Goal: Information Seeking & Learning: Check status

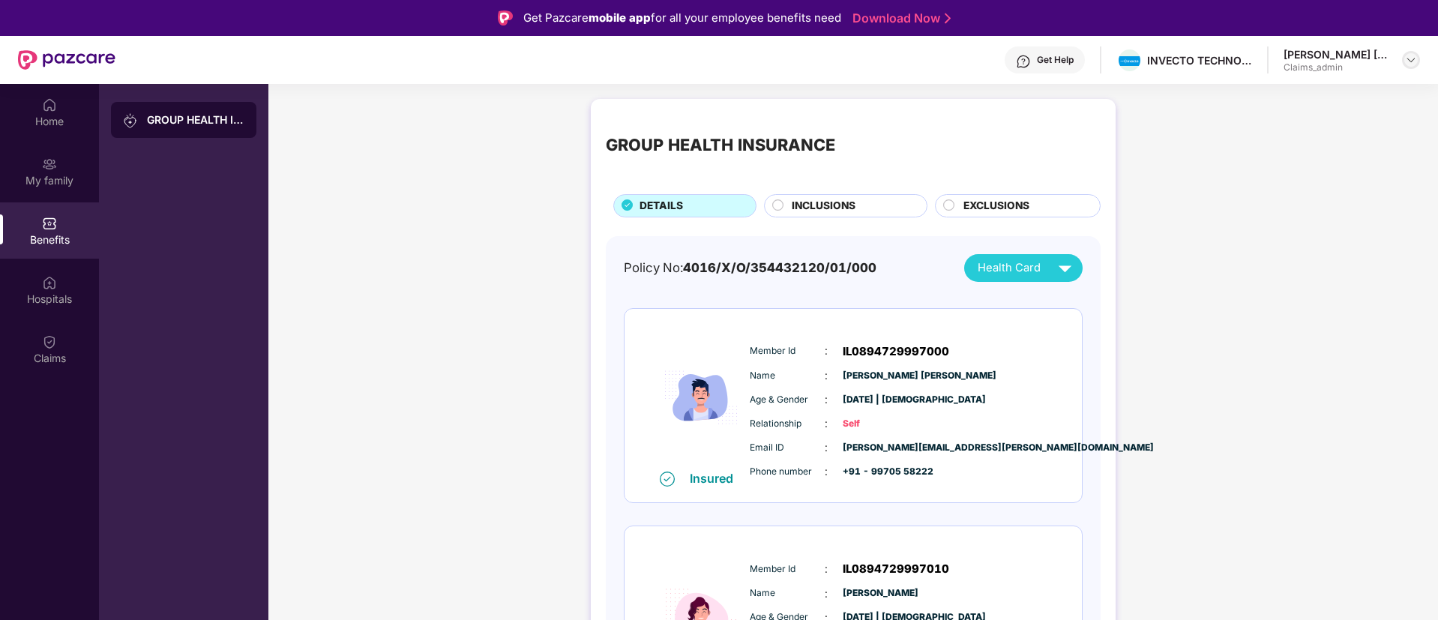
click at [1409, 64] on img at bounding box center [1411, 60] width 12 height 12
click at [1291, 130] on div "Logout" at bounding box center [1340, 124] width 195 height 29
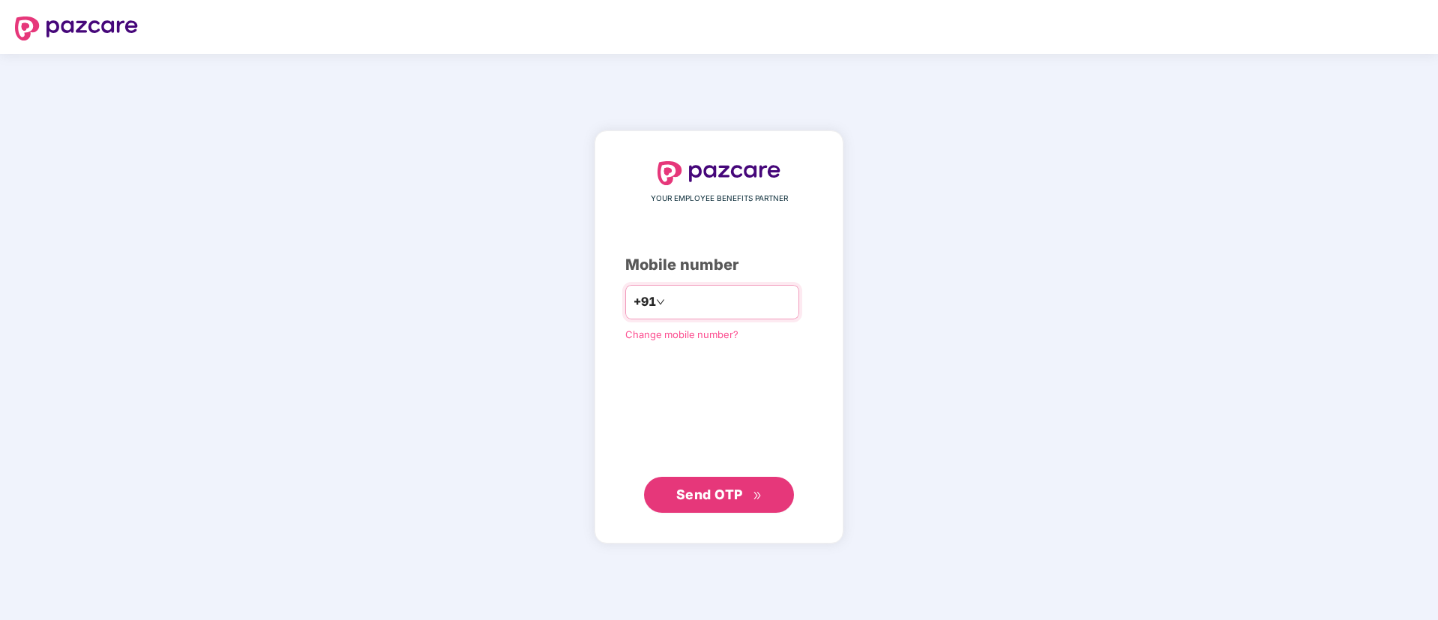
click at [685, 303] on input "number" at bounding box center [729, 302] width 123 height 24
type input "**********"
click at [725, 486] on span "Send OTP" at bounding box center [709, 494] width 67 height 16
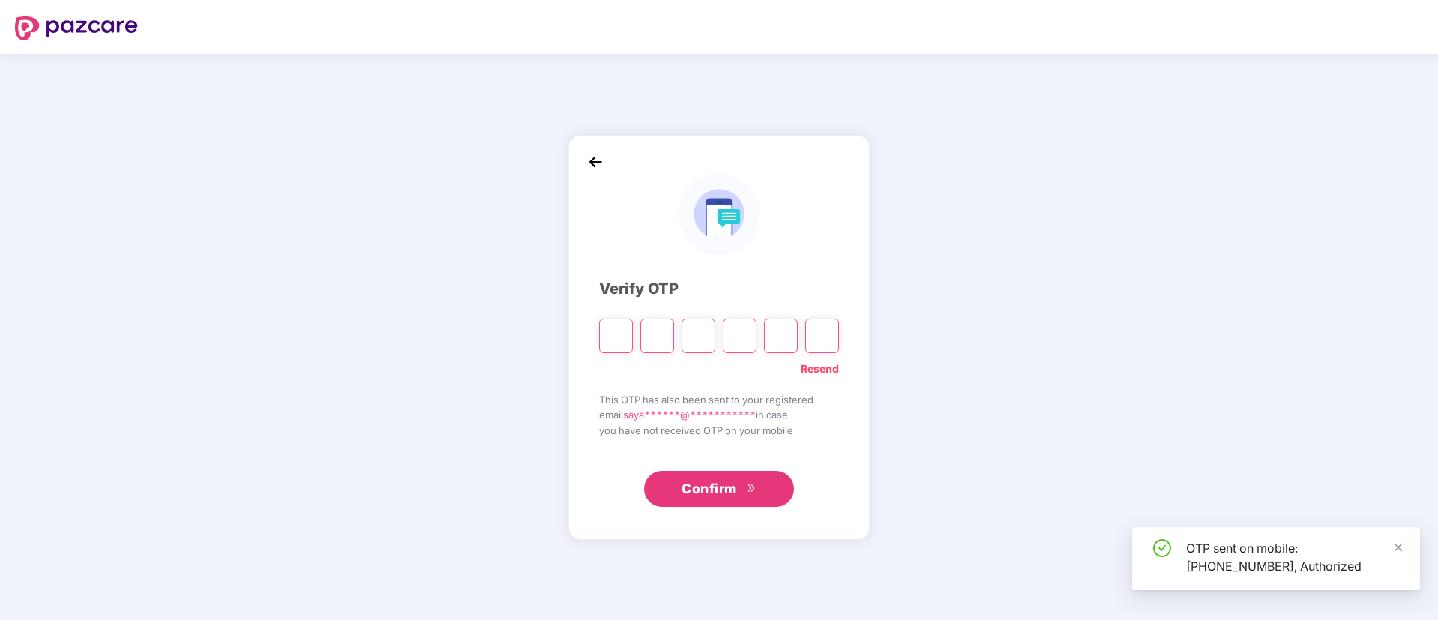
click at [602, 331] on input "Please enter verification code. Digit 1" at bounding box center [616, 336] width 34 height 34
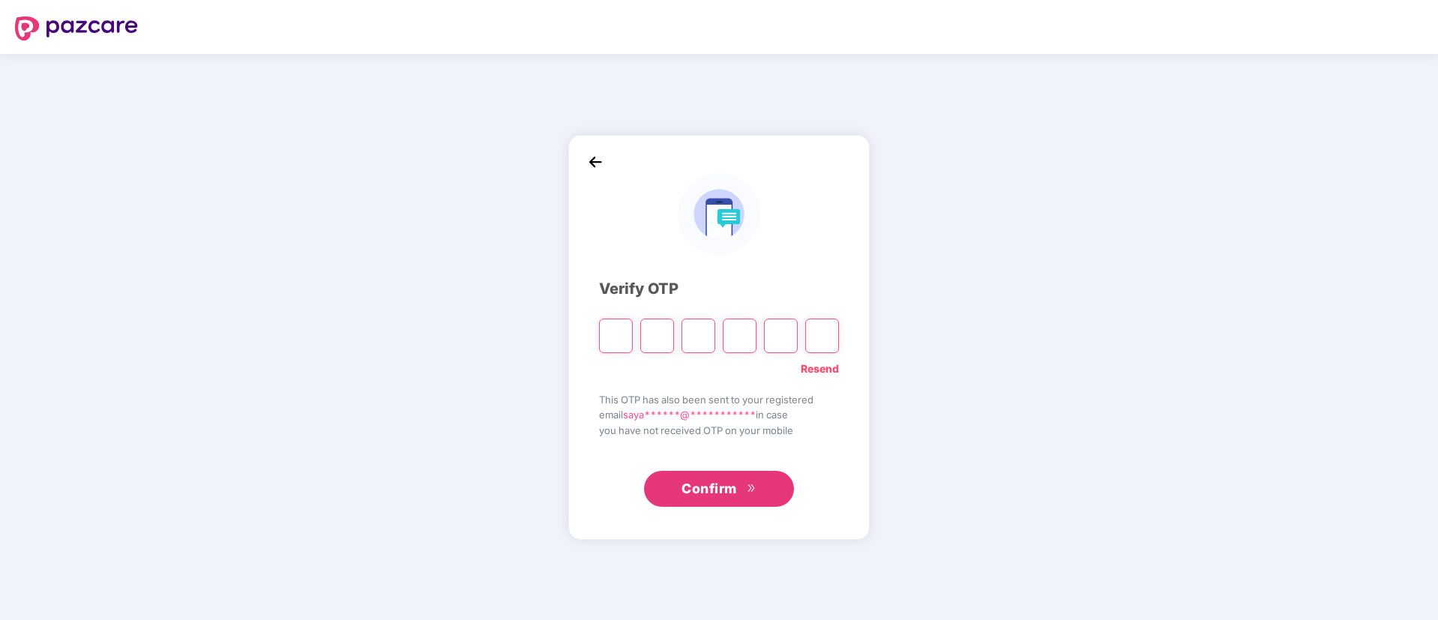
type input "*"
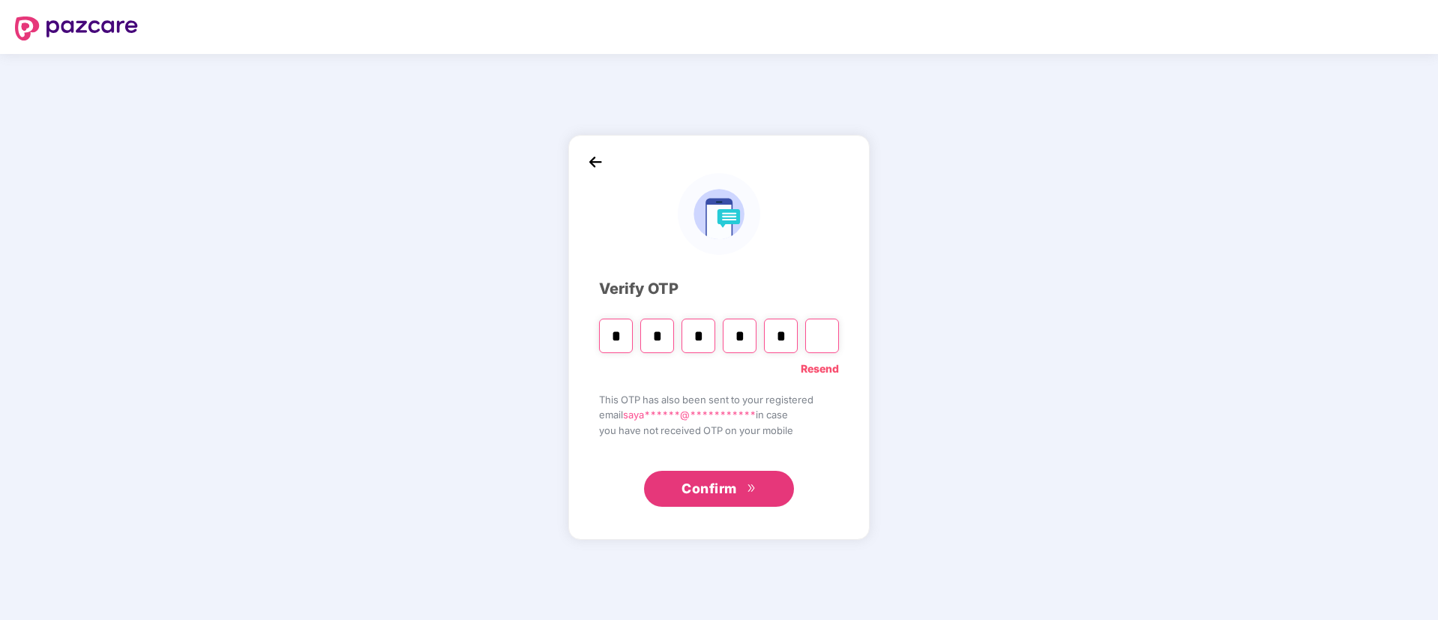
type input "*"
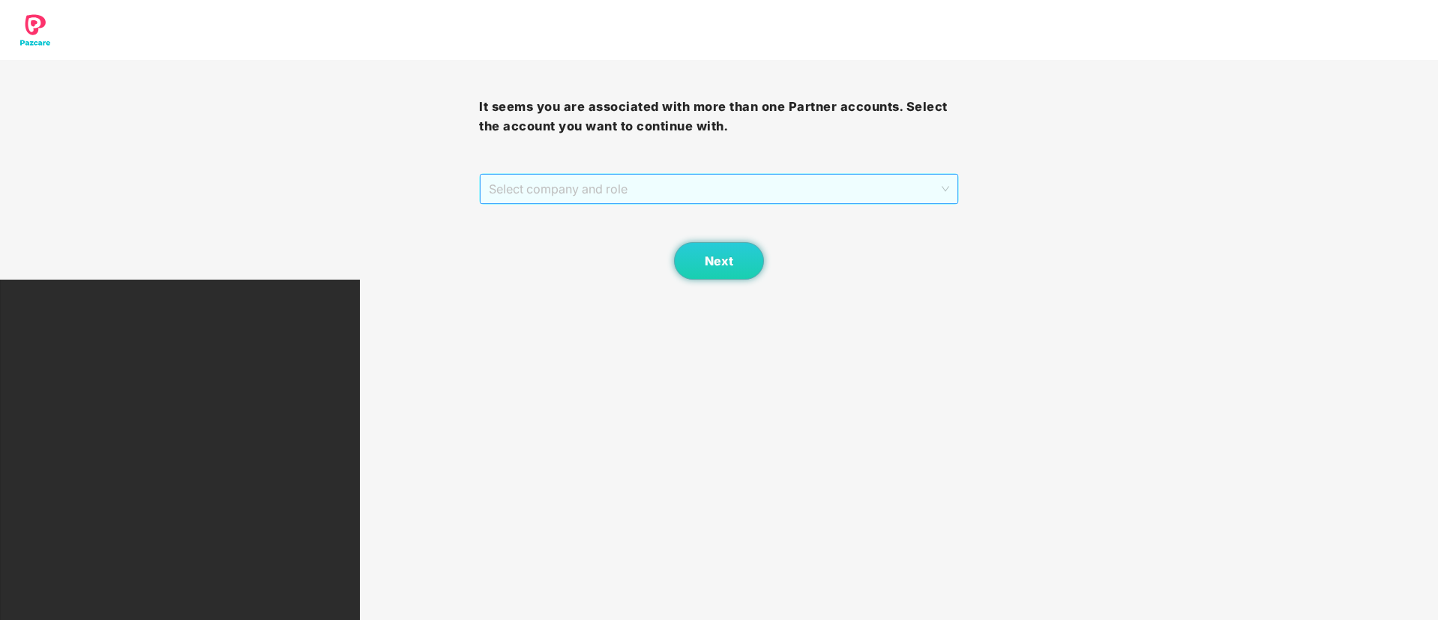
click at [577, 180] on span "Select company and role" at bounding box center [719, 189] width 460 height 28
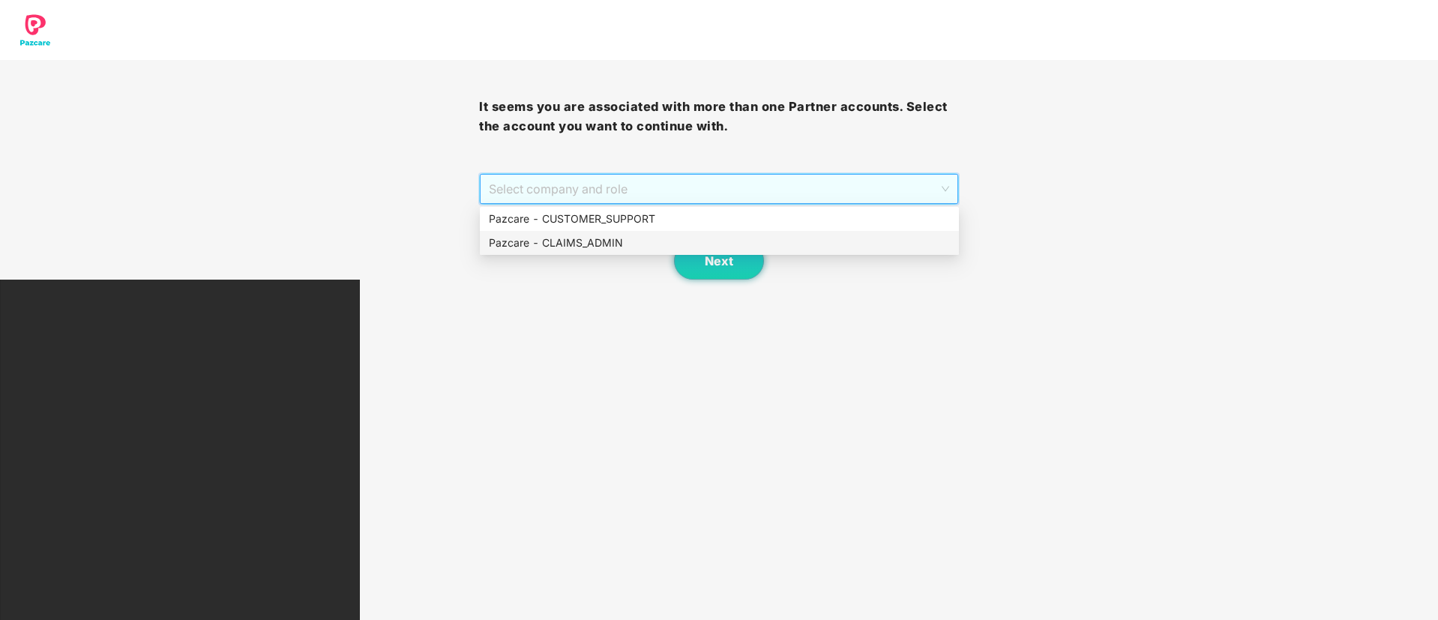
click at [588, 244] on div "Pazcare - CLAIMS_ADMIN" at bounding box center [719, 243] width 461 height 16
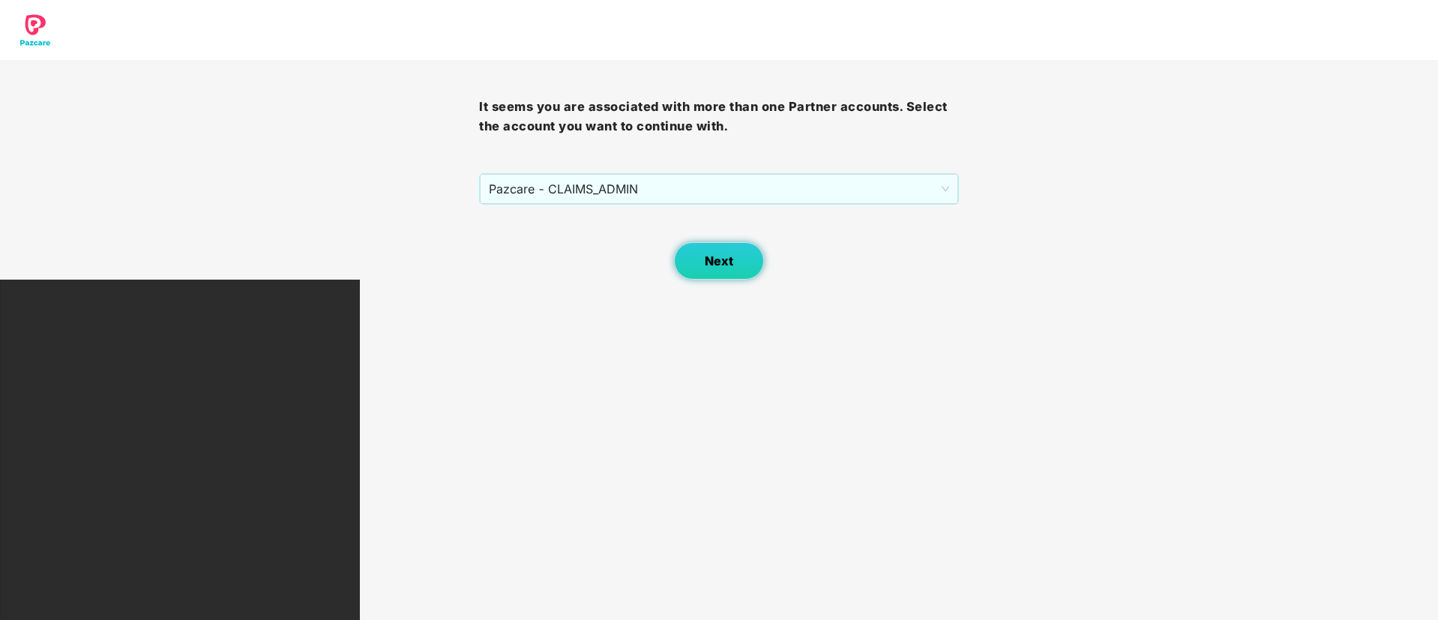
click at [694, 254] on button "Next" at bounding box center [719, 260] width 90 height 37
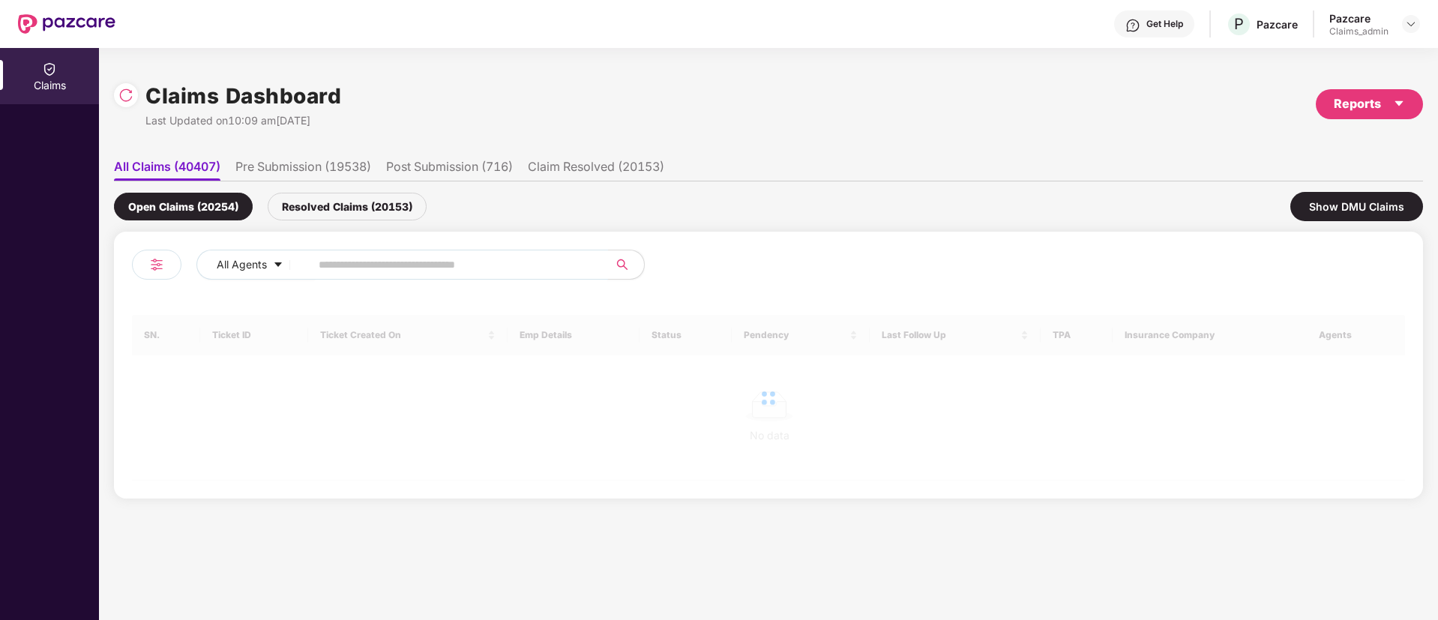
click at [384, 259] on input "text" at bounding box center [453, 264] width 269 height 22
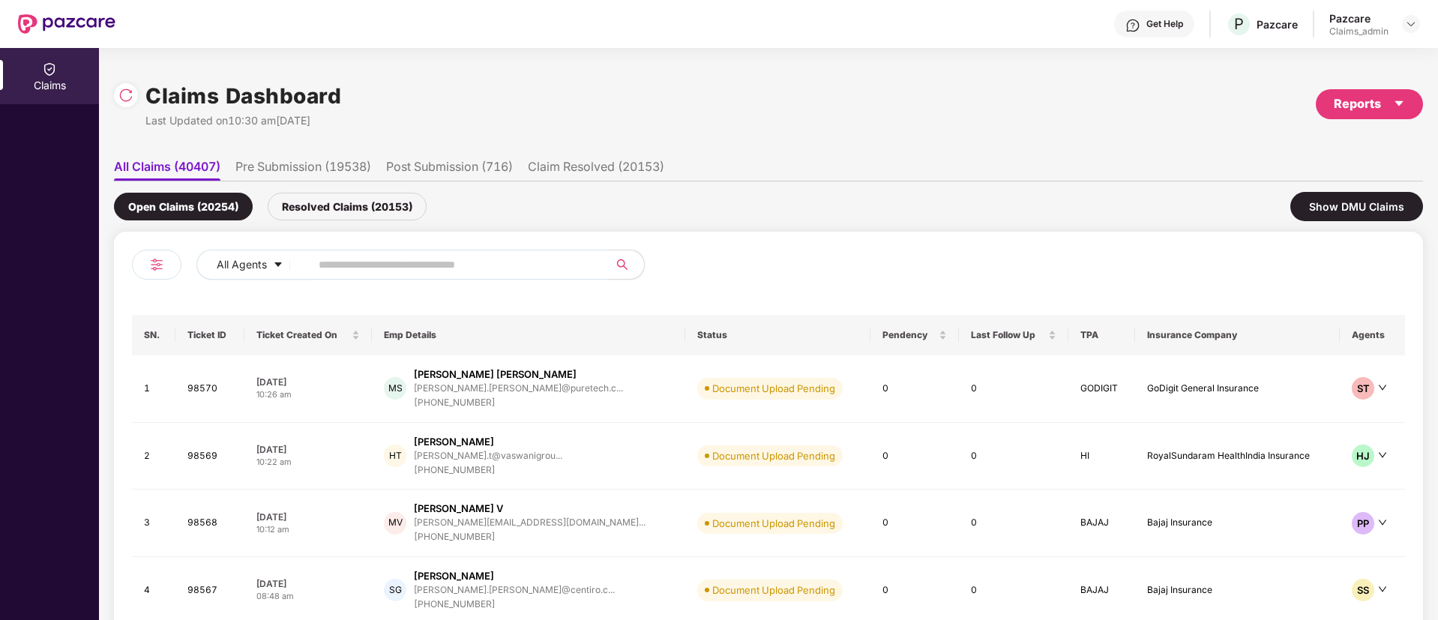
paste input "********"
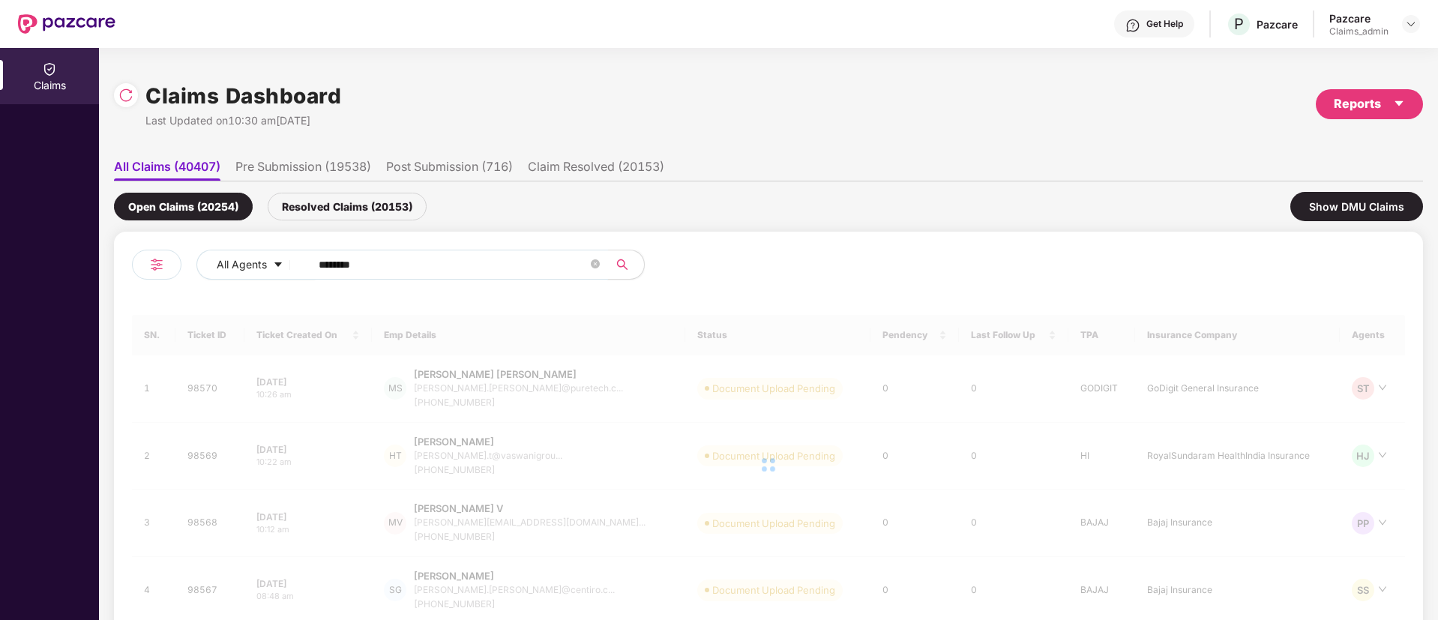
click at [192, 274] on div "All Agents ********" at bounding box center [450, 271] width 637 height 42
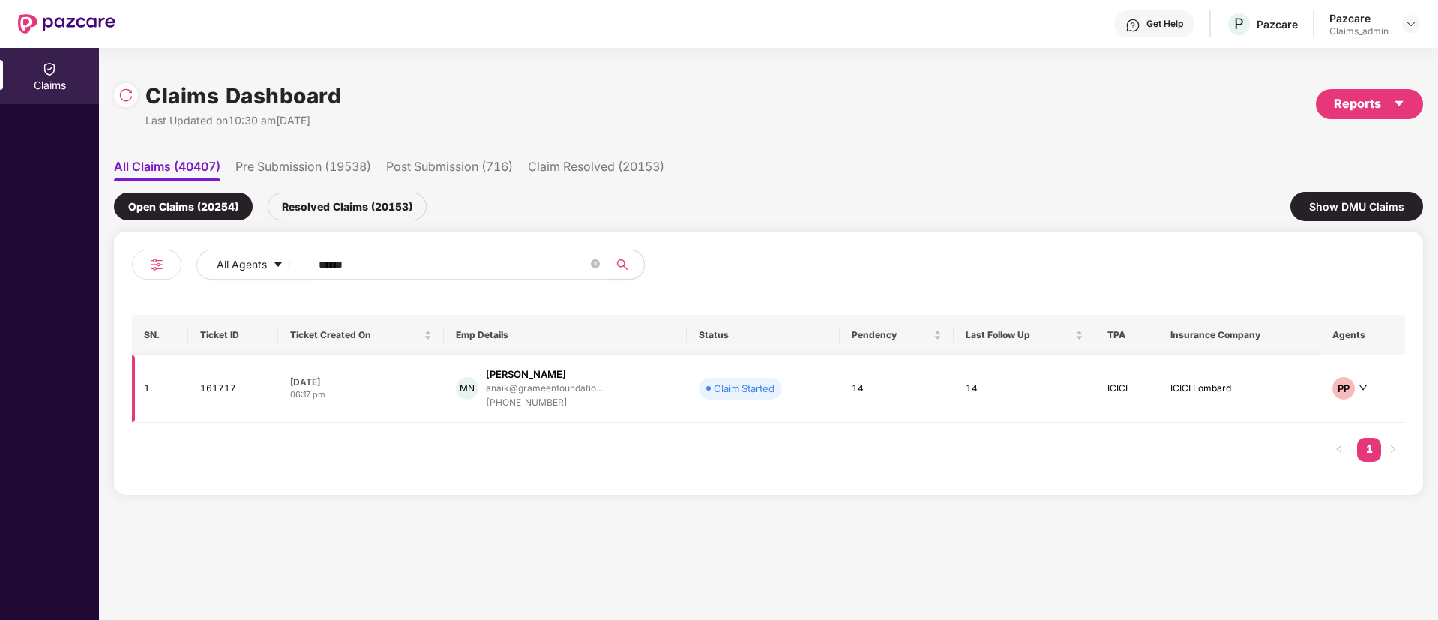
type input "******"
click at [544, 394] on div "anaik@grameenfoundatio..." at bounding box center [544, 389] width 117 height 14
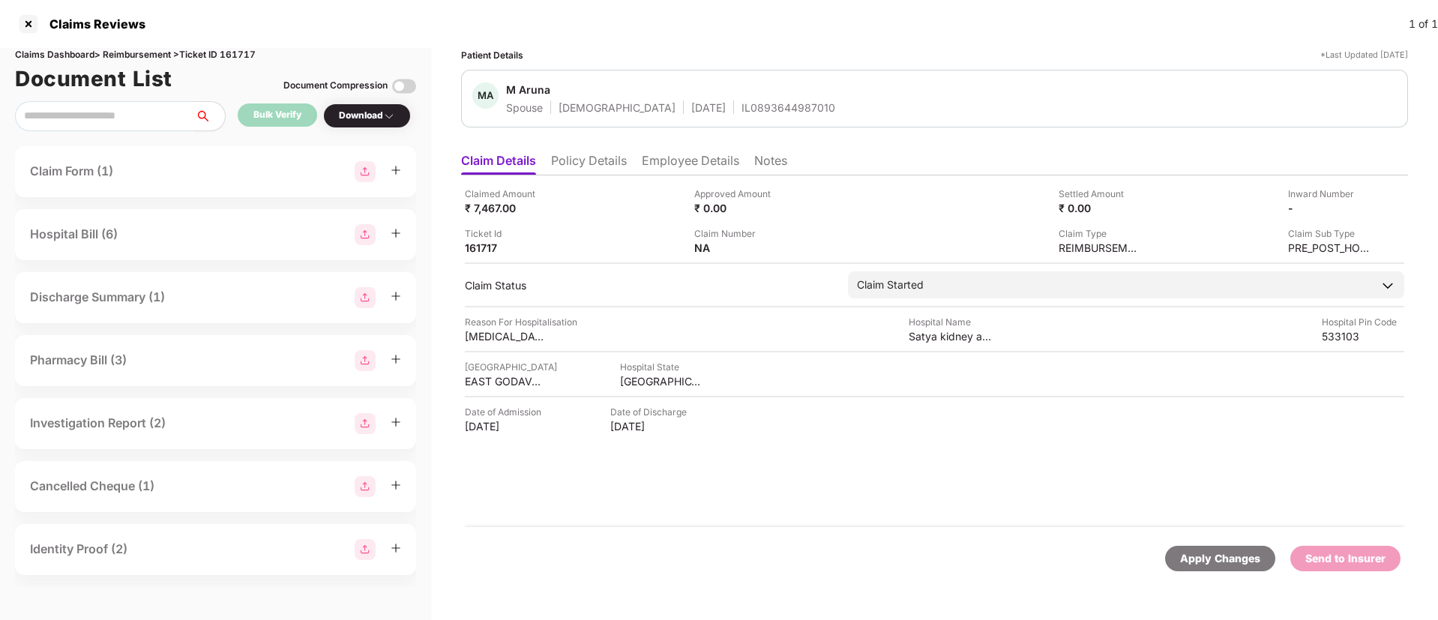
click at [609, 158] on li "Policy Details" at bounding box center [589, 164] width 76 height 22
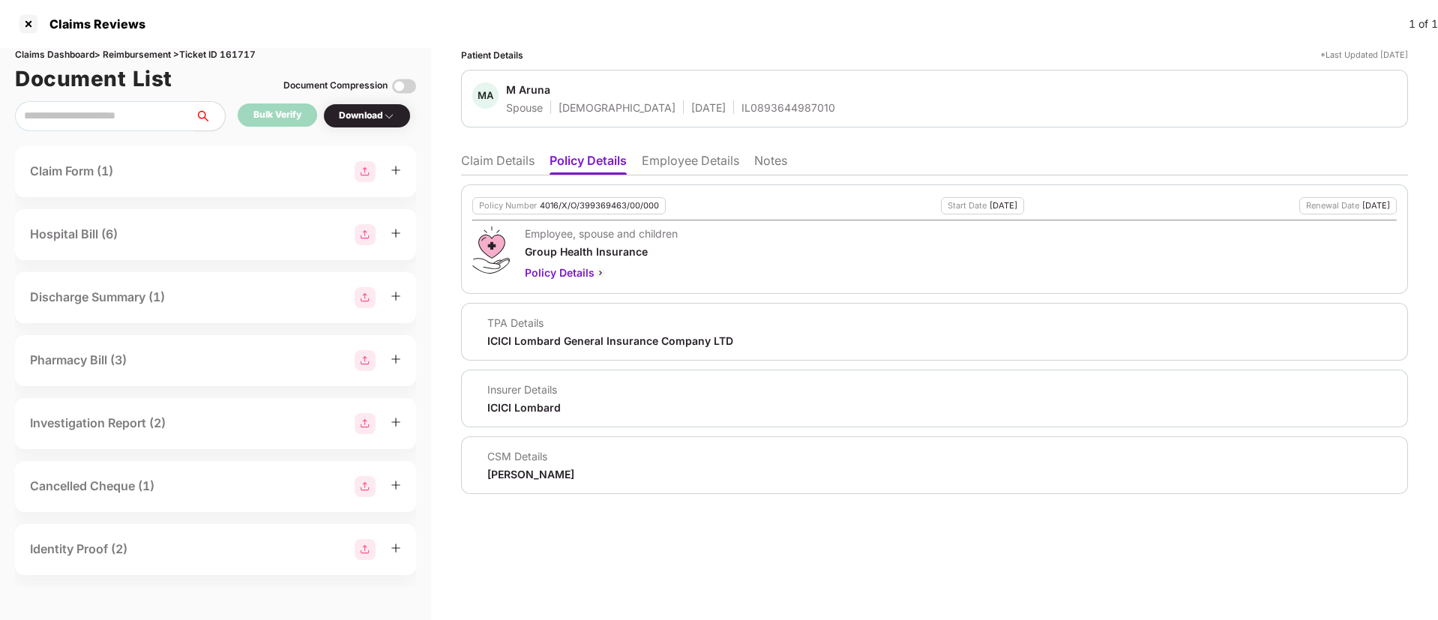
click at [682, 158] on li "Employee Details" at bounding box center [690, 164] width 97 height 22
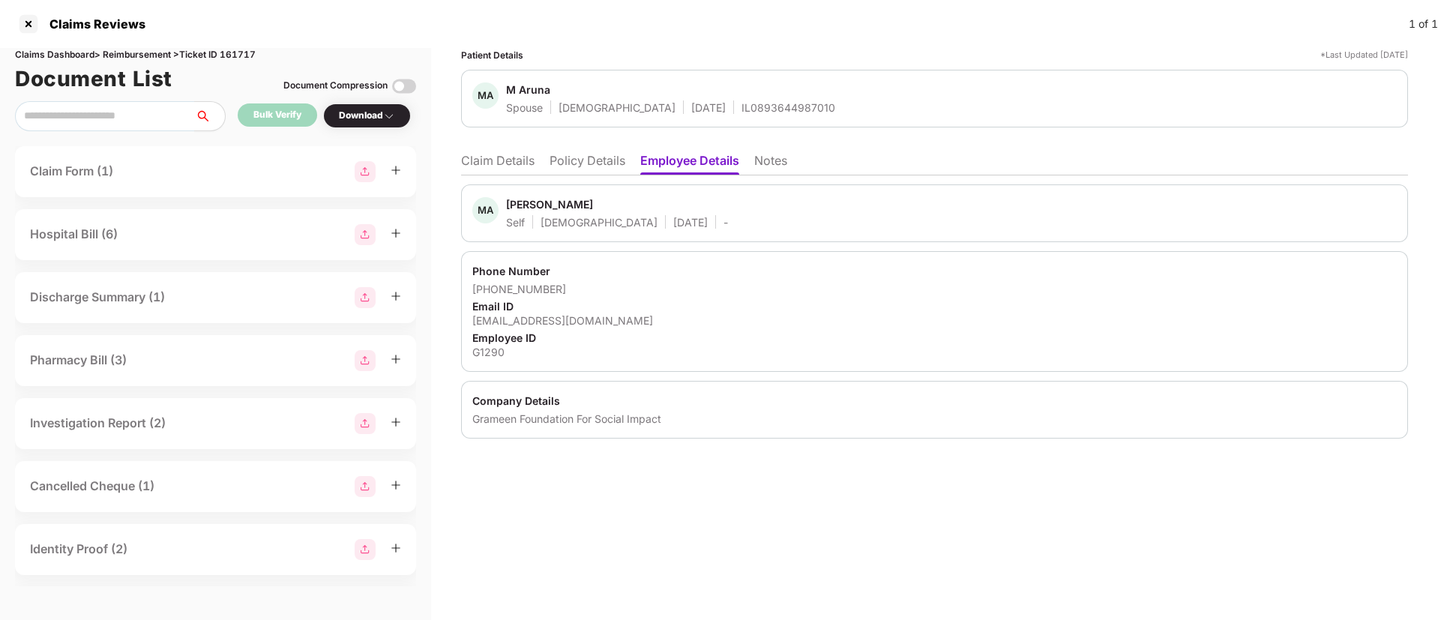
click at [487, 156] on li "Claim Details" at bounding box center [497, 164] width 73 height 22
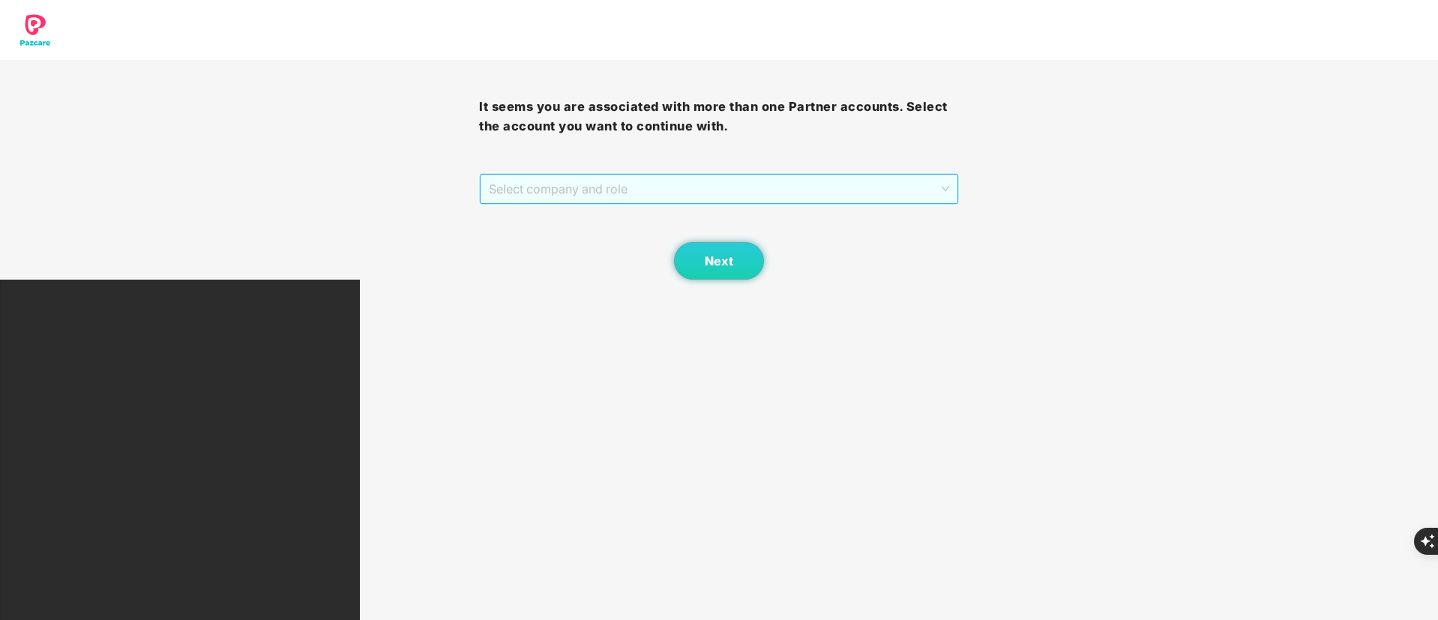
click at [586, 199] on span "Select company and role" at bounding box center [719, 189] width 460 height 28
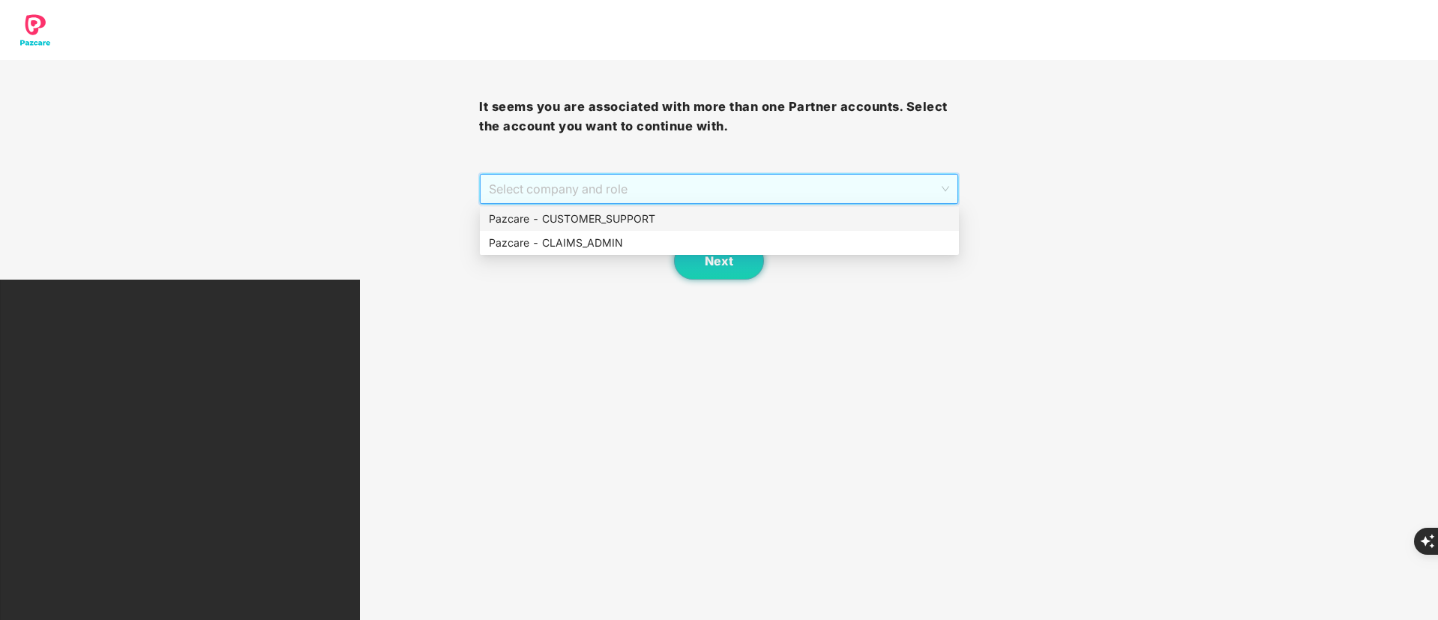
click at [583, 217] on div "Pazcare - CUSTOMER_SUPPORT" at bounding box center [719, 219] width 461 height 16
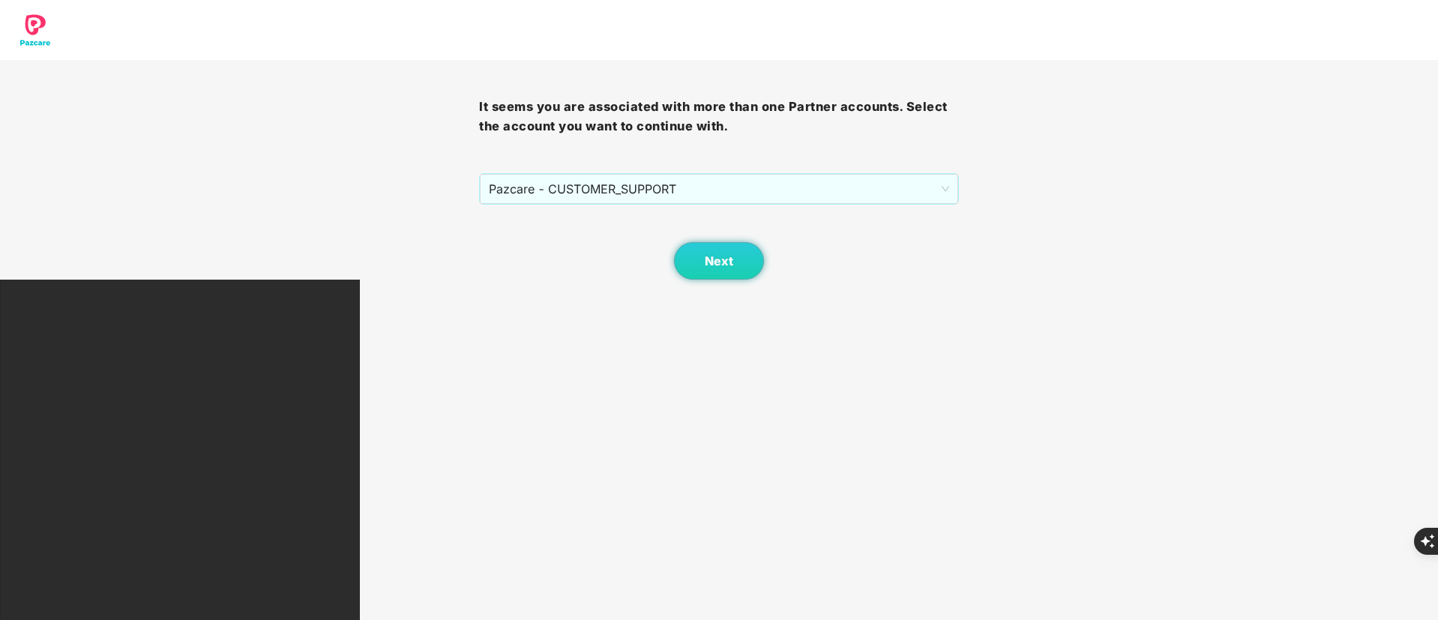
click at [583, 217] on div "Next" at bounding box center [718, 242] width 479 height 75
click at [693, 251] on button "Next" at bounding box center [719, 260] width 90 height 37
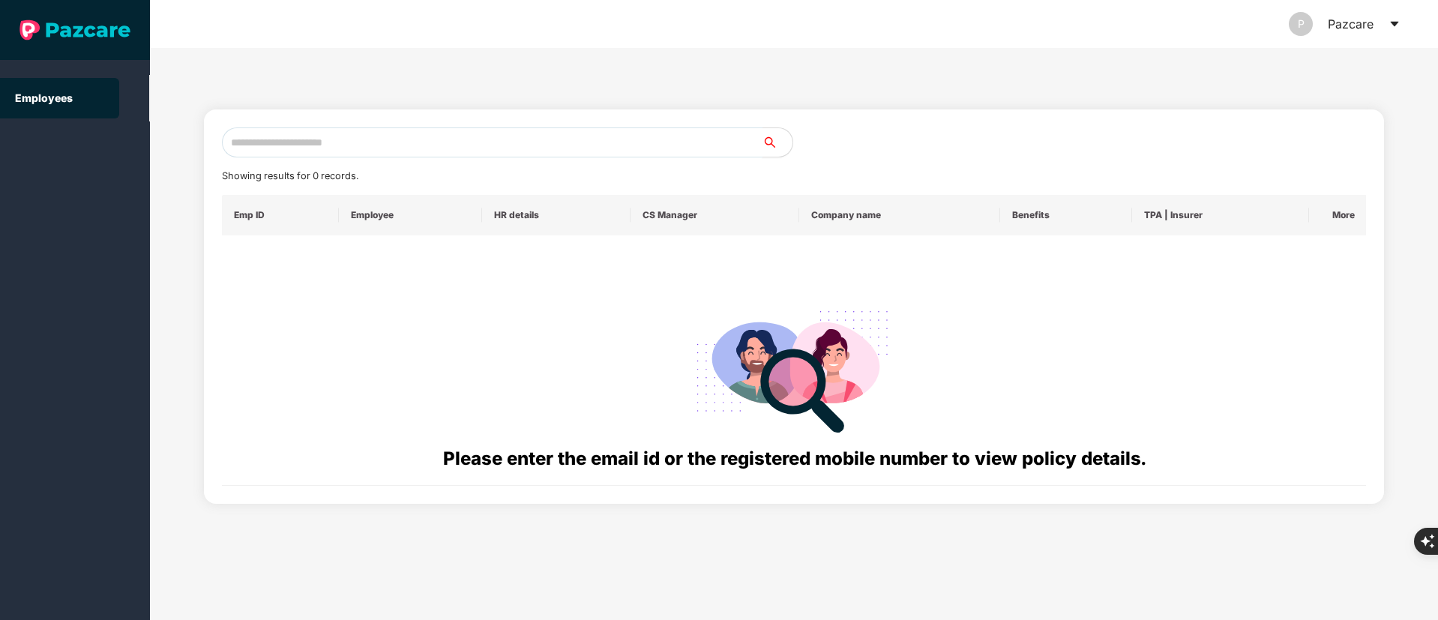
click at [359, 135] on input "text" at bounding box center [492, 142] width 541 height 30
paste input "**********"
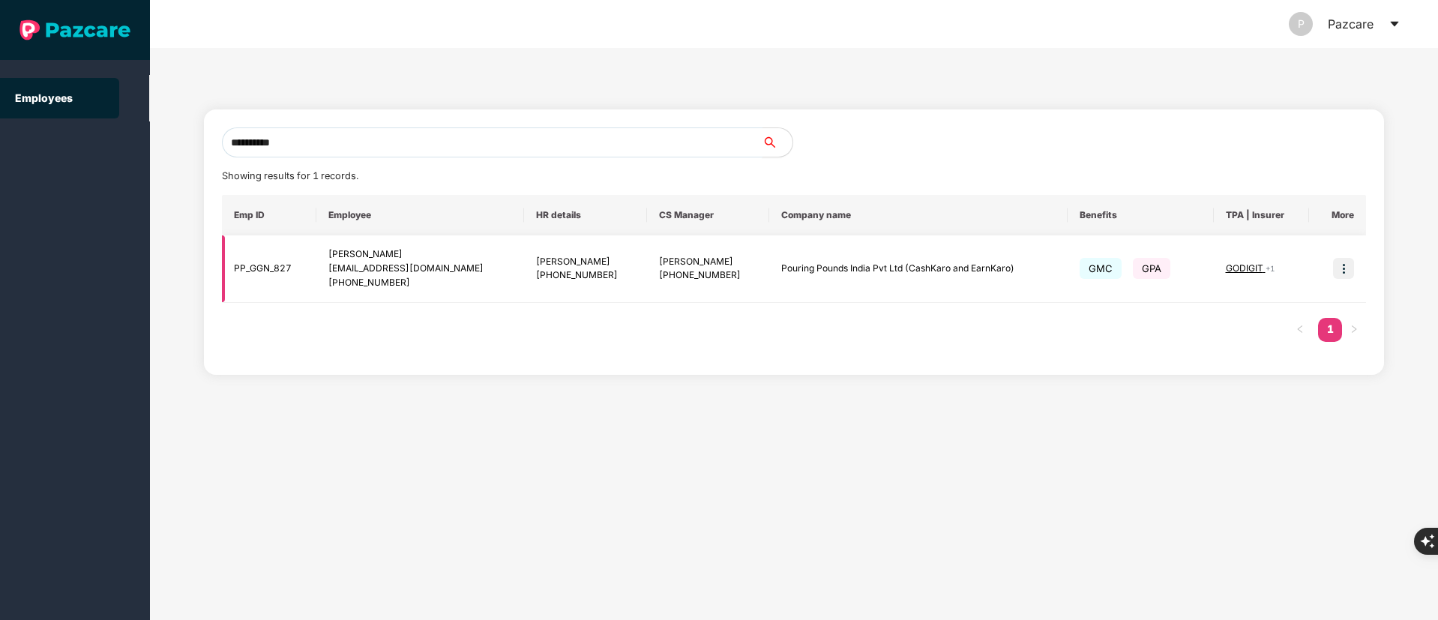
type input "**********"
click at [1351, 262] on img at bounding box center [1343, 268] width 21 height 21
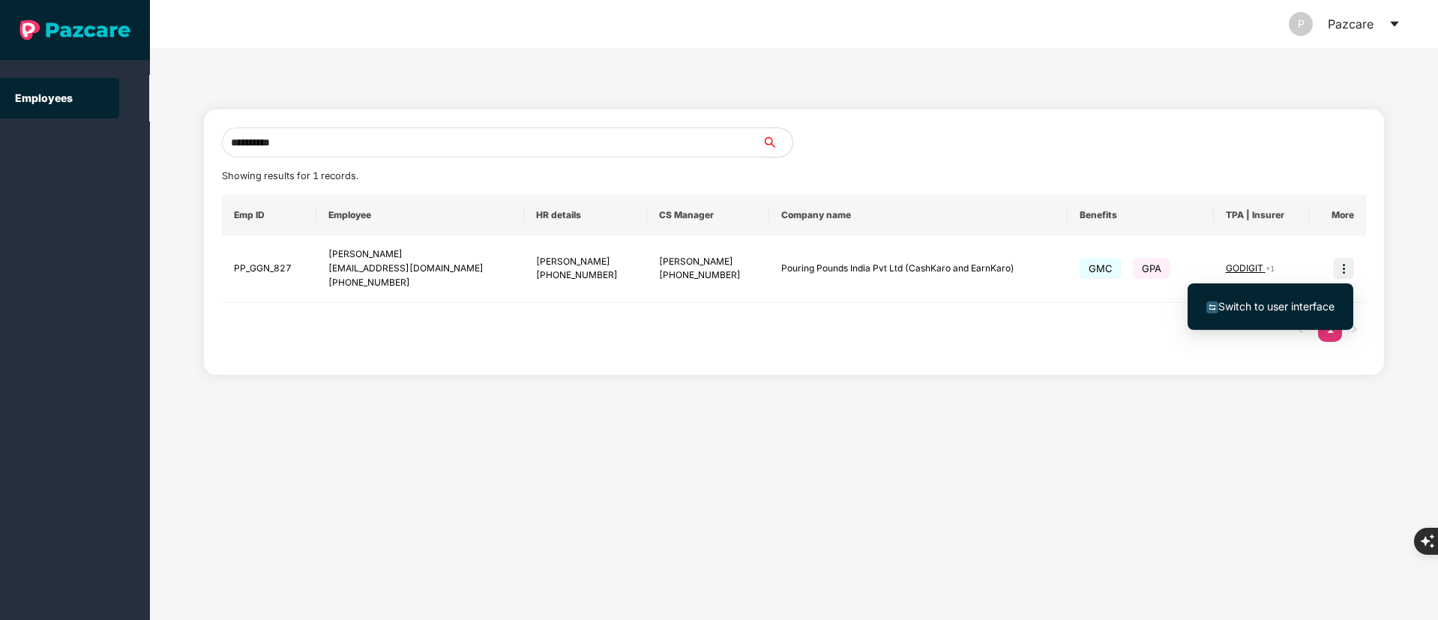
click at [1315, 298] on span "Switch to user interface" at bounding box center [1270, 306] width 128 height 16
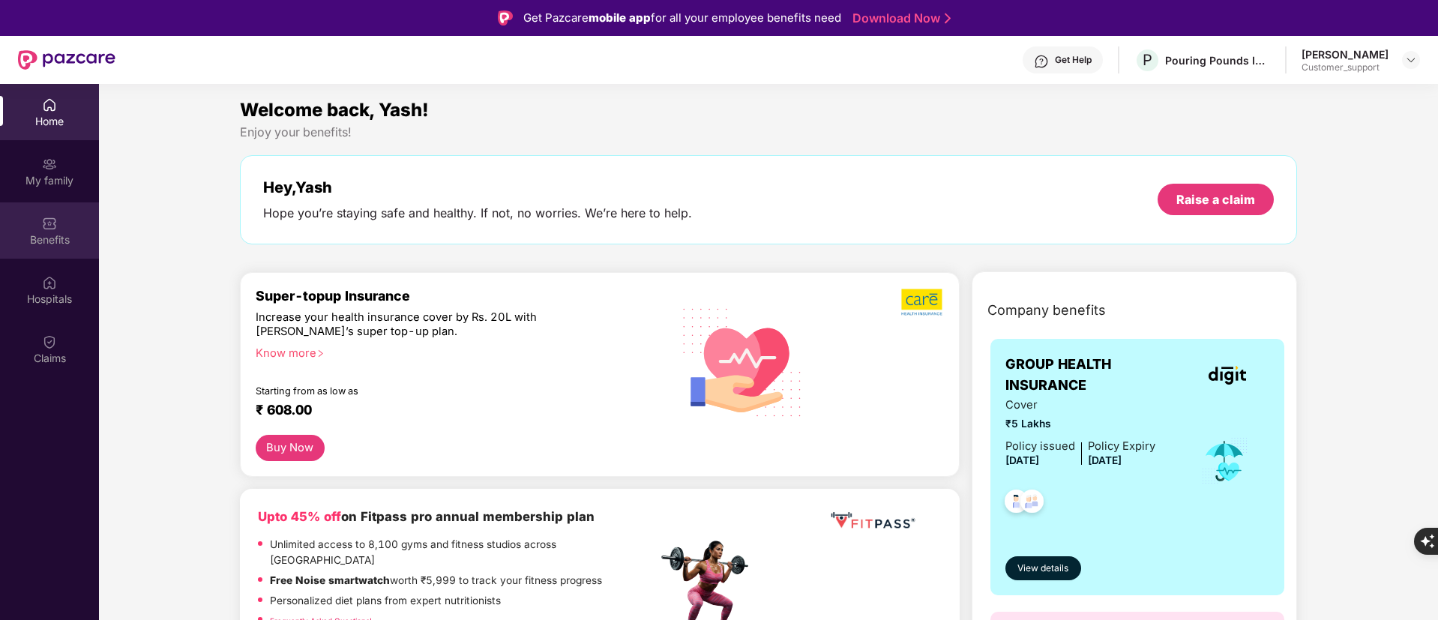
click at [77, 224] on div "Benefits" at bounding box center [49, 230] width 99 height 56
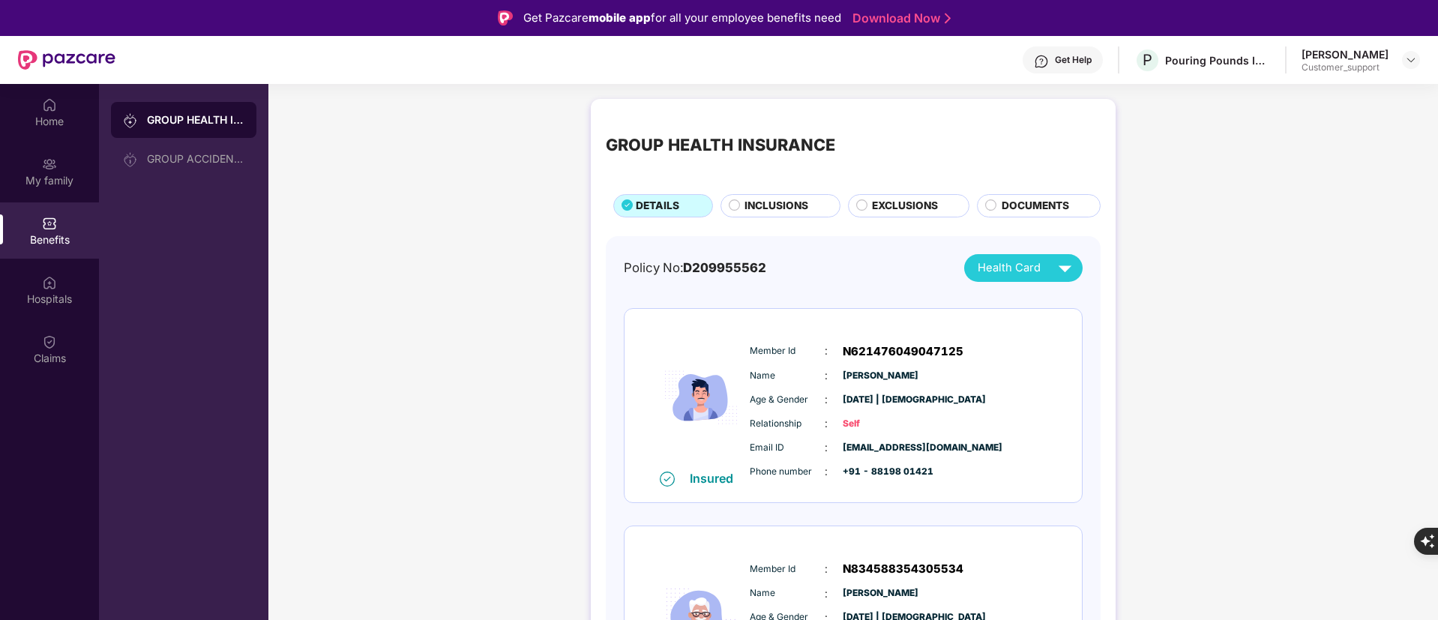
click at [879, 203] on span "EXCLUSIONS" at bounding box center [905, 206] width 66 height 16
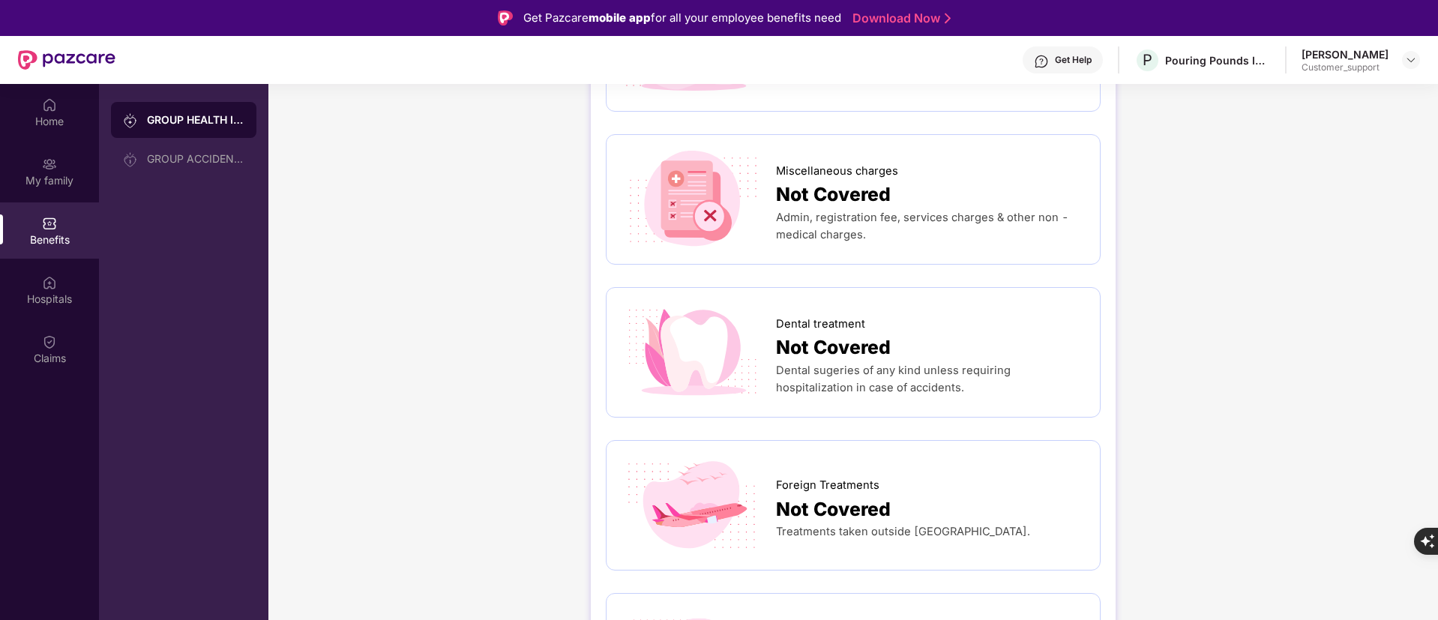
scroll to position [450, 0]
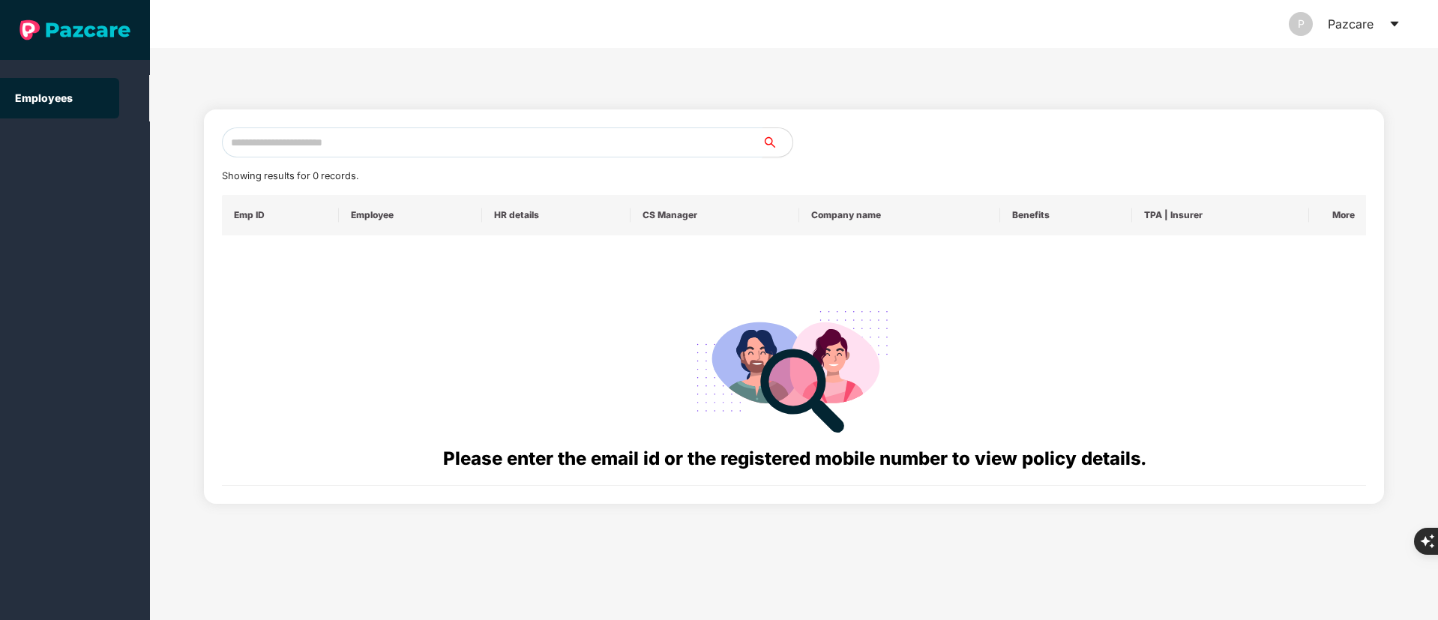
click at [265, 143] on input "text" at bounding box center [492, 142] width 541 height 30
paste input "**********"
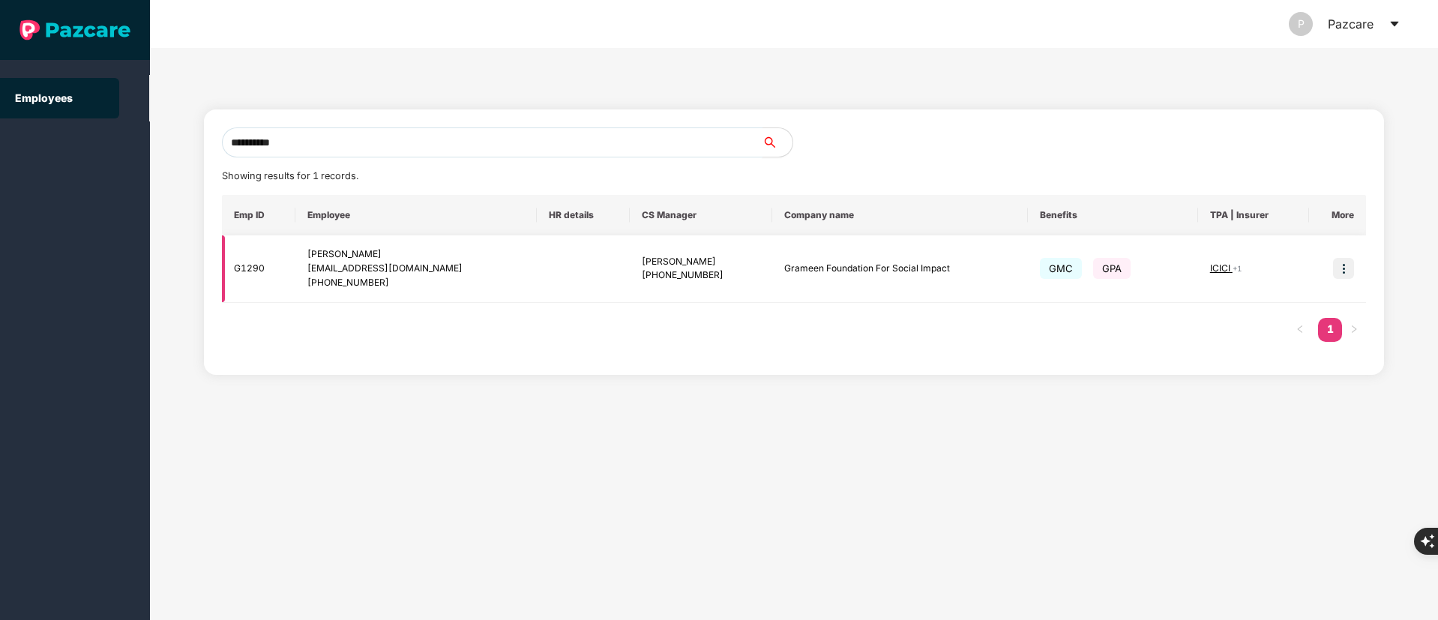
type input "**********"
click at [1345, 270] on img at bounding box center [1343, 268] width 21 height 21
click at [1273, 291] on li "Switch to user interface" at bounding box center [1271, 306] width 166 height 31
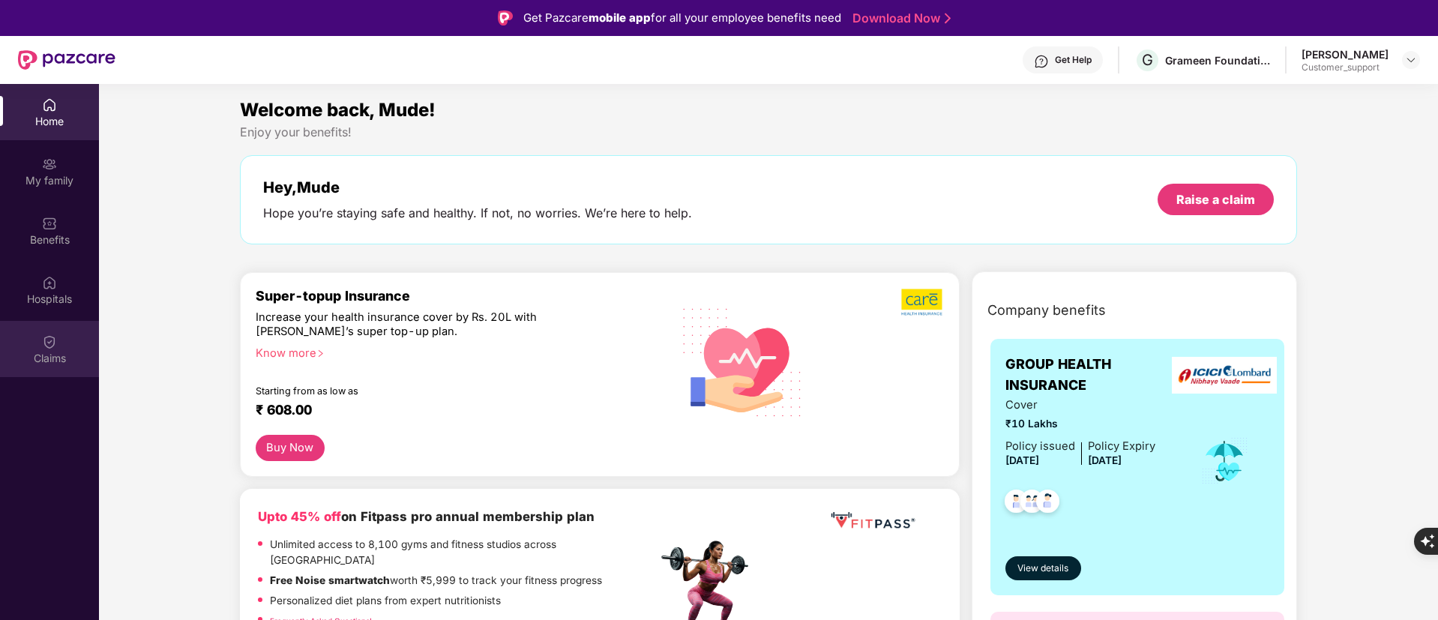
click at [55, 349] on div "Claims" at bounding box center [49, 349] width 99 height 56
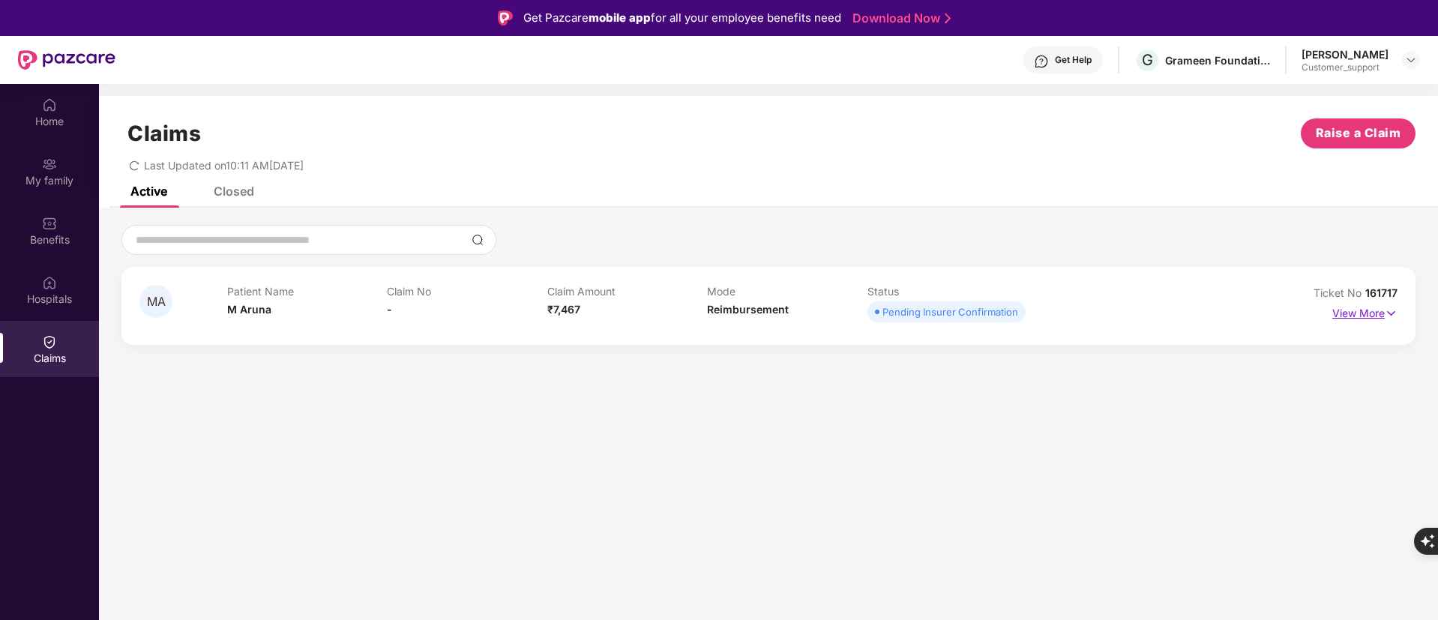
click at [1343, 319] on p "View More" at bounding box center [1364, 311] width 65 height 20
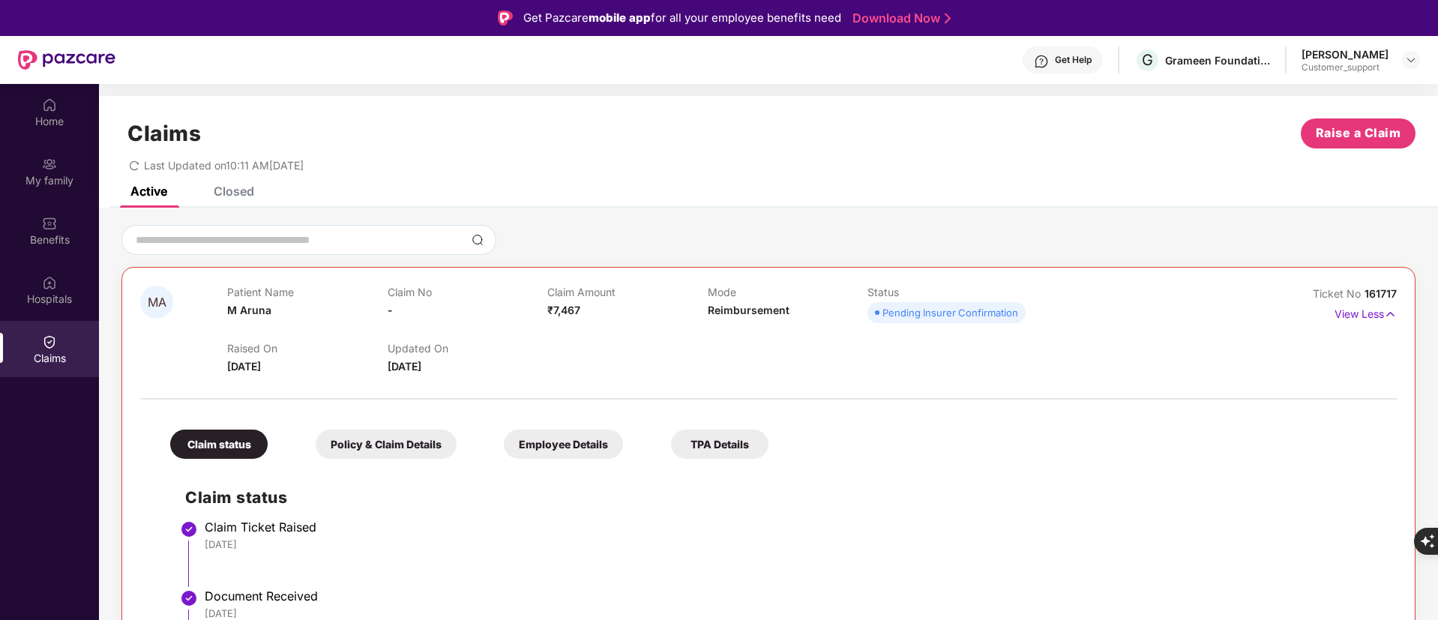
click at [1372, 298] on span "161717" at bounding box center [1381, 293] width 32 height 13
copy div "No 161717"
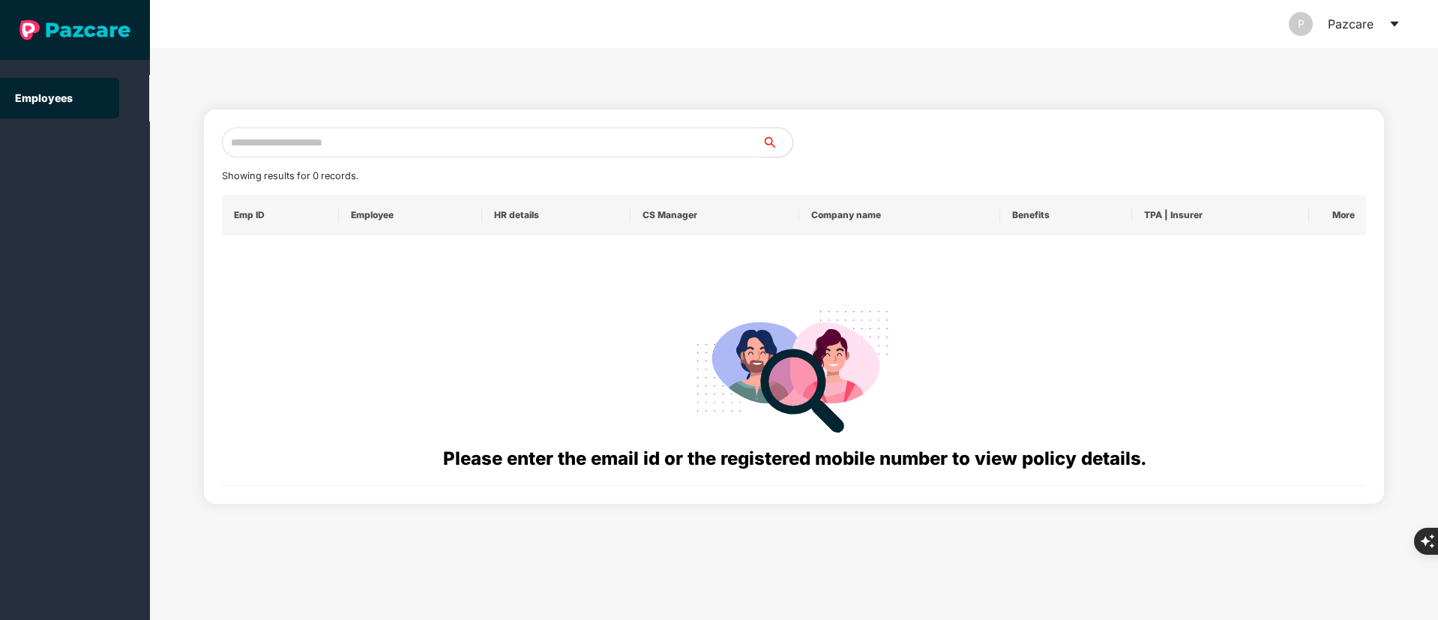
click at [423, 137] on input "text" at bounding box center [492, 142] width 541 height 30
drag, startPoint x: 406, startPoint y: 382, endPoint x: 422, endPoint y: 400, distance: 25.0
click at [406, 382] on div at bounding box center [794, 368] width 1121 height 152
click at [334, 144] on input "text" at bounding box center [492, 142] width 541 height 30
paste input "**********"
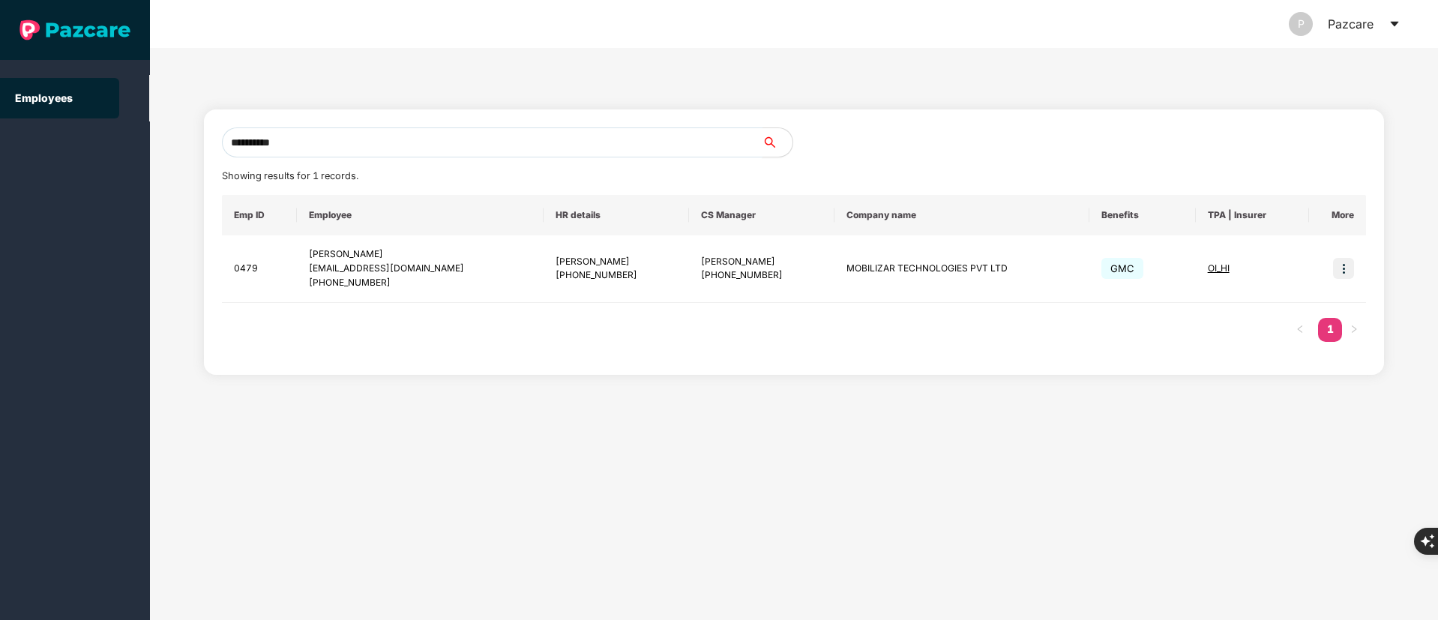
drag, startPoint x: 363, startPoint y: 142, endPoint x: 25, endPoint y: 152, distance: 338.3
click at [0, 145] on section "**********" at bounding box center [719, 310] width 1438 height 620
paste input "**********"
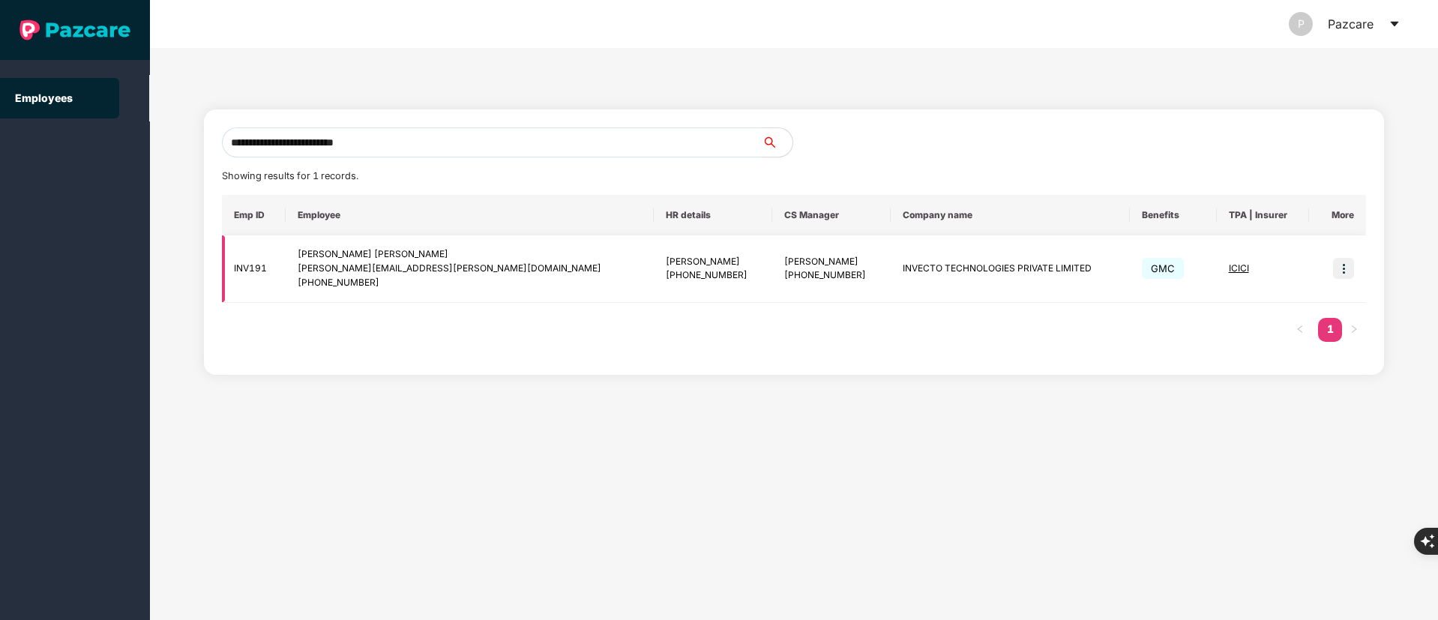
type input "**********"
click at [1340, 269] on img at bounding box center [1343, 268] width 21 height 21
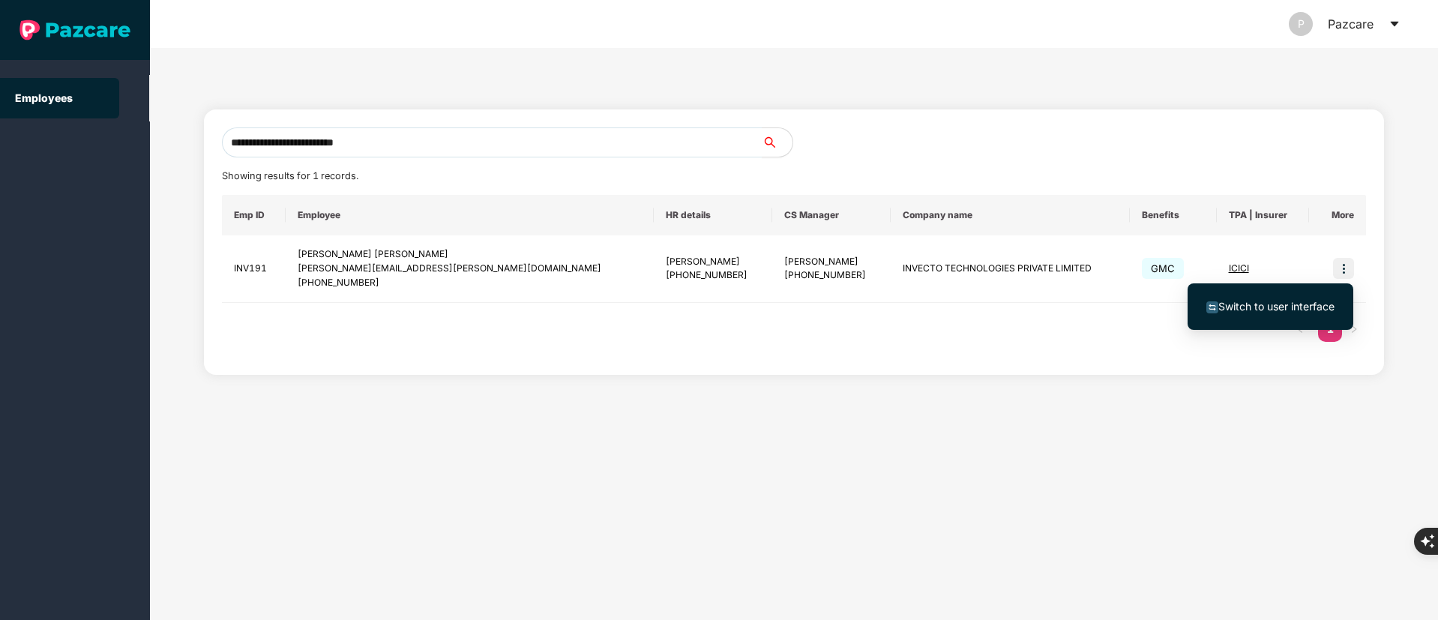
click at [1319, 313] on span "Switch to user interface" at bounding box center [1270, 306] width 128 height 16
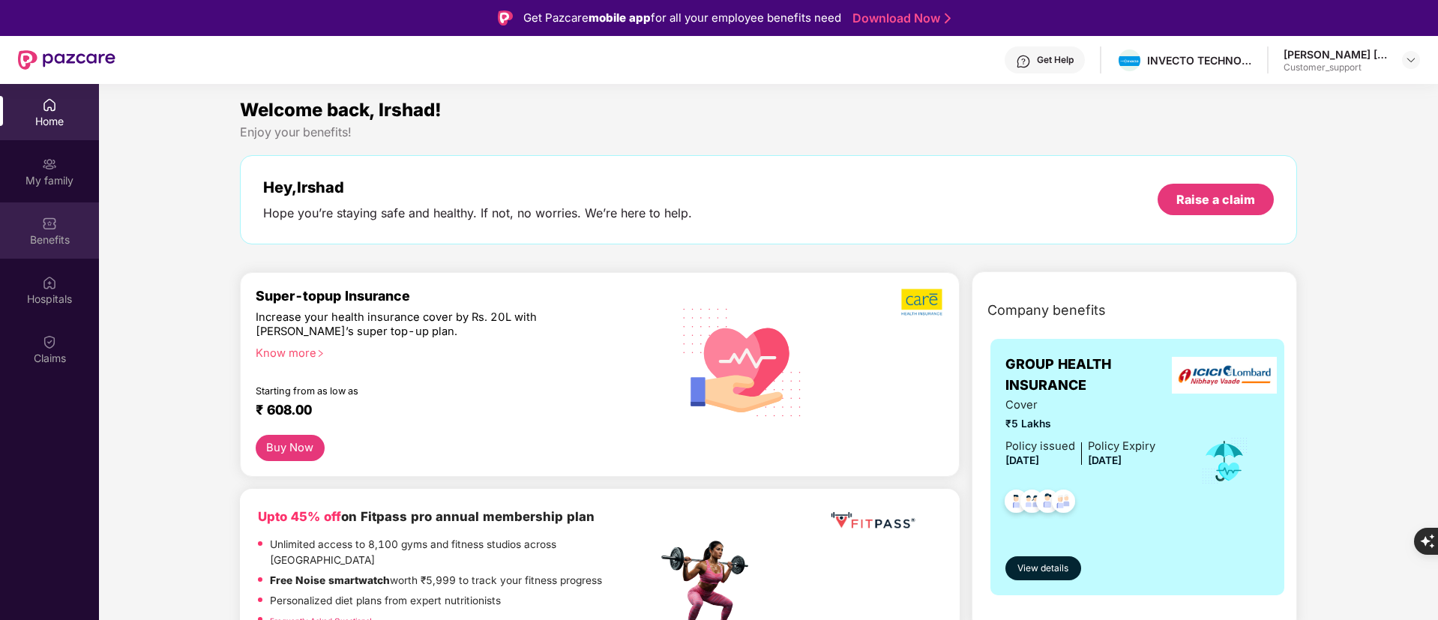
click at [57, 229] on div "Benefits" at bounding box center [49, 230] width 99 height 56
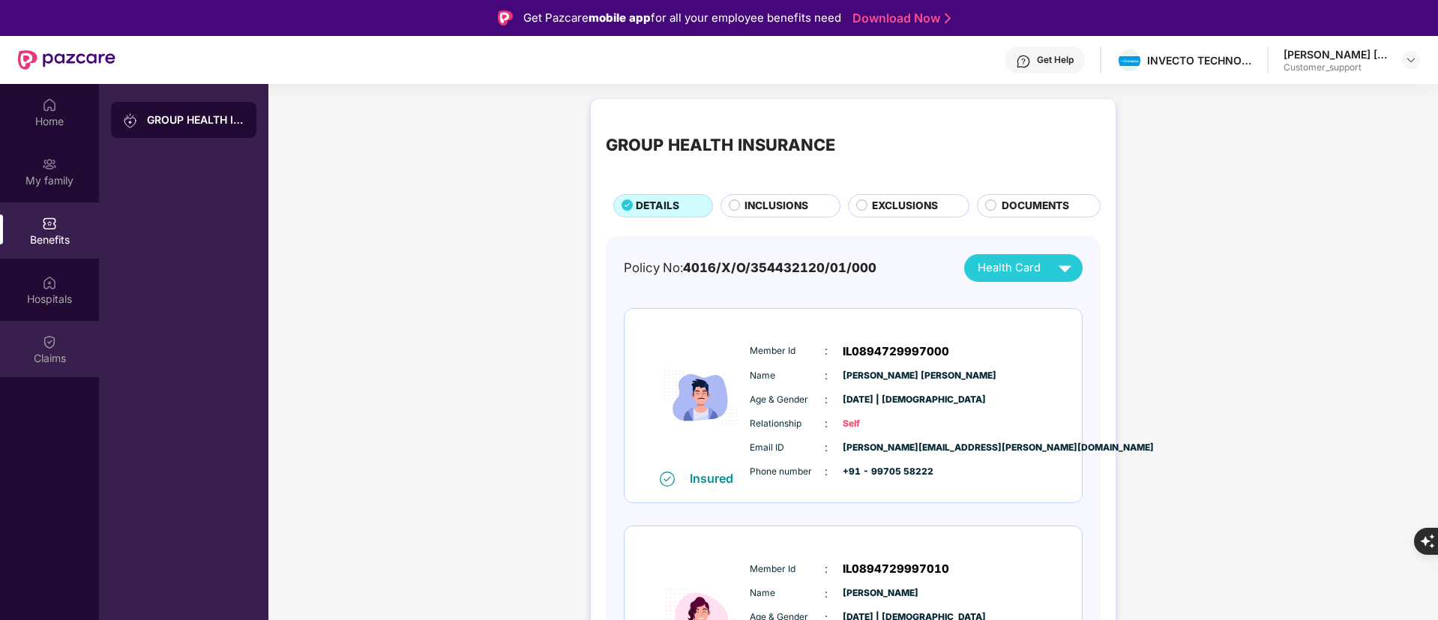
click at [64, 347] on div "Claims" at bounding box center [49, 349] width 99 height 56
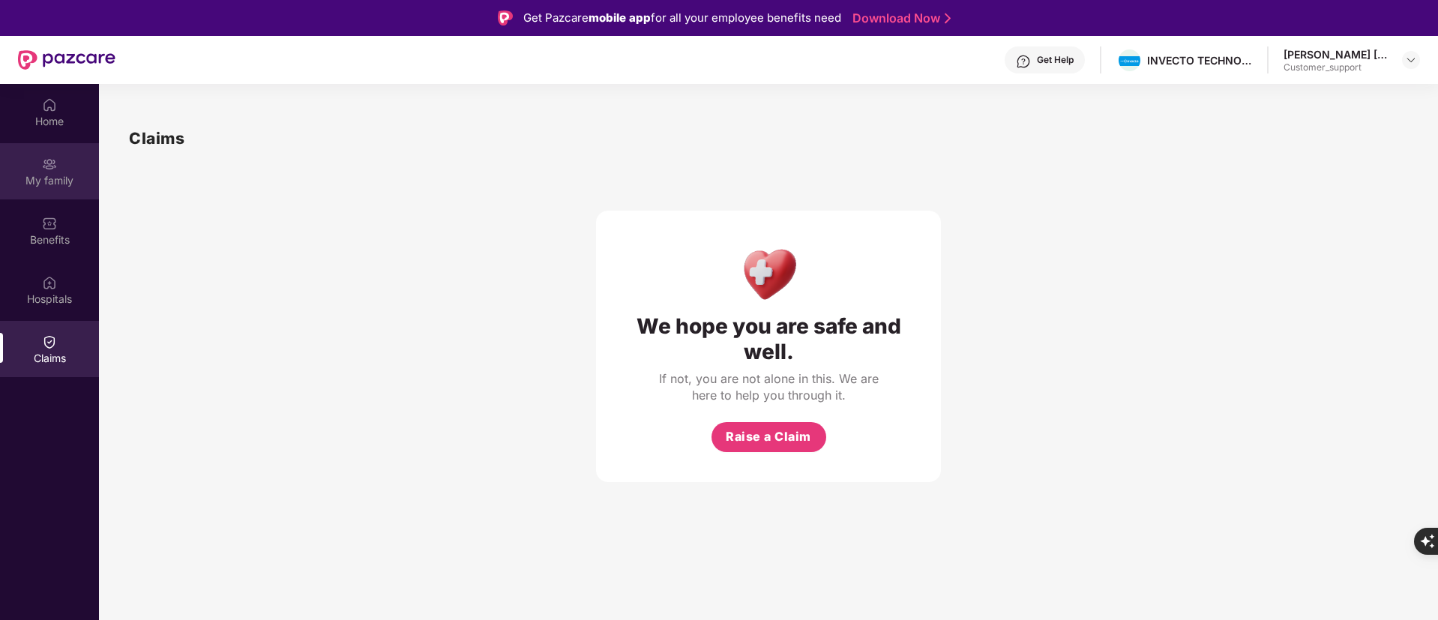
click at [42, 171] on img at bounding box center [49, 164] width 15 height 15
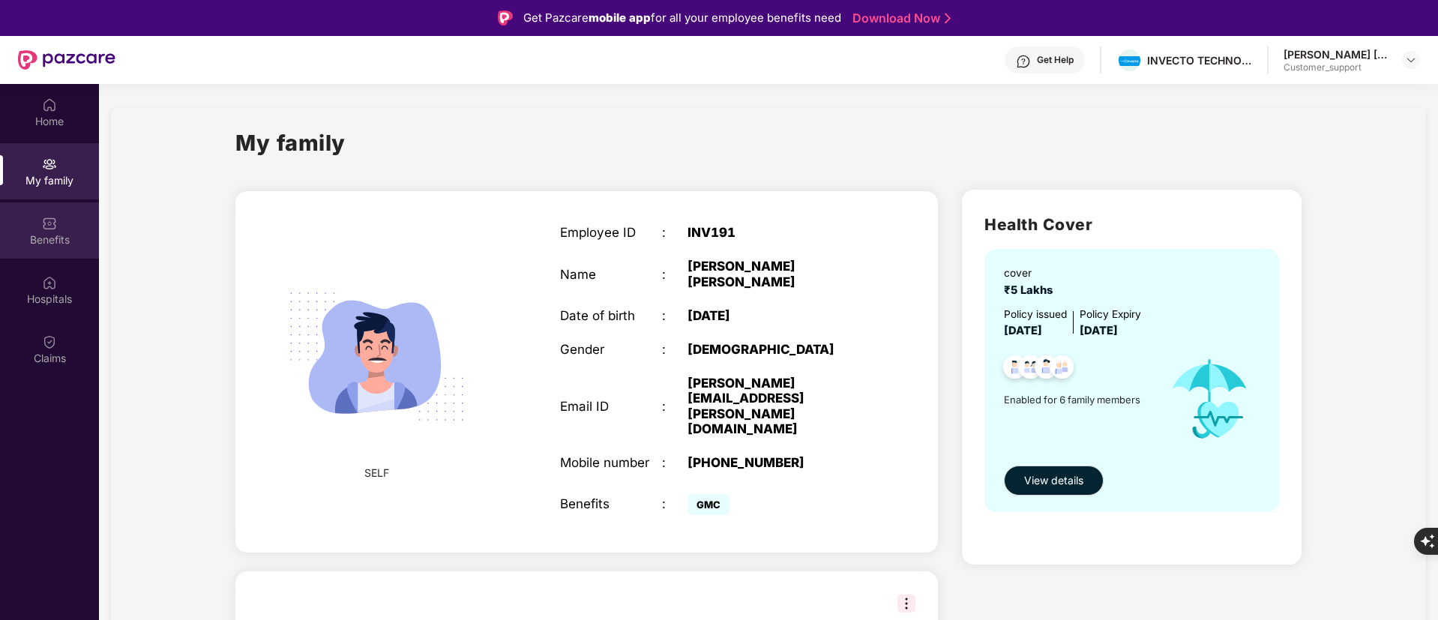
click at [31, 236] on div "Benefits" at bounding box center [49, 239] width 99 height 15
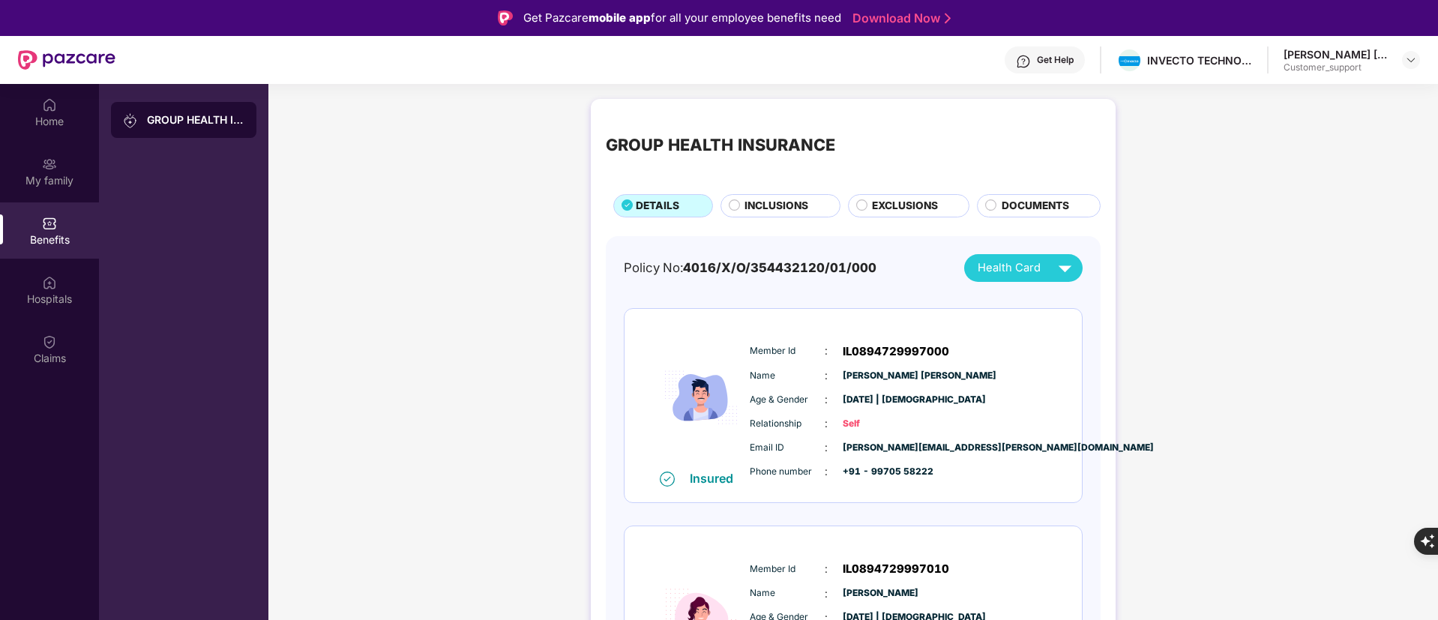
click at [768, 200] on span "INCLUSIONS" at bounding box center [776, 206] width 64 height 16
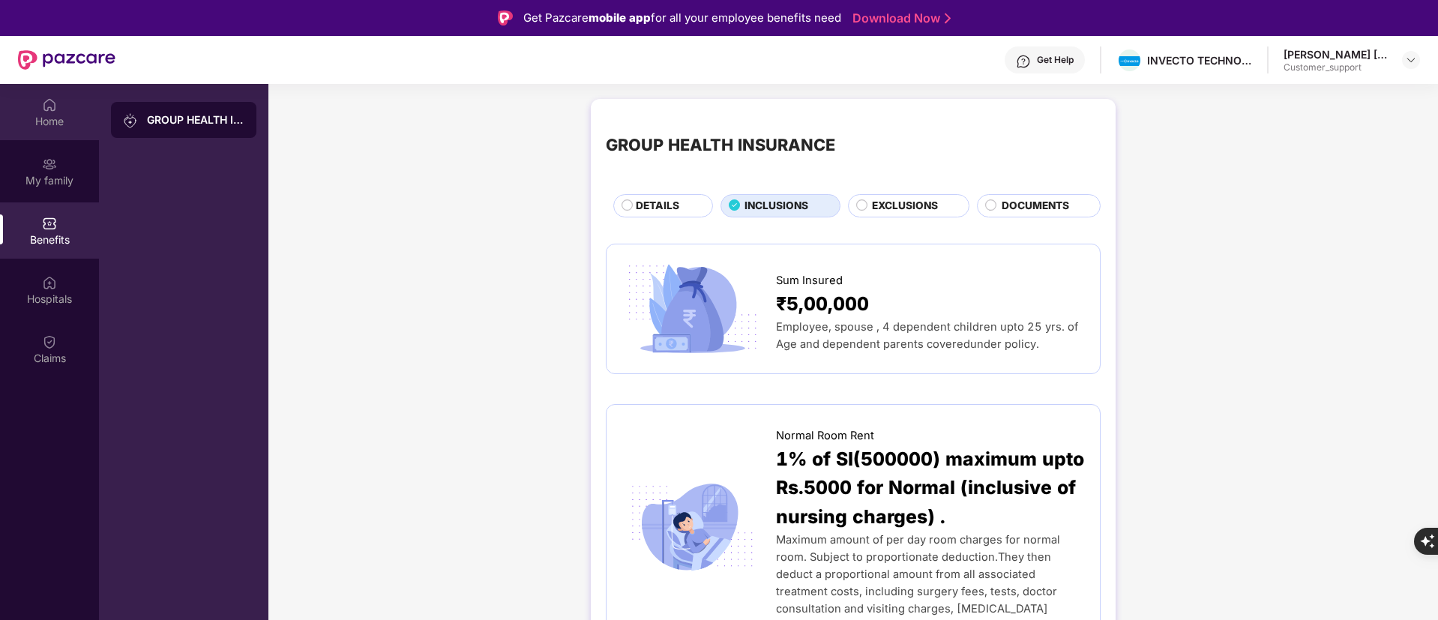
click at [22, 112] on div "Home" at bounding box center [49, 112] width 99 height 56
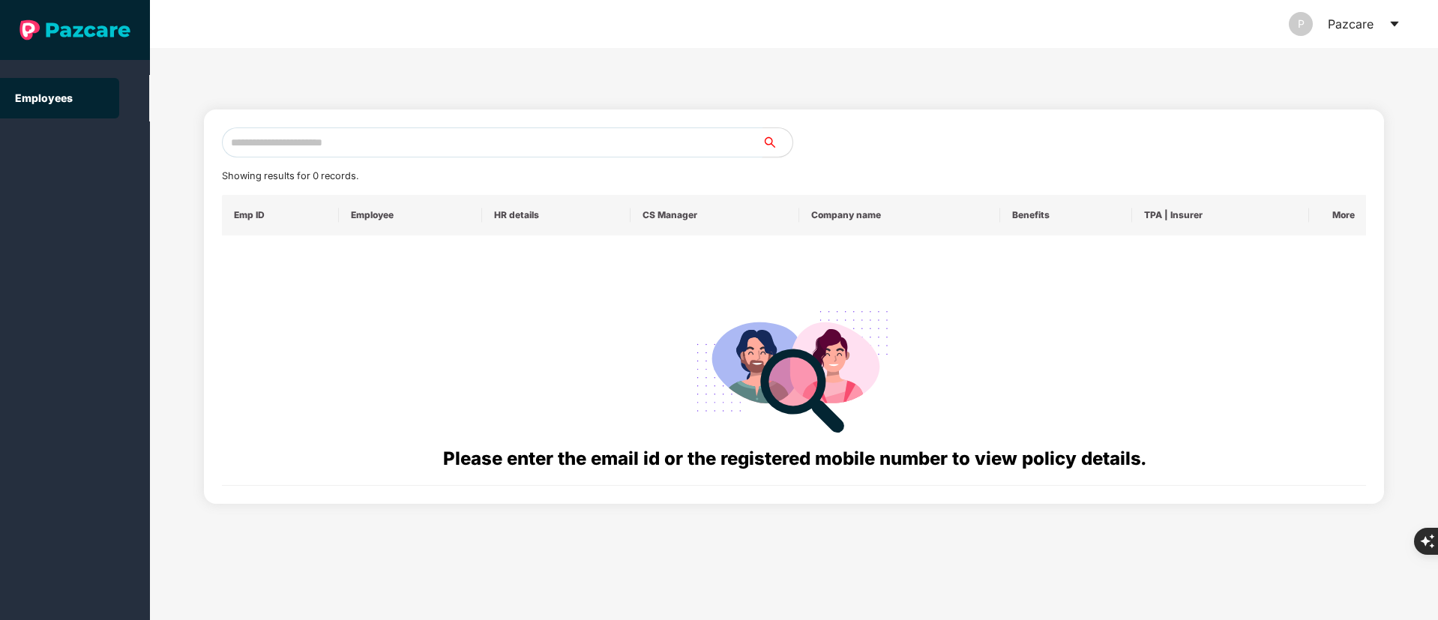
click at [363, 139] on input "text" at bounding box center [492, 142] width 541 height 30
paste input "**********"
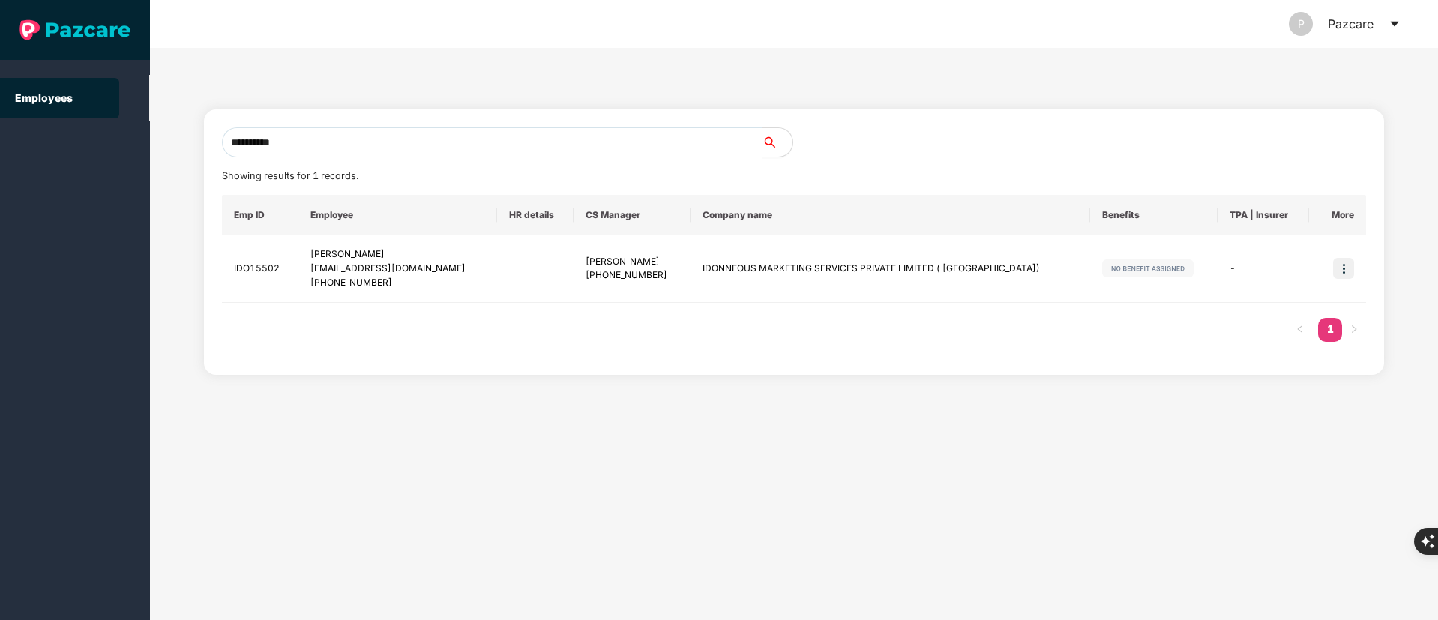
drag, startPoint x: 319, startPoint y: 142, endPoint x: 55, endPoint y: 142, distance: 263.9
click at [55, 142] on section "**********" at bounding box center [719, 310] width 1438 height 620
paste input "**"
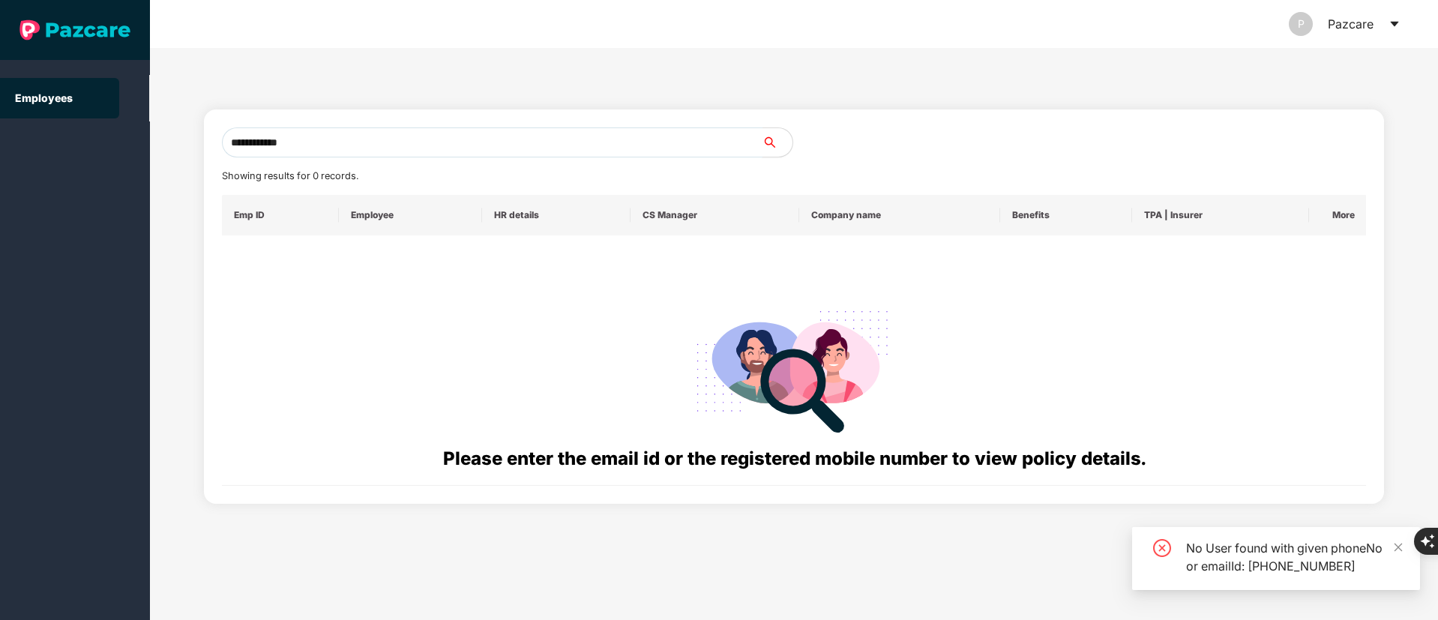
click at [241, 138] on input "**********" at bounding box center [492, 142] width 541 height 30
drag, startPoint x: 247, startPoint y: 142, endPoint x: 132, endPoint y: 145, distance: 115.5
click at [132, 145] on section "**********" at bounding box center [719, 310] width 1438 height 620
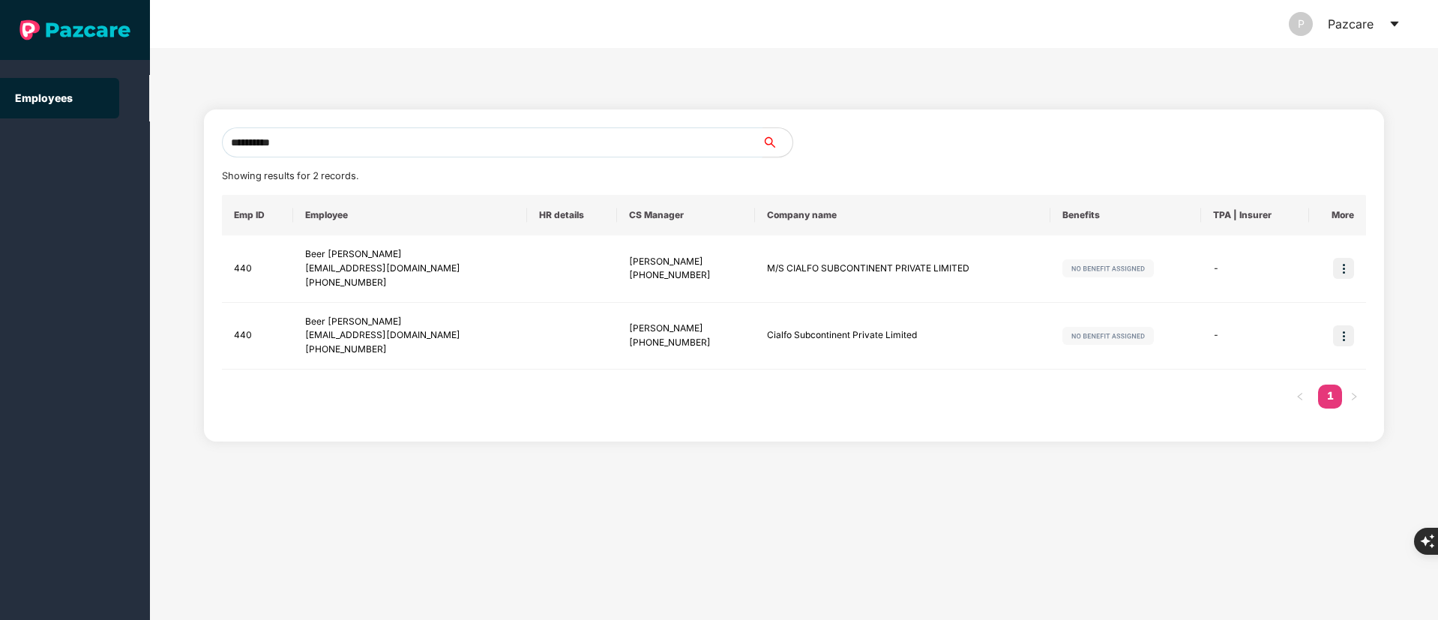
drag, startPoint x: 367, startPoint y: 137, endPoint x: 0, endPoint y: 142, distance: 366.6
click at [0, 142] on section "**********" at bounding box center [719, 310] width 1438 height 620
paste input "**"
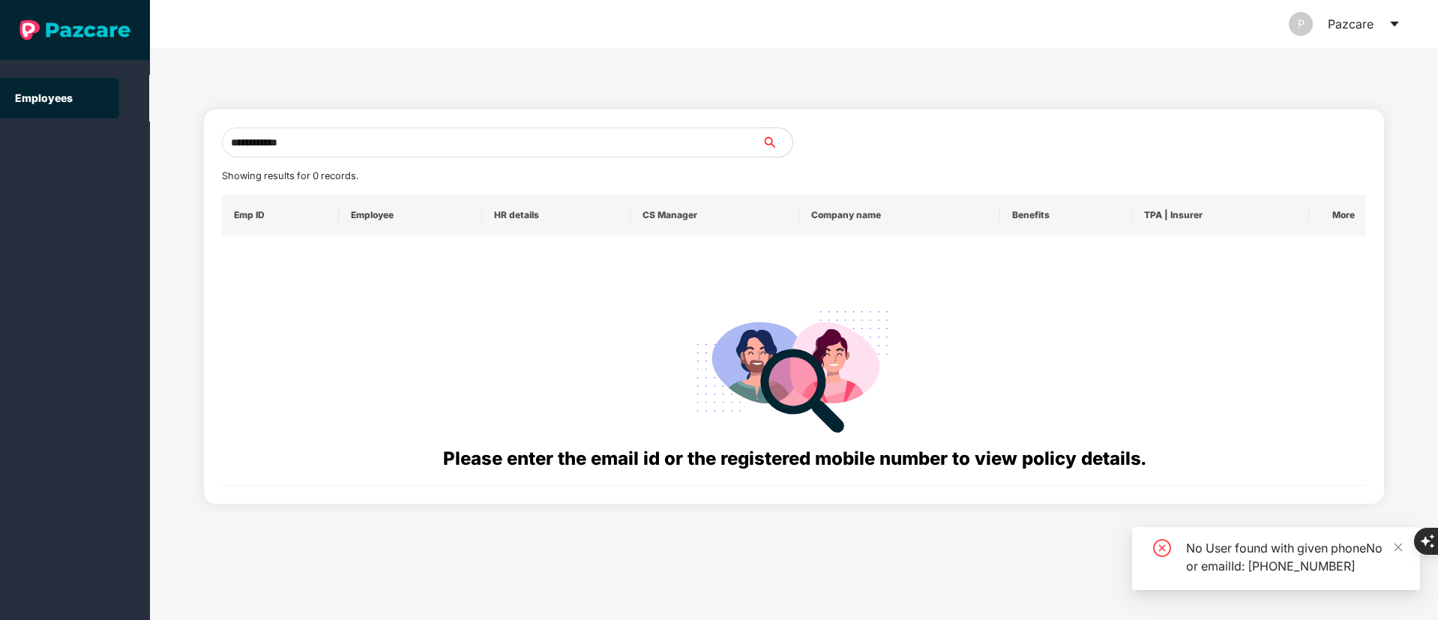
drag, startPoint x: 242, startPoint y: 145, endPoint x: 133, endPoint y: 147, distance: 108.7
click at [133, 147] on section "**********" at bounding box center [719, 310] width 1438 height 620
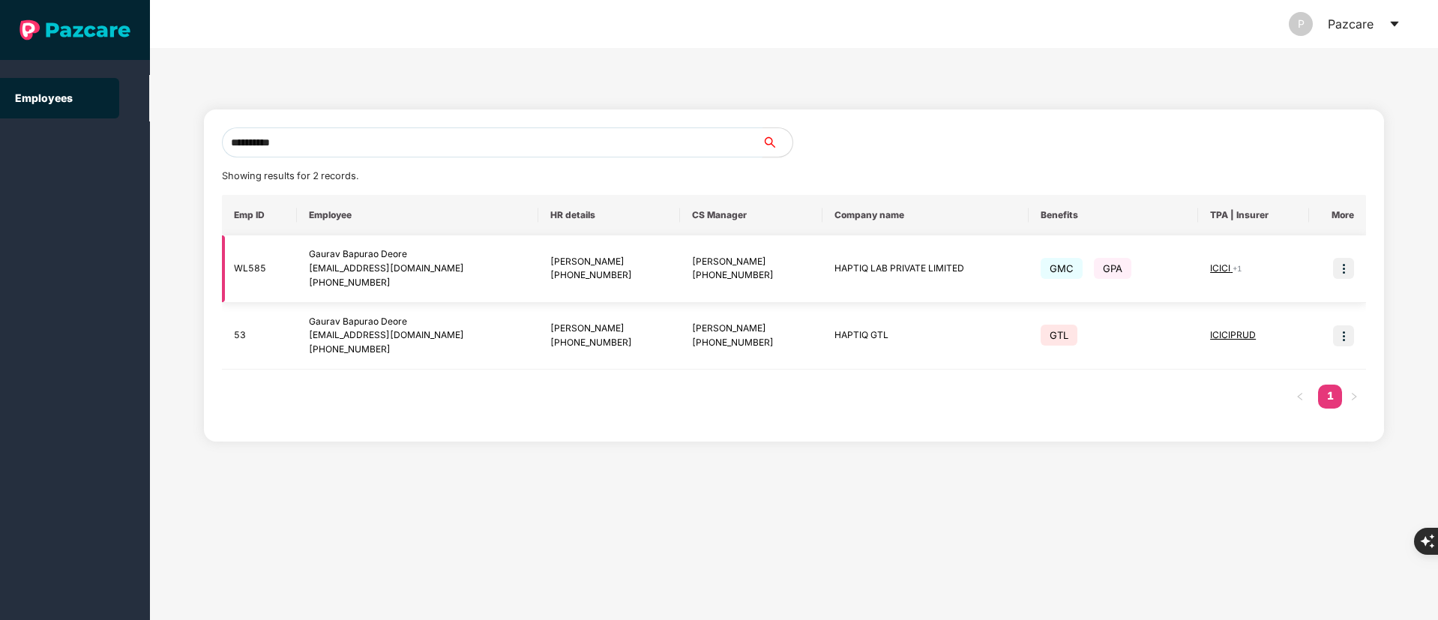
type input "**********"
click at [1353, 277] on img at bounding box center [1343, 268] width 21 height 21
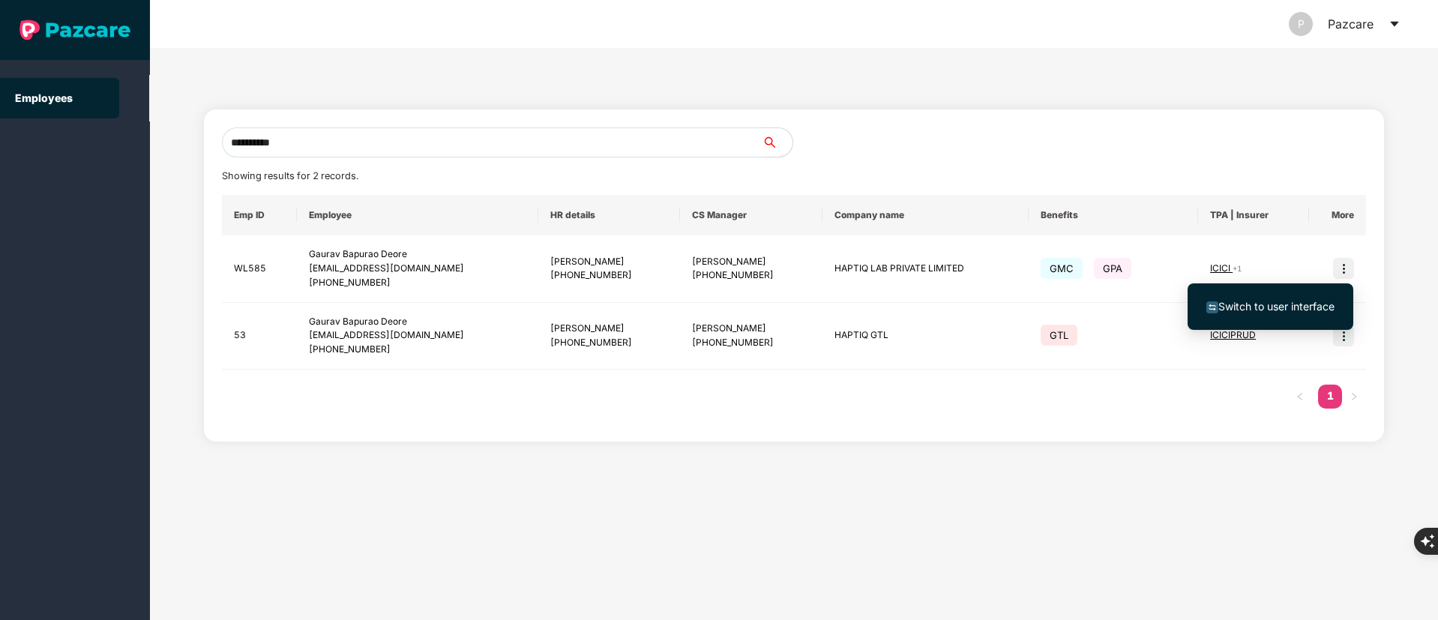
click at [1293, 316] on li "Switch to user interface" at bounding box center [1271, 306] width 166 height 31
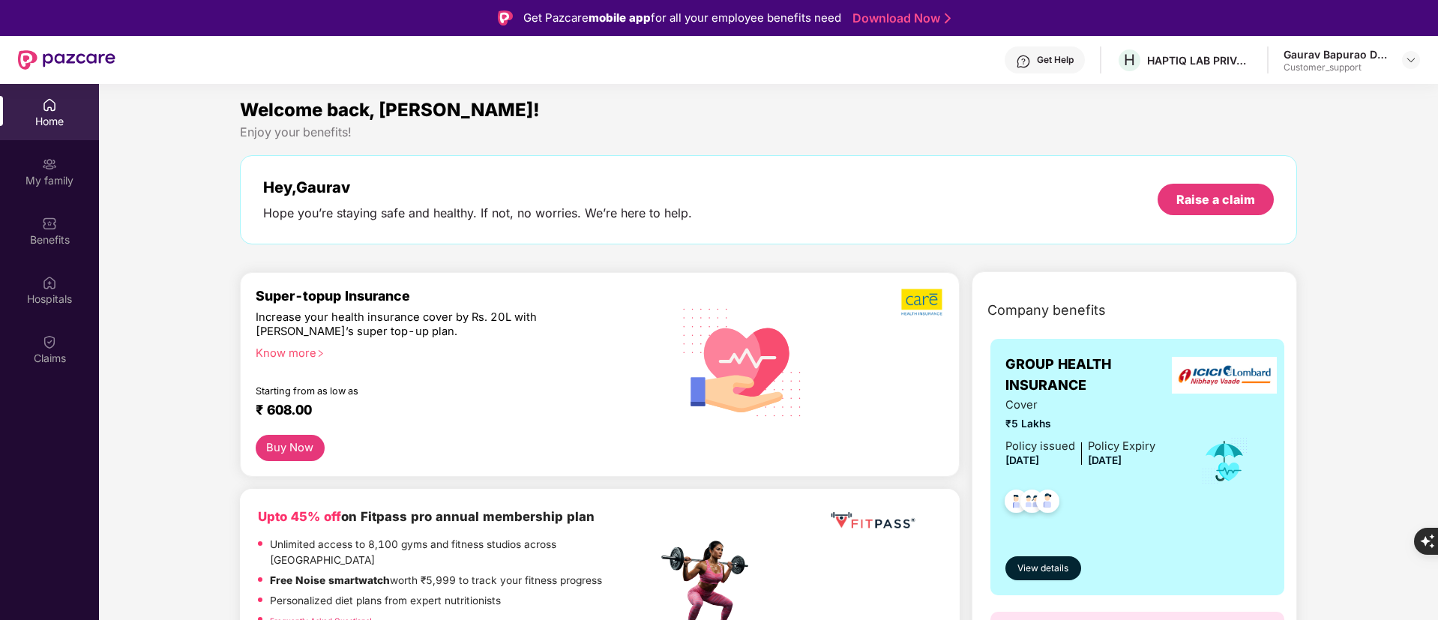
click at [67, 379] on div "Home My family Benefits Hospitals Claims" at bounding box center [49, 232] width 99 height 296
click at [49, 342] on img at bounding box center [49, 341] width 15 height 15
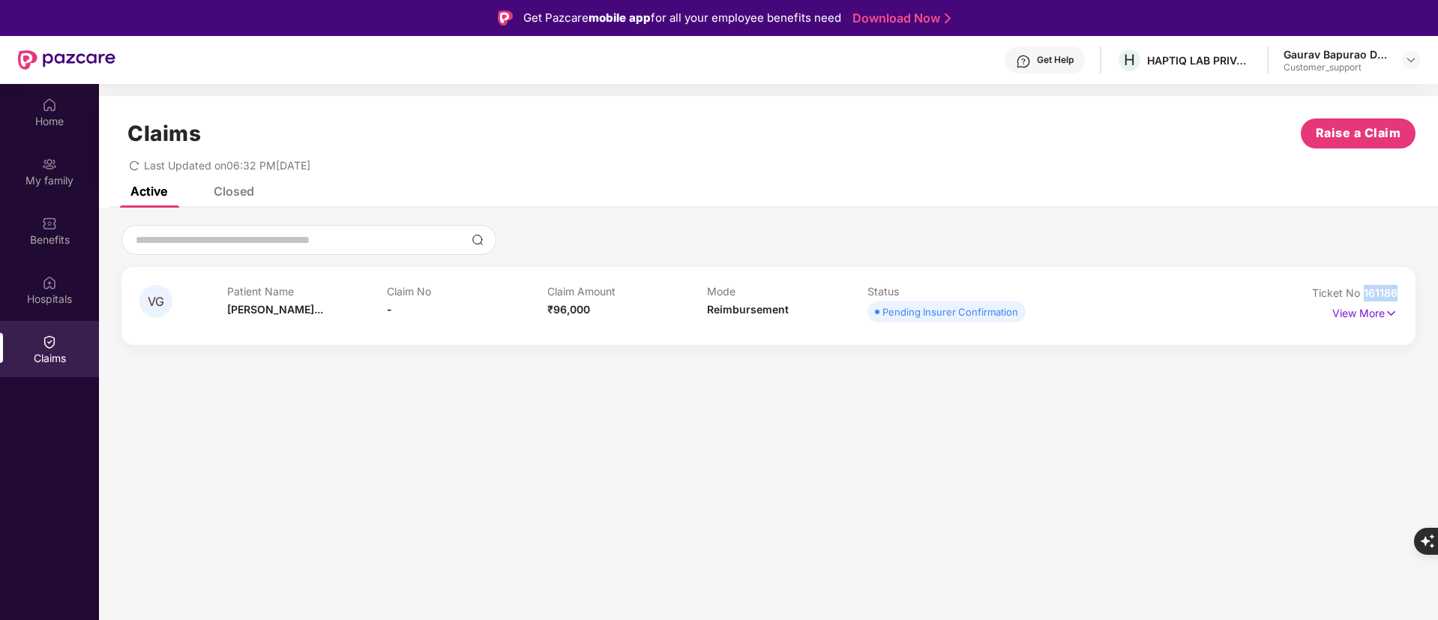
drag, startPoint x: 1363, startPoint y: 291, endPoint x: 1403, endPoint y: 292, distance: 40.5
click at [1403, 292] on div "VG Patient Name Vaishali Gaur... Claim No - Claim Amount ₹96,000 Mode Reimburse…" at bounding box center [768, 306] width 1294 height 78
copy span "161186"
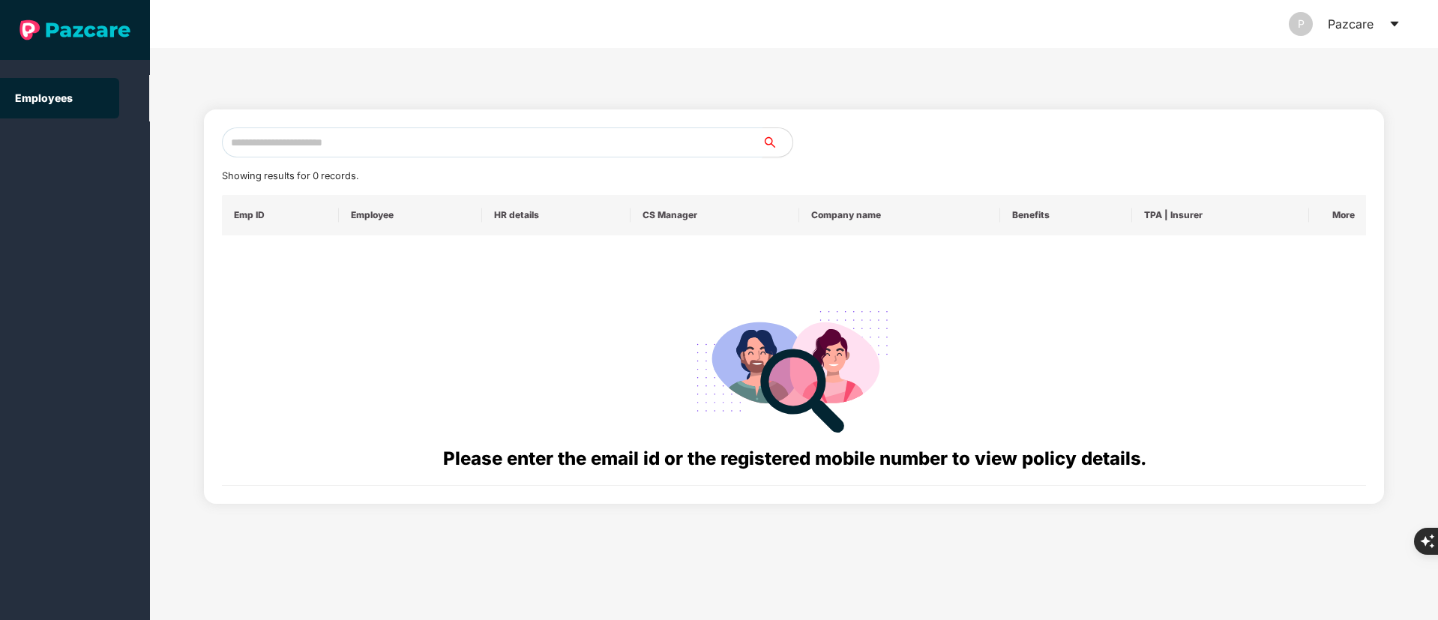
click at [304, 142] on input "text" at bounding box center [492, 142] width 541 height 30
paste input "**********"
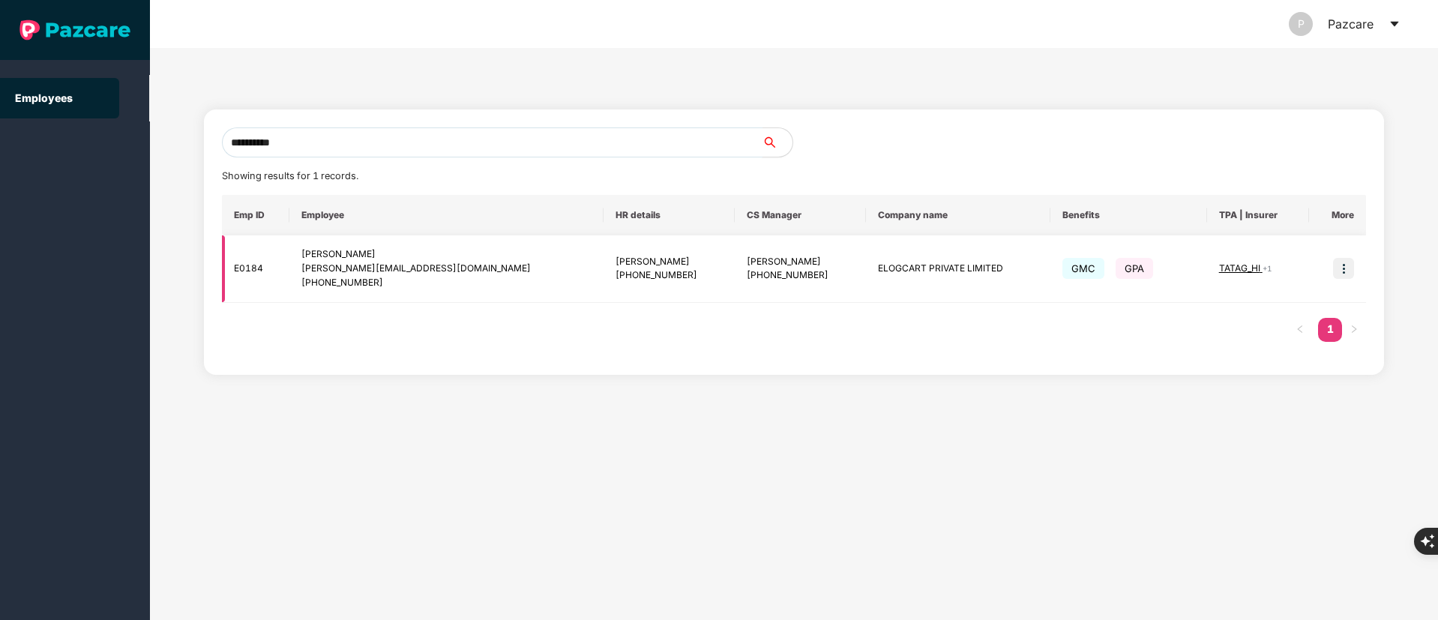
type input "**********"
click at [1344, 271] on img at bounding box center [1343, 268] width 21 height 21
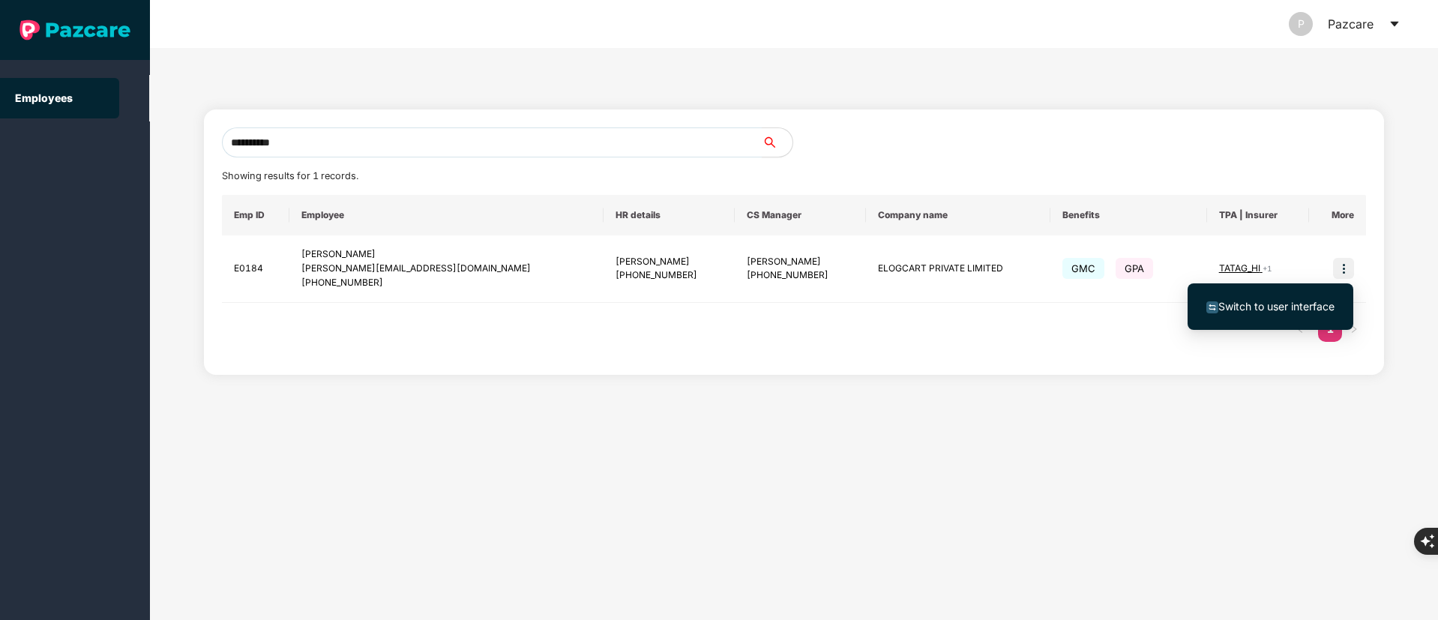
click at [1300, 298] on span "Switch to user interface" at bounding box center [1270, 306] width 128 height 16
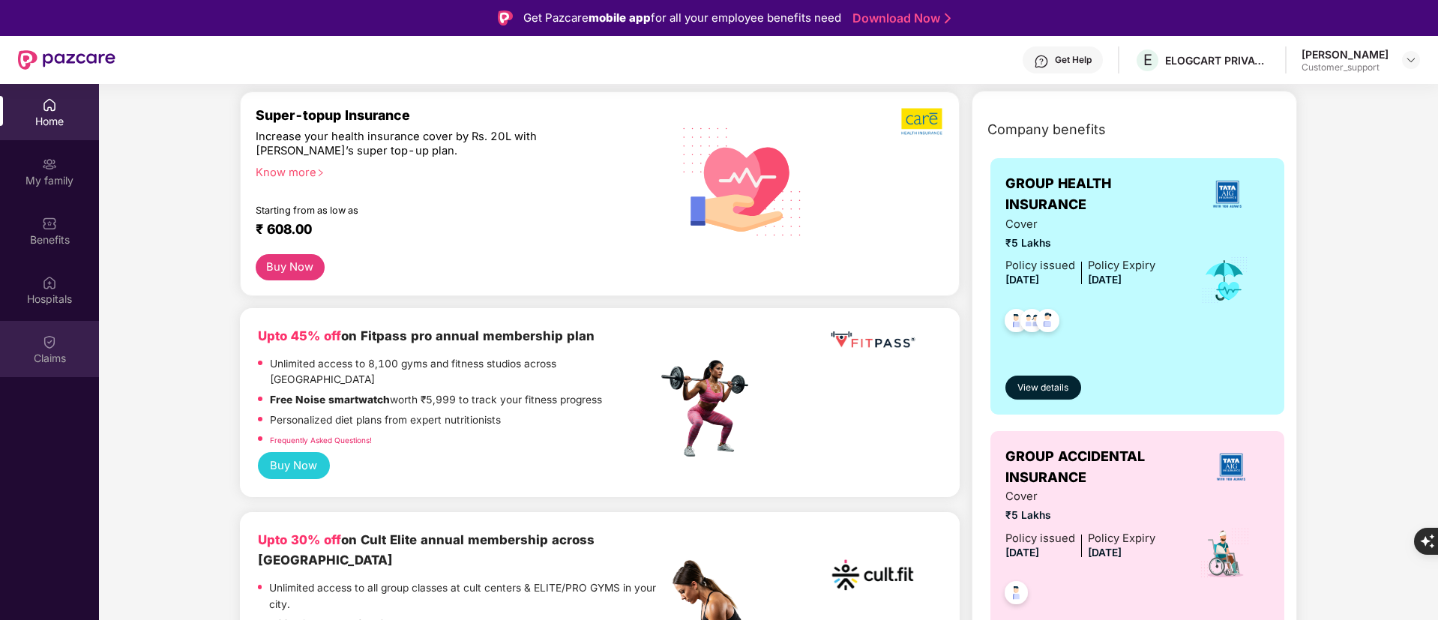
scroll to position [225, 0]
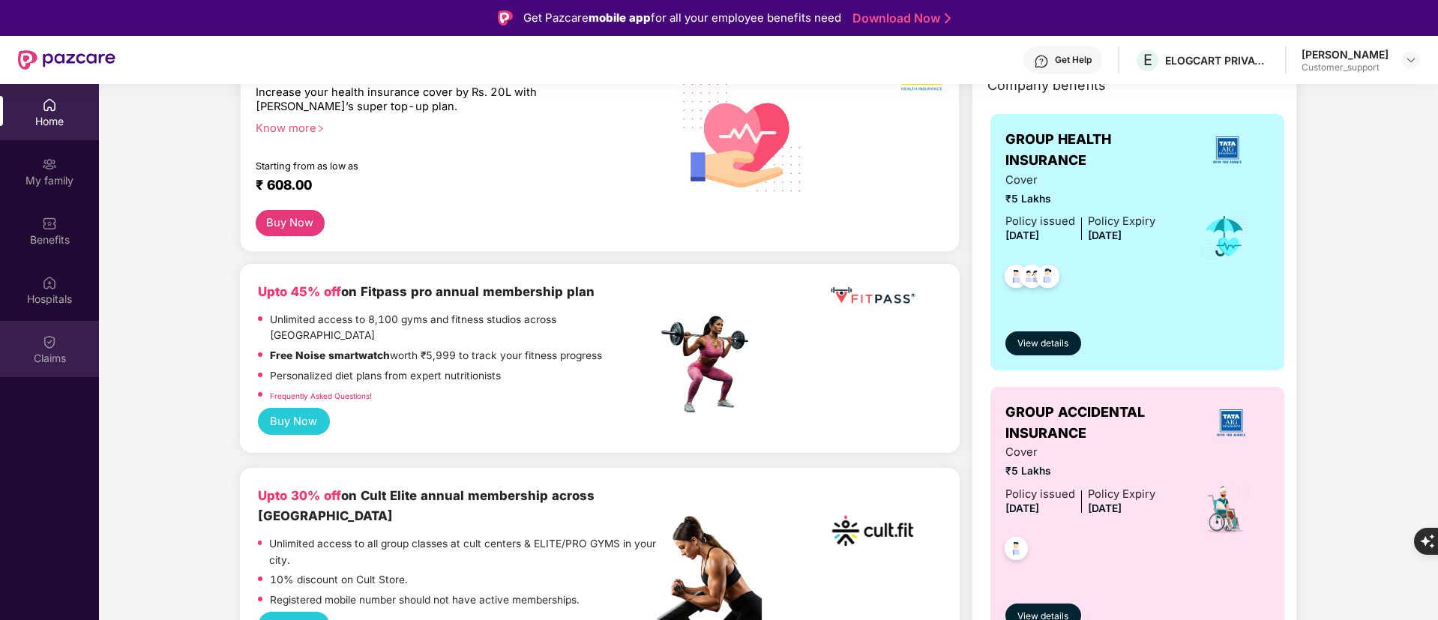
click at [40, 347] on div "Claims" at bounding box center [49, 349] width 99 height 56
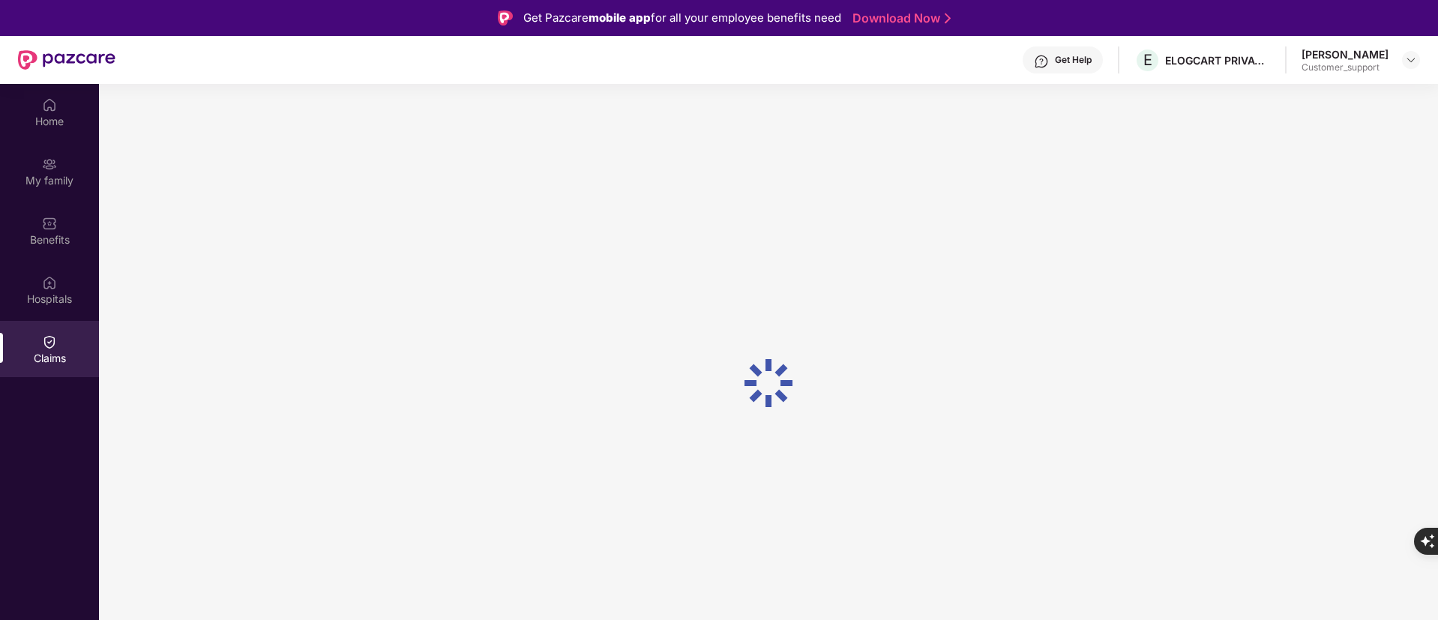
scroll to position [0, 0]
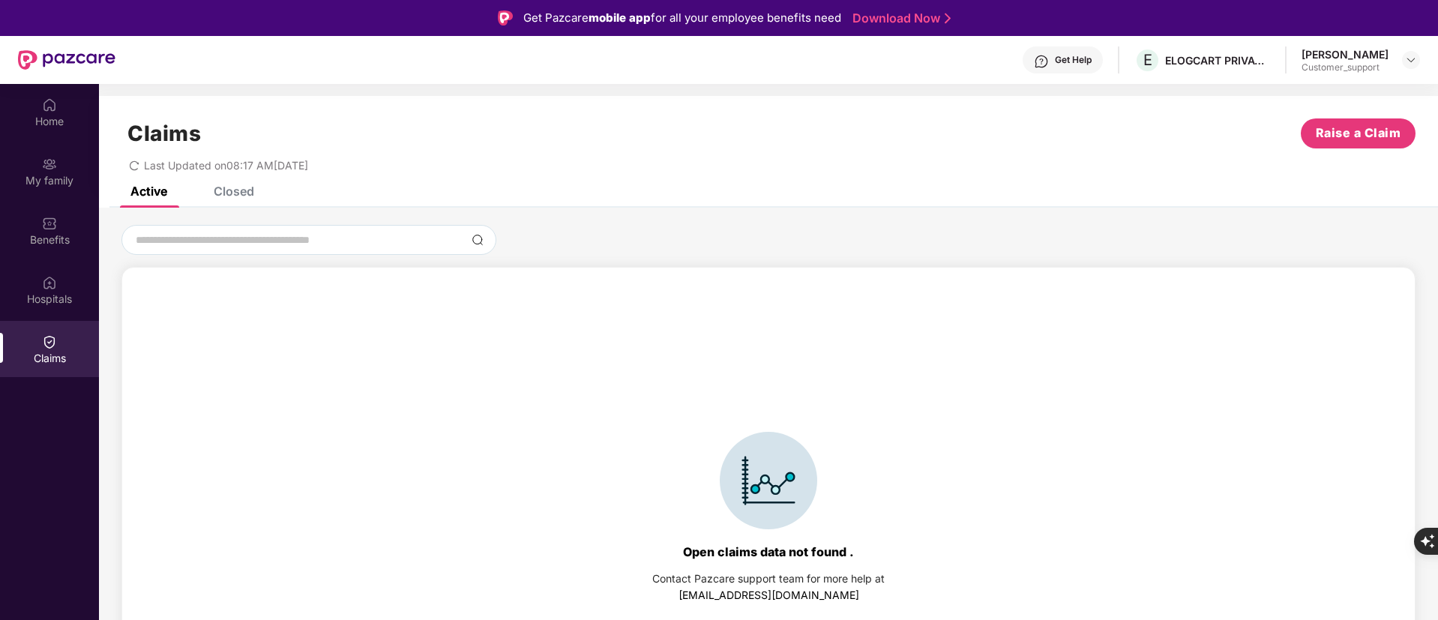
click at [245, 199] on div "Closed" at bounding box center [222, 191] width 63 height 33
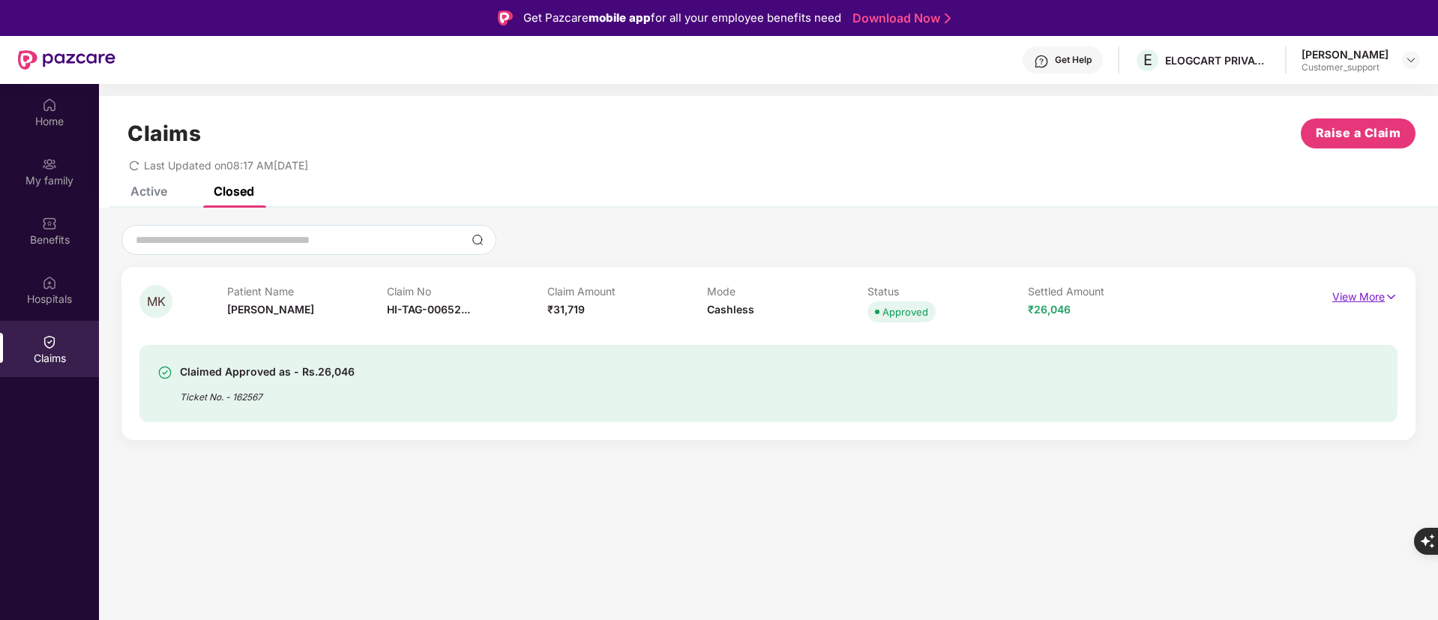
click at [1347, 291] on p "View More" at bounding box center [1364, 295] width 65 height 20
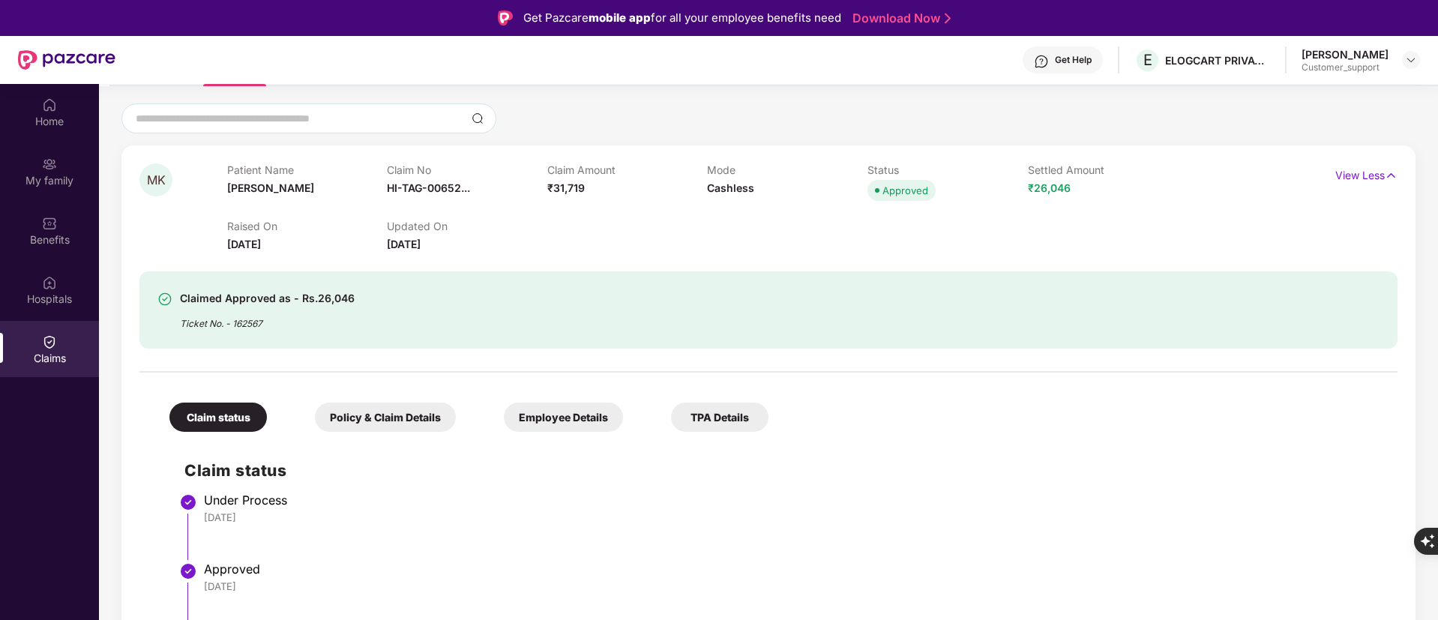
scroll to position [122, 0]
click at [407, 417] on div "Policy & Claim Details" at bounding box center [385, 416] width 141 height 29
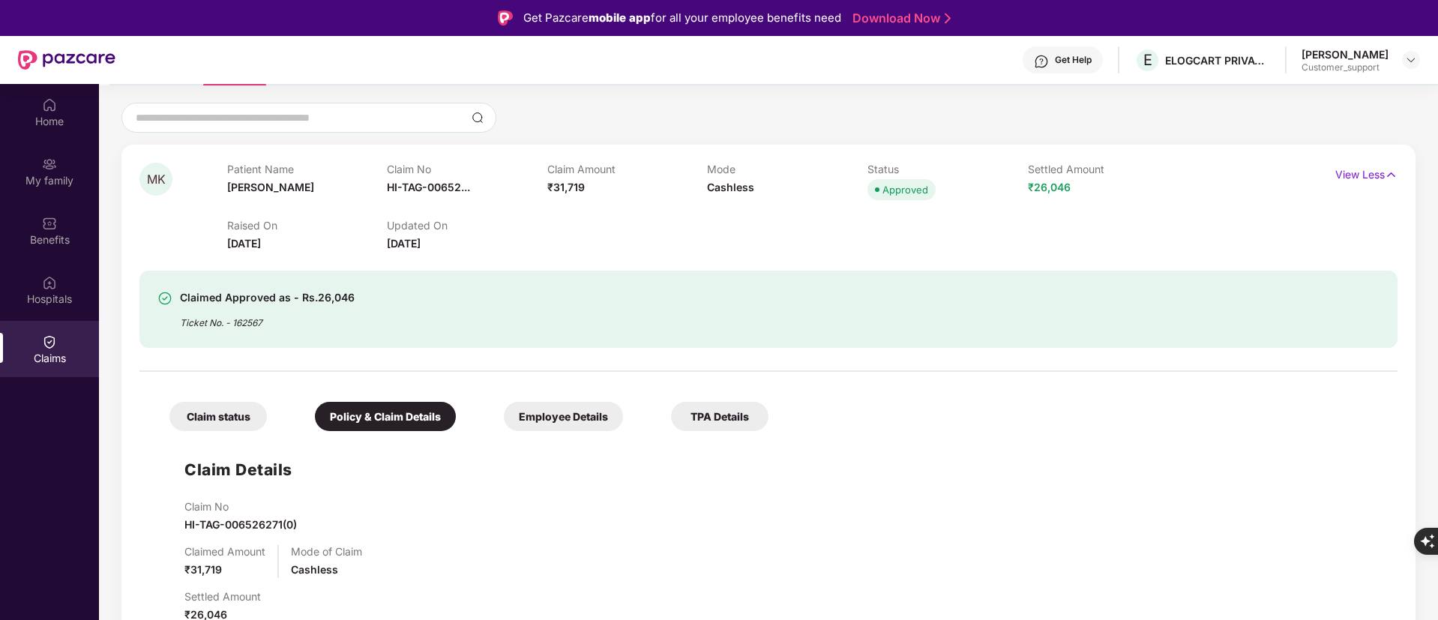
click at [532, 412] on div "Employee Details" at bounding box center [563, 416] width 119 height 29
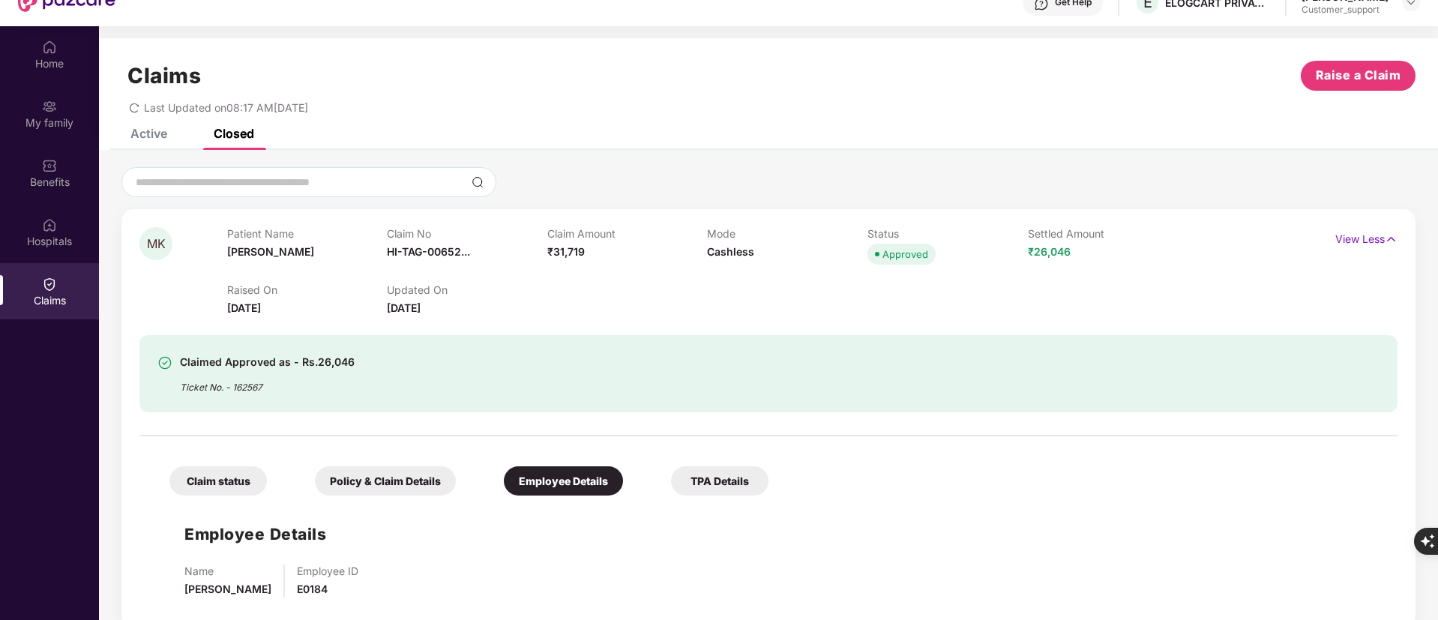
scroll to position [84, 0]
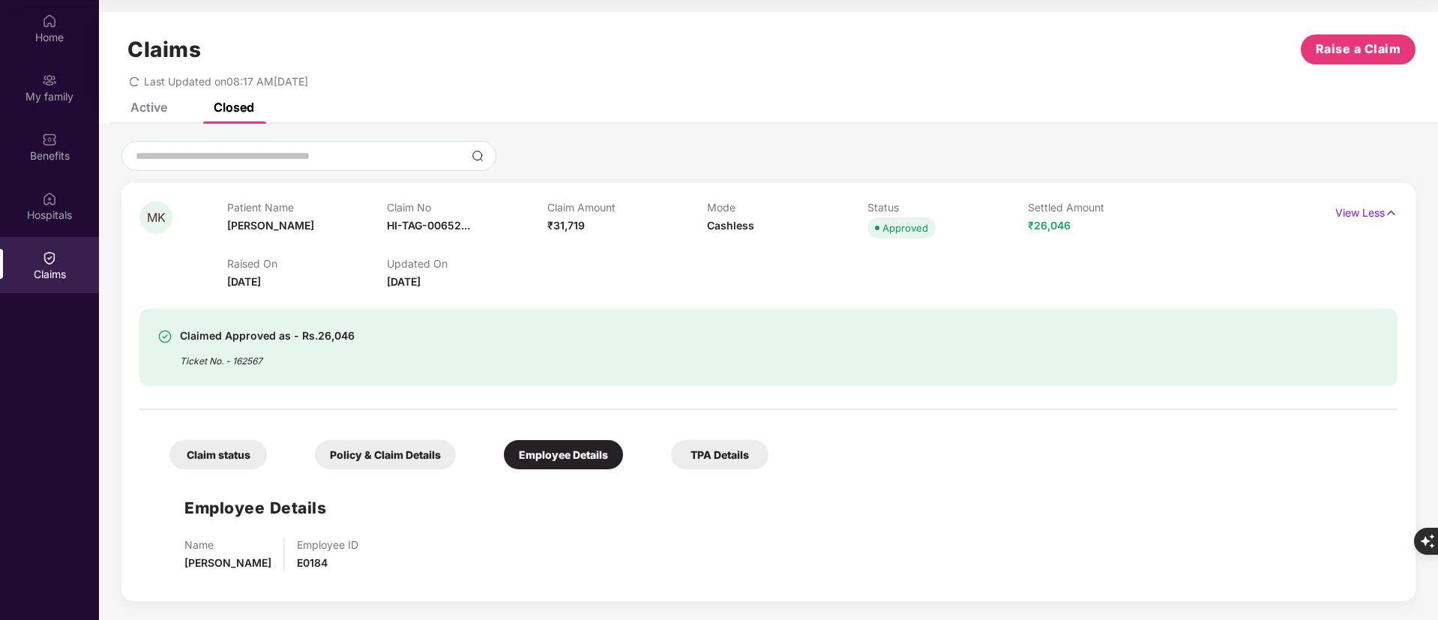
click at [398, 451] on div "Policy & Claim Details" at bounding box center [385, 454] width 141 height 29
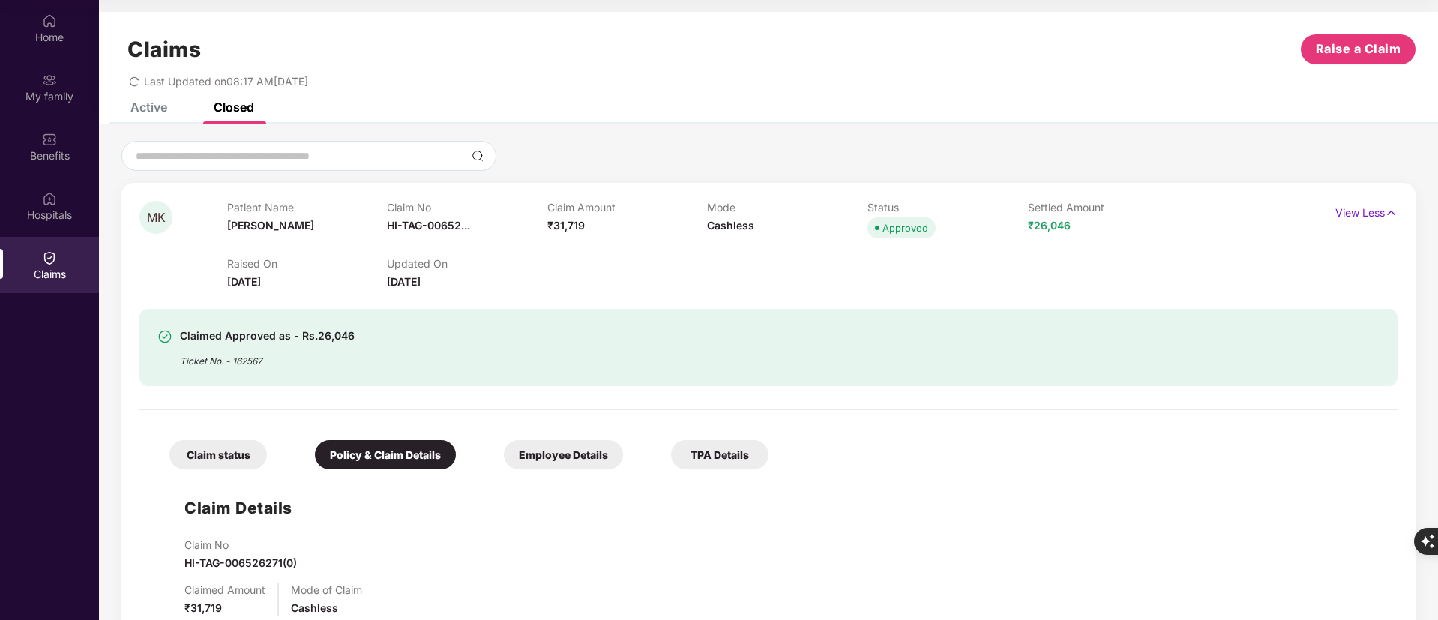
click at [235, 448] on div "Claim status" at bounding box center [217, 454] width 97 height 29
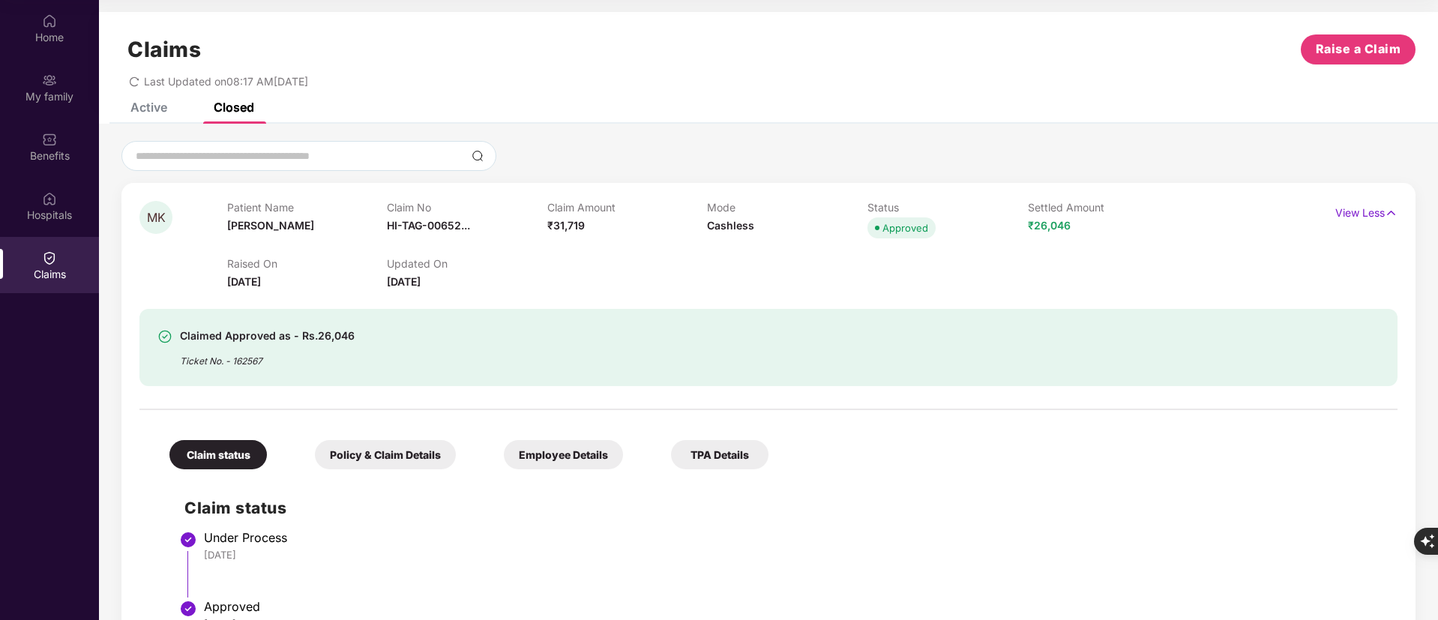
click at [400, 450] on div "Policy & Claim Details" at bounding box center [385, 454] width 141 height 29
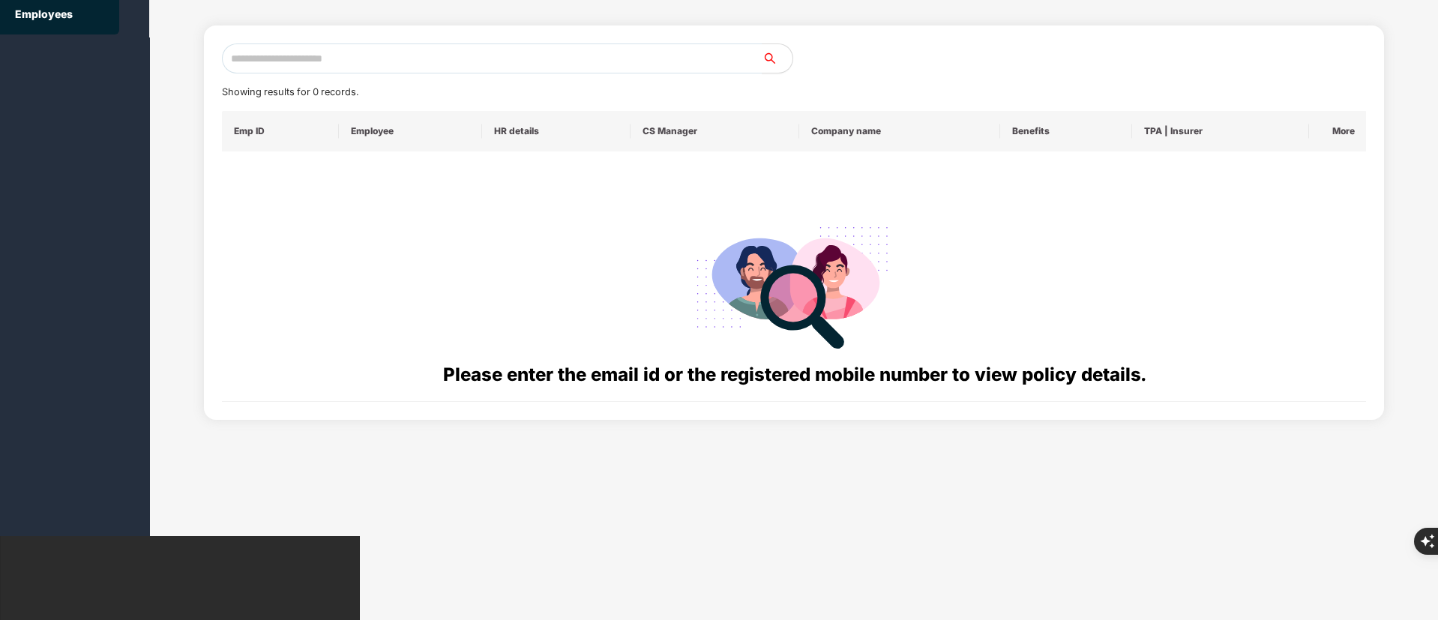
scroll to position [0, 0]
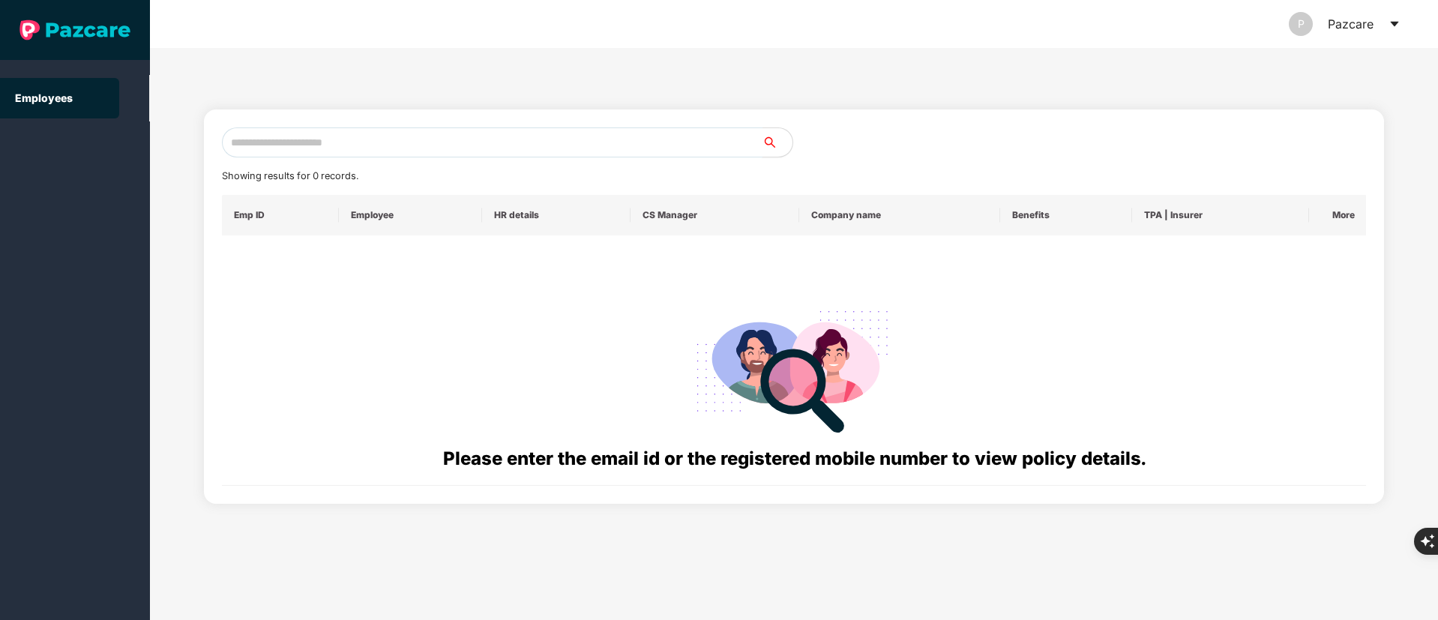
click at [282, 144] on input "text" at bounding box center [492, 142] width 541 height 30
paste input "**********"
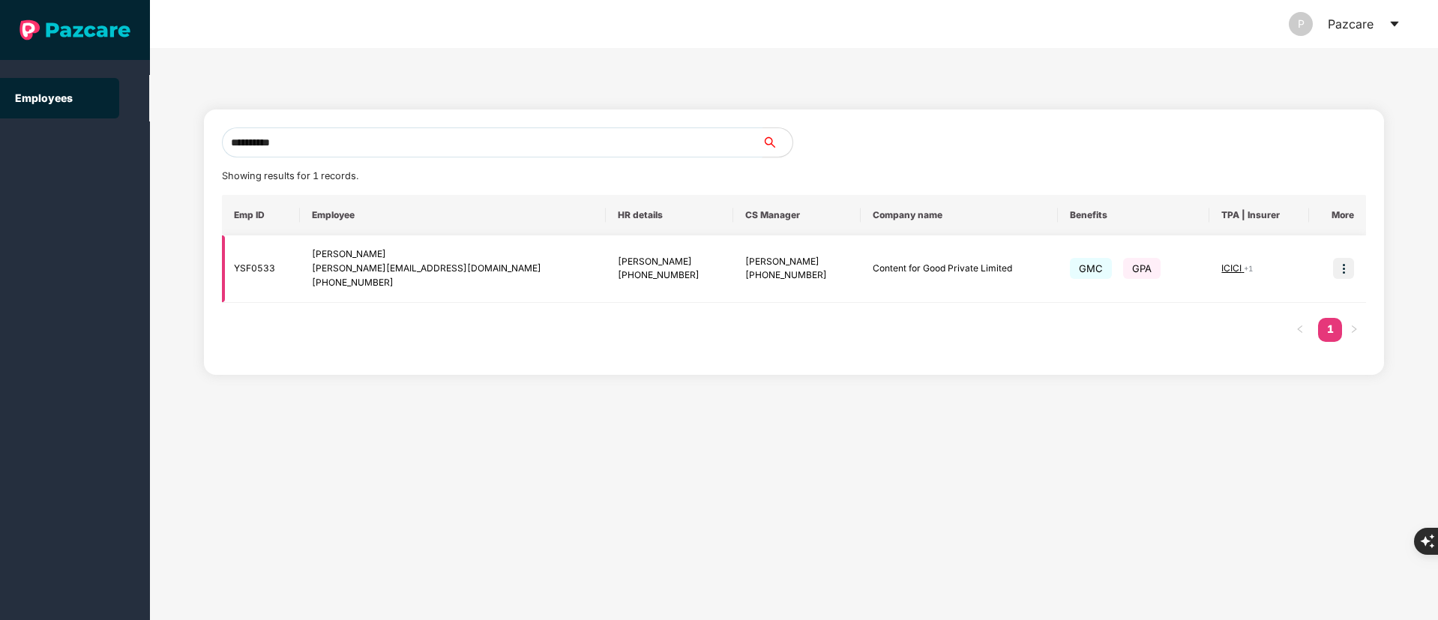
type input "**********"
click at [1339, 271] on img at bounding box center [1343, 268] width 21 height 21
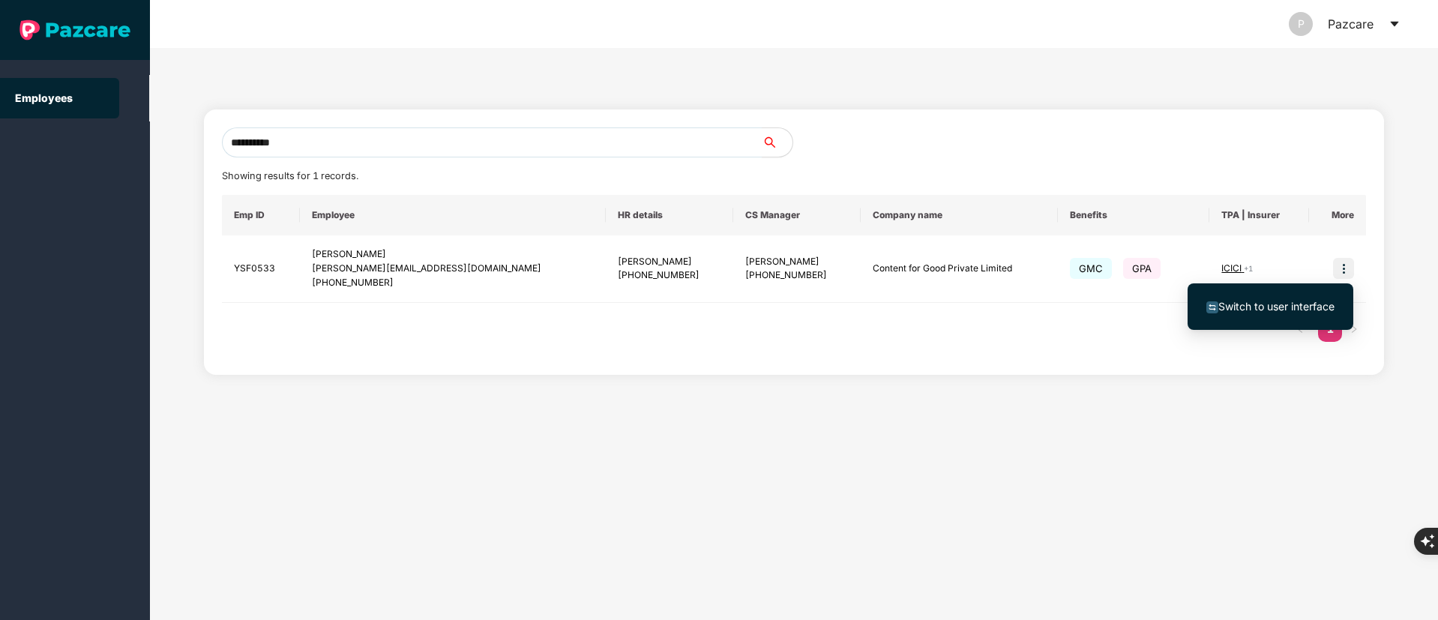
click at [1287, 308] on span "Switch to user interface" at bounding box center [1276, 306] width 116 height 13
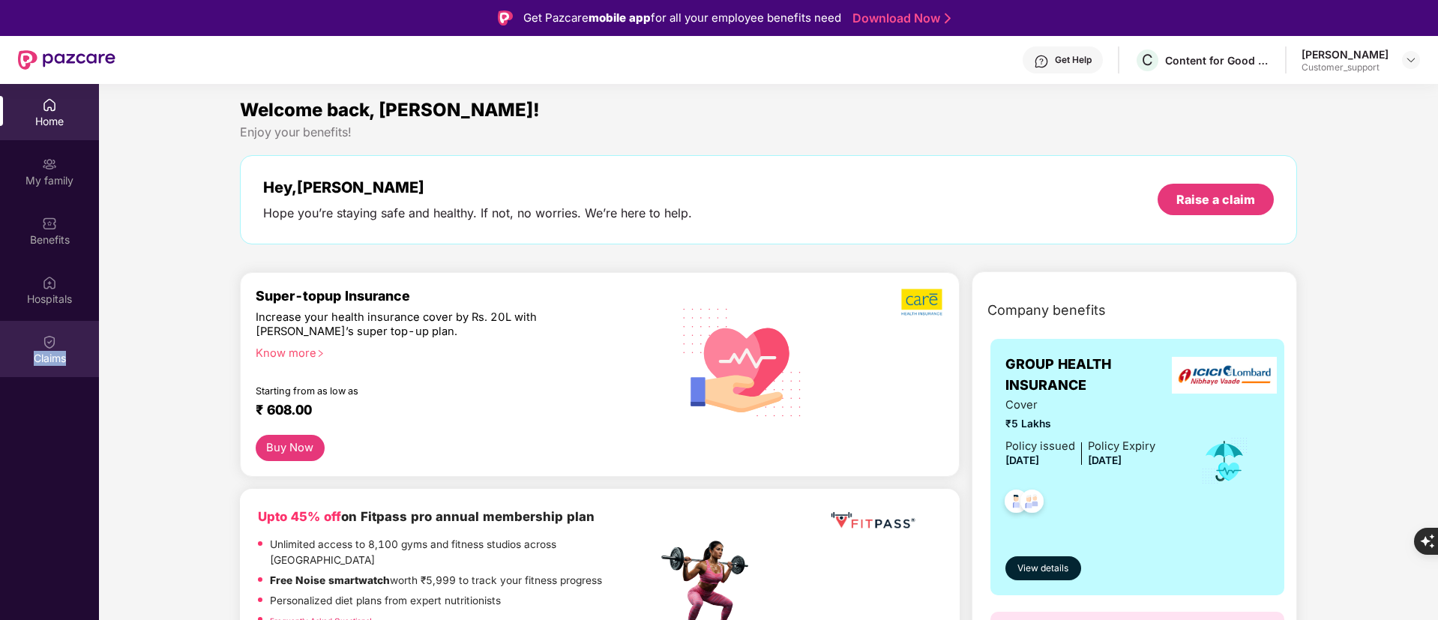
drag, startPoint x: 42, startPoint y: 358, endPoint x: 88, endPoint y: 358, distance: 45.7
click at [88, 358] on div "Claims" at bounding box center [49, 358] width 99 height 15
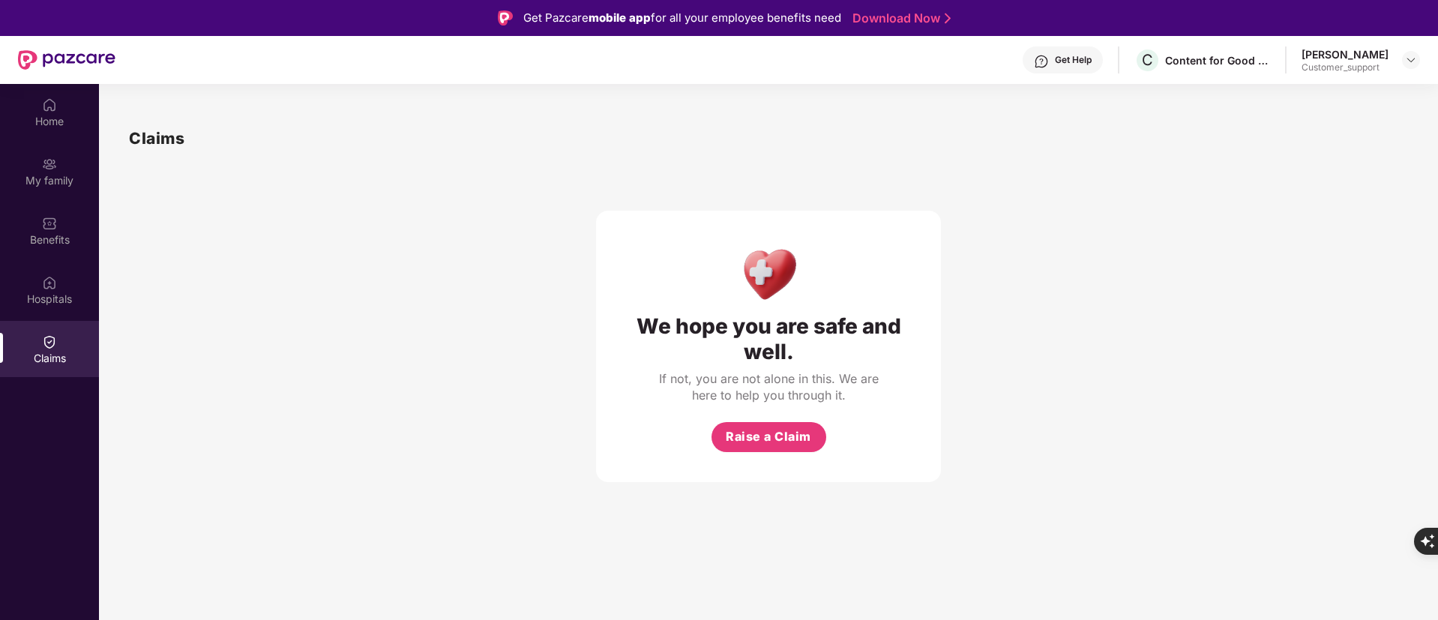
click at [61, 356] on div "Claims" at bounding box center [49, 358] width 99 height 15
click at [52, 280] on img at bounding box center [49, 282] width 15 height 15
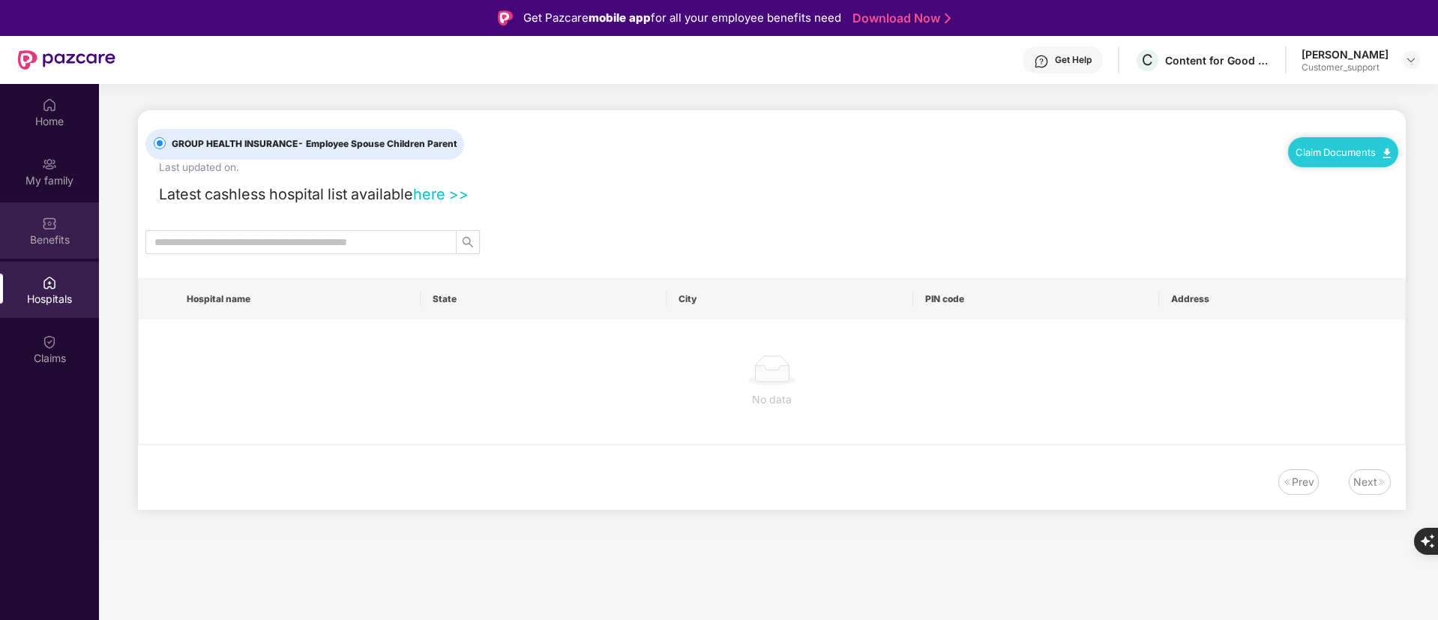
click at [49, 234] on div "Benefits" at bounding box center [49, 239] width 99 height 15
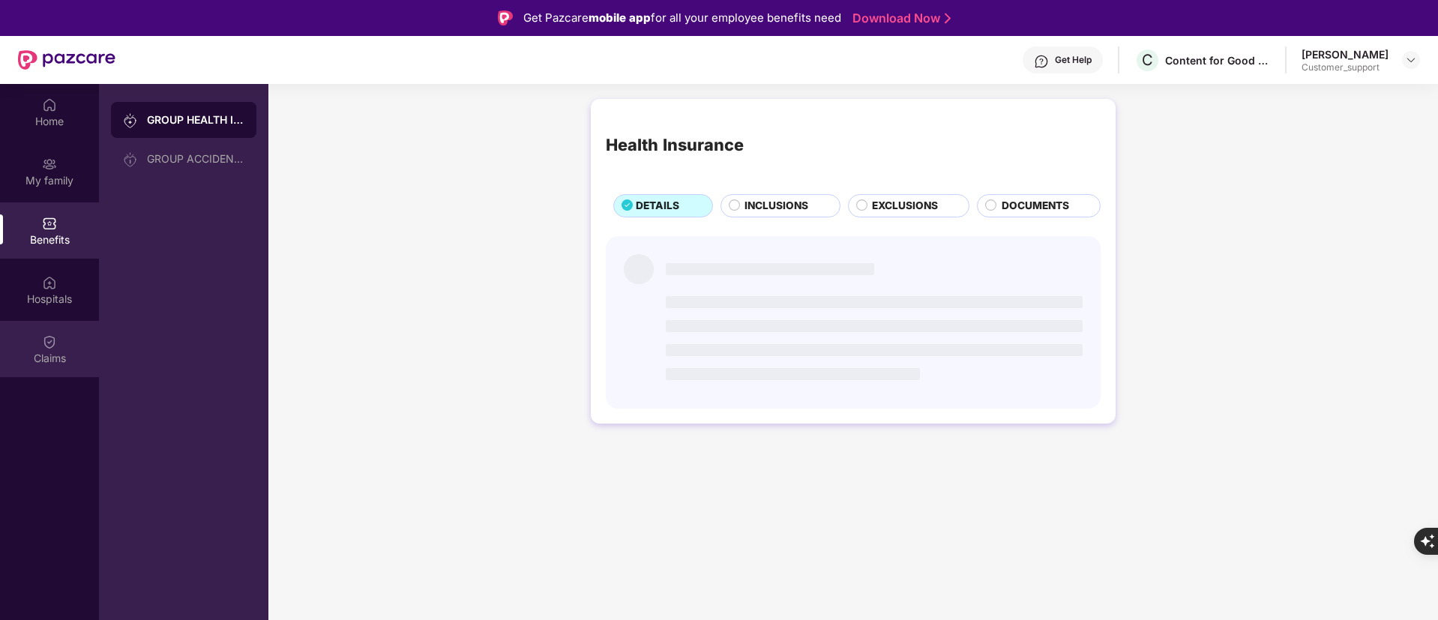
click at [56, 342] on img at bounding box center [49, 341] width 15 height 15
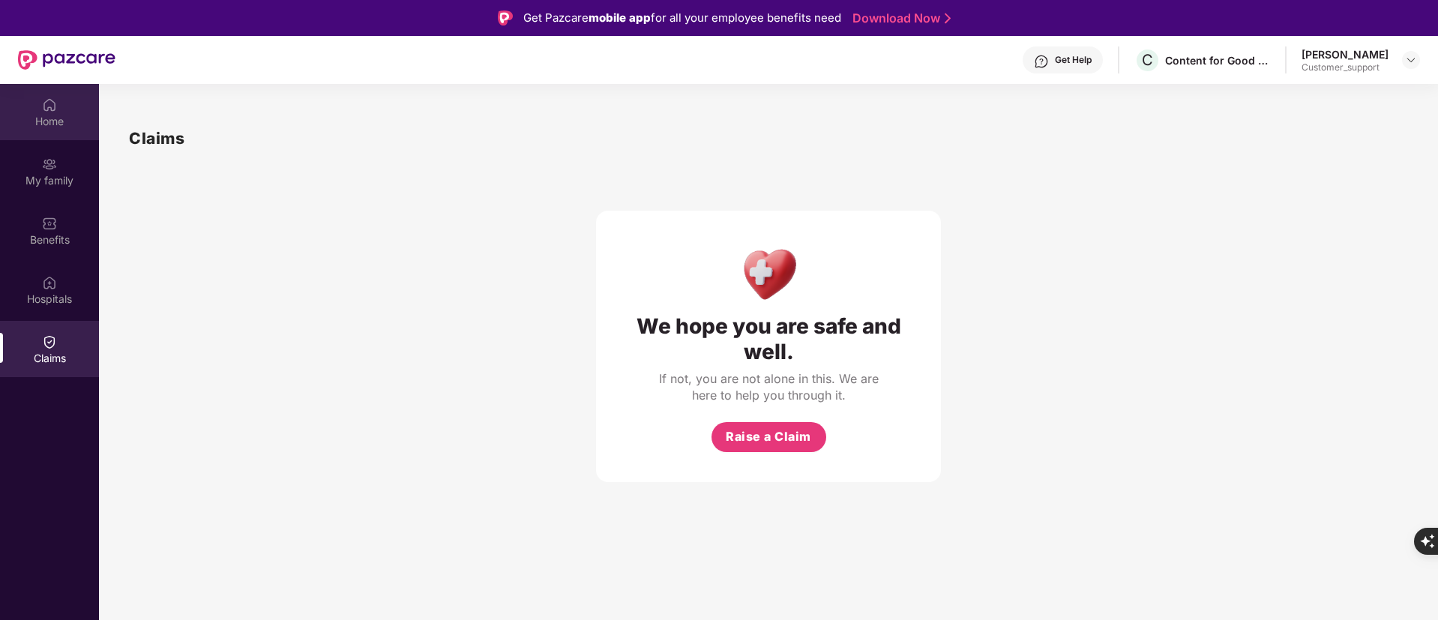
click at [30, 119] on div "Home" at bounding box center [49, 121] width 99 height 15
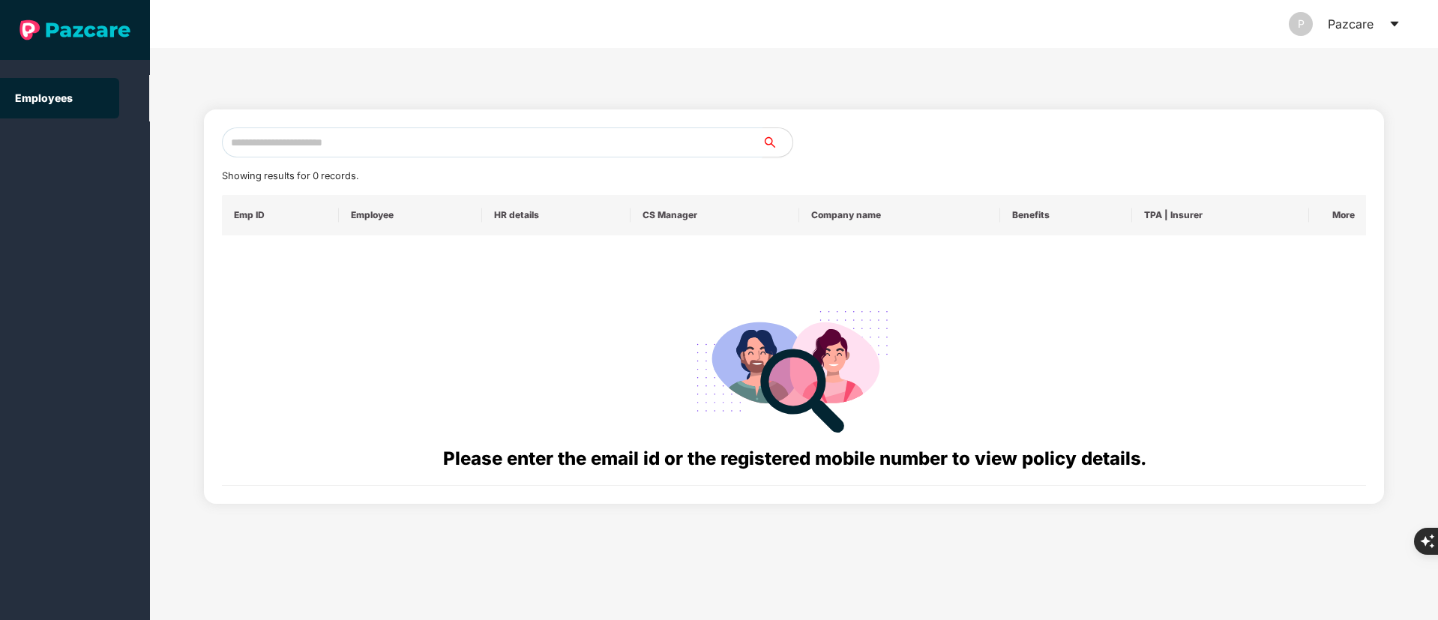
click at [334, 135] on input "text" at bounding box center [492, 142] width 541 height 30
paste input "**********"
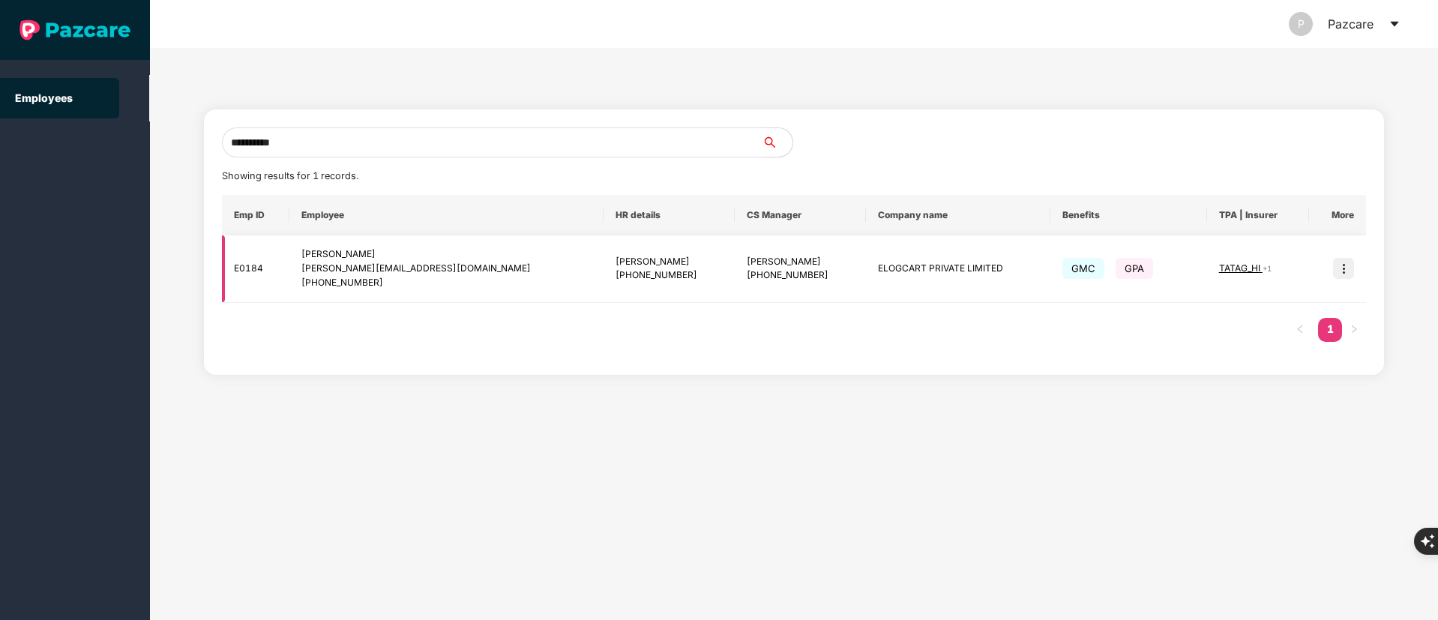
type input "**********"
click at [1337, 258] on img at bounding box center [1343, 268] width 21 height 21
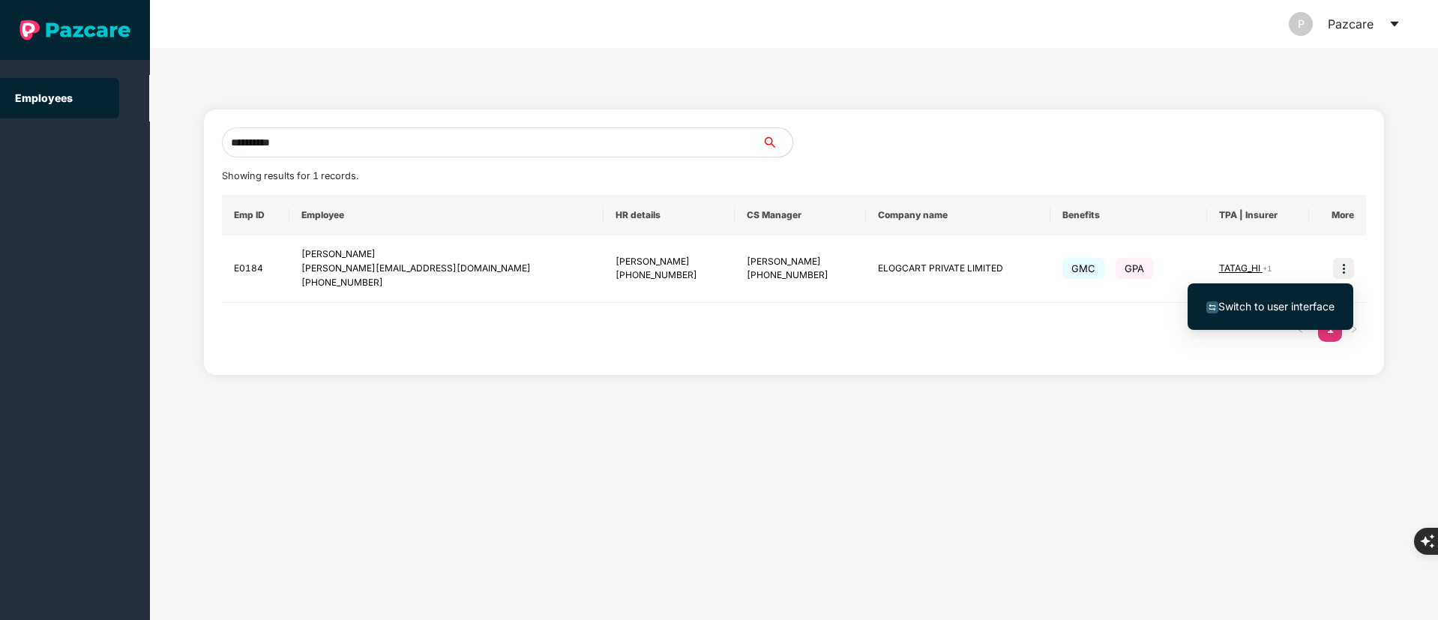
click at [1272, 302] on span "Switch to user interface" at bounding box center [1276, 306] width 116 height 13
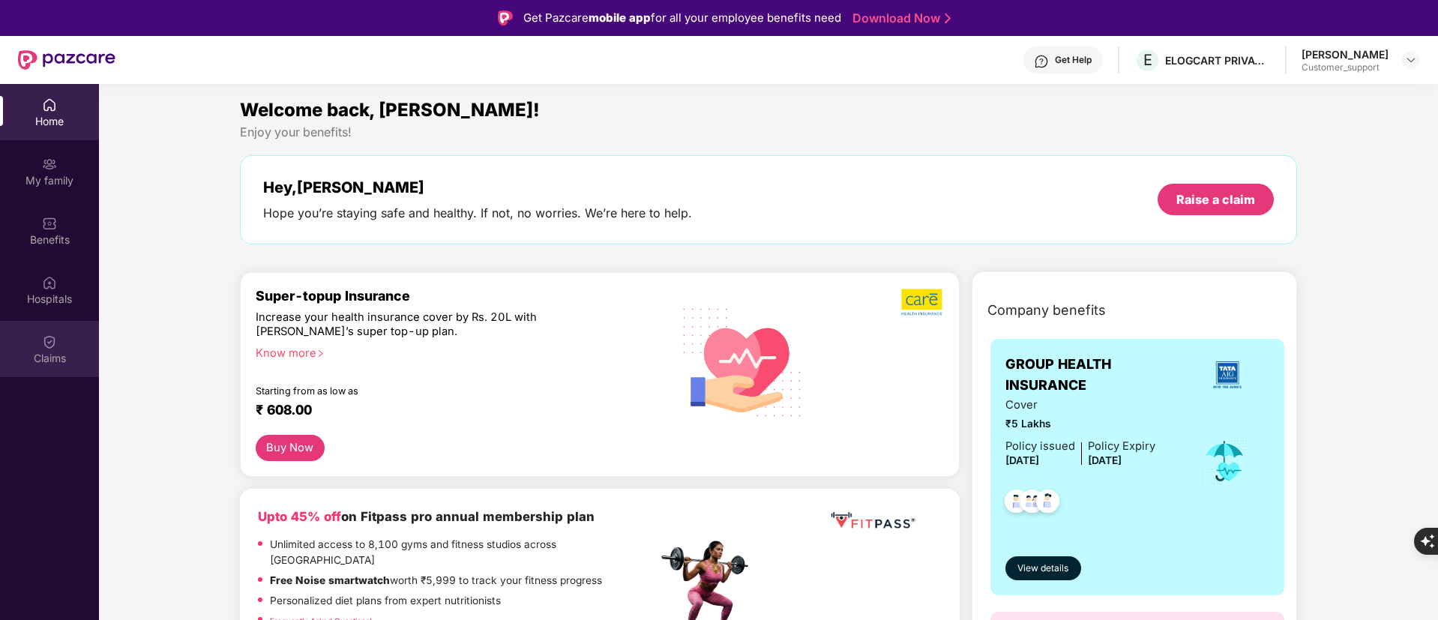
click at [27, 342] on div "Claims" at bounding box center [49, 349] width 99 height 56
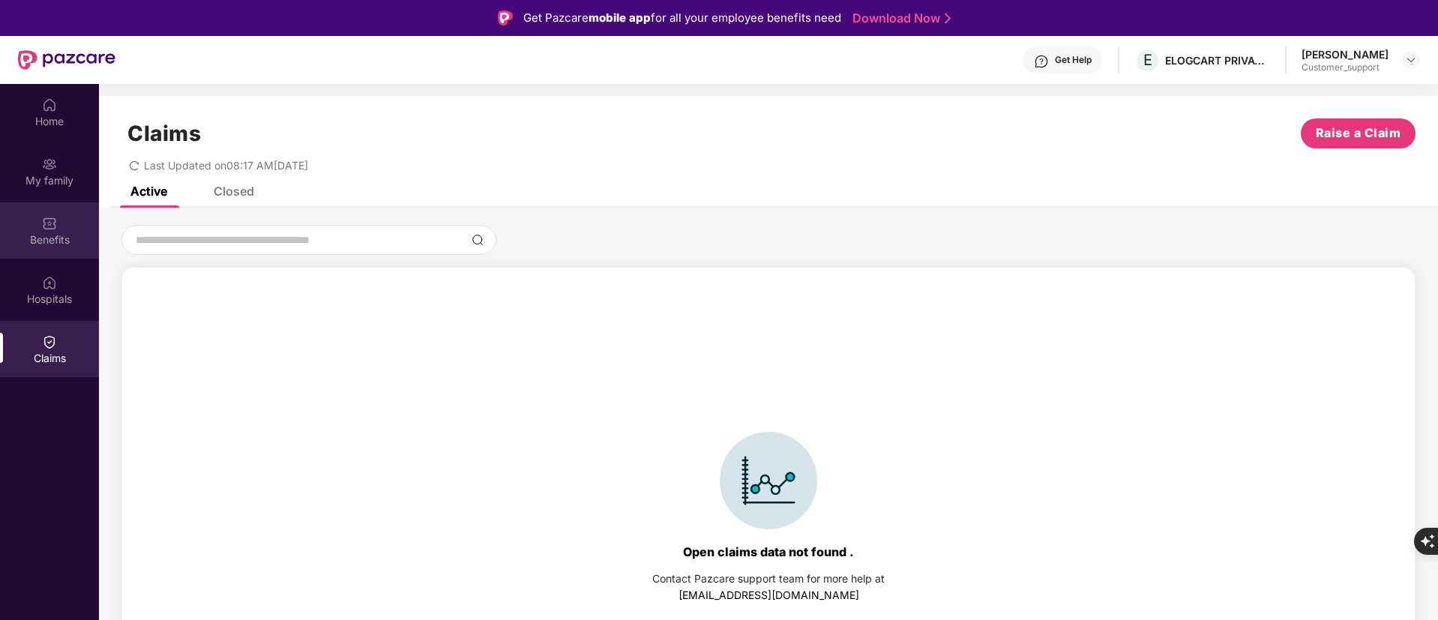
click at [55, 238] on div "Benefits" at bounding box center [49, 239] width 99 height 15
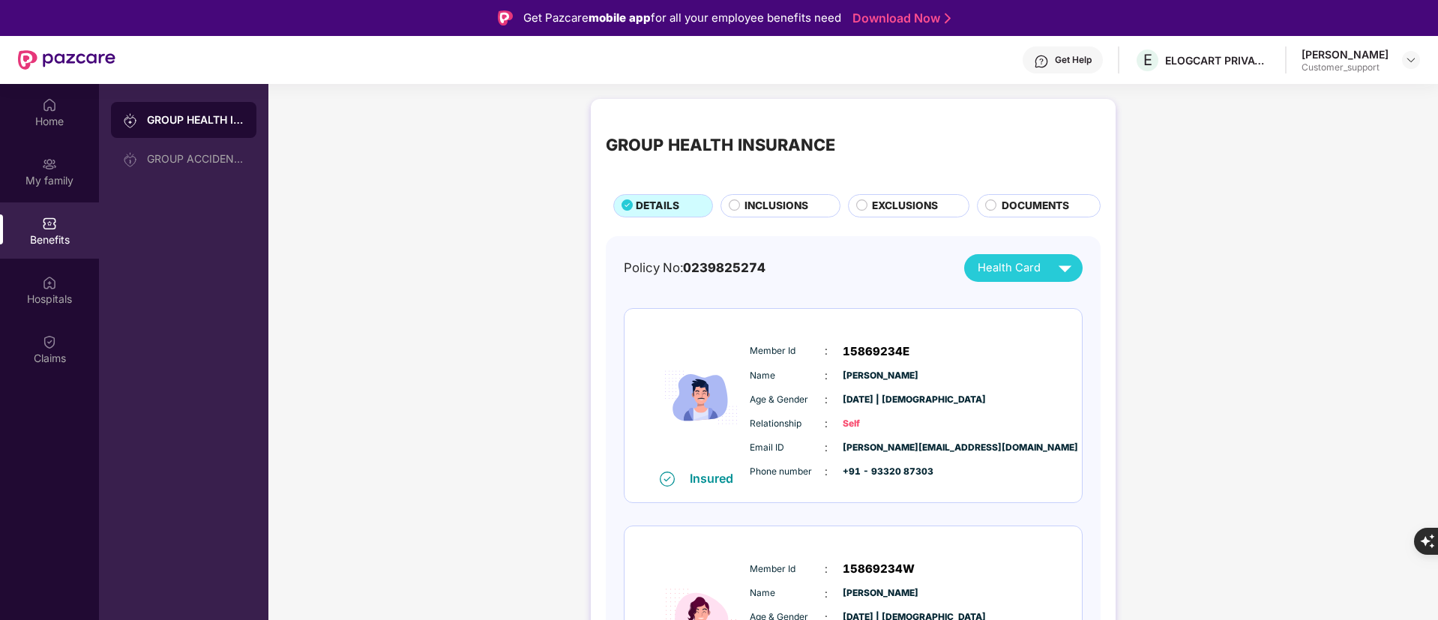
click at [746, 211] on span "INCLUSIONS" at bounding box center [776, 206] width 64 height 16
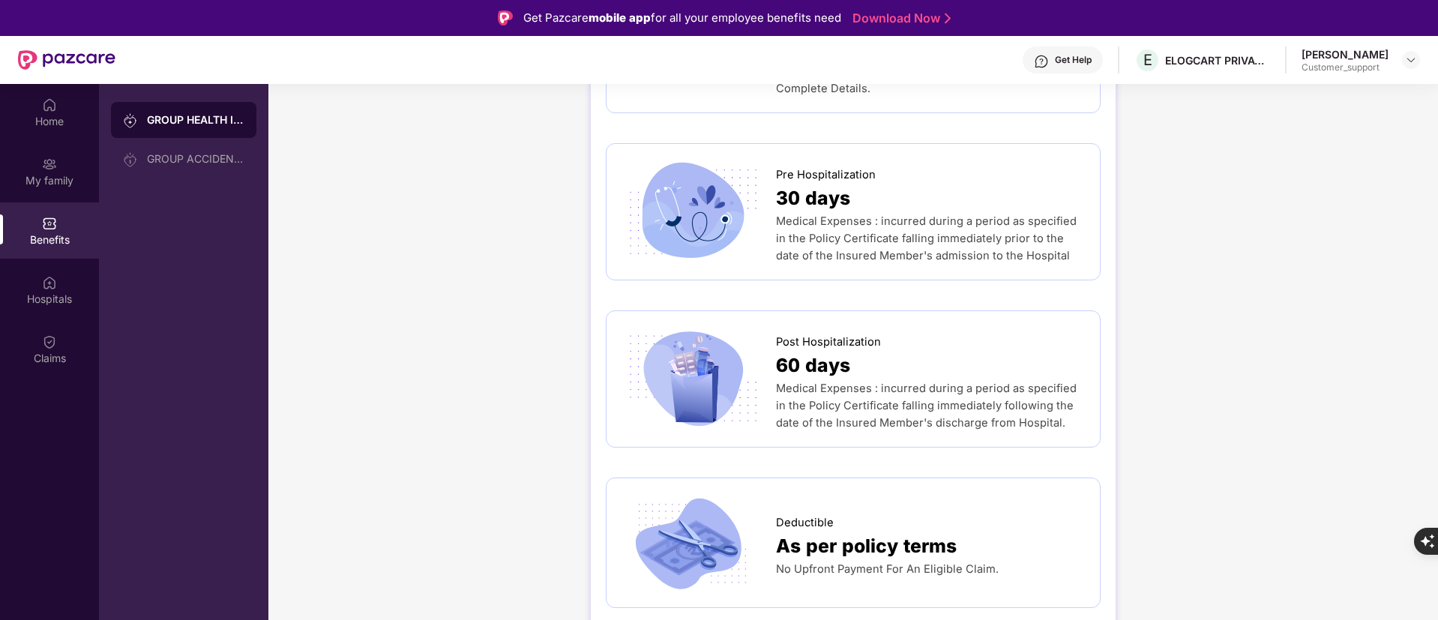
scroll to position [675, 0]
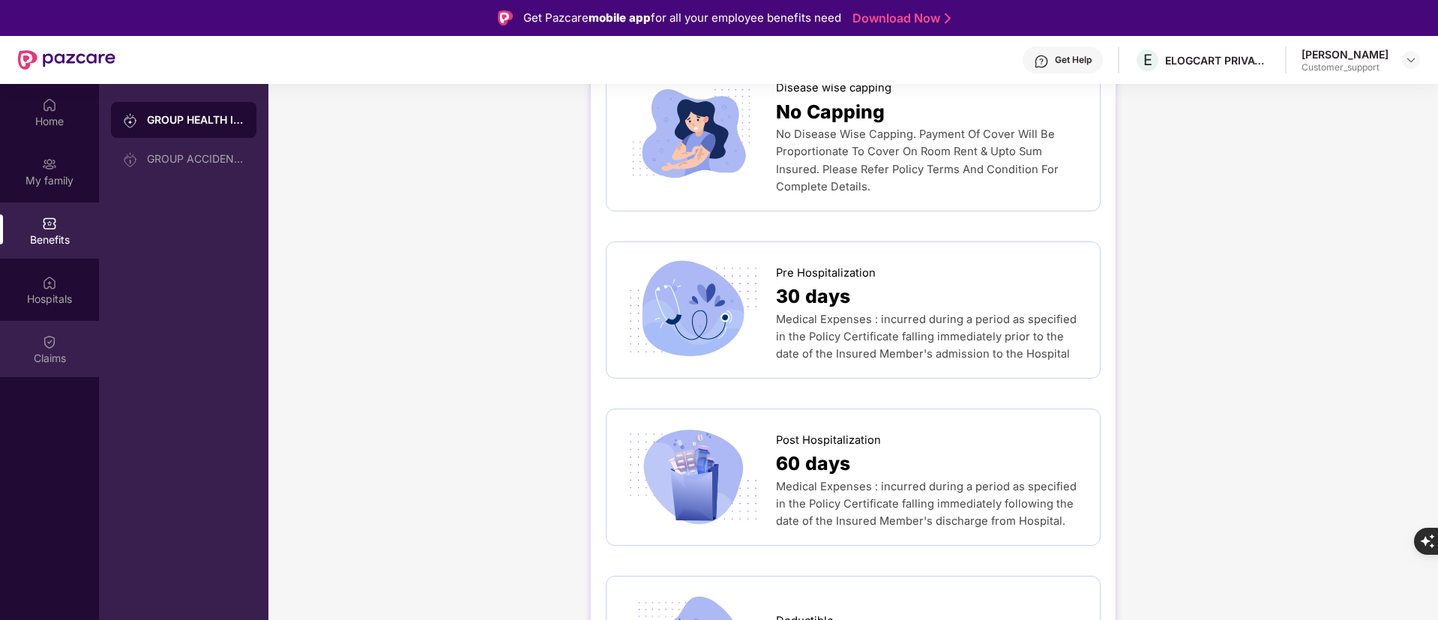
click at [15, 349] on div "Claims" at bounding box center [49, 349] width 99 height 56
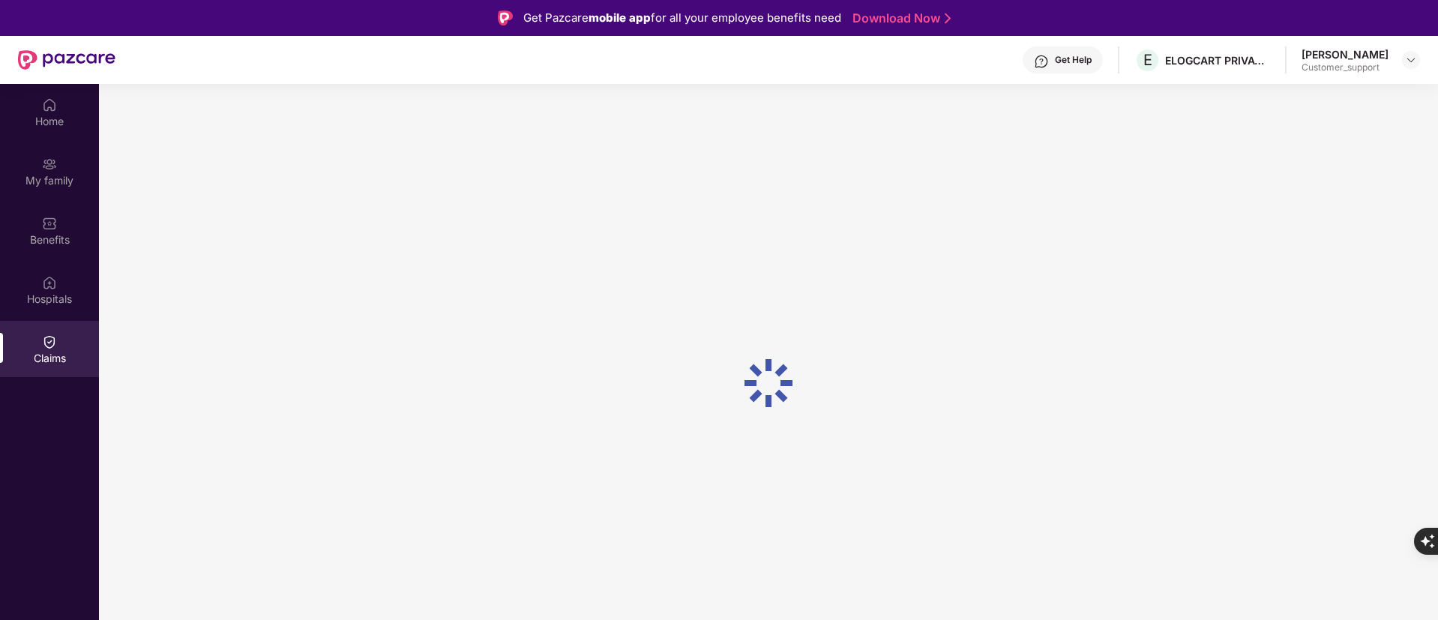
scroll to position [0, 0]
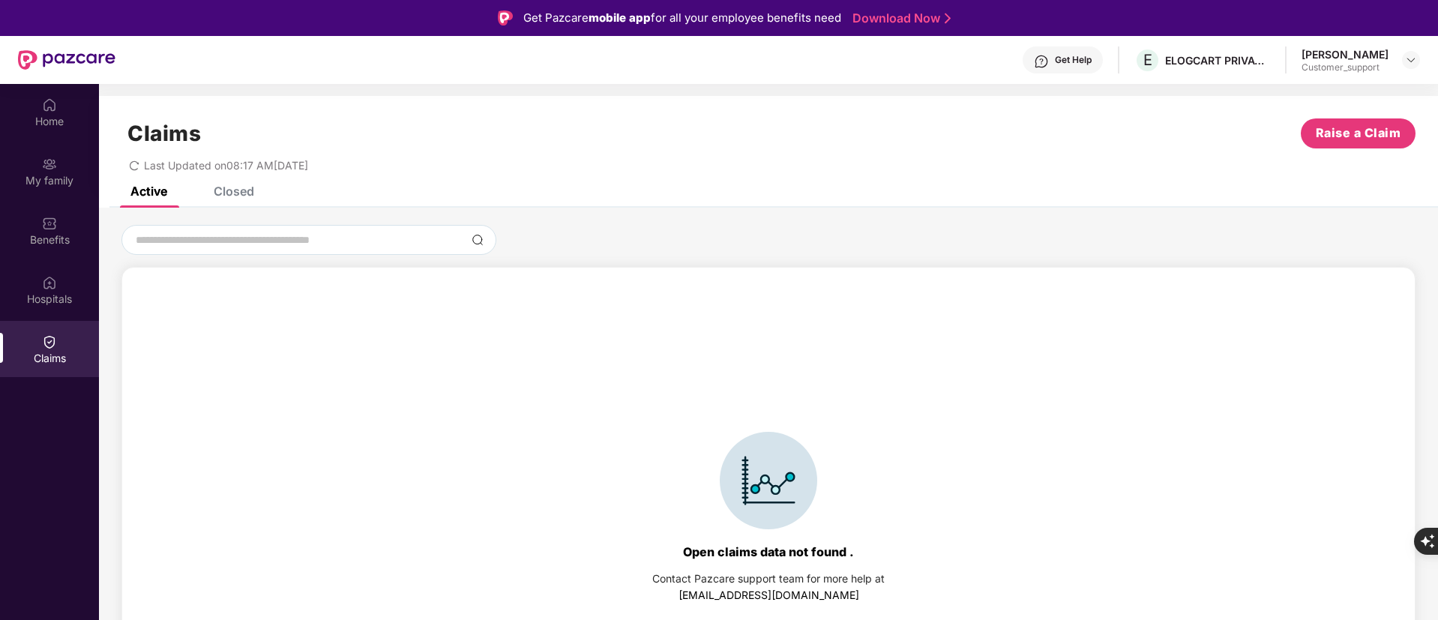
click at [214, 197] on div "Closed" at bounding box center [234, 191] width 40 height 15
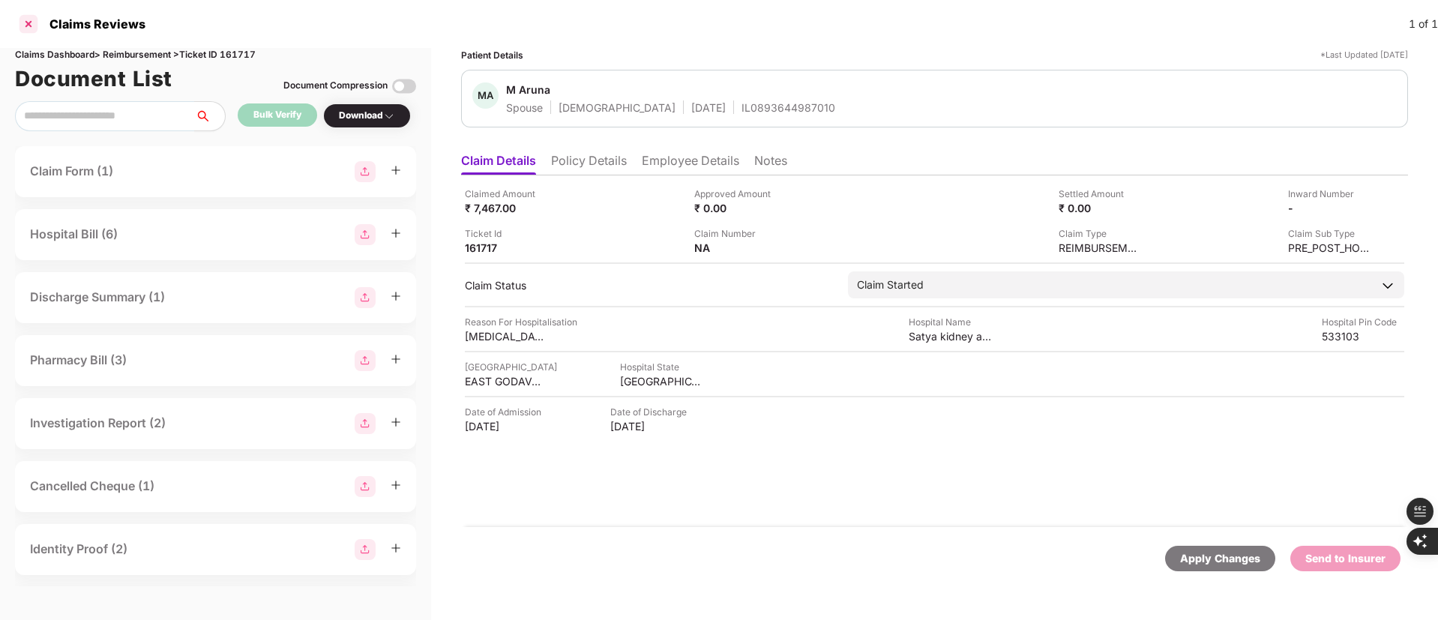
click at [29, 26] on div at bounding box center [28, 24] width 24 height 24
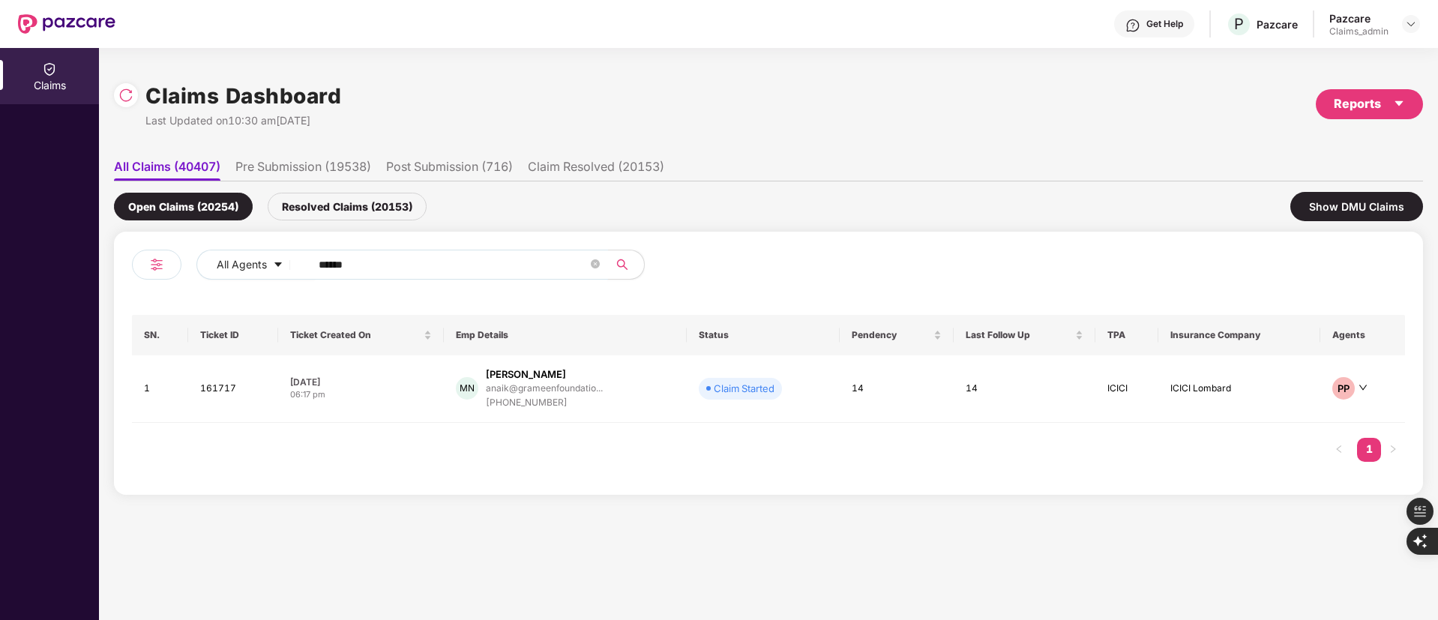
drag, startPoint x: 466, startPoint y: 267, endPoint x: 168, endPoint y: 268, distance: 298.4
click at [168, 268] on div "All Agents ******" at bounding box center [450, 271] width 637 height 42
paste input "text"
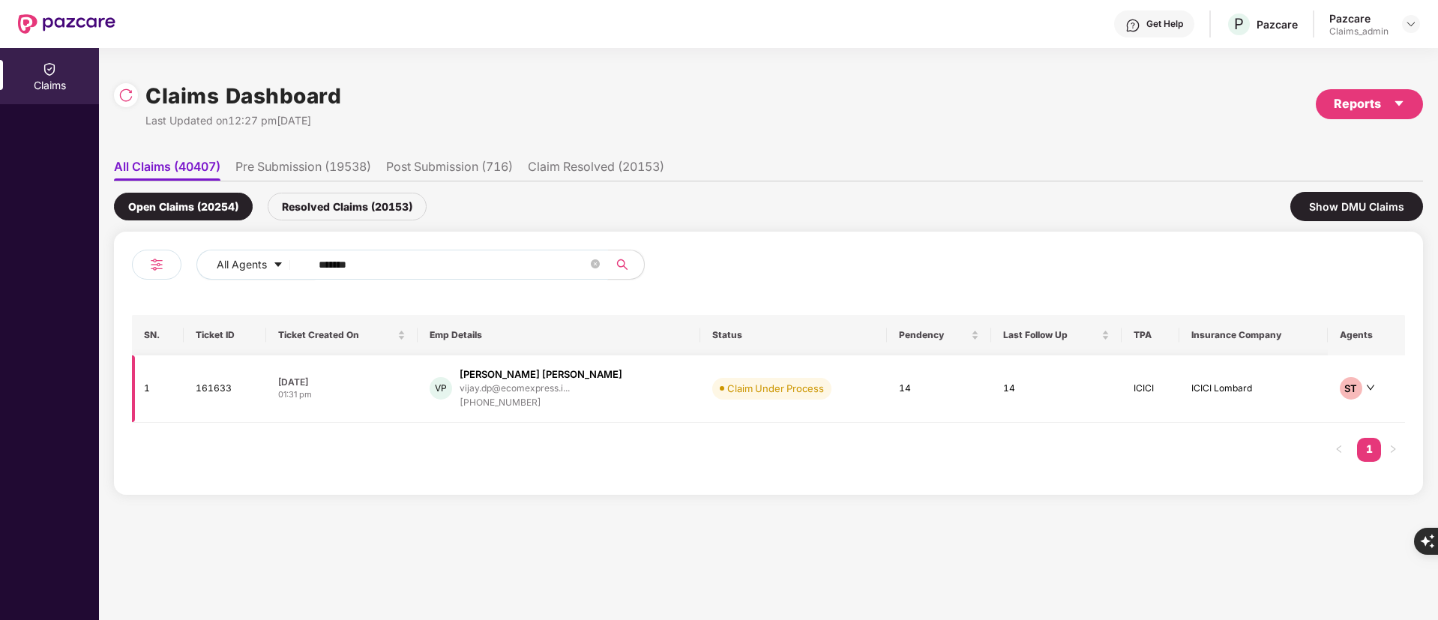
type input "******"
click at [527, 398] on div "+917710988628" at bounding box center [541, 403] width 163 height 14
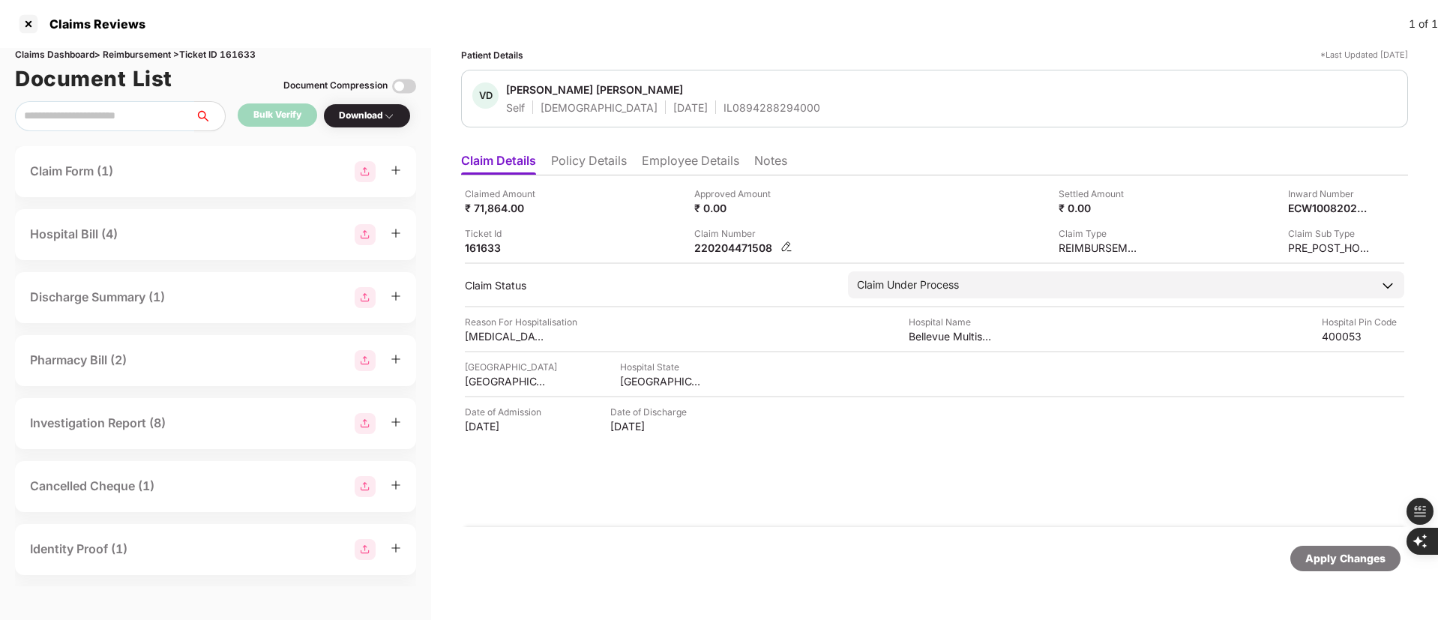
click at [703, 256] on div "Claimed Amount ₹ 71,864.00 Approved Amount ₹ 0.00 Settled Amount ₹ 0.00 Inward …" at bounding box center [934, 351] width 947 height 352
click at [708, 252] on div "220204471508" at bounding box center [735, 248] width 82 height 14
copy div "220204471508"
click at [28, 22] on div at bounding box center [28, 24] width 24 height 24
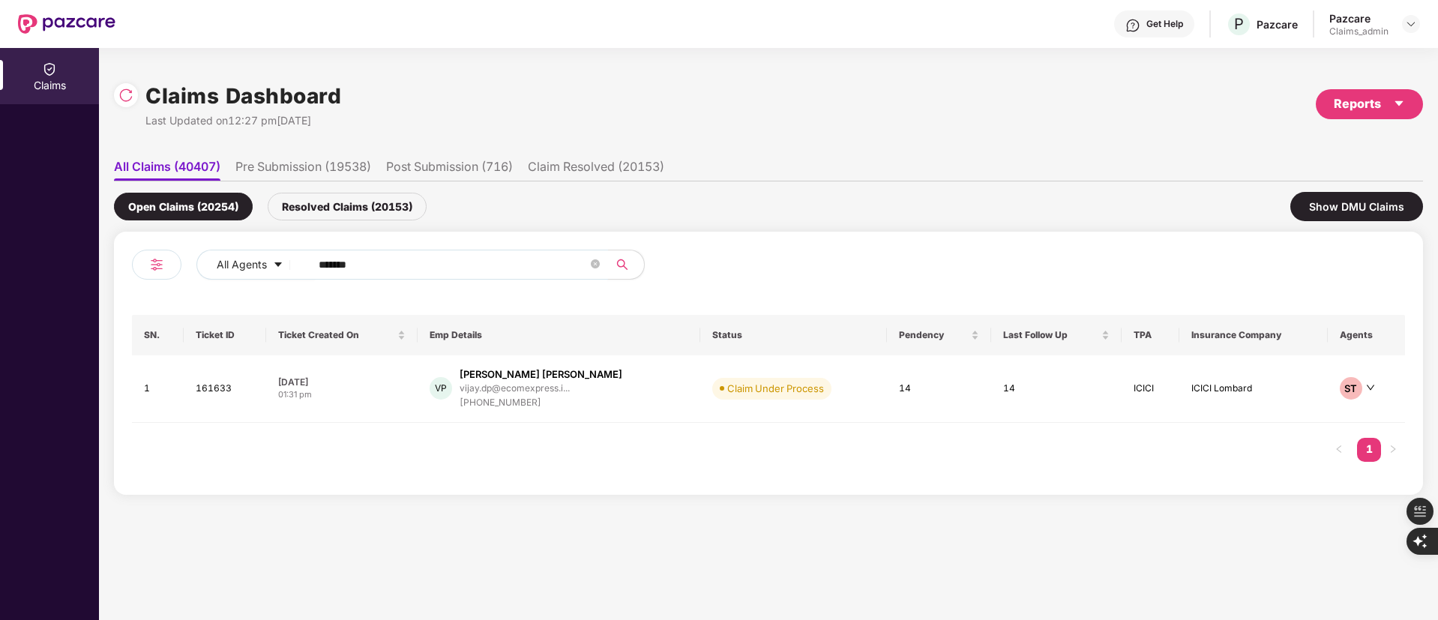
drag, startPoint x: 490, startPoint y: 274, endPoint x: 103, endPoint y: 274, distance: 387.6
click at [94, 274] on div "Claims Claims Dashboard Last Updated on 12:27 pm, 13 Aug 2025 Reports All Claim…" at bounding box center [719, 334] width 1438 height 572
paste input "text"
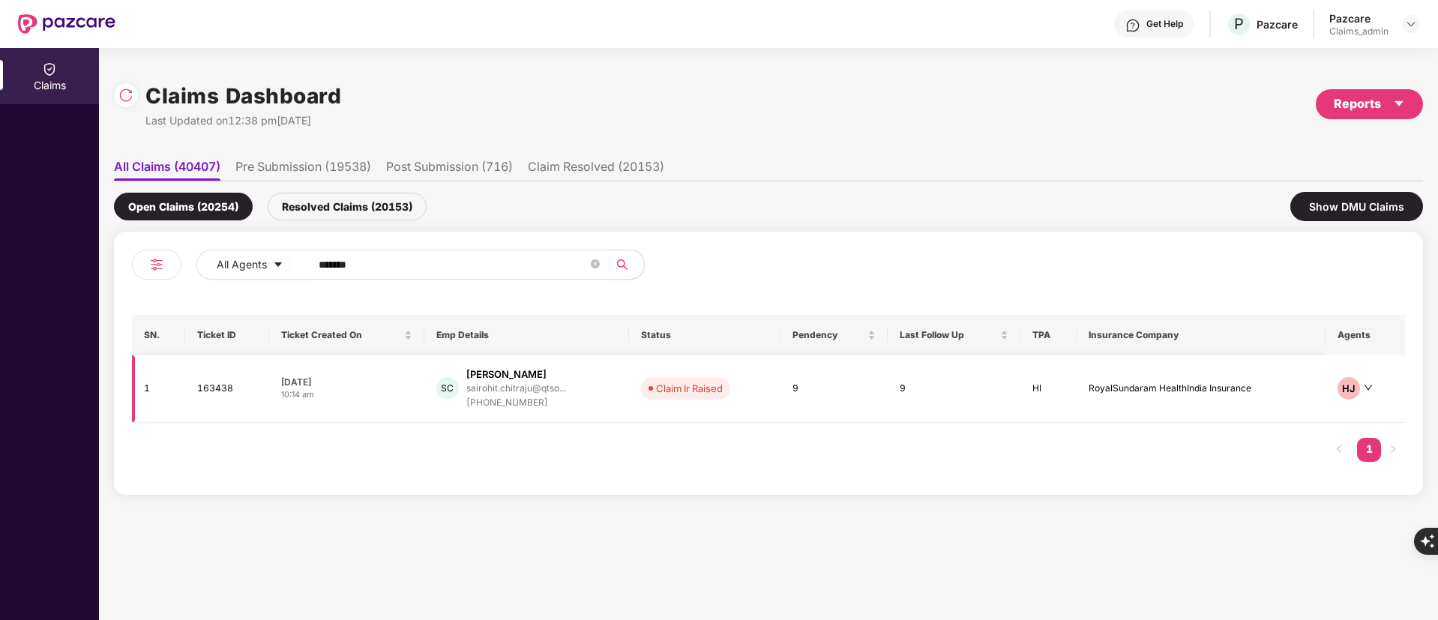
type input "******"
click at [520, 400] on div "+919757328549" at bounding box center [516, 403] width 100 height 14
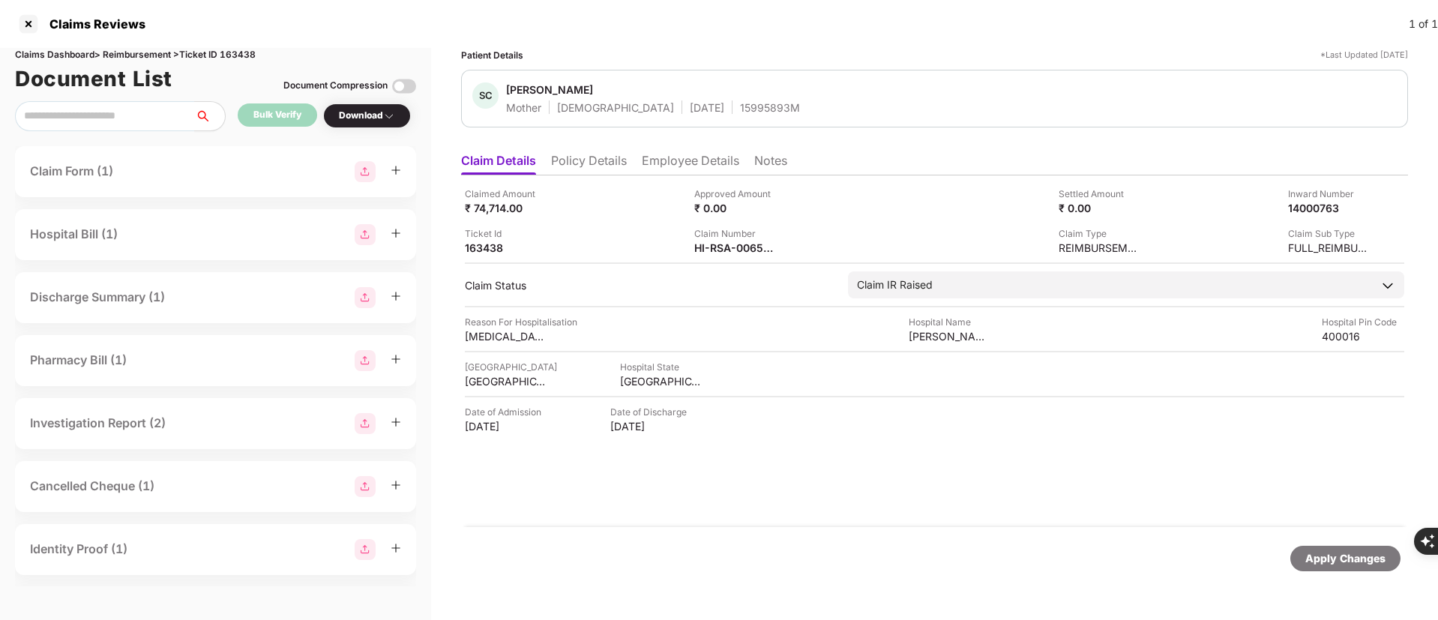
click at [594, 160] on li "Policy Details" at bounding box center [589, 164] width 76 height 22
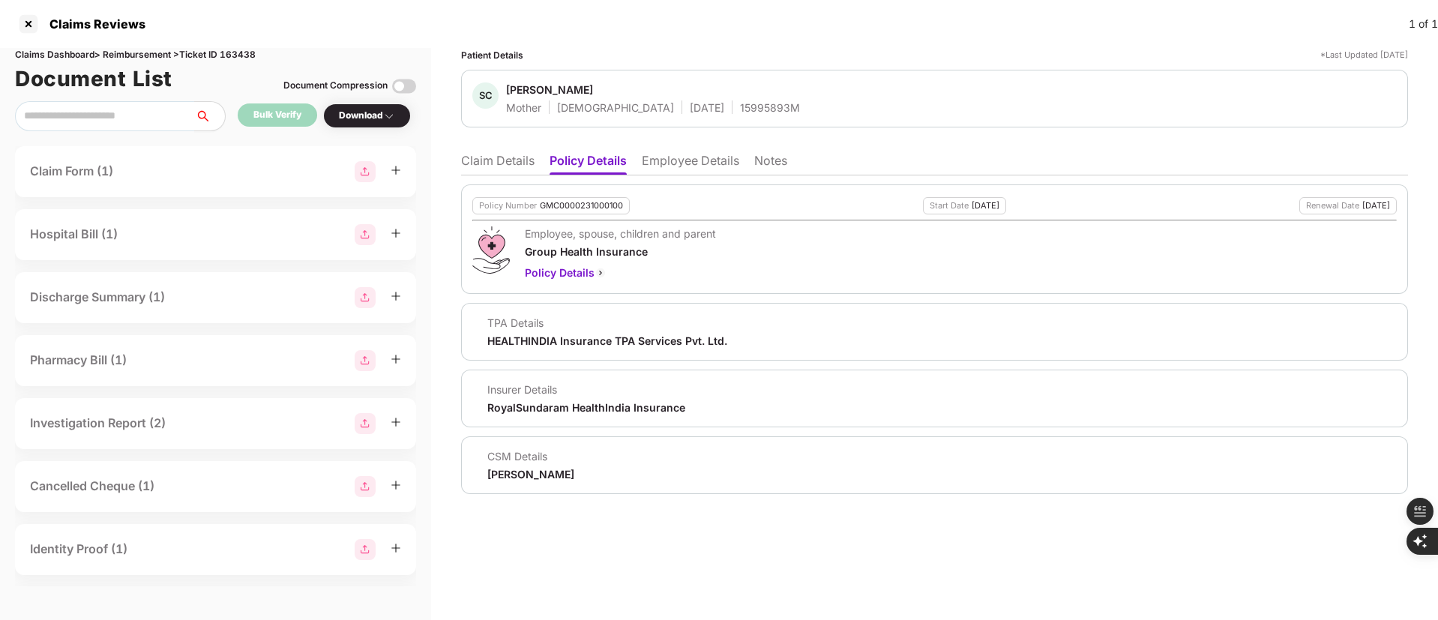
click at [668, 156] on li "Employee Details" at bounding box center [690, 164] width 97 height 22
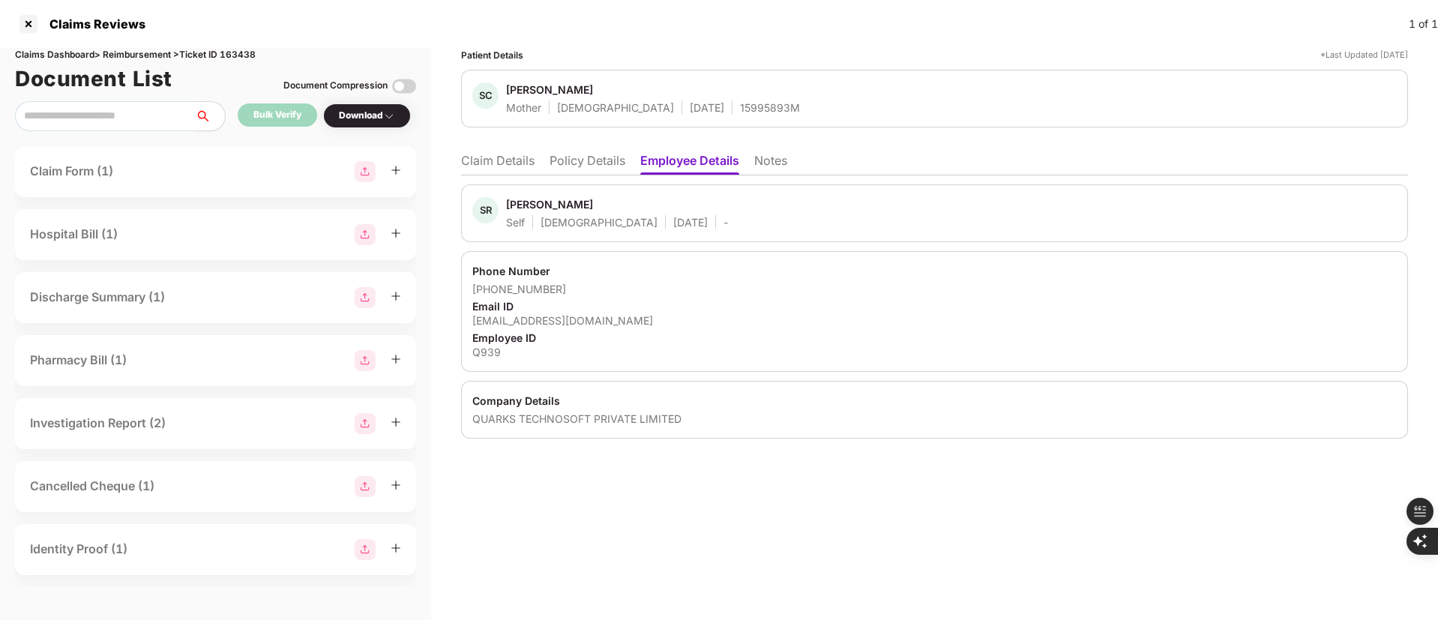
click at [595, 166] on li "Policy Details" at bounding box center [588, 164] width 76 height 22
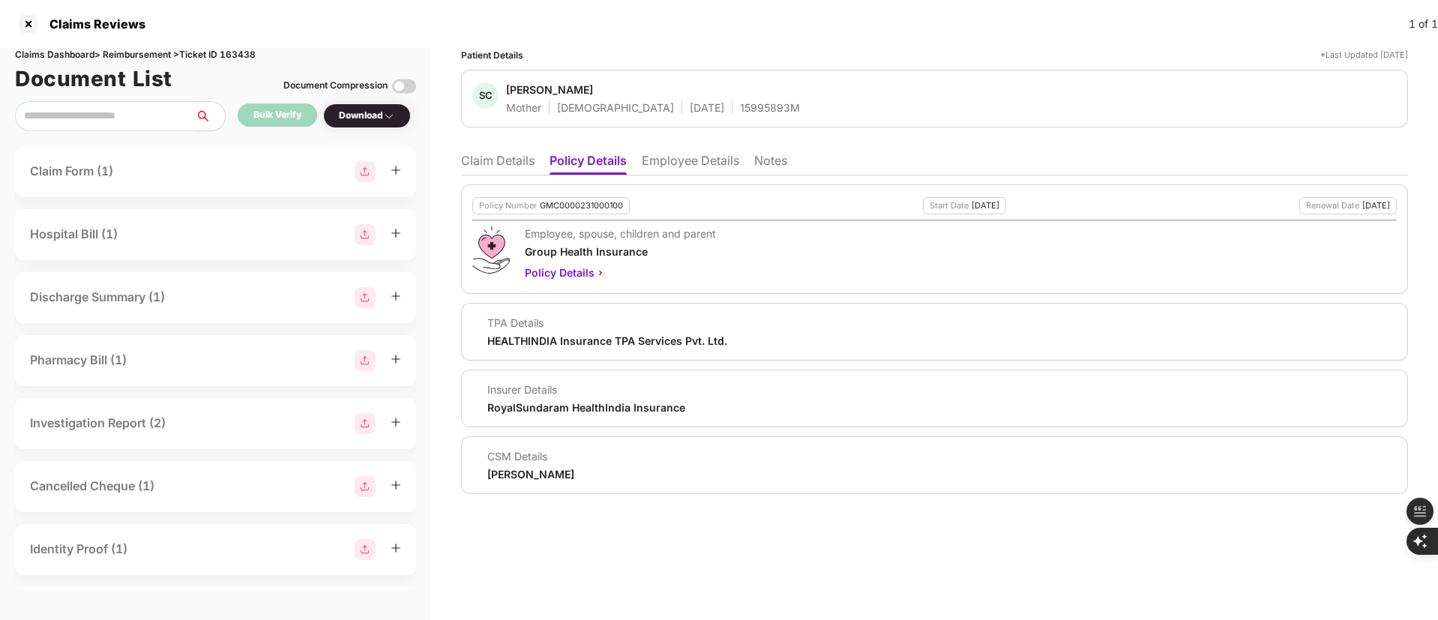
click at [502, 157] on li "Claim Details" at bounding box center [497, 164] width 73 height 22
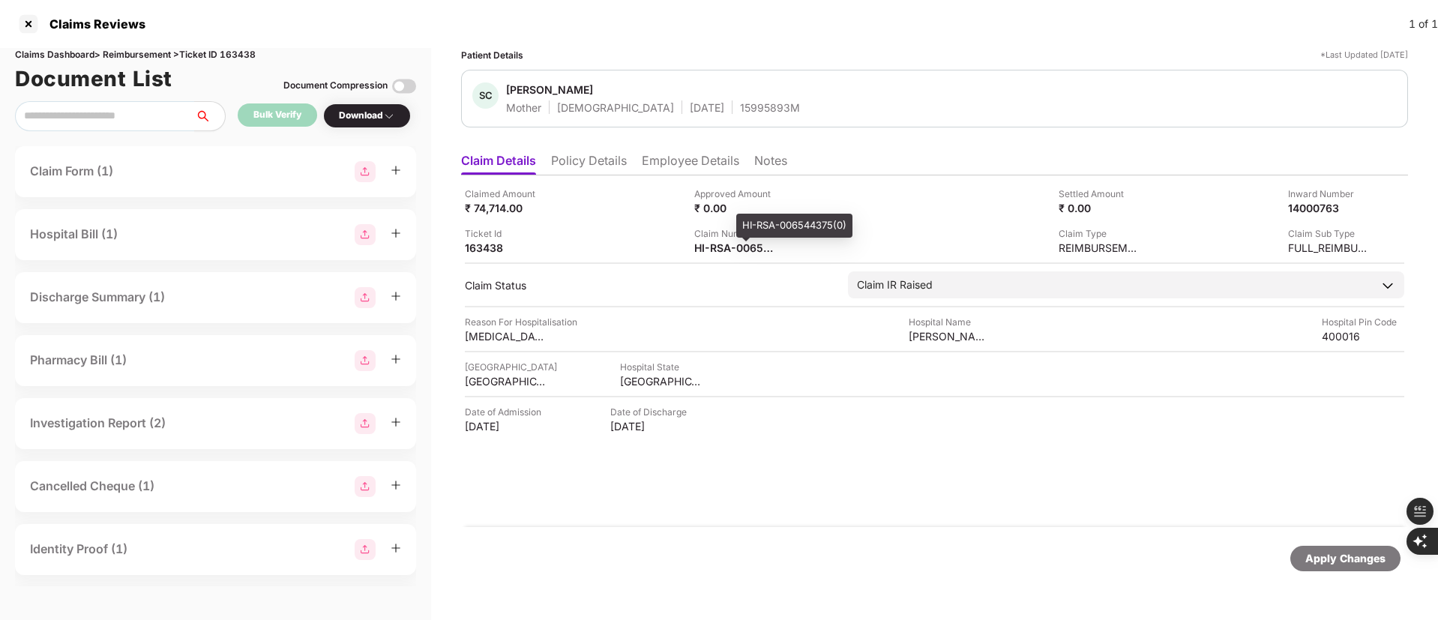
click at [756, 226] on div "HI-RSA-006544375(0)" at bounding box center [794, 226] width 116 height 24
copy div "HI-RSA-006544375(0)"
click at [609, 172] on li "Policy Details" at bounding box center [589, 164] width 76 height 22
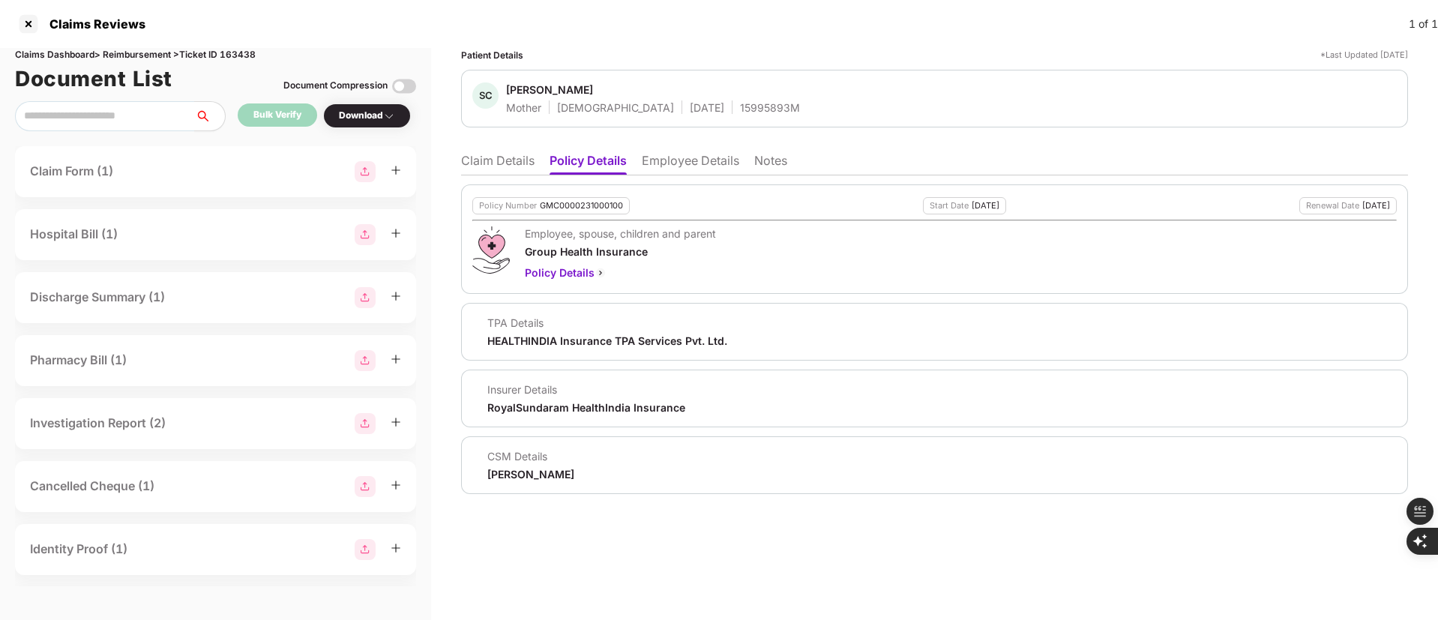
click at [504, 155] on li "Claim Details" at bounding box center [497, 164] width 73 height 22
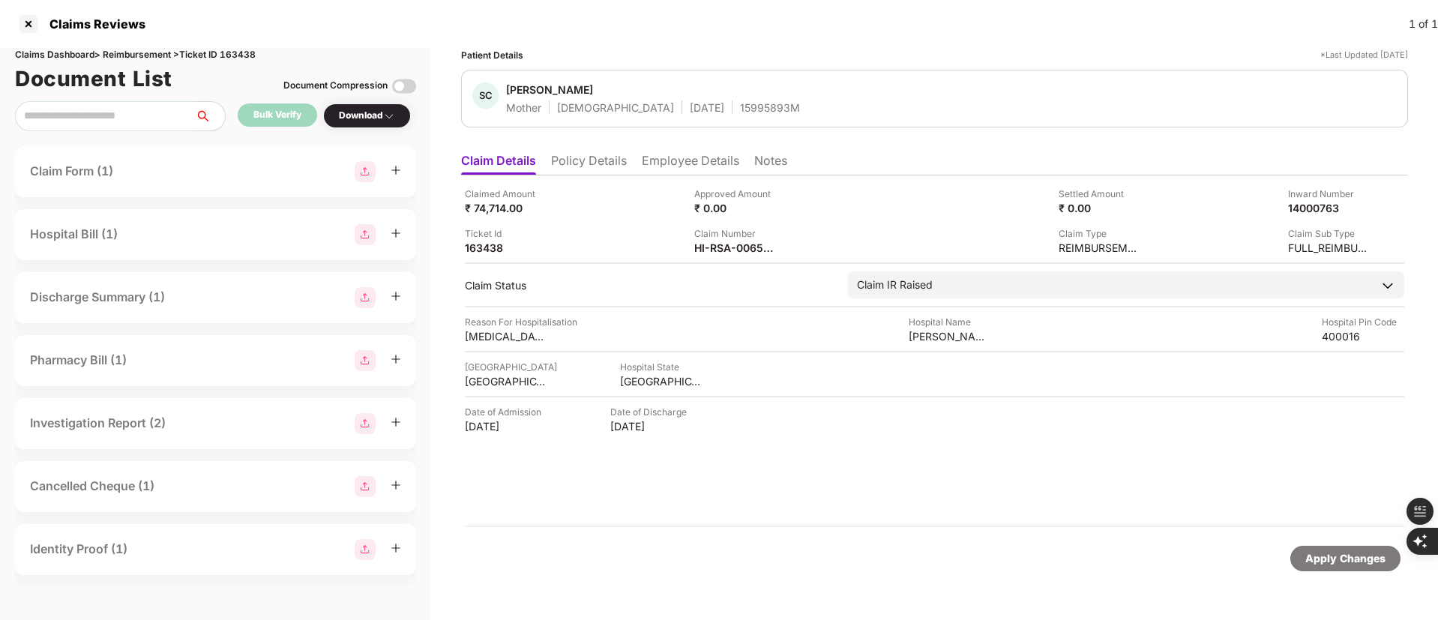
scroll to position [0, 1]
click at [734, 247] on div "HI-RSA-006544375(0)" at bounding box center [735, 248] width 82 height 14
click at [731, 252] on div "HI-RSA-006544375(0)" at bounding box center [735, 248] width 82 height 14
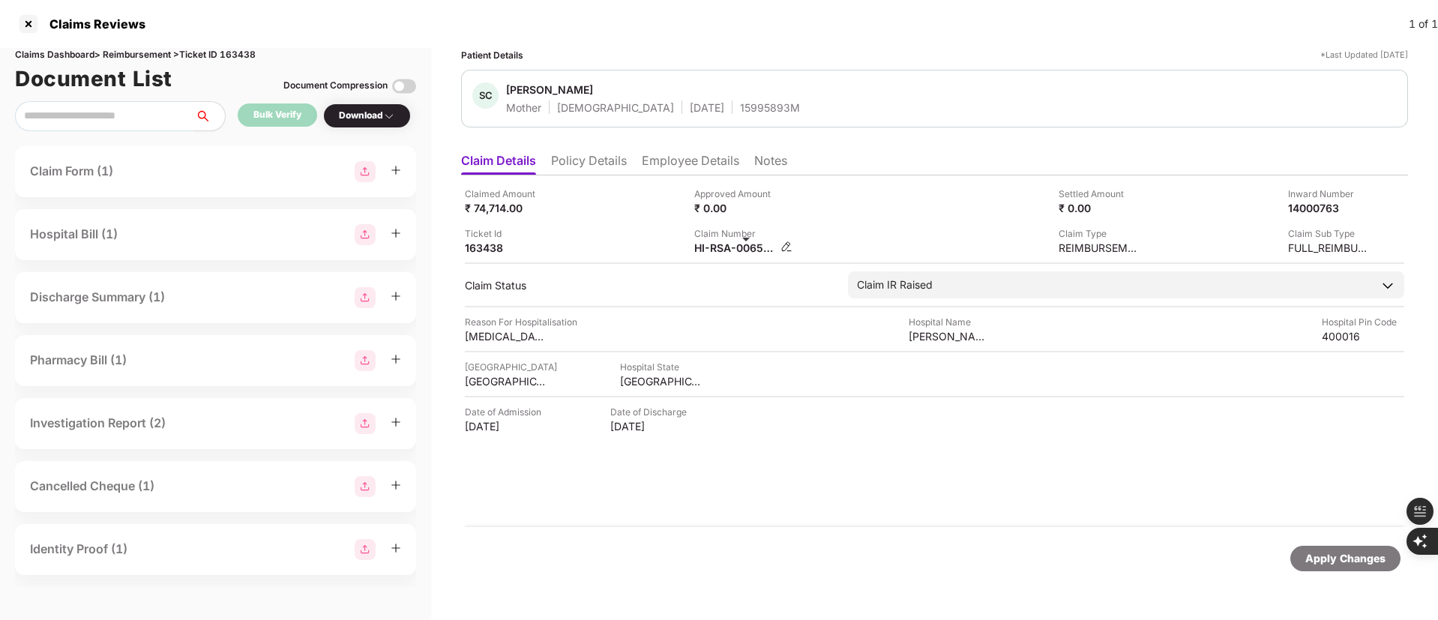
copy div
click at [776, 367] on div "Hospital City Mumbai Hospital State Maharashtra" at bounding box center [934, 374] width 939 height 28
click at [30, 21] on div at bounding box center [28, 24] width 24 height 24
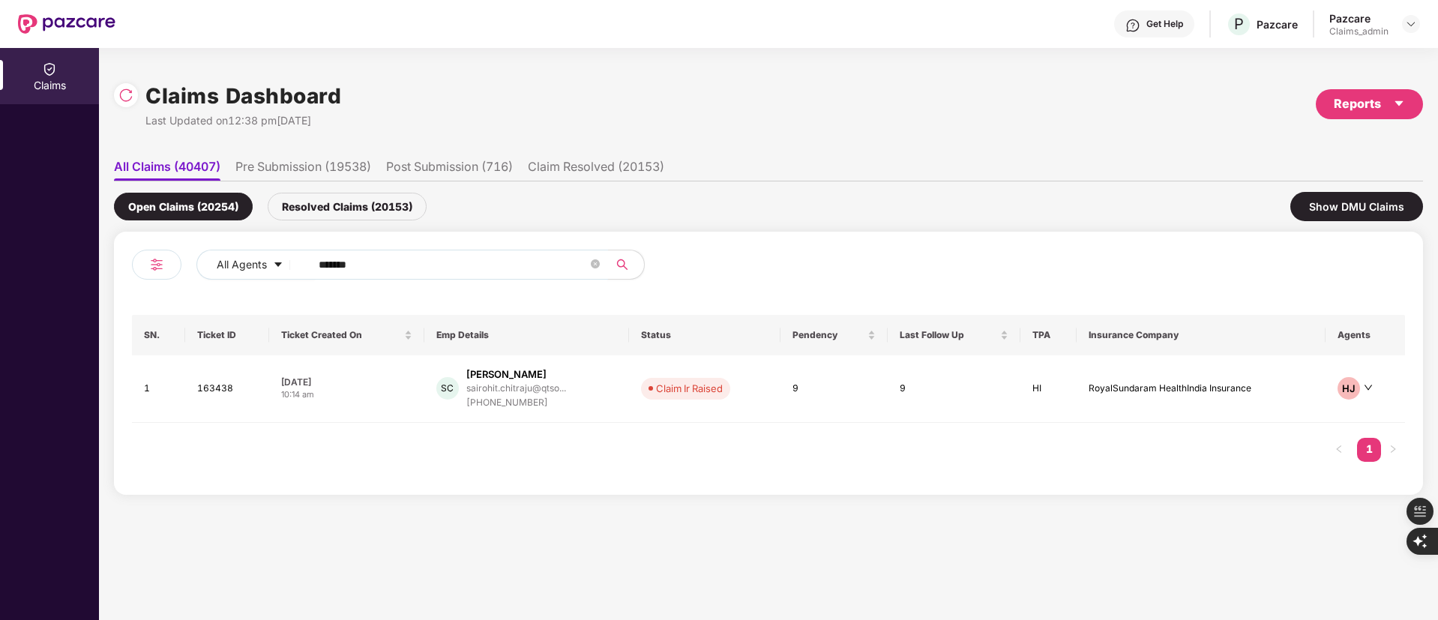
drag, startPoint x: 416, startPoint y: 268, endPoint x: 142, endPoint y: 269, distance: 274.4
click at [142, 269] on div "All Agents ******" at bounding box center [450, 271] width 637 height 42
paste input "text"
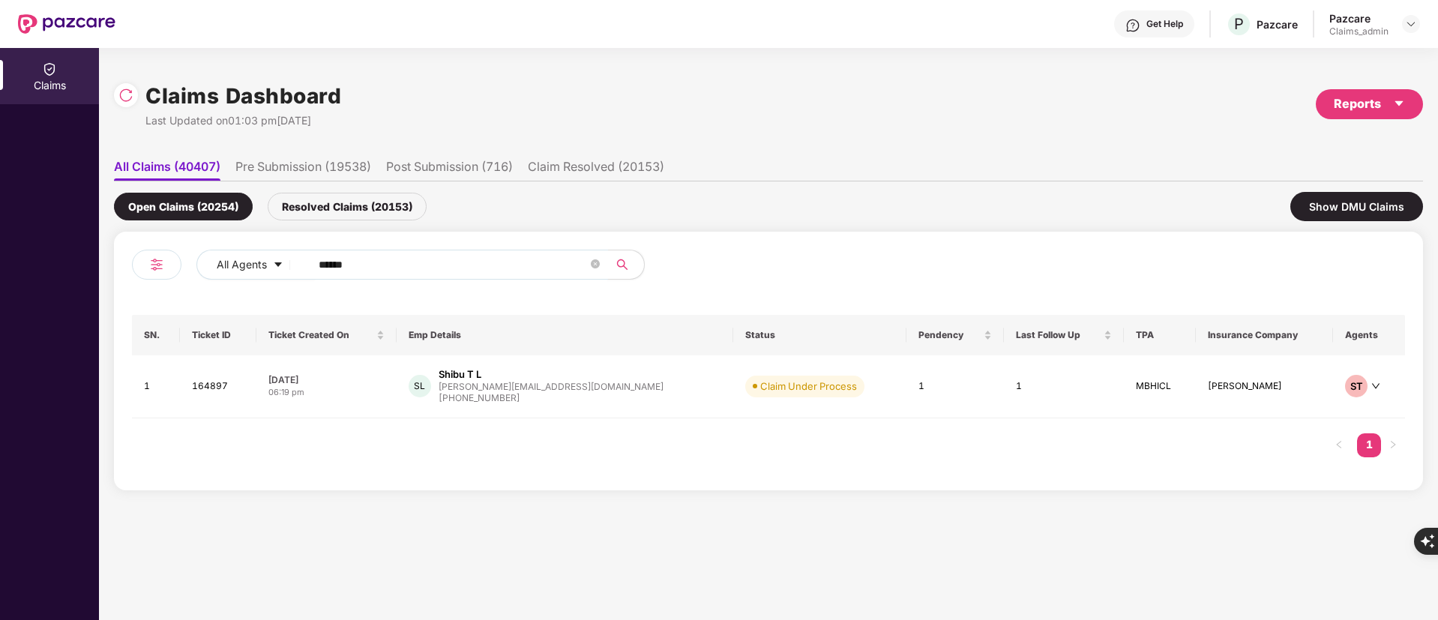
type input "******"
click at [528, 389] on div "shibu@enableindia.org" at bounding box center [551, 387] width 225 height 10
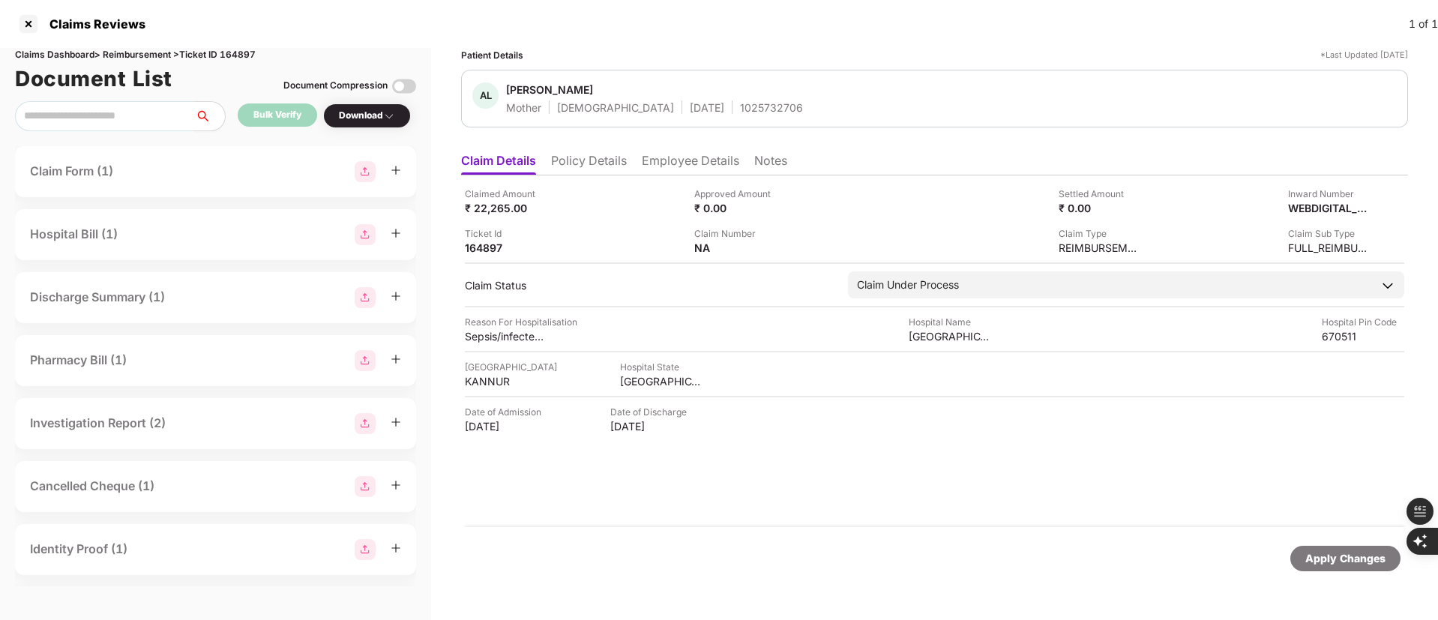
click at [740, 107] on div "1025732706" at bounding box center [771, 107] width 63 height 14
copy div "1025732706"
click at [595, 160] on li "Policy Details" at bounding box center [589, 164] width 76 height 22
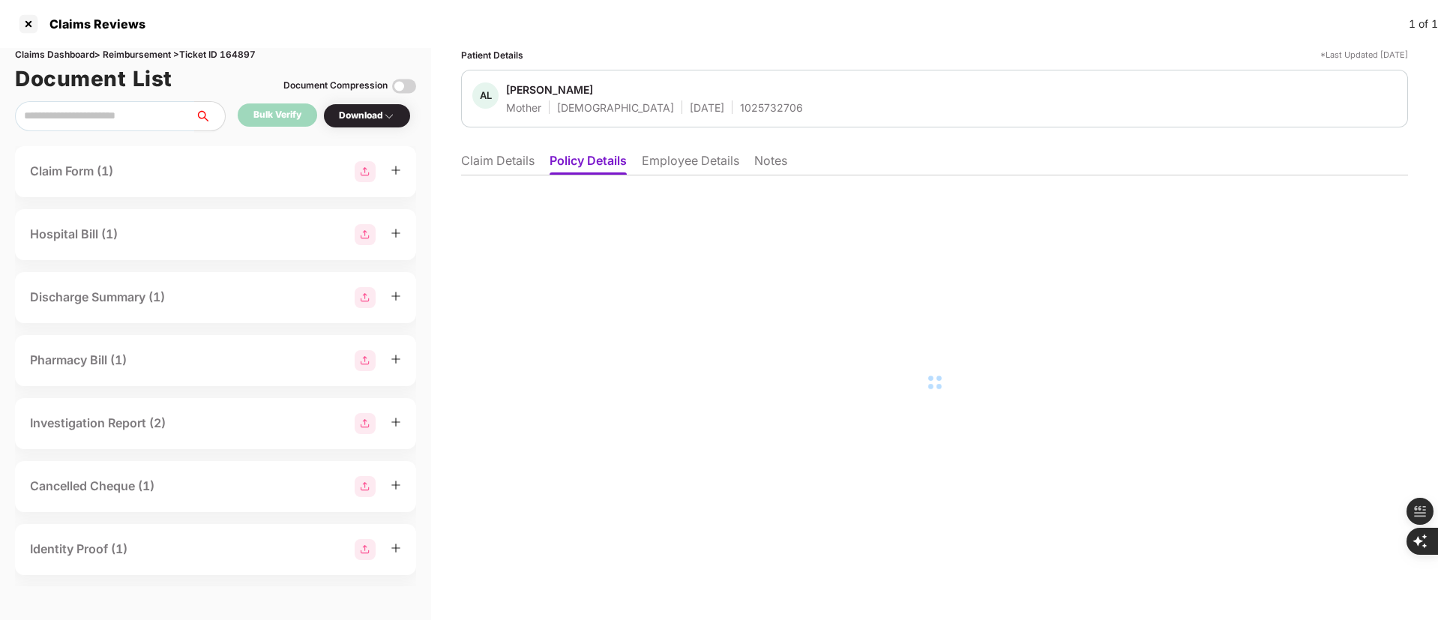
click at [665, 160] on li "Employee Details" at bounding box center [690, 164] width 97 height 22
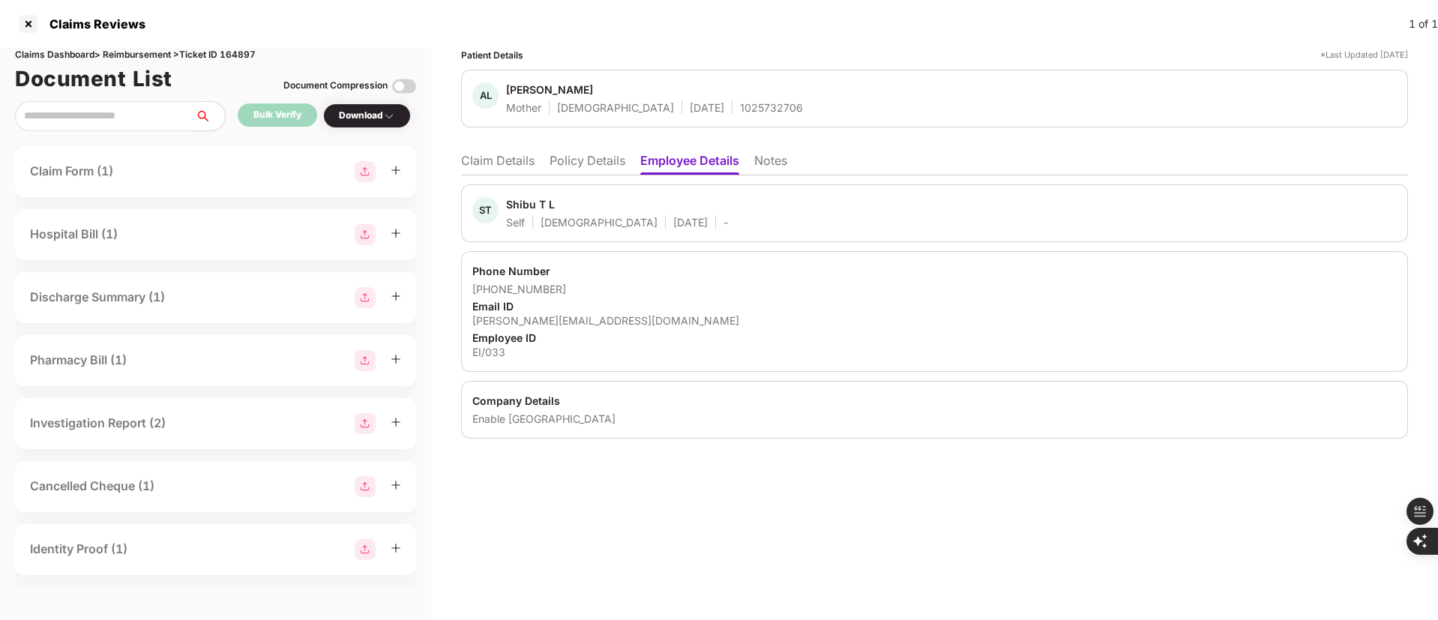
click at [484, 156] on li "Claim Details" at bounding box center [497, 164] width 73 height 22
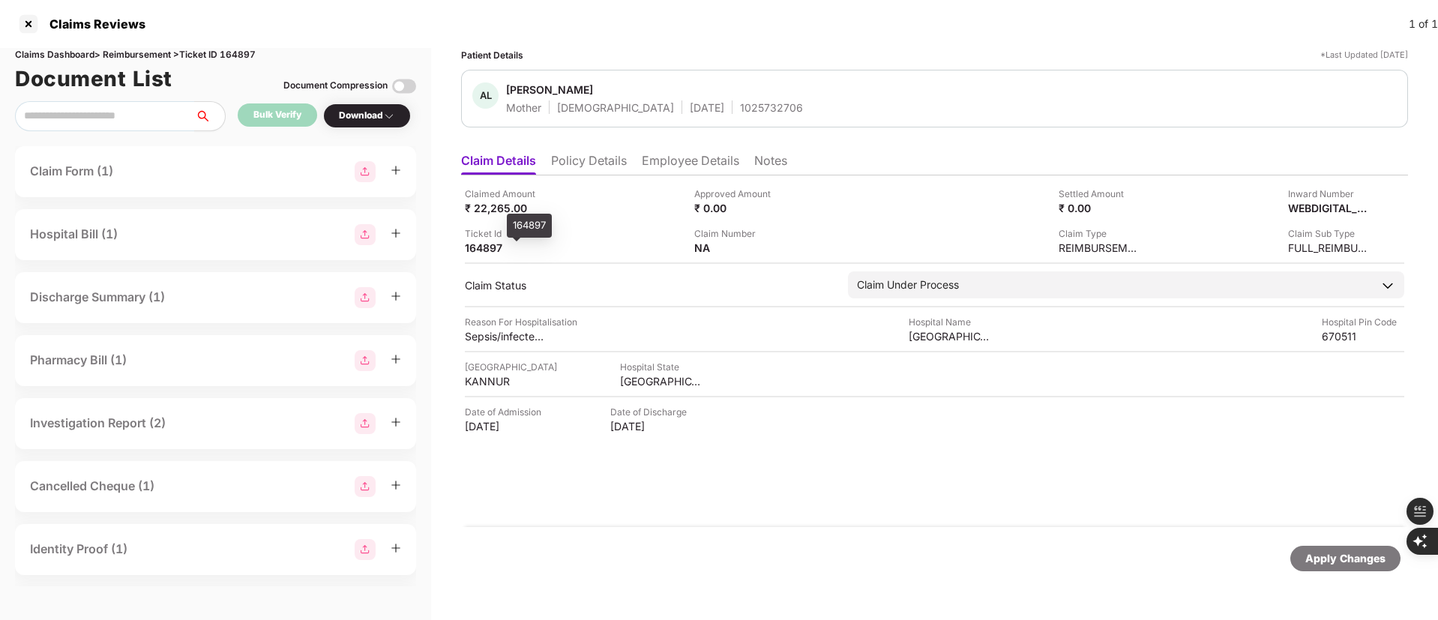
click at [490, 249] on div "164897" at bounding box center [506, 248] width 82 height 14
copy div "164897"
click at [31, 23] on div at bounding box center [28, 24] width 24 height 24
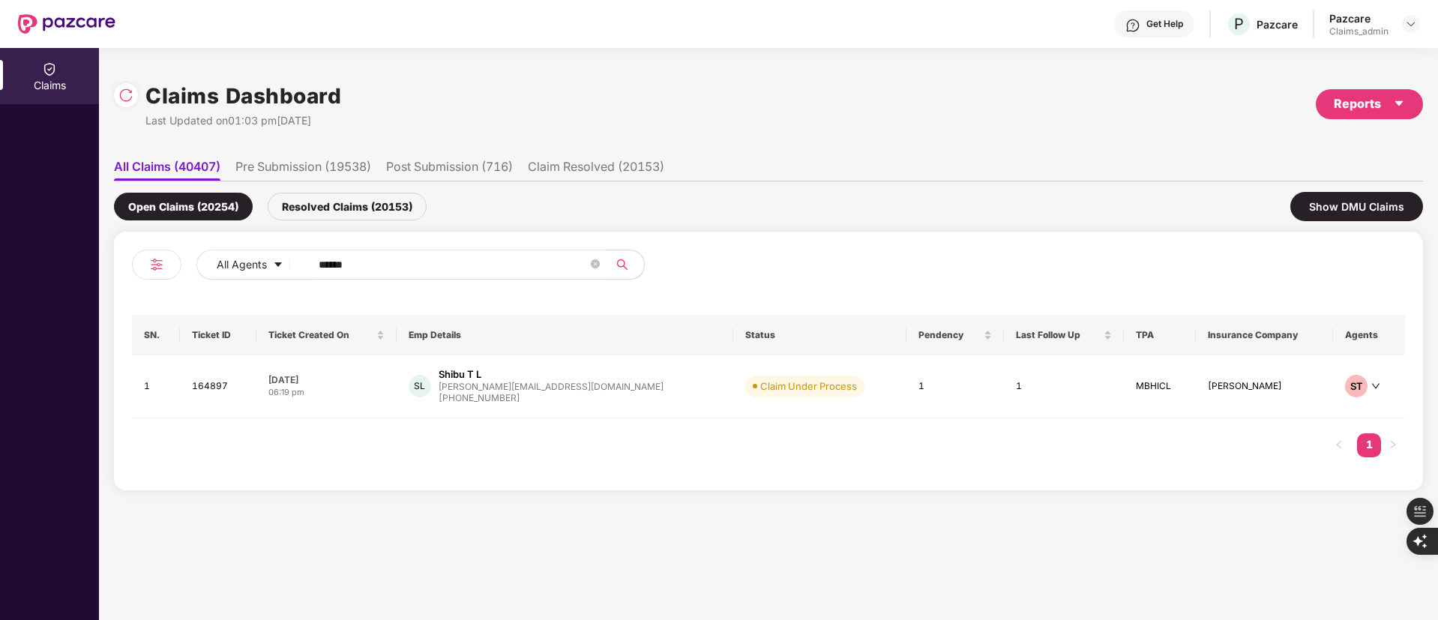
drag, startPoint x: 395, startPoint y: 266, endPoint x: 166, endPoint y: 267, distance: 229.4
click at [166, 267] on div "All Agents ******" at bounding box center [450, 271] width 637 height 42
paste input "text"
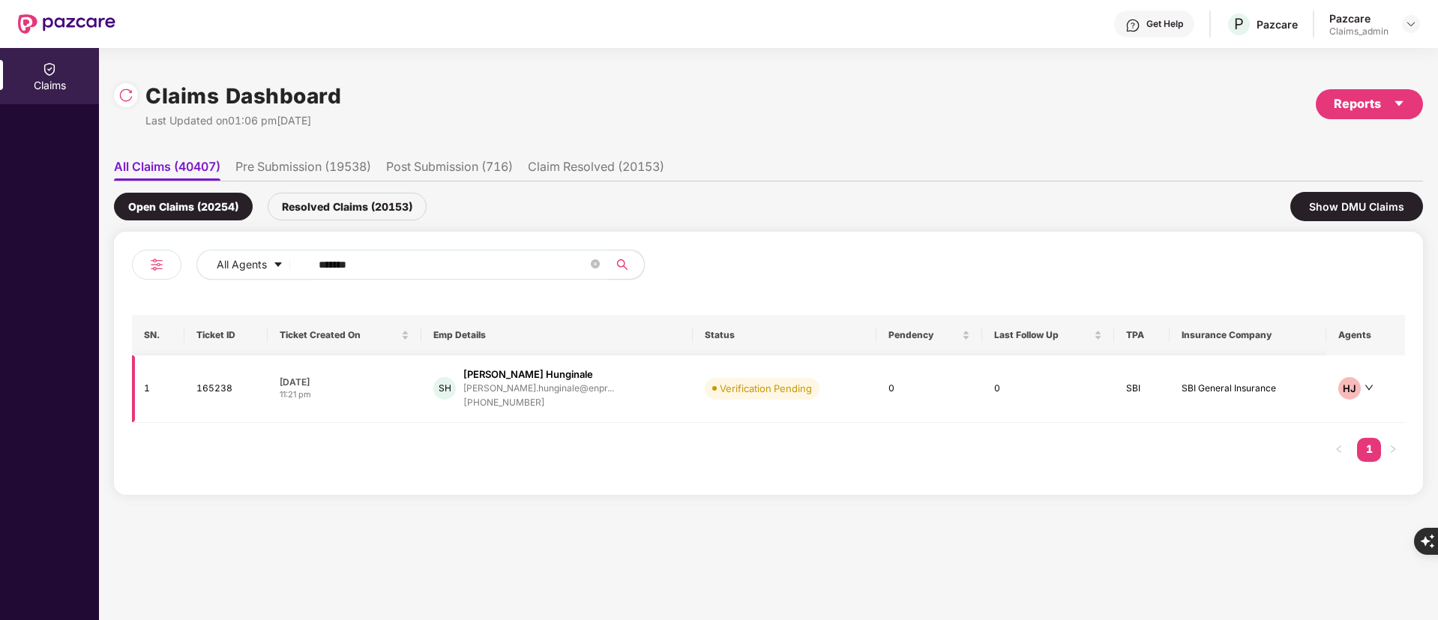
type input "******"
click at [512, 400] on div "+919967507772" at bounding box center [538, 403] width 151 height 14
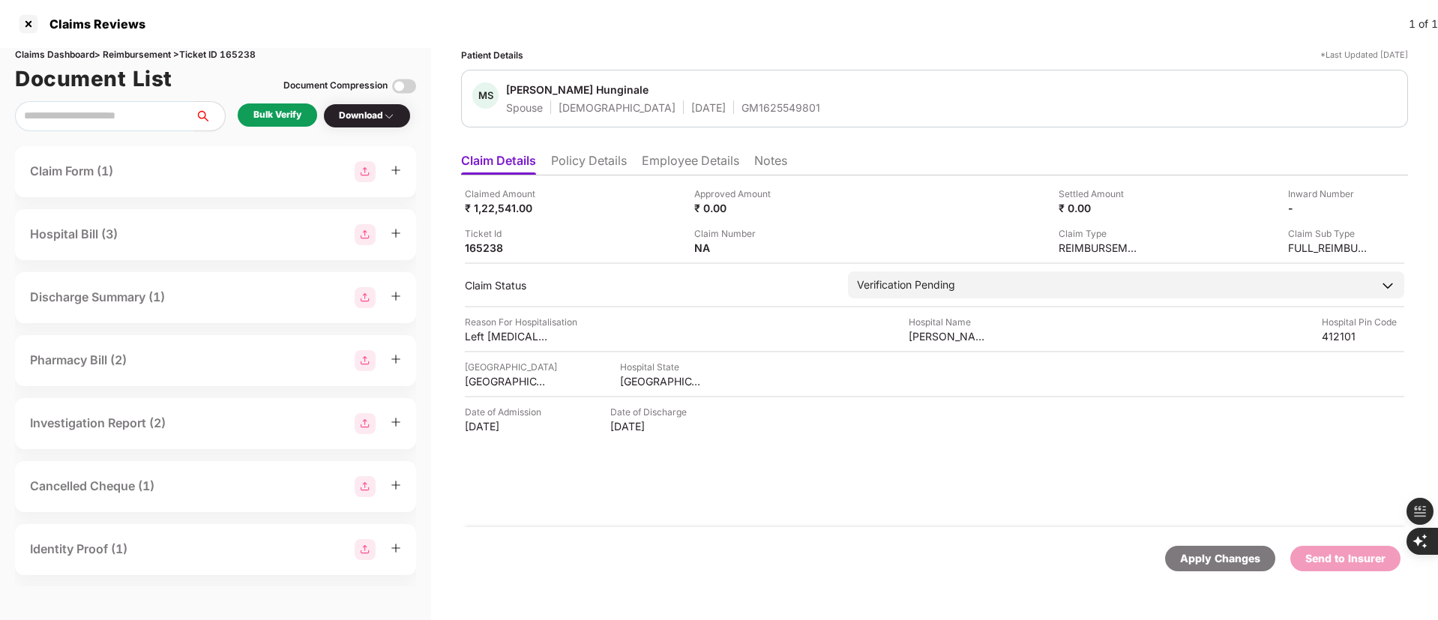
click at [659, 149] on ul "Claim Details Policy Details Employee Details Notes" at bounding box center [934, 160] width 947 height 30
click at [663, 155] on li "Employee Details" at bounding box center [690, 164] width 97 height 22
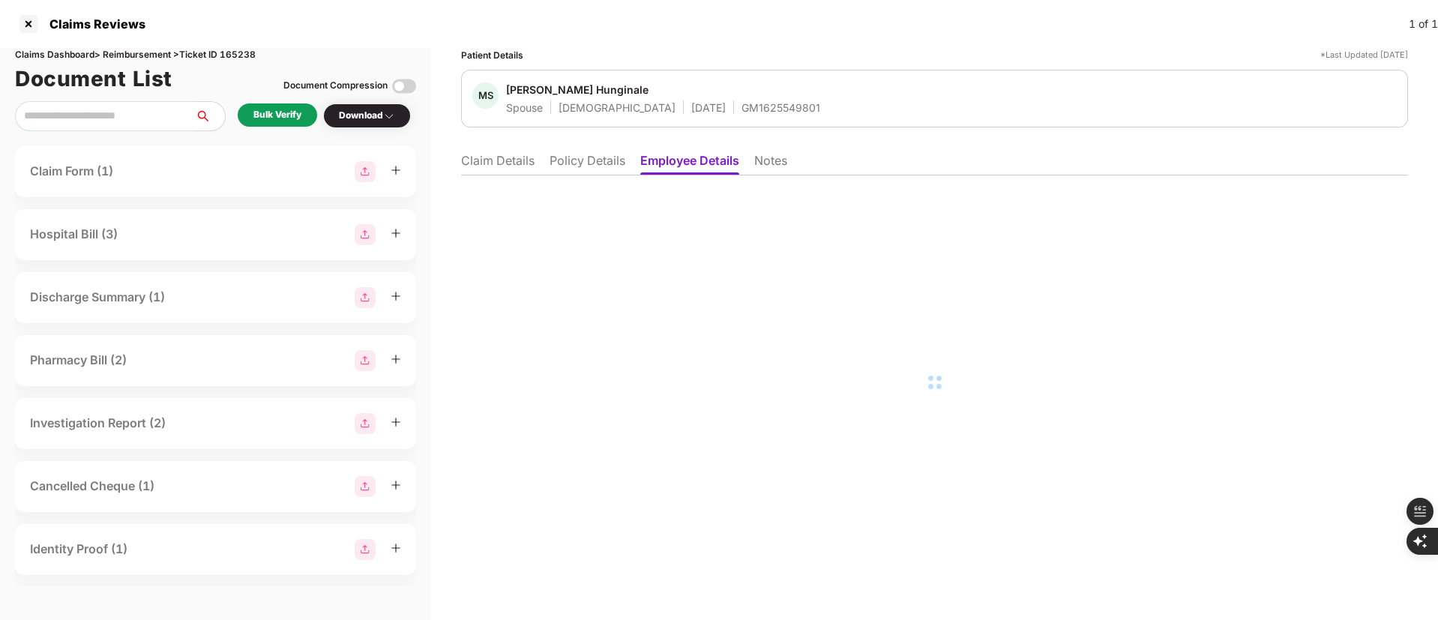
click at [571, 163] on li "Policy Details" at bounding box center [588, 164] width 76 height 22
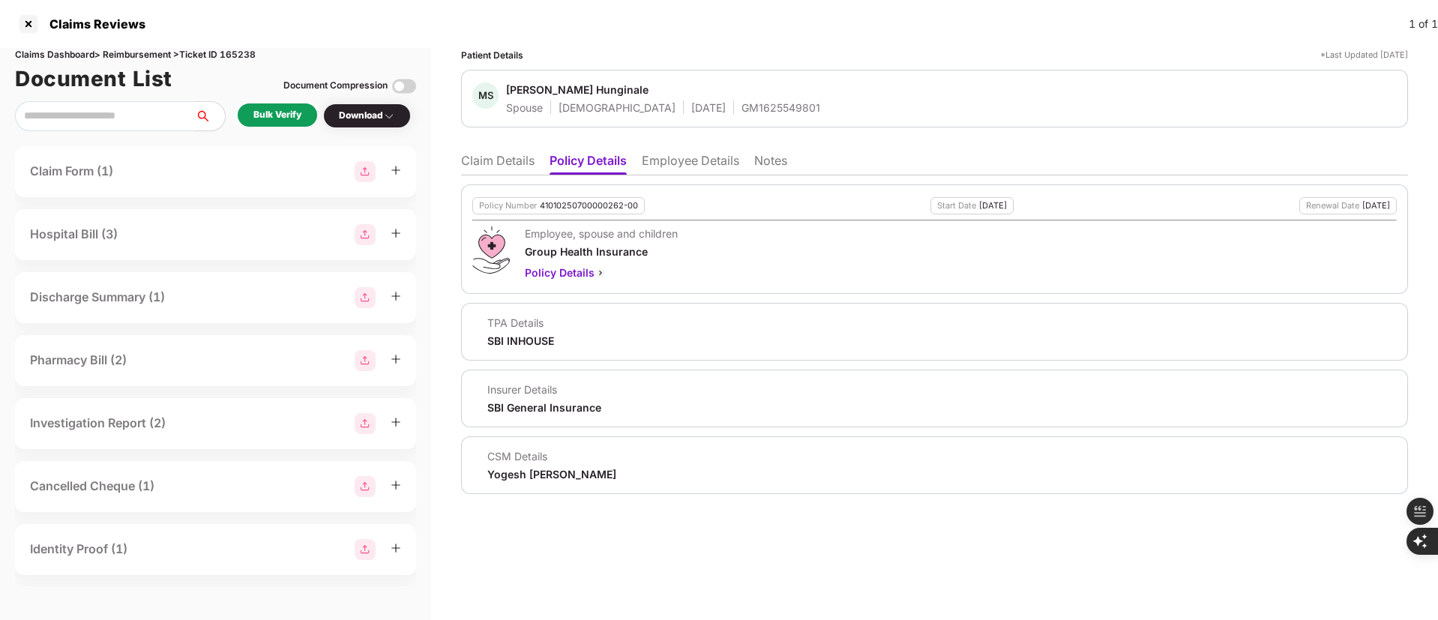
click at [499, 157] on li "Claim Details" at bounding box center [497, 164] width 73 height 22
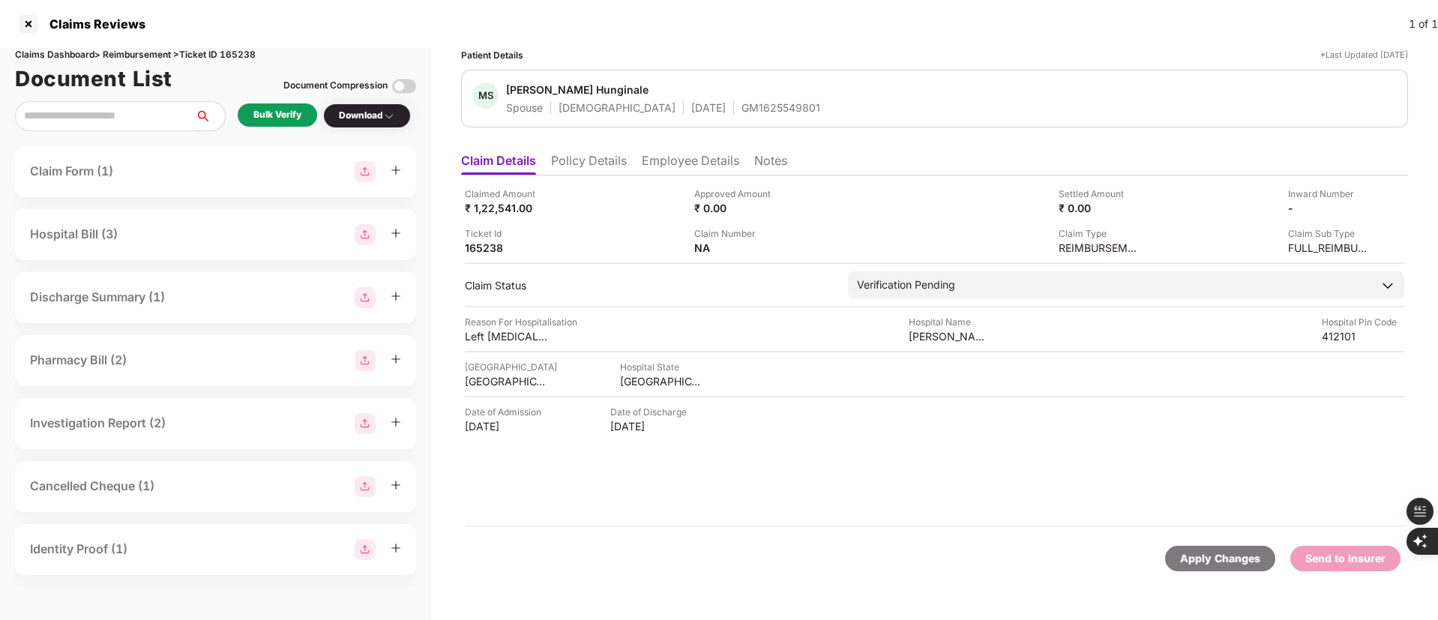
click at [267, 117] on div "Bulk Verify" at bounding box center [277, 115] width 48 height 14
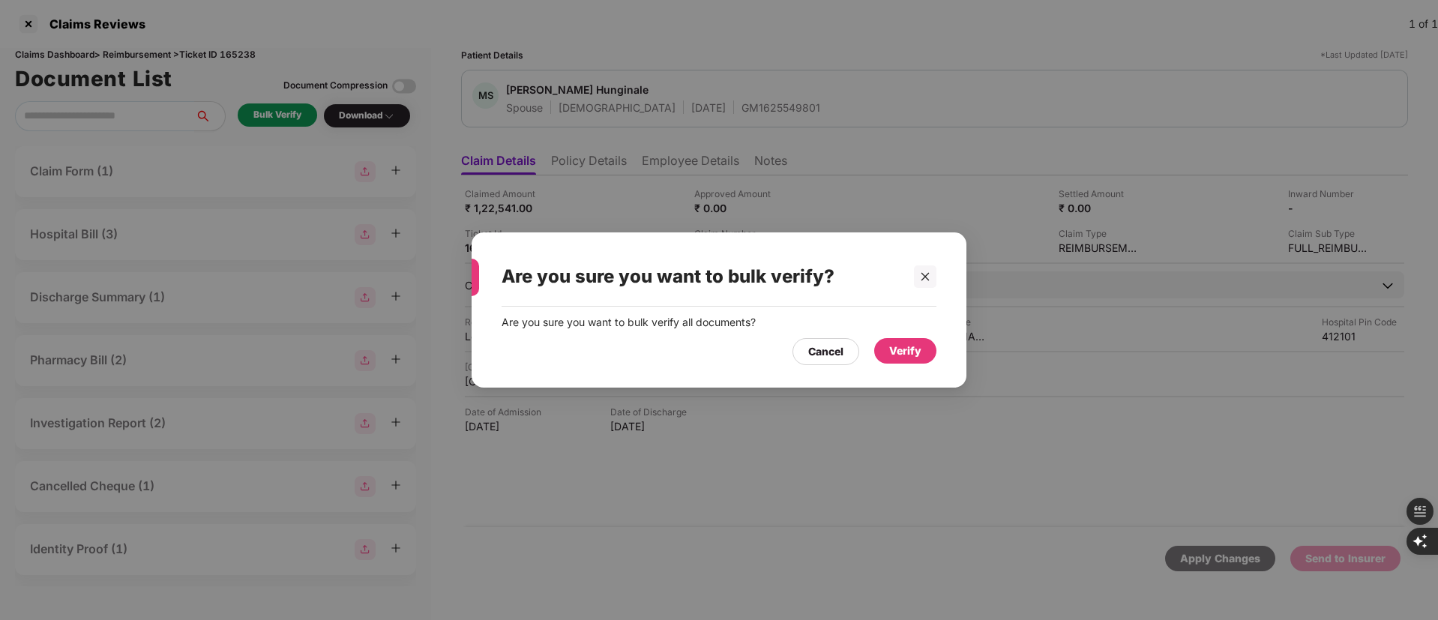
click at [915, 351] on div "Verify" at bounding box center [905, 351] width 32 height 16
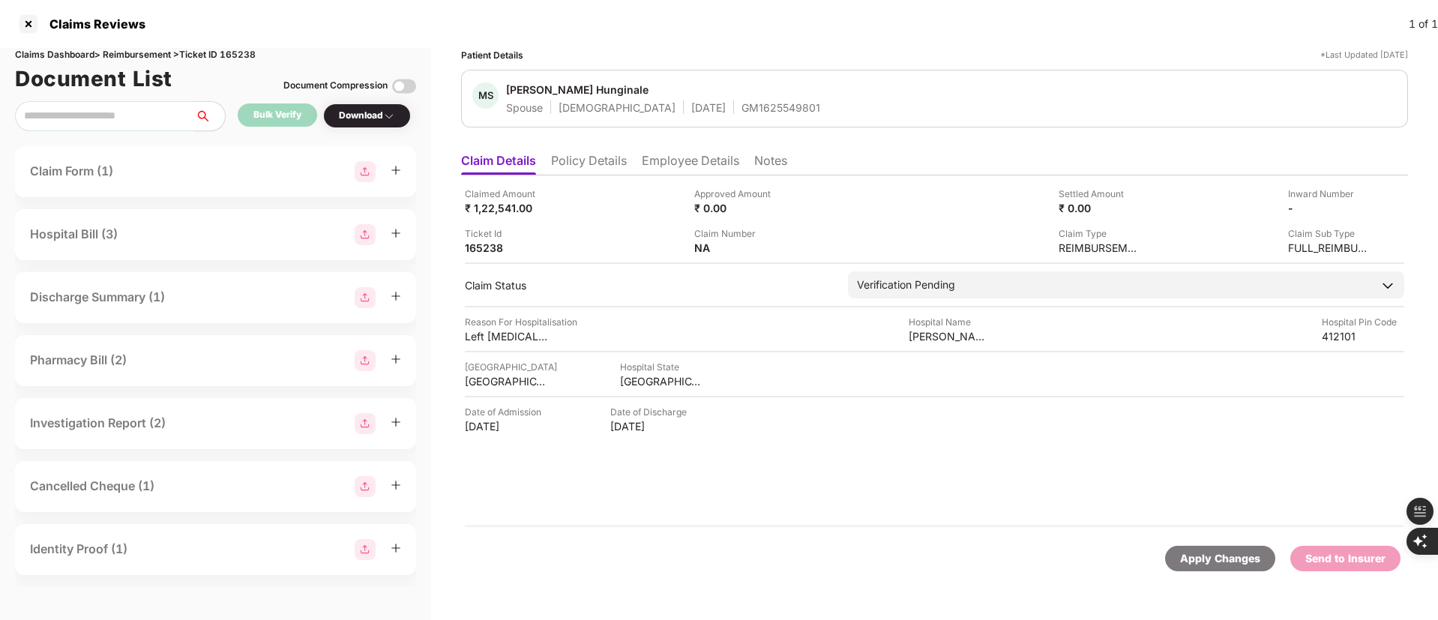
click at [600, 160] on li "Policy Details" at bounding box center [589, 164] width 76 height 22
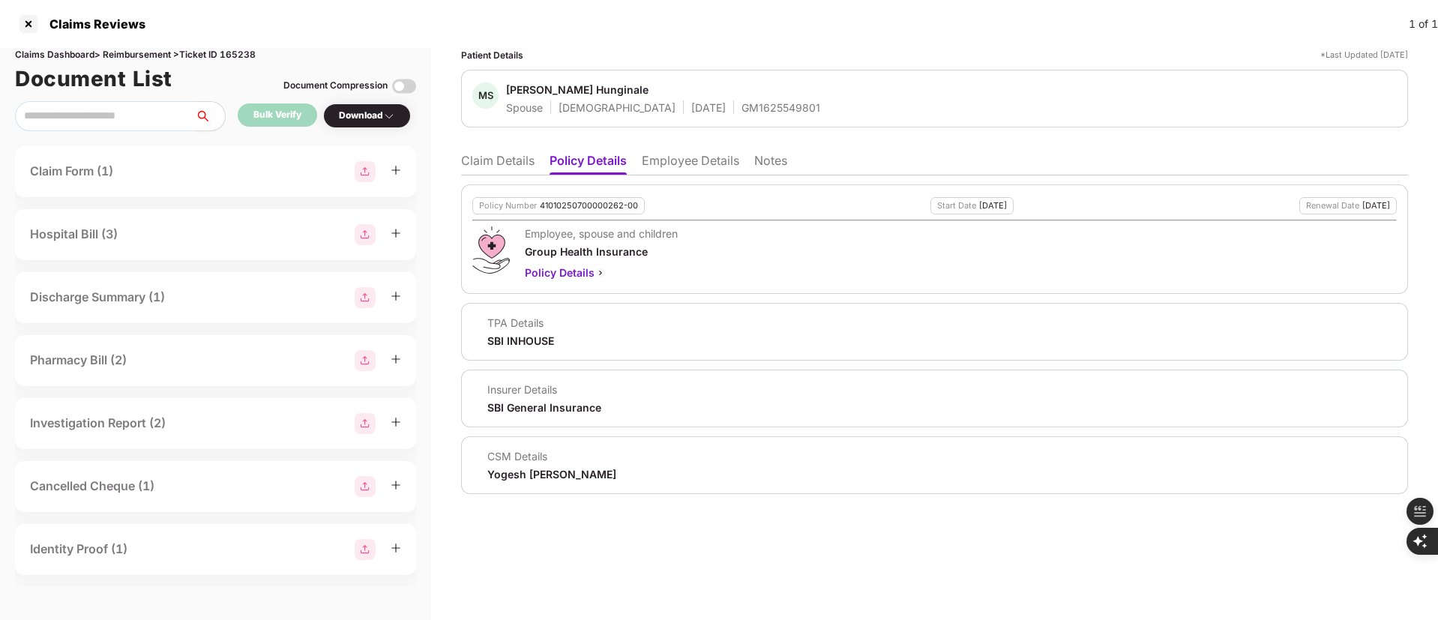
click at [675, 158] on li "Employee Details" at bounding box center [690, 164] width 97 height 22
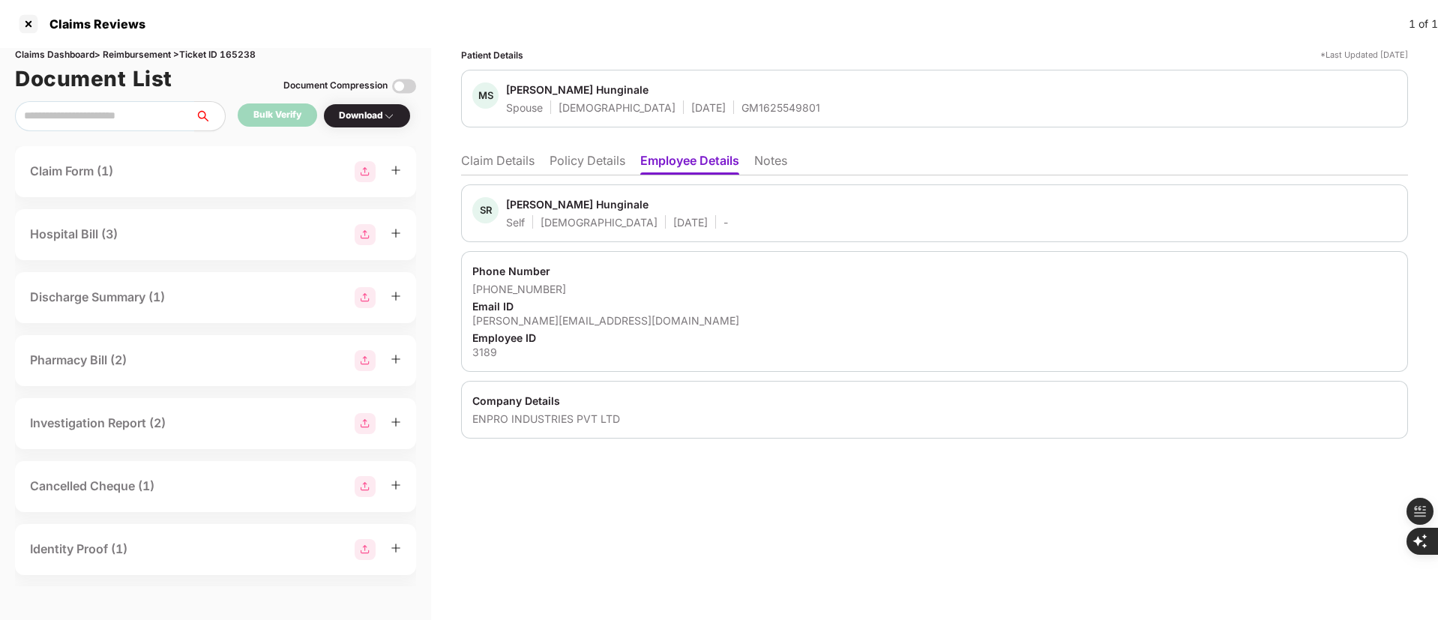
click at [601, 163] on li "Policy Details" at bounding box center [588, 164] width 76 height 22
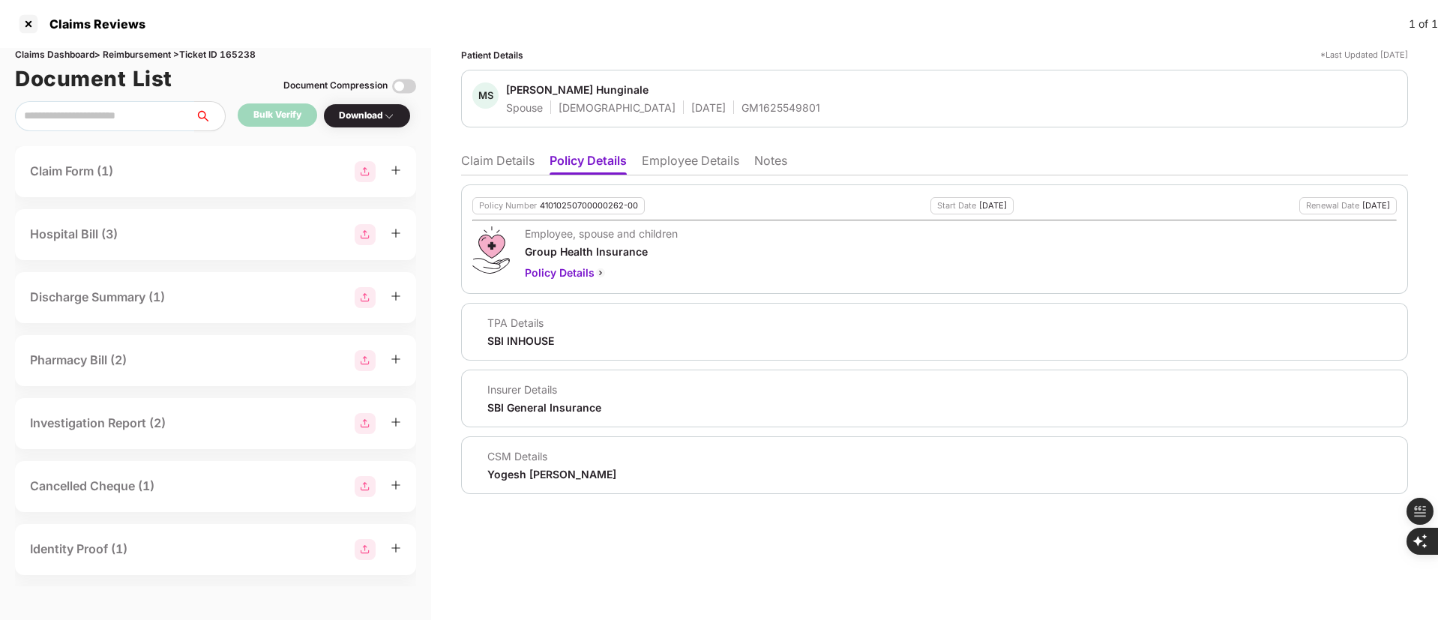
click at [705, 155] on li "Employee Details" at bounding box center [690, 164] width 97 height 22
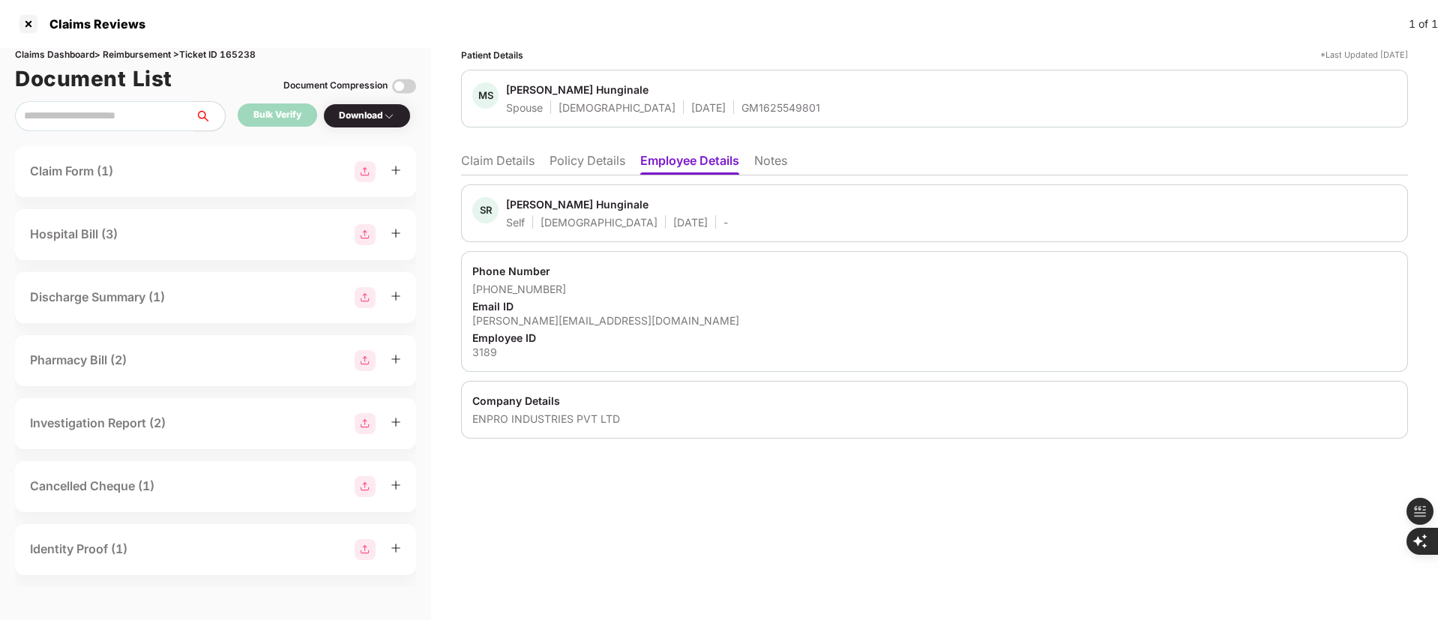
click at [482, 351] on div "3189" at bounding box center [934, 352] width 924 height 14
copy div "3189"
click at [483, 160] on li "Claim Details" at bounding box center [497, 164] width 73 height 22
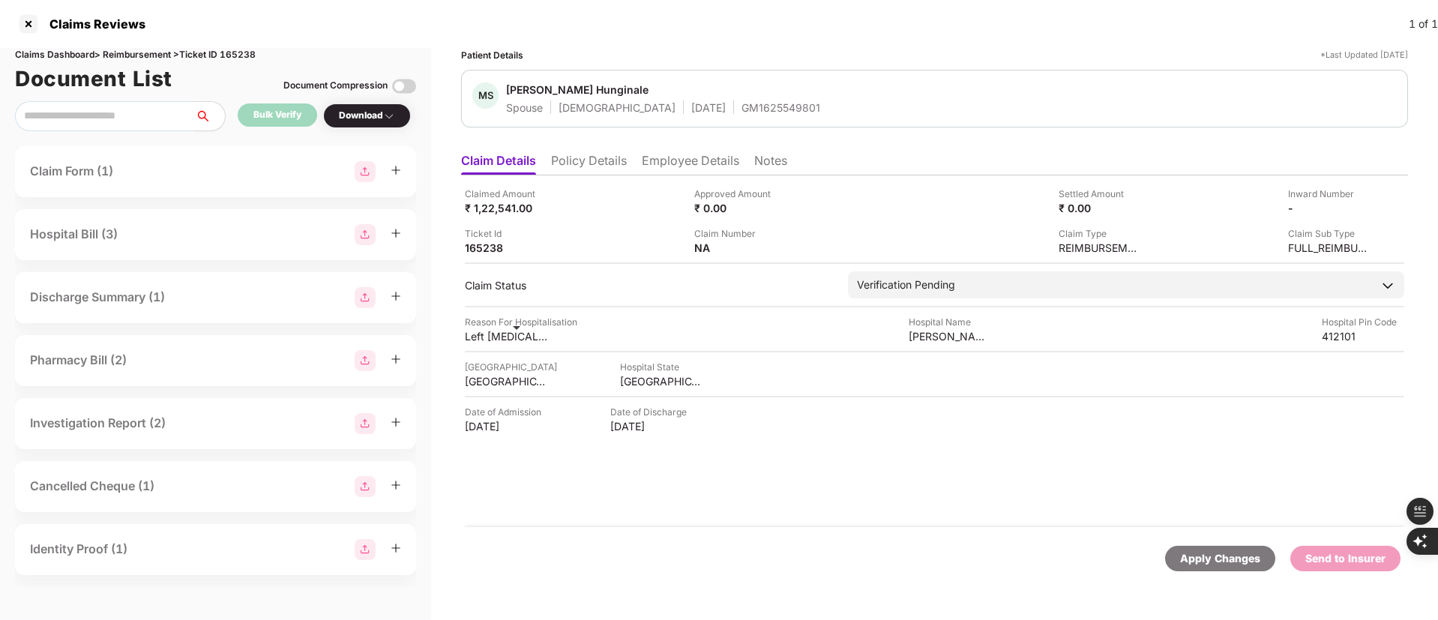
click at [506, 332] on div "Left foot abscess and Uncontrolled DM (Newly Admitted" at bounding box center [506, 336] width 82 height 14
copy div "Left foot abscess and Uncontrolled DM (Newly Admitted"
click at [935, 330] on div "Omkar Multispeciality Hospital" at bounding box center [950, 336] width 82 height 14
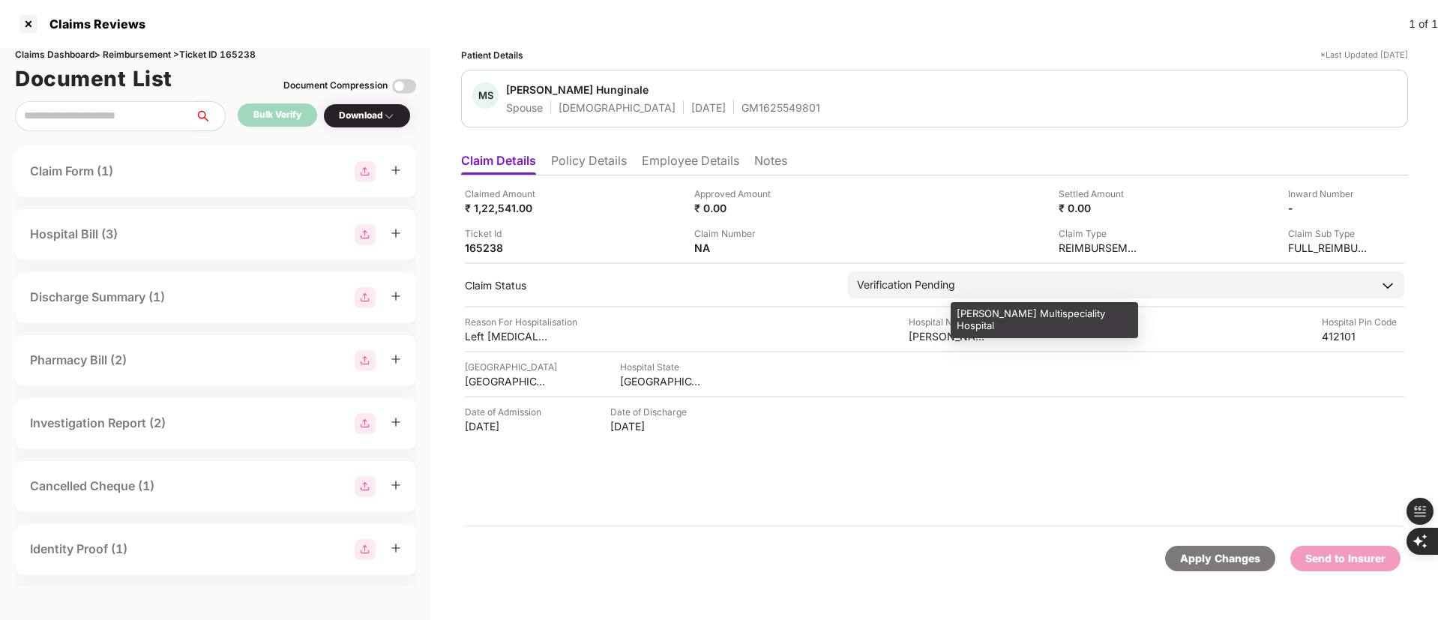
click at [971, 319] on div "Omkar Multispeciality Hospital" at bounding box center [1044, 319] width 187 height 35
copy div "Omkar Multispeciality Hospital"
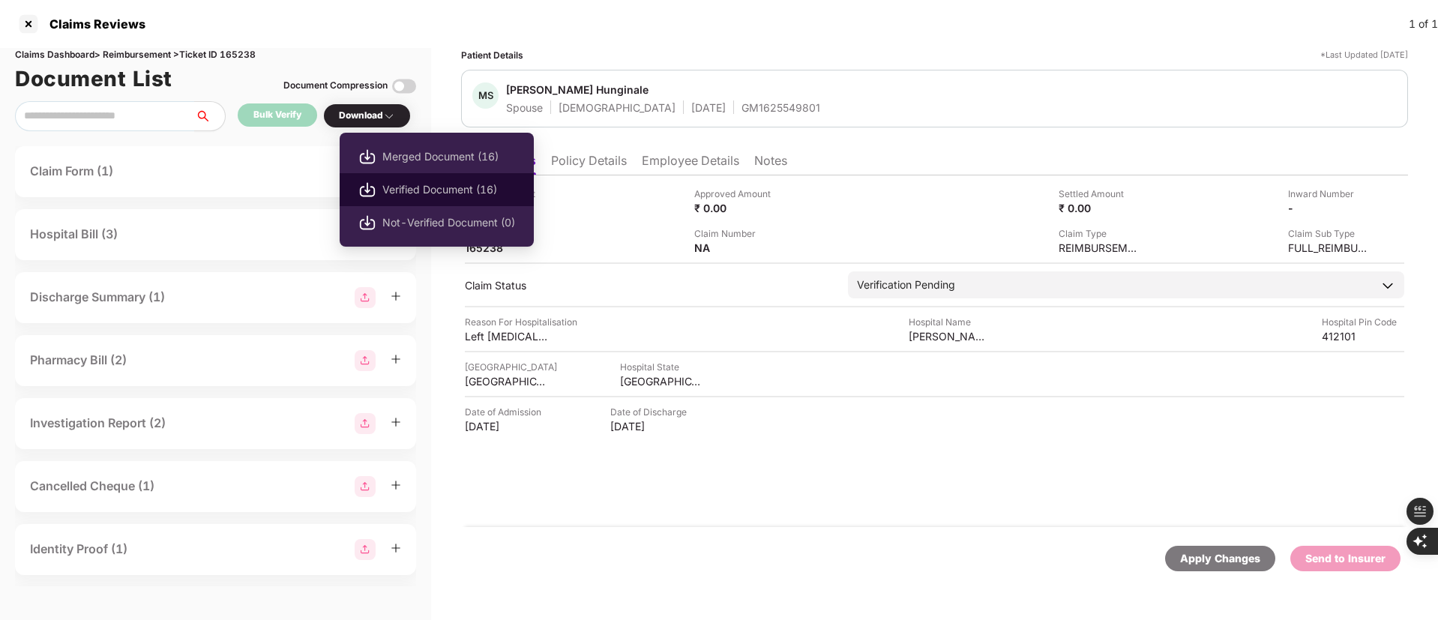
click at [429, 187] on span "Verified Document (16)" at bounding box center [448, 189] width 133 height 16
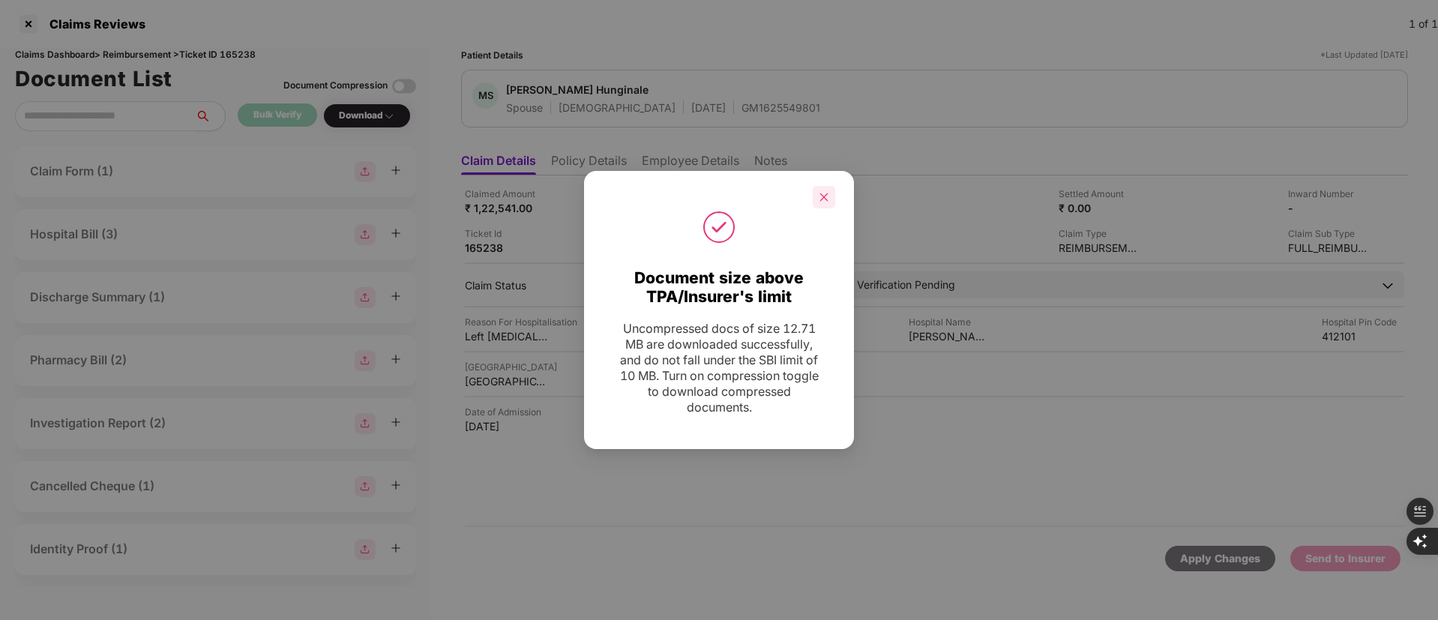
click at [825, 196] on icon "close" at bounding box center [824, 197] width 10 height 10
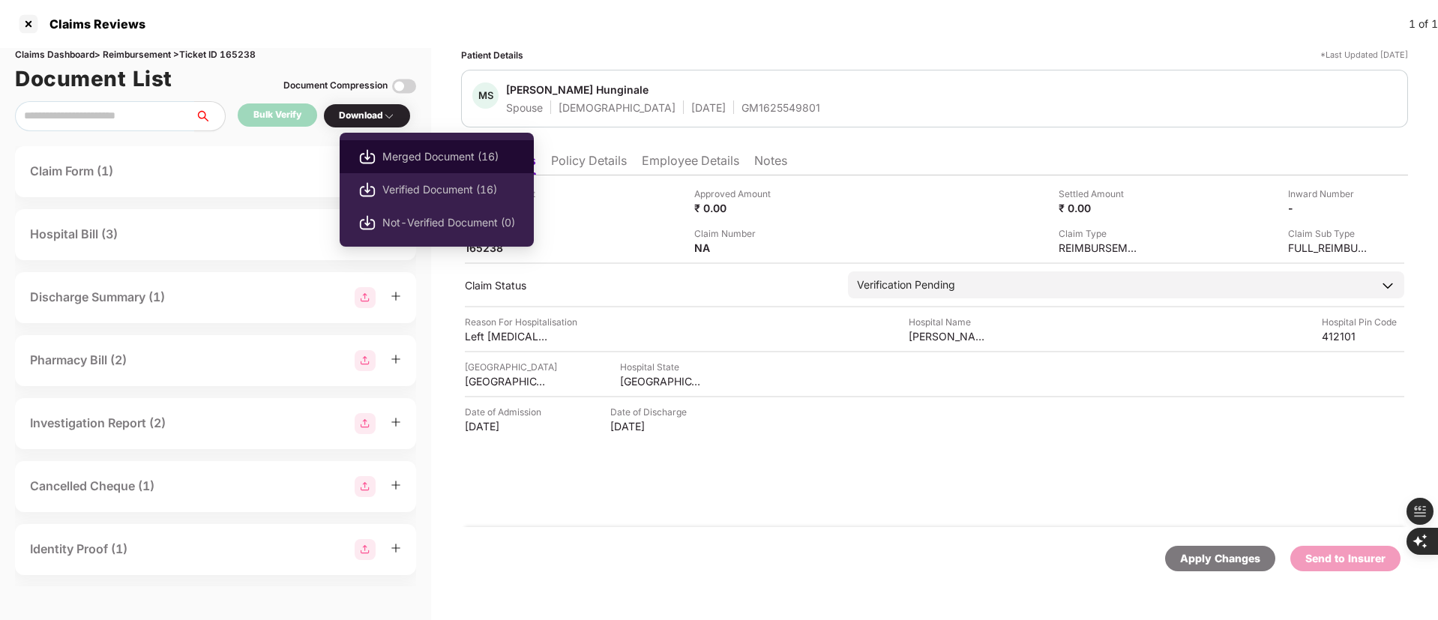
click at [405, 160] on span "Merged Document (16)" at bounding box center [448, 156] width 133 height 16
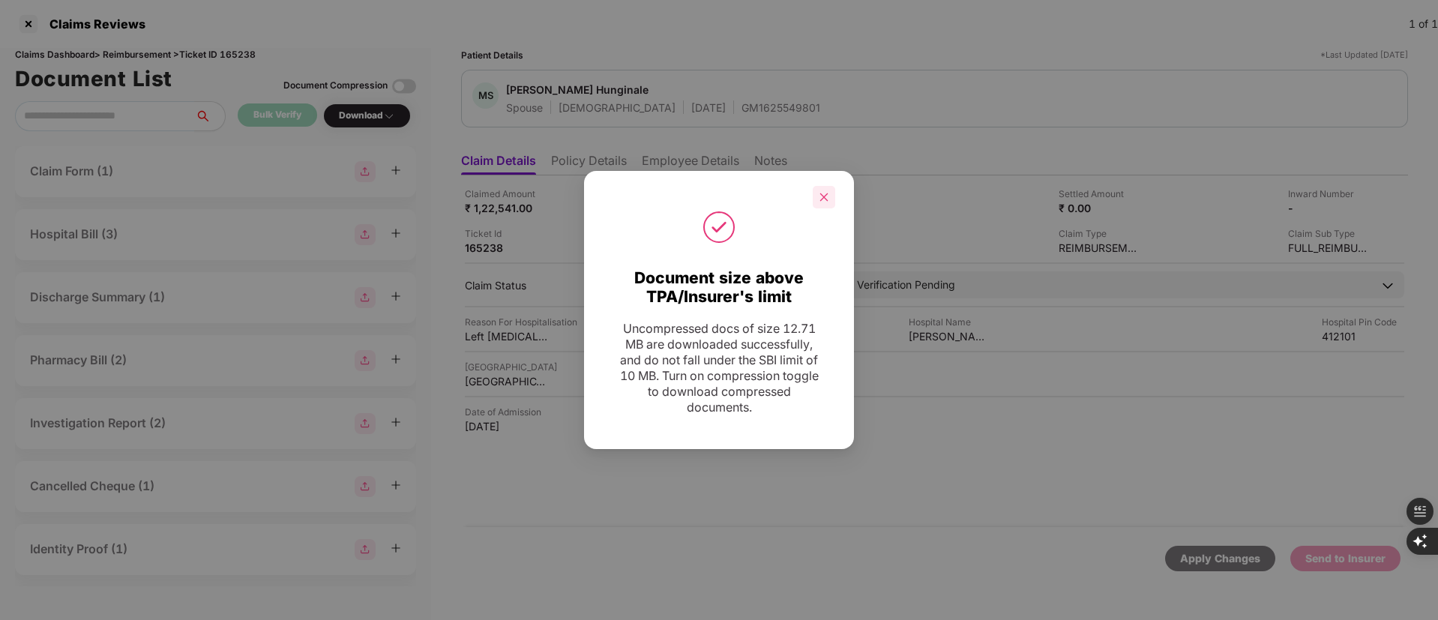
click at [822, 200] on icon "close" at bounding box center [824, 197] width 10 height 10
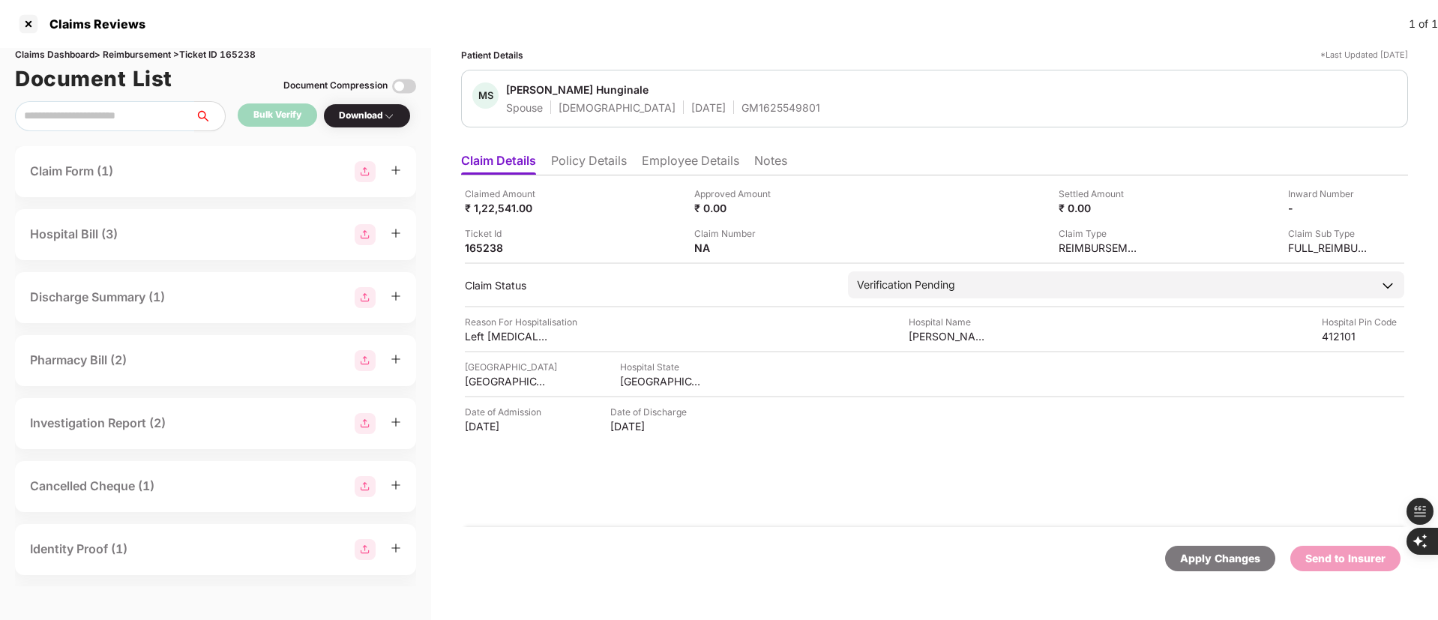
click at [364, 116] on div "Download" at bounding box center [367, 116] width 56 height 14
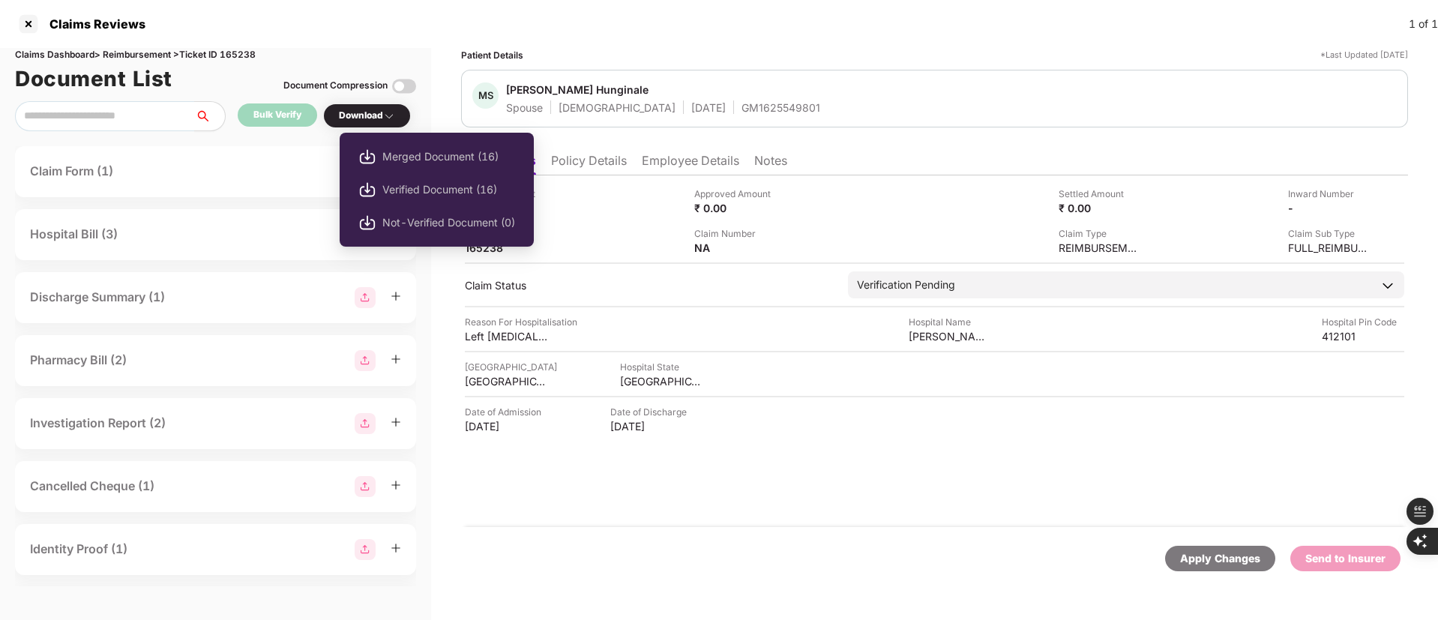
click at [413, 151] on span "Merged Document (16)" at bounding box center [448, 156] width 133 height 16
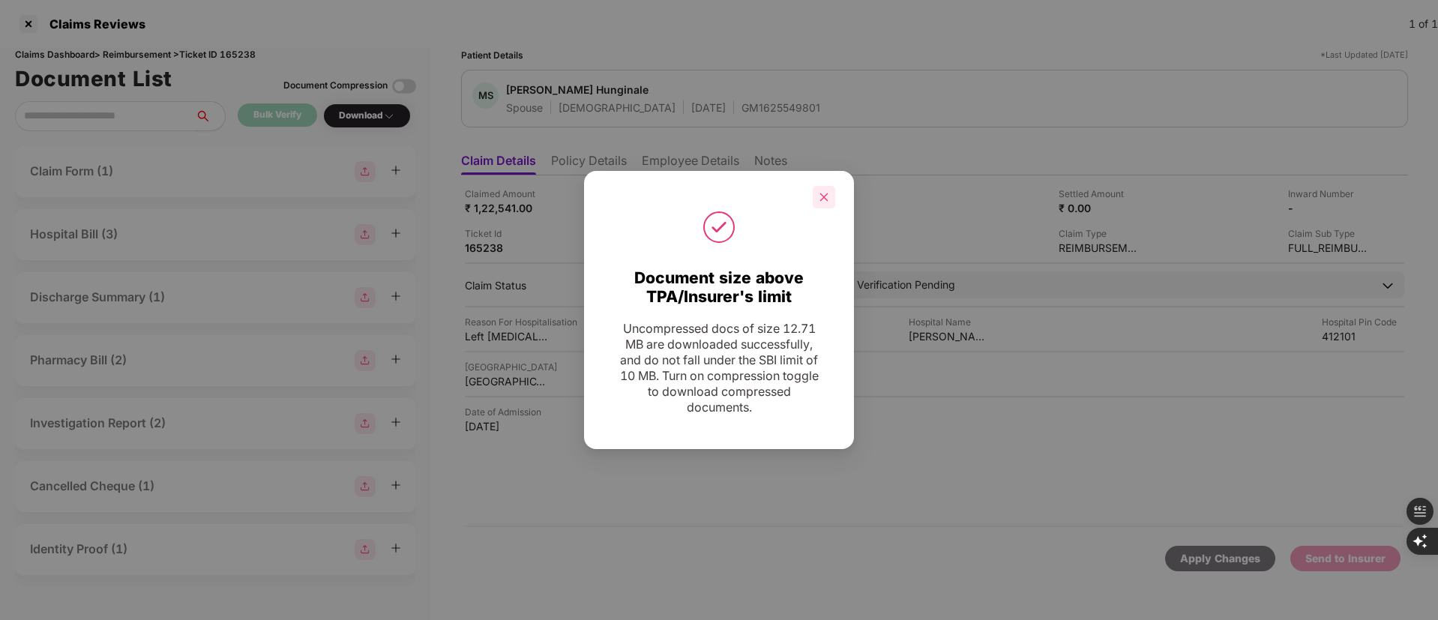
click at [822, 200] on icon "close" at bounding box center [824, 197] width 10 height 10
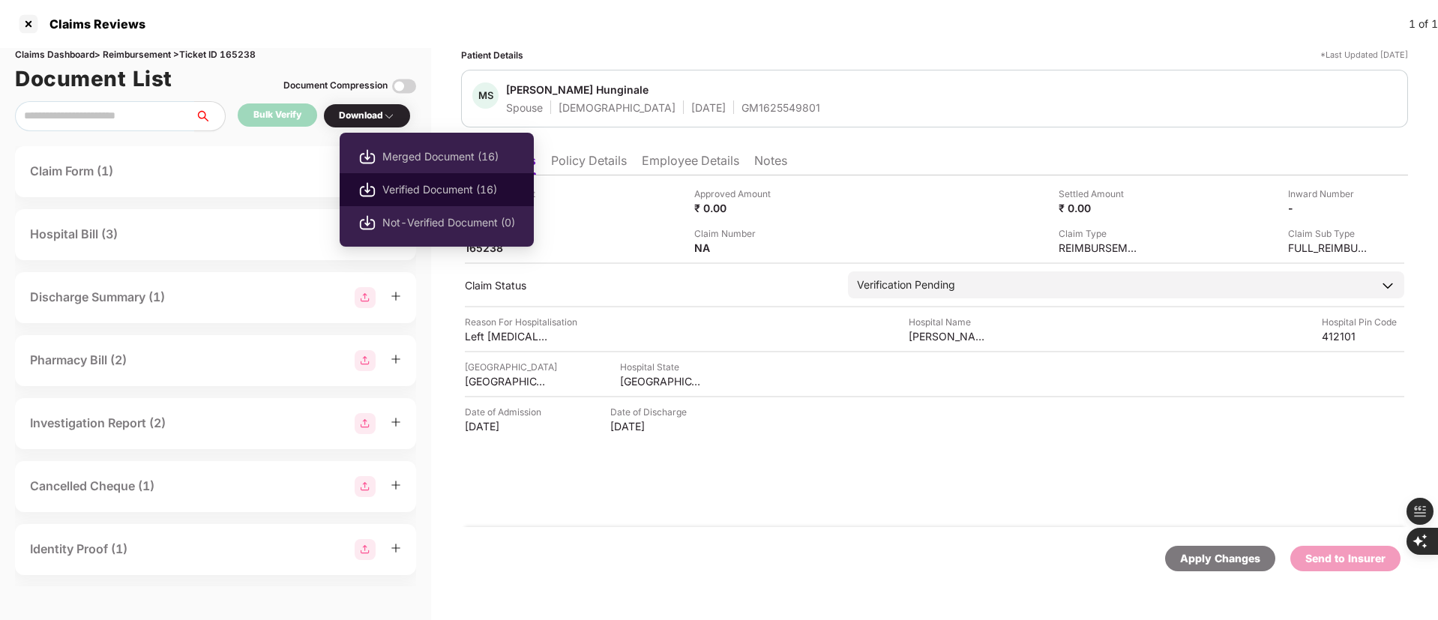
click at [405, 187] on span "Verified Document (16)" at bounding box center [448, 189] width 133 height 16
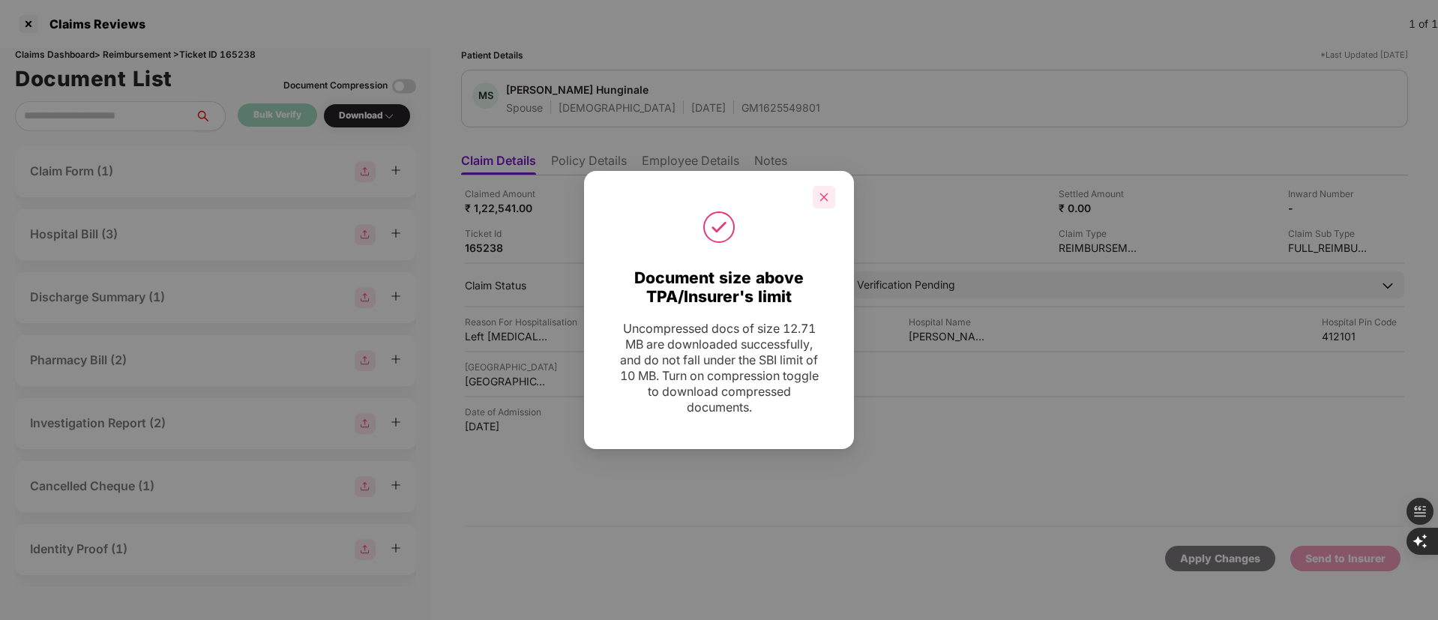
click at [816, 188] on div at bounding box center [824, 197] width 22 height 22
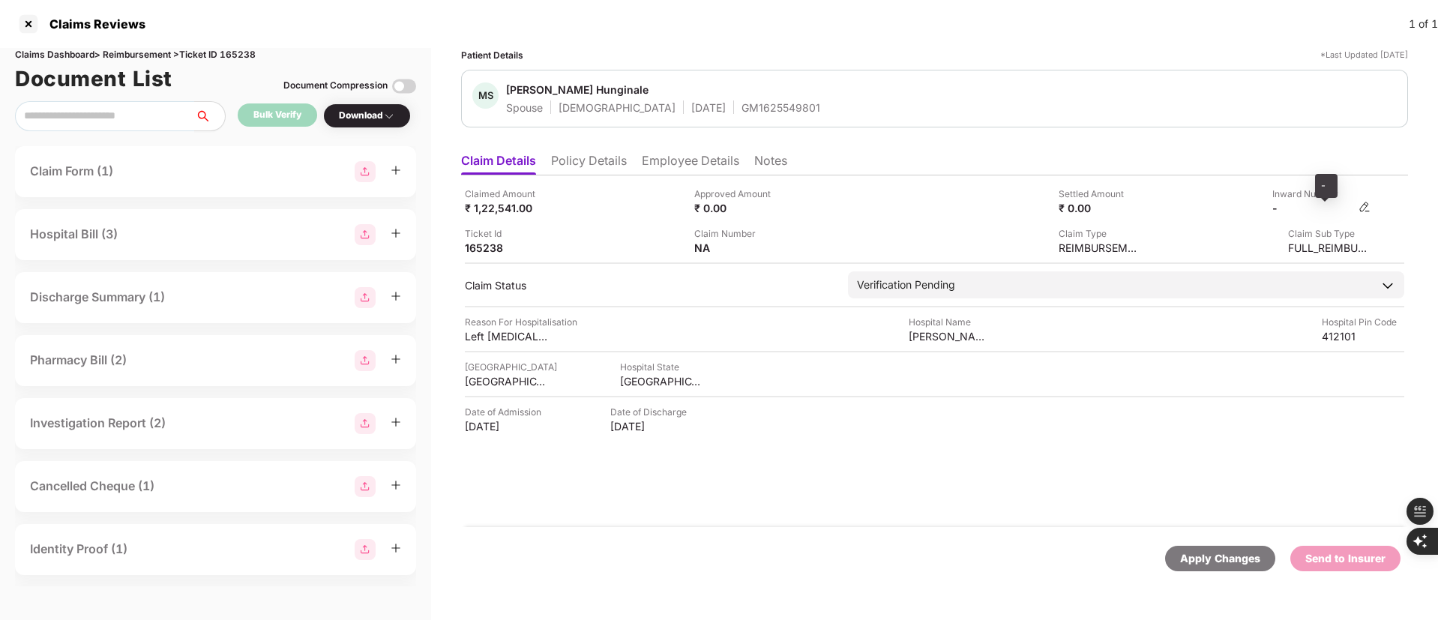
click at [1311, 210] on div "-" at bounding box center [1313, 208] width 82 height 14
click at [1294, 209] on div "-" at bounding box center [1313, 208] width 82 height 14
click at [1365, 211] on img at bounding box center [1365, 207] width 12 height 12
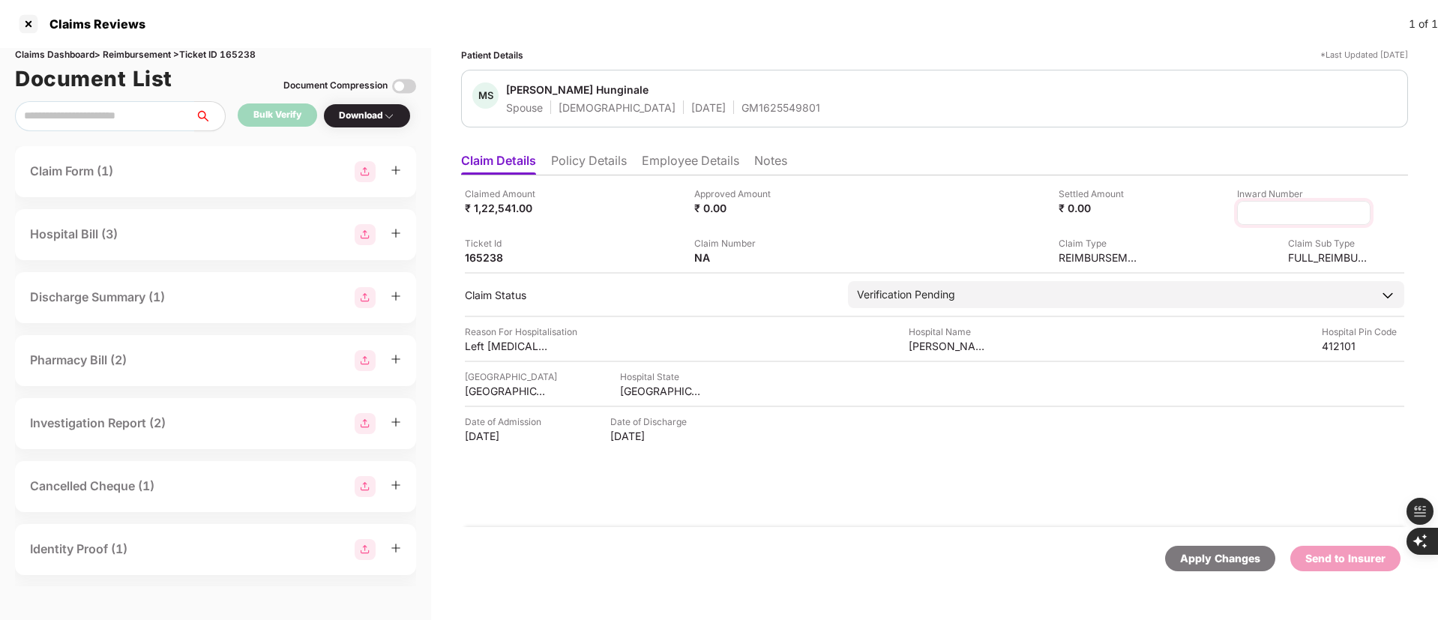
type input "**********"
click at [1250, 214] on input "**********" at bounding box center [1304, 213] width 108 height 16
click at [1128, 142] on div "**********" at bounding box center [934, 319] width 947 height 542
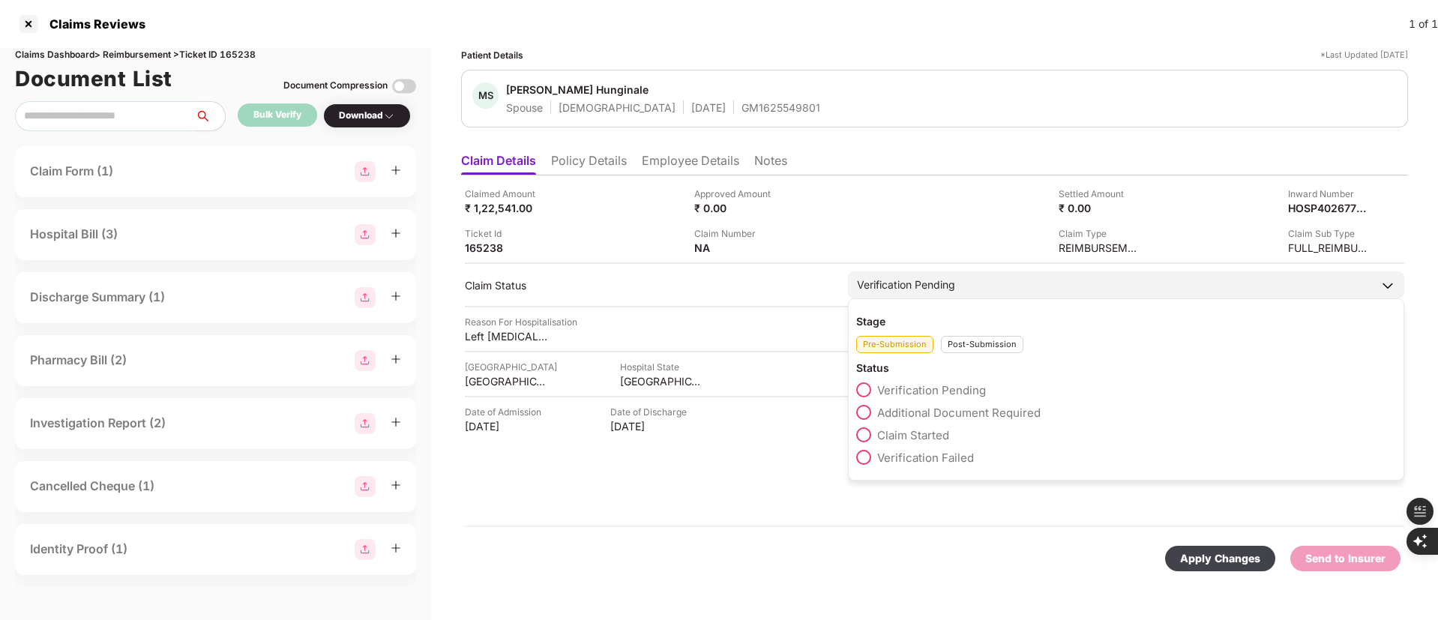
click at [981, 346] on div "Post-Submission" at bounding box center [982, 344] width 82 height 17
click at [948, 405] on label "Claim Under Process" at bounding box center [923, 412] width 134 height 15
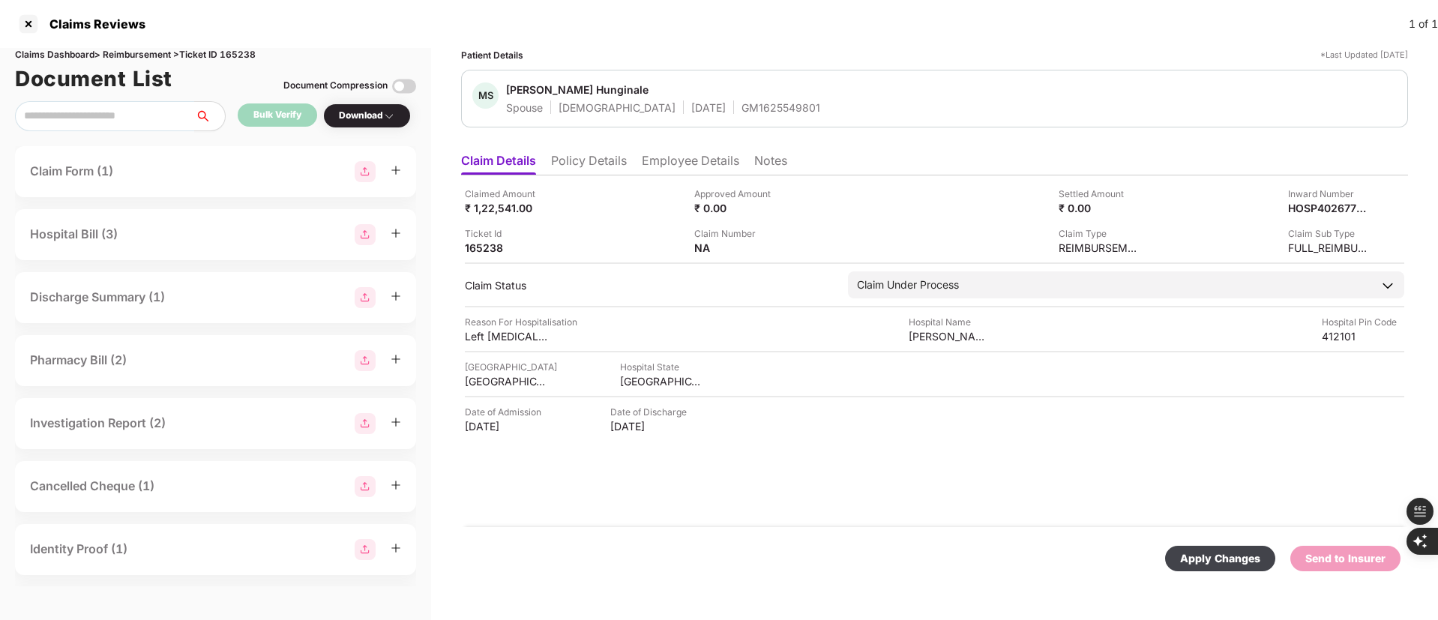
click at [1214, 556] on div "Apply Changes" at bounding box center [1220, 558] width 80 height 16
click at [575, 165] on li "Policy Details" at bounding box center [589, 164] width 76 height 22
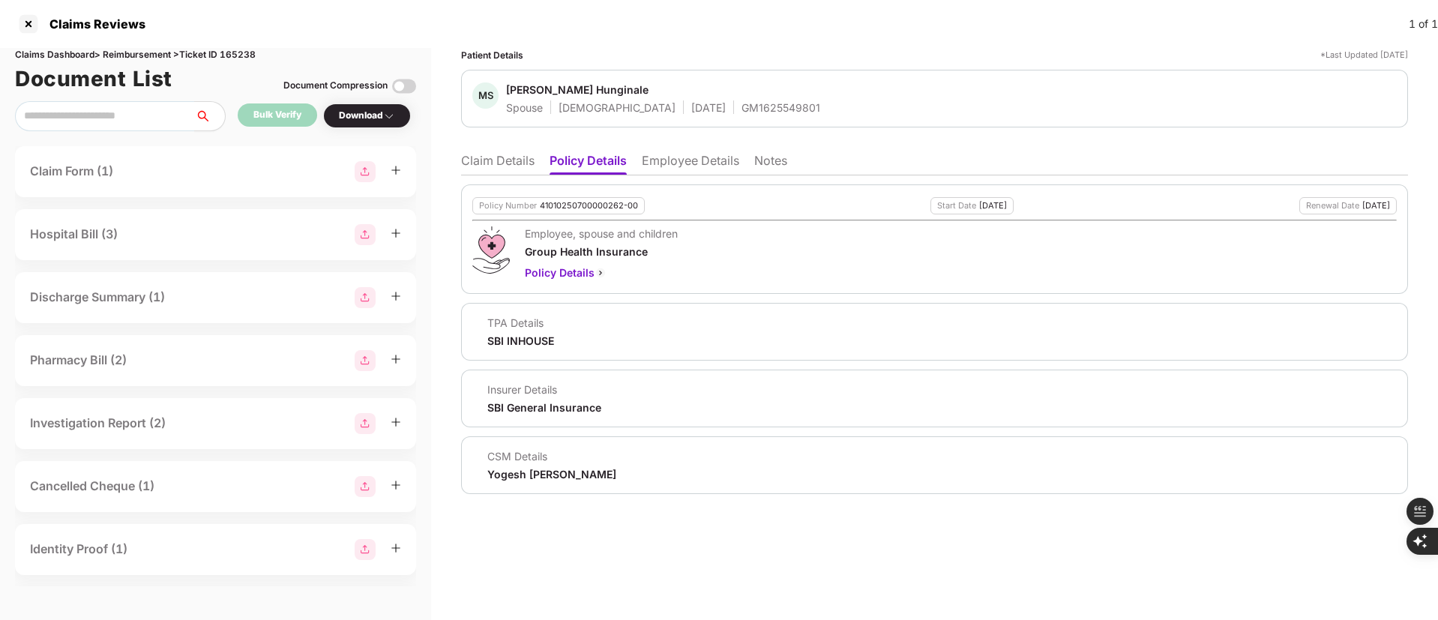
click at [475, 153] on li "Claim Details" at bounding box center [497, 164] width 73 height 22
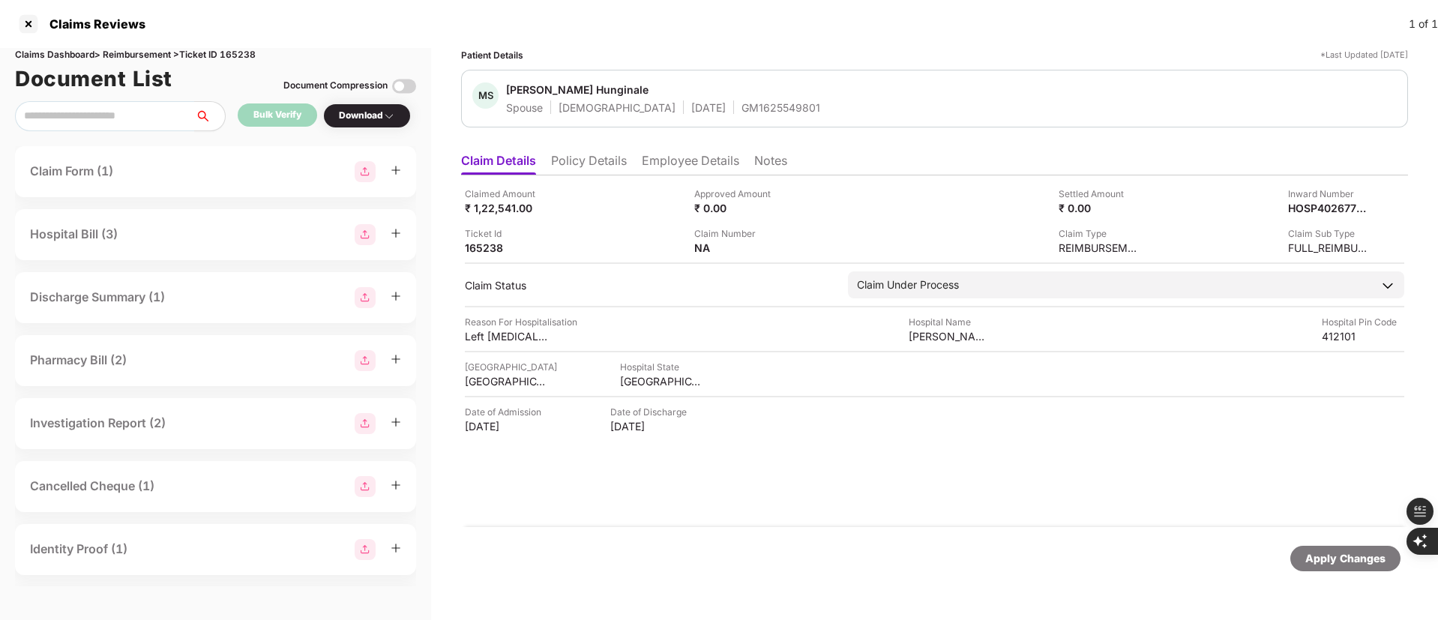
click at [678, 167] on li "Employee Details" at bounding box center [690, 164] width 97 height 22
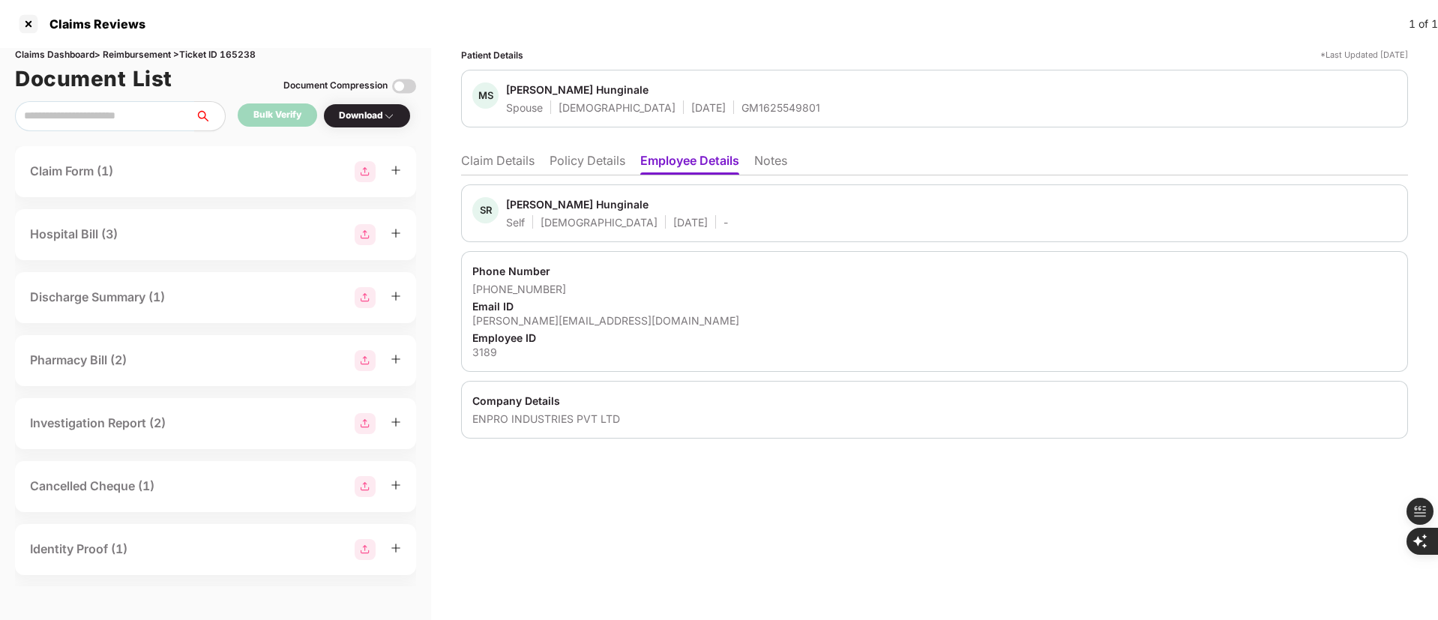
click at [518, 214] on span "Shravan Rau Hunginale" at bounding box center [617, 206] width 222 height 18
click at [528, 203] on div "Shravan Rau Hunginale" at bounding box center [577, 204] width 142 height 14
copy div "Shravan"
click at [505, 171] on li "Claim Details" at bounding box center [497, 164] width 73 height 22
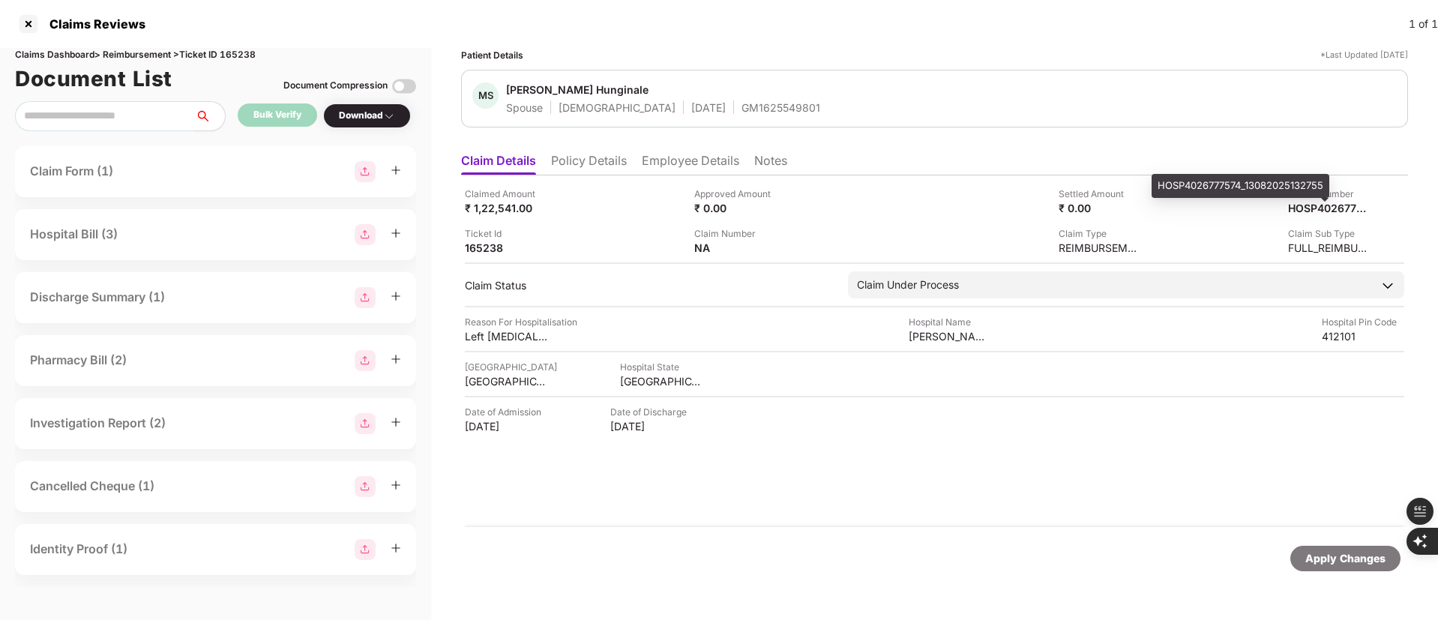
click at [1270, 184] on div "HOSP4026777574_13082025132755" at bounding box center [1241, 186] width 178 height 24
copy div "HOSP4026777574_13082025132755"
click at [1311, 210] on div "HOSP4026777574_13082025132755" at bounding box center [1313, 208] width 82 height 14
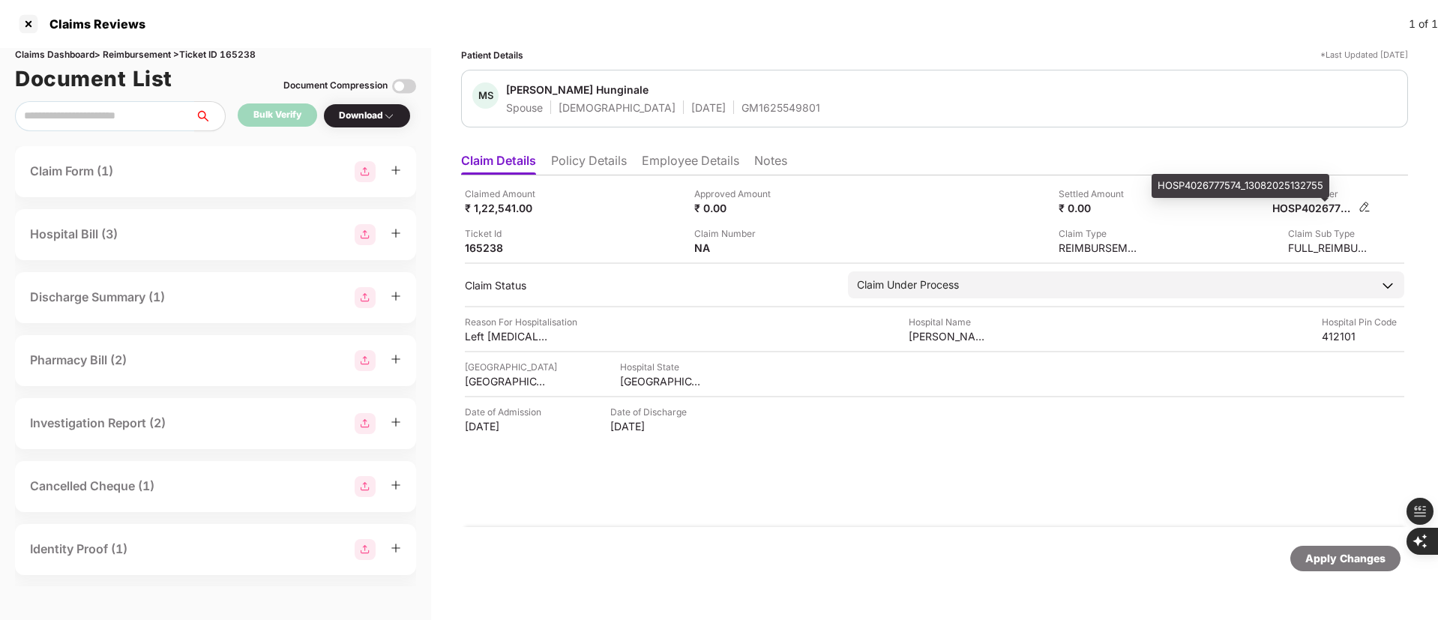
click at [1318, 211] on div "HOSP4026777574_13082025132755" at bounding box center [1313, 208] width 82 height 14
click at [21, 22] on div at bounding box center [28, 24] width 24 height 24
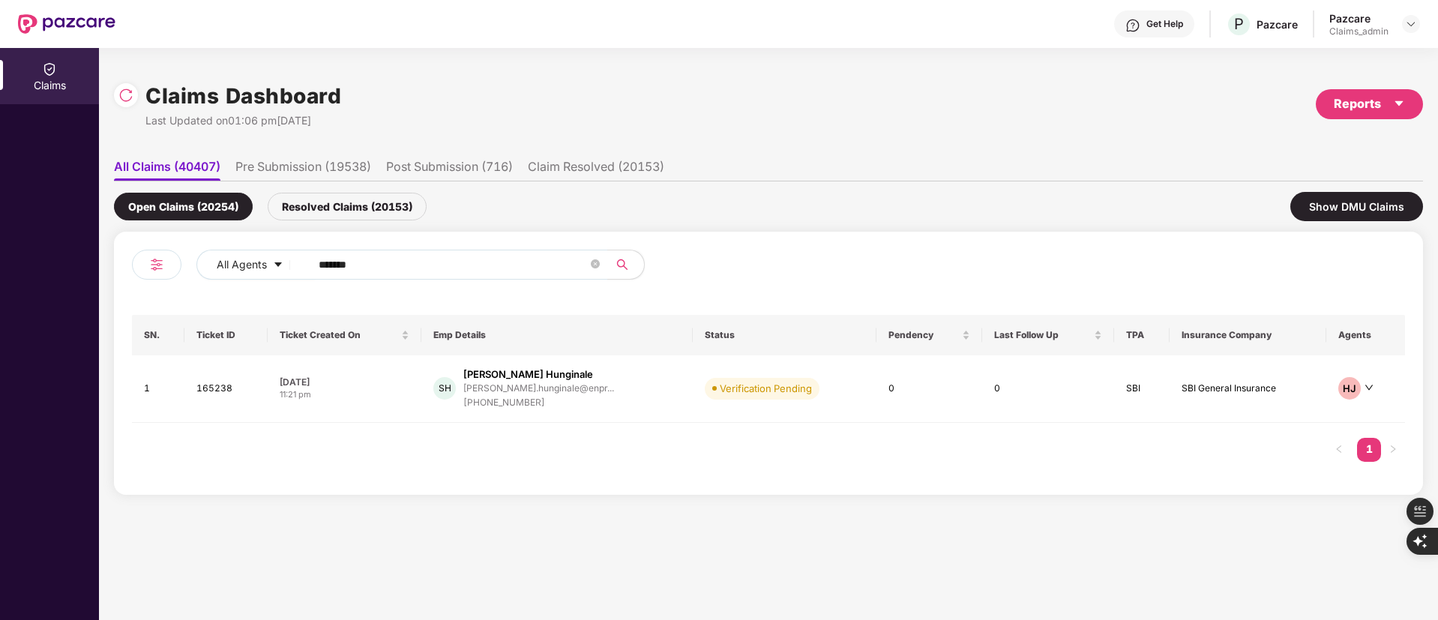
click at [378, 284] on div "All Agents ******" at bounding box center [450, 271] width 637 height 42
drag, startPoint x: 381, startPoint y: 263, endPoint x: 214, endPoint y: 262, distance: 166.4
click at [214, 262] on div "All Agents ******" at bounding box center [578, 265] width 764 height 30
paste input "text"
type input "******"
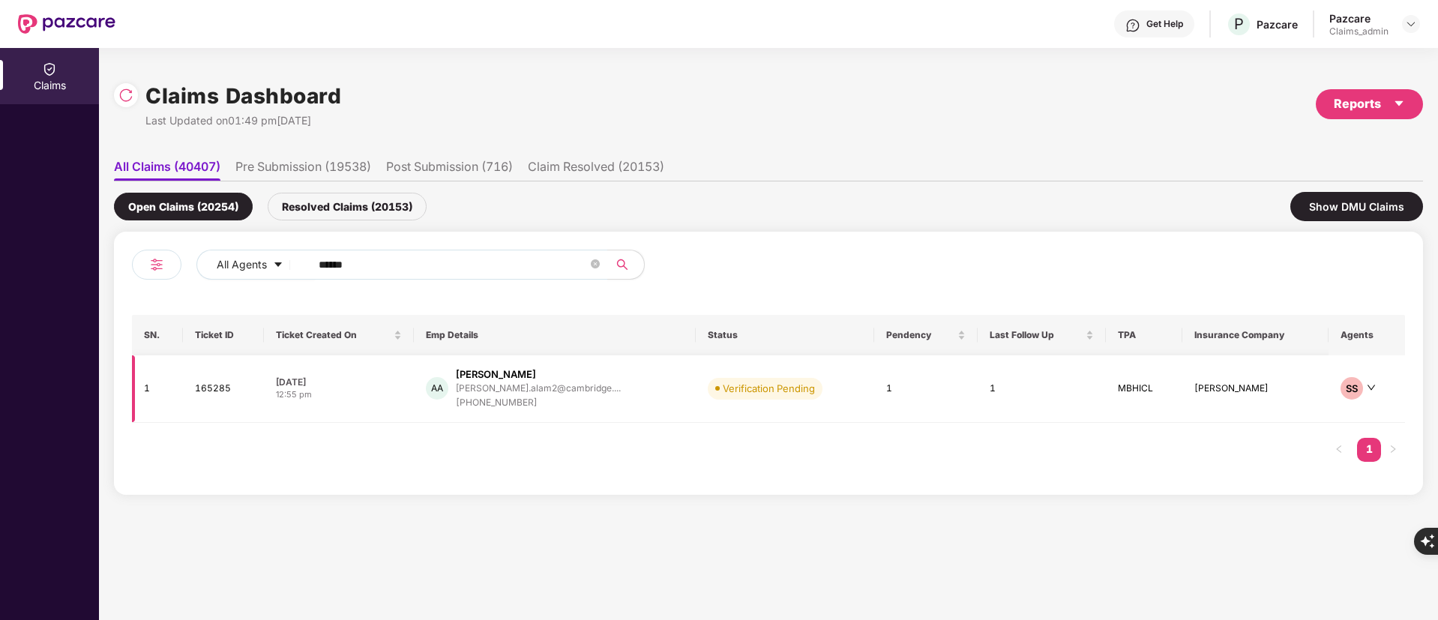
click at [577, 394] on div "aftab.alam2@cambridge...." at bounding box center [538, 389] width 165 height 14
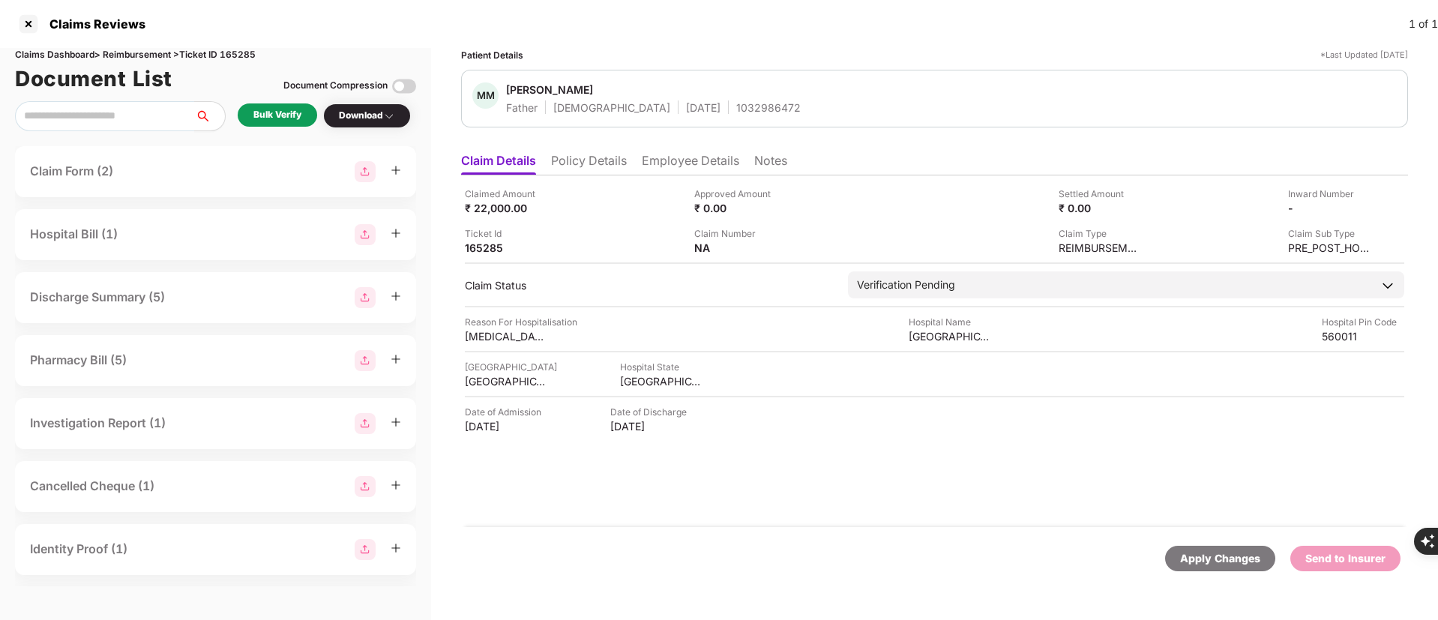
click at [586, 154] on li "Policy Details" at bounding box center [589, 164] width 76 height 22
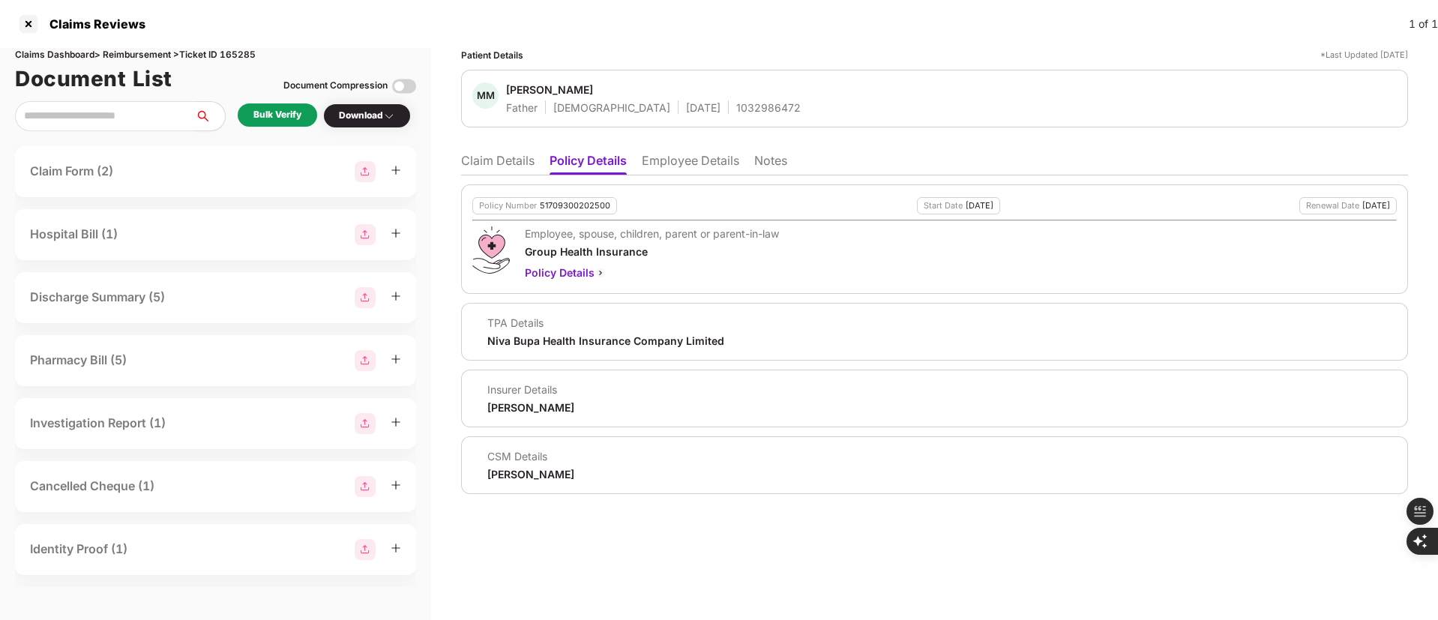
click at [494, 156] on li "Claim Details" at bounding box center [497, 164] width 73 height 22
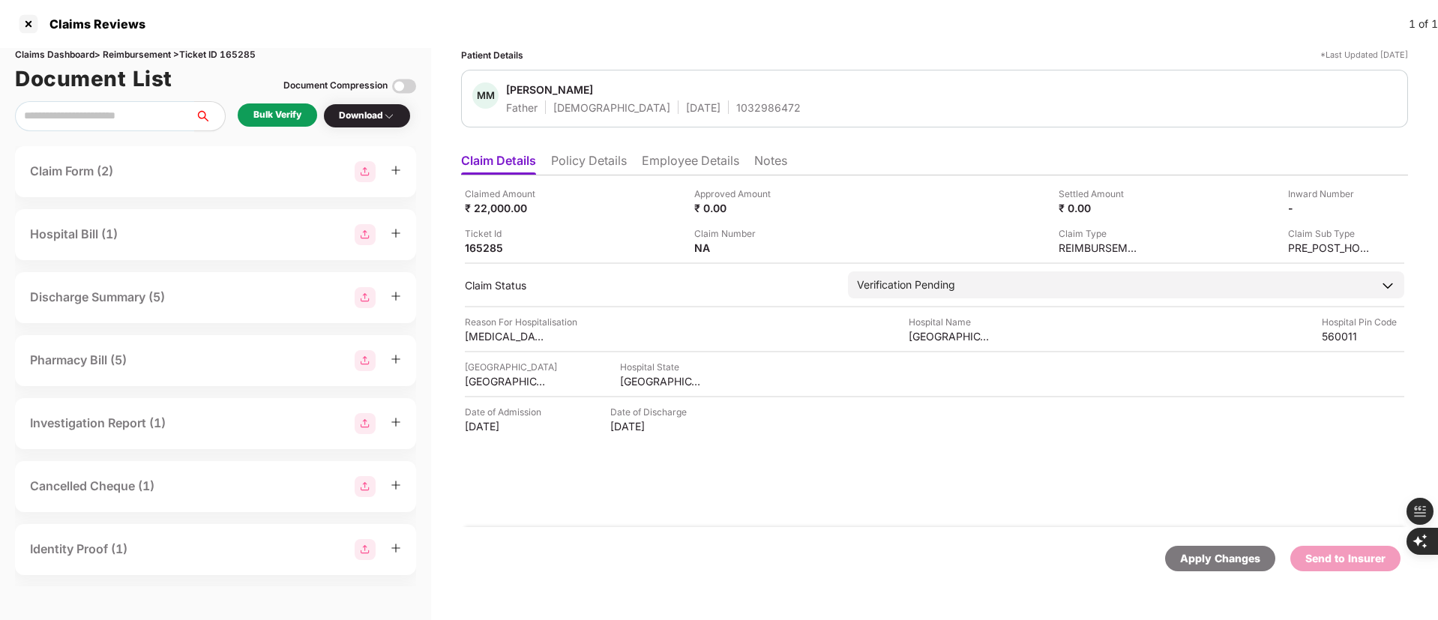
click at [604, 162] on li "Policy Details" at bounding box center [589, 164] width 76 height 22
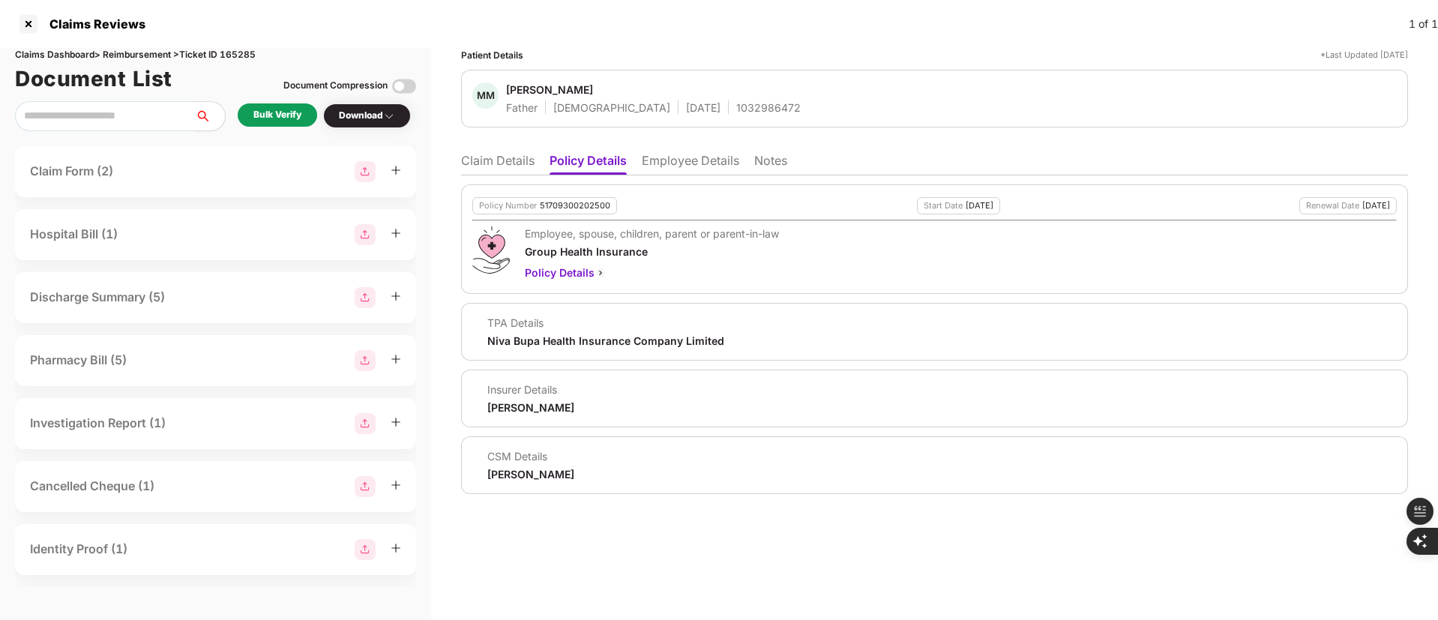
click at [736, 105] on div "1032986472" at bounding box center [768, 107] width 64 height 14
click at [640, 167] on ul "Claim Details Policy Details Employee Details Notes" at bounding box center [934, 160] width 947 height 30
click at [670, 163] on li "Employee Details" at bounding box center [690, 164] width 97 height 22
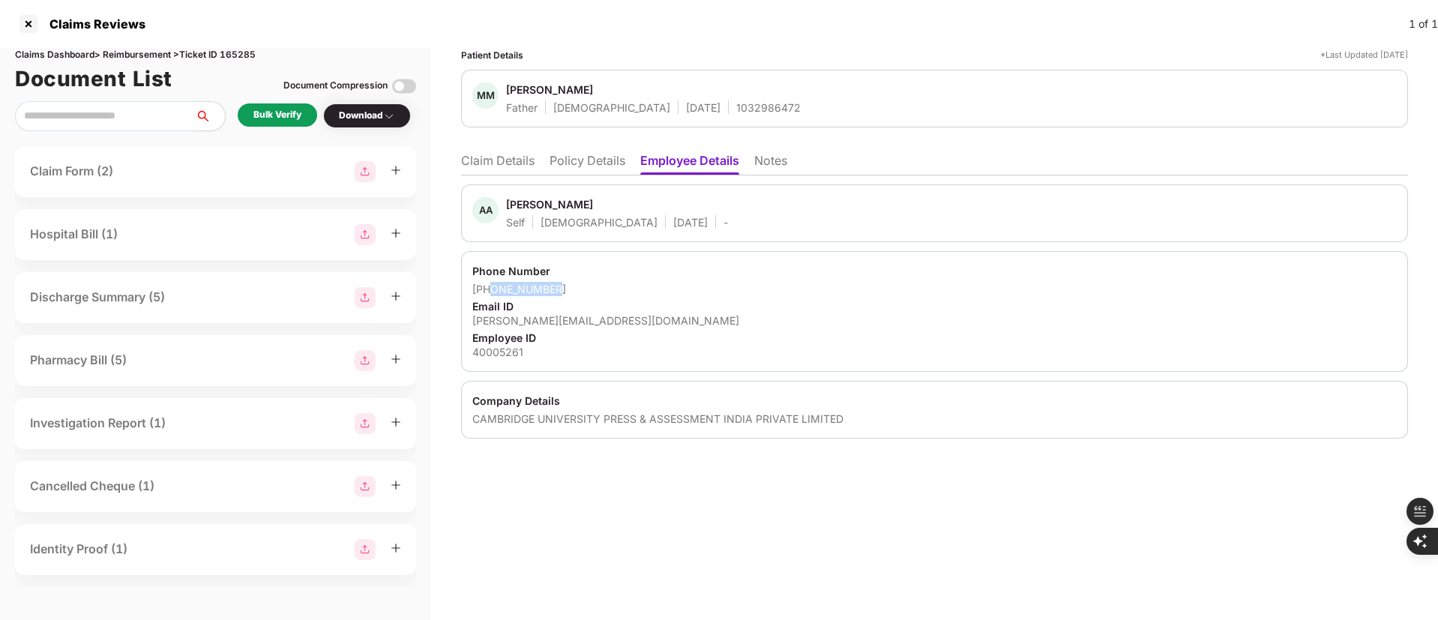
drag, startPoint x: 552, startPoint y: 286, endPoint x: 490, endPoint y: 295, distance: 62.1
click at [490, 295] on div "+917795045801" at bounding box center [934, 289] width 924 height 14
click at [571, 323] on div "aftab.alam2@cambridge.org" at bounding box center [934, 320] width 924 height 14
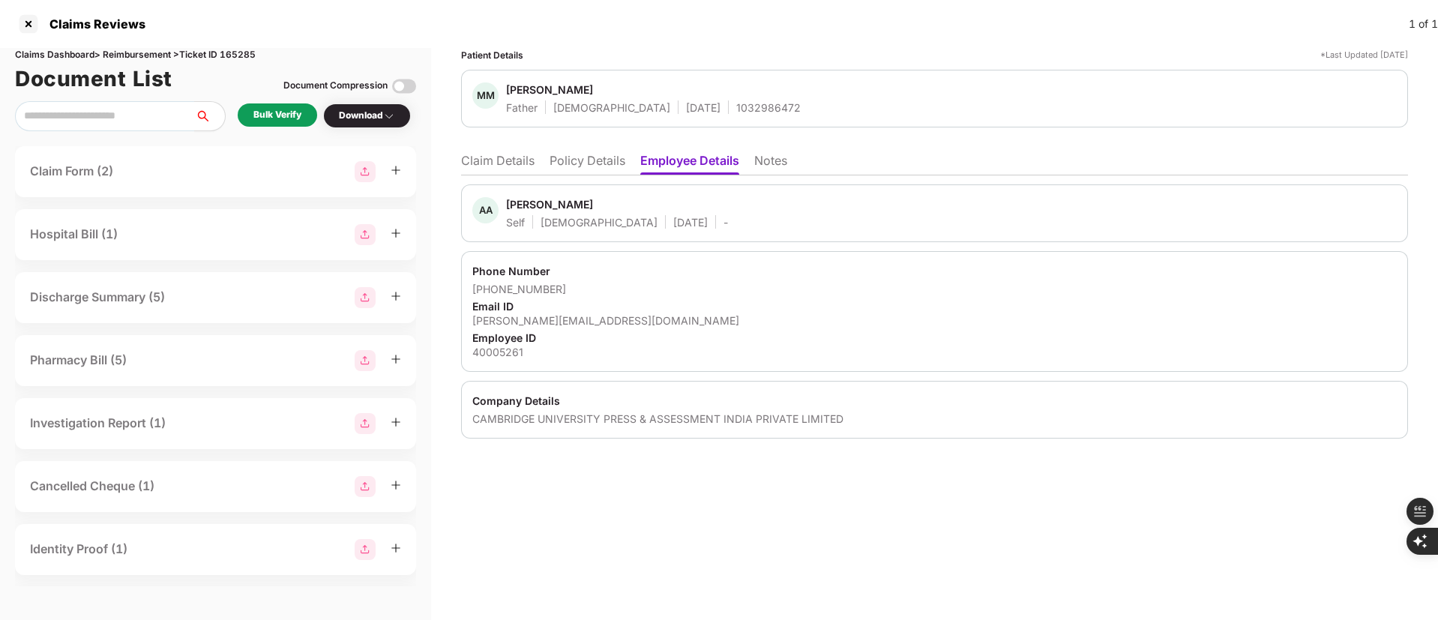
click at [480, 163] on li "Claim Details" at bounding box center [497, 164] width 73 height 22
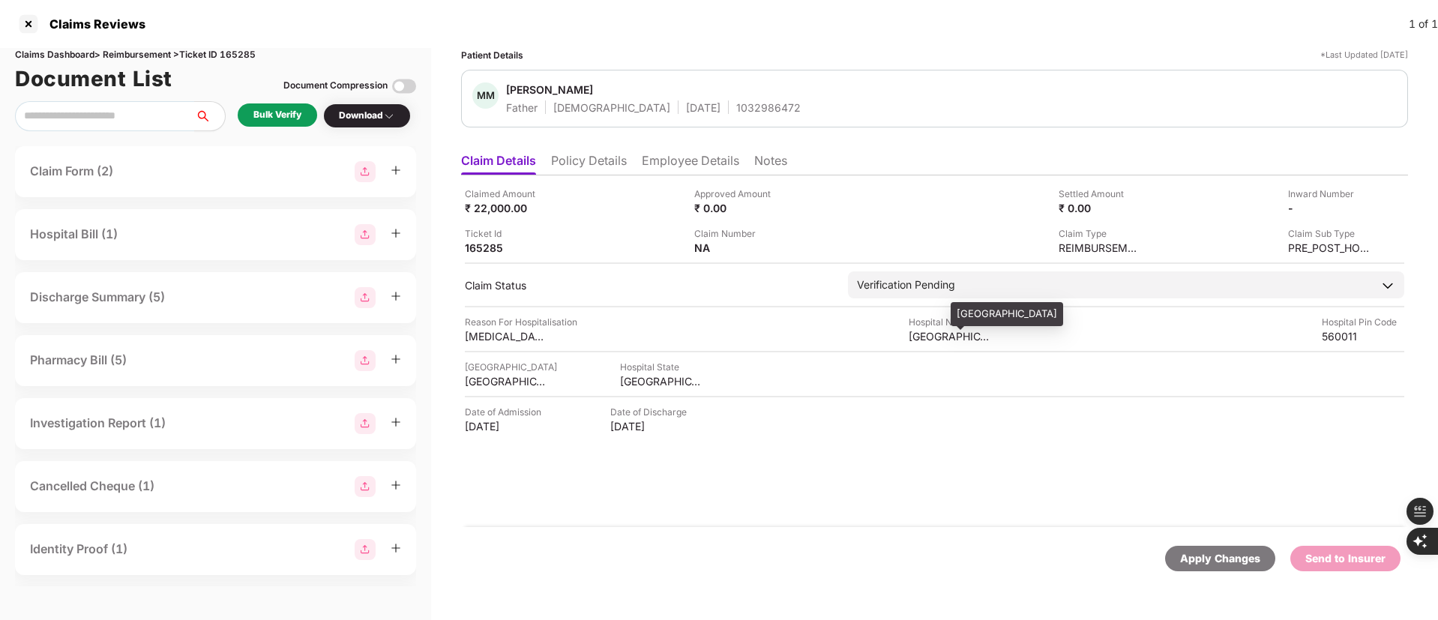
click at [944, 340] on div "Apollo hospital" at bounding box center [950, 336] width 82 height 14
click at [943, 338] on div "Apollo hospital" at bounding box center [950, 336] width 82 height 14
click at [934, 336] on div "Apollo hospital" at bounding box center [950, 336] width 82 height 14
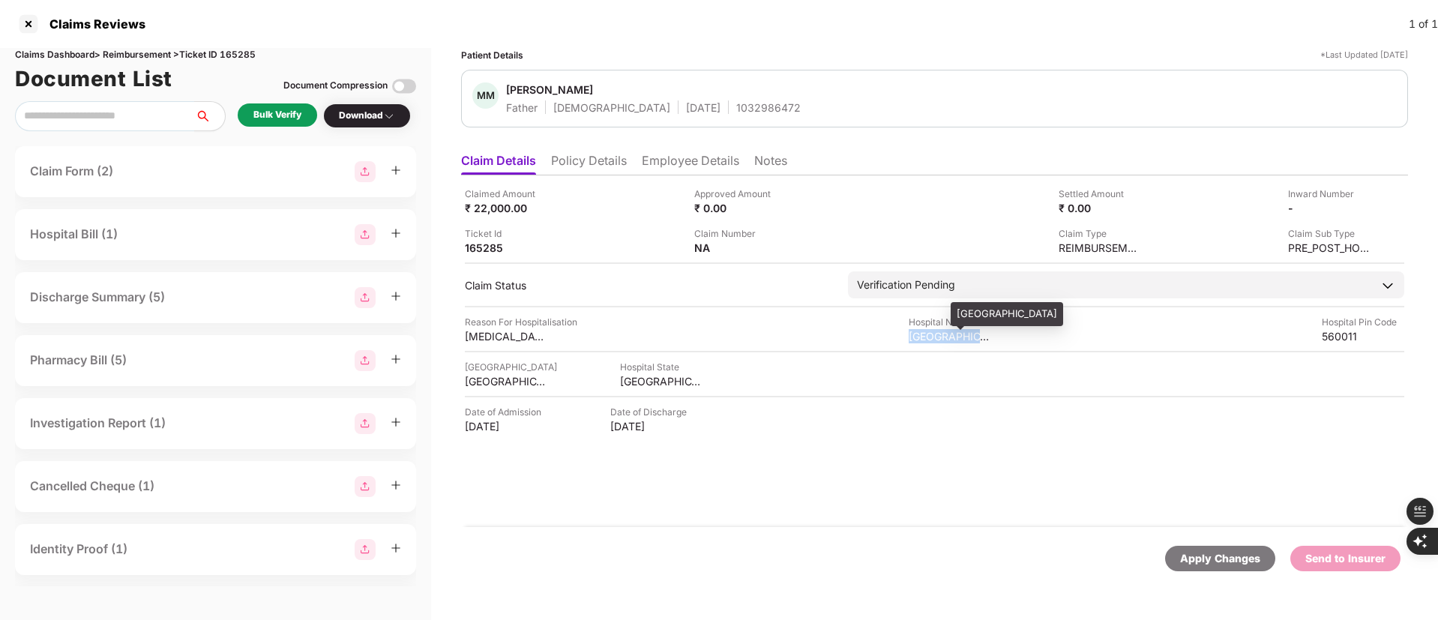
click at [934, 336] on div "Apollo hospital" at bounding box center [950, 336] width 82 height 14
click at [283, 112] on div "Bulk Verify" at bounding box center [277, 115] width 48 height 14
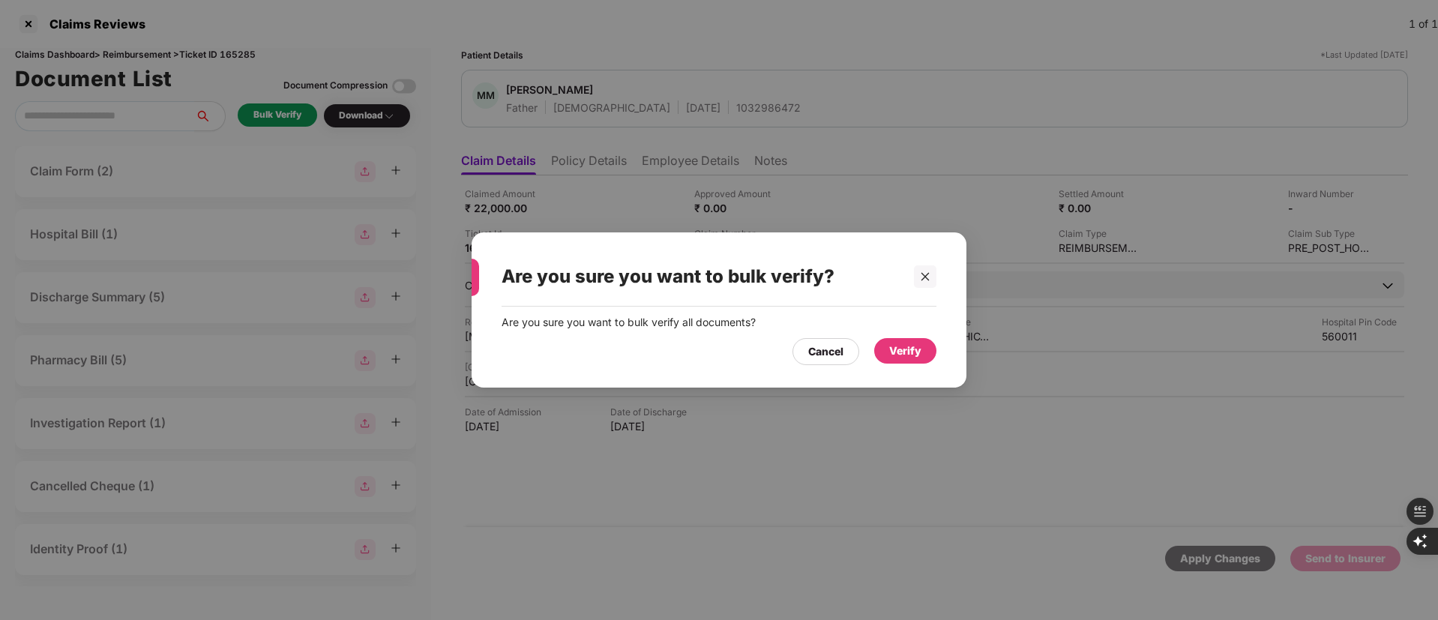
click at [891, 349] on div "Verify" at bounding box center [905, 350] width 62 height 25
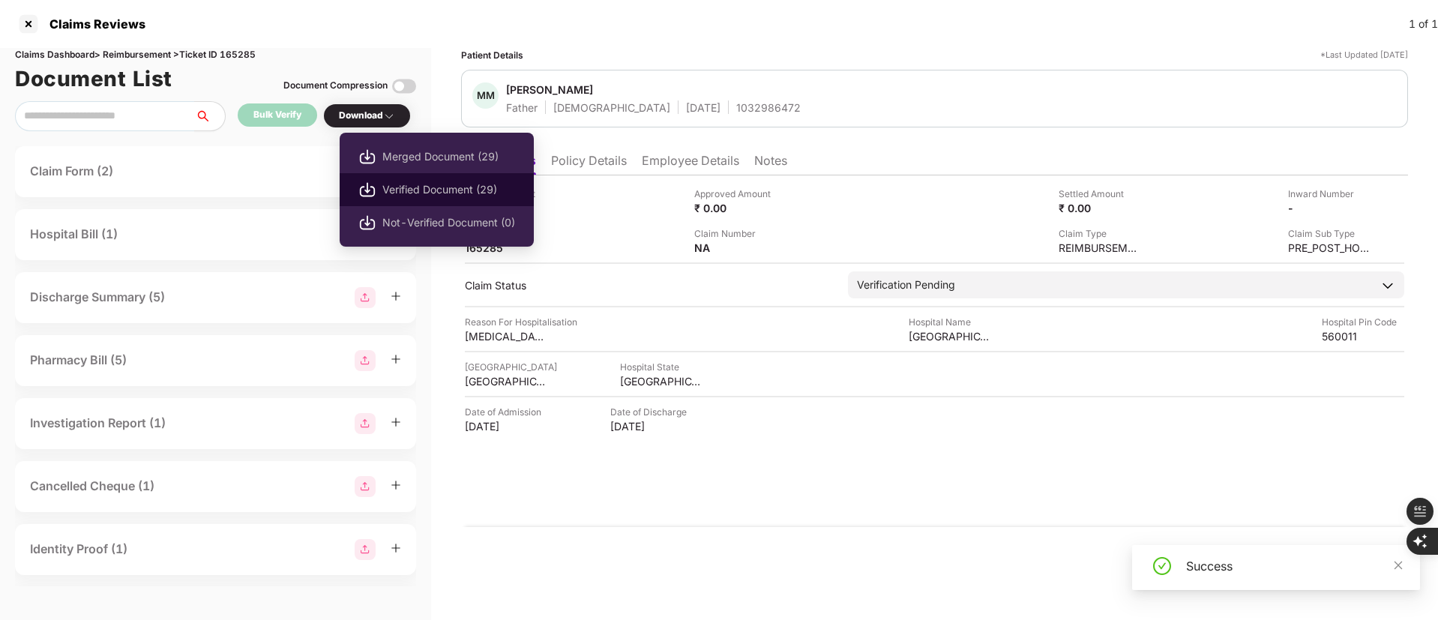
click at [398, 184] on span "Verified Document (29)" at bounding box center [448, 189] width 133 height 16
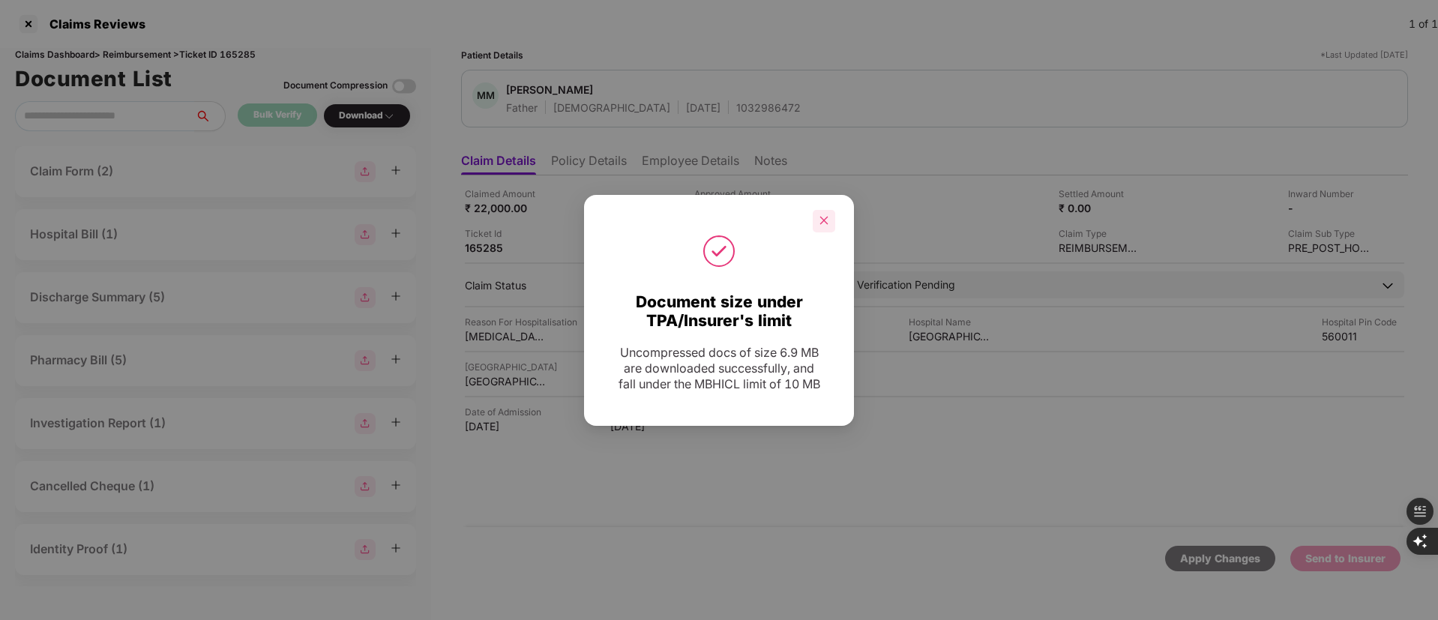
click at [824, 223] on icon "close" at bounding box center [824, 220] width 10 height 10
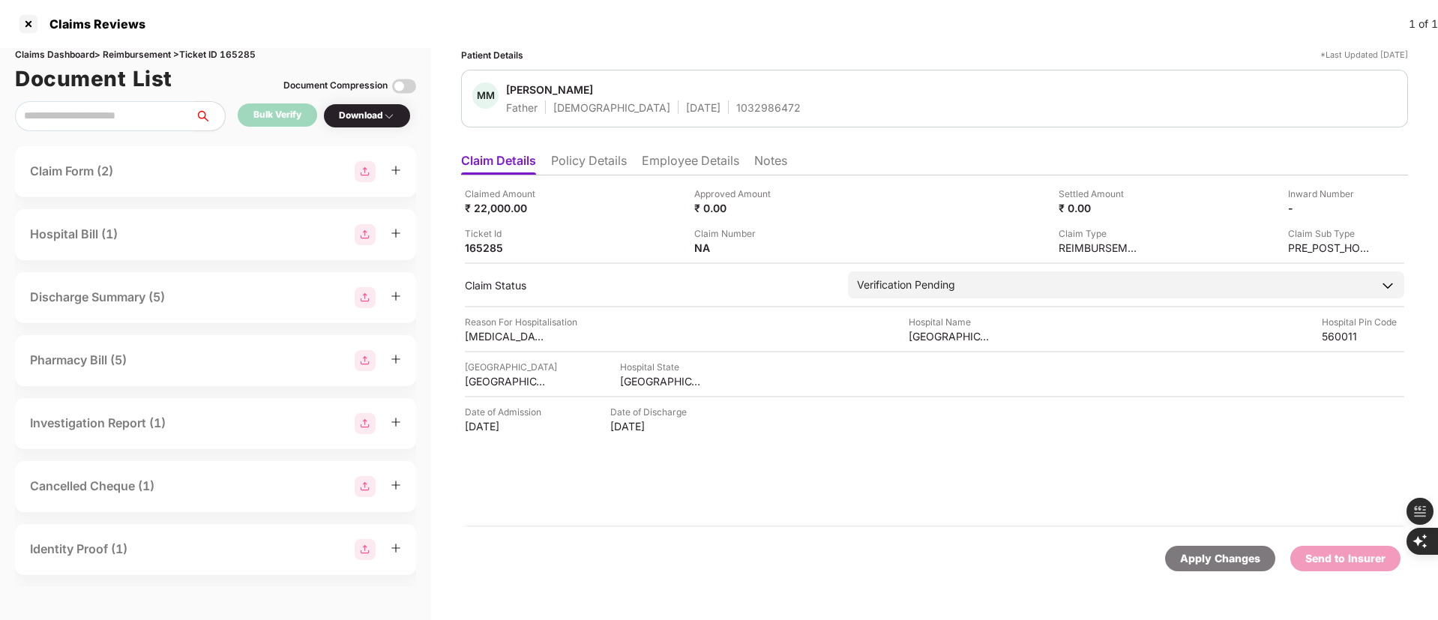
click at [838, 37] on div "Claims Reviews 1 of 1" at bounding box center [719, 24] width 1438 height 48
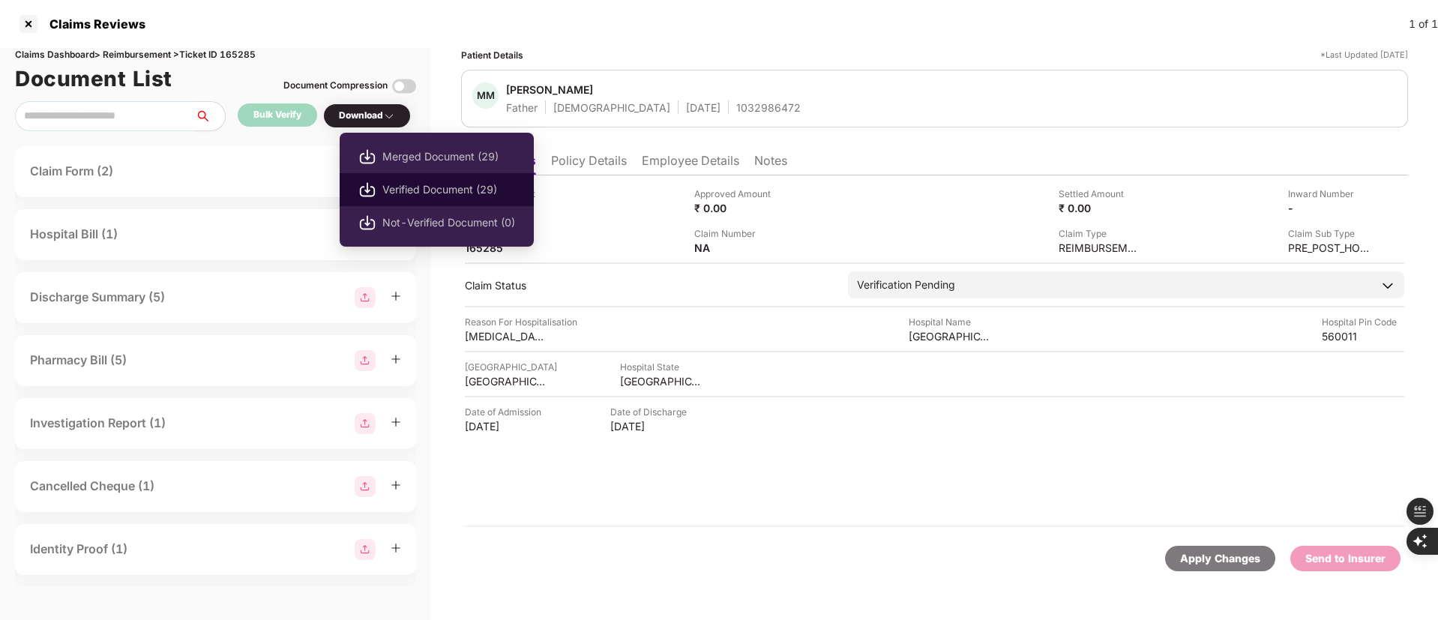
click at [409, 190] on span "Verified Document (29)" at bounding box center [448, 189] width 133 height 16
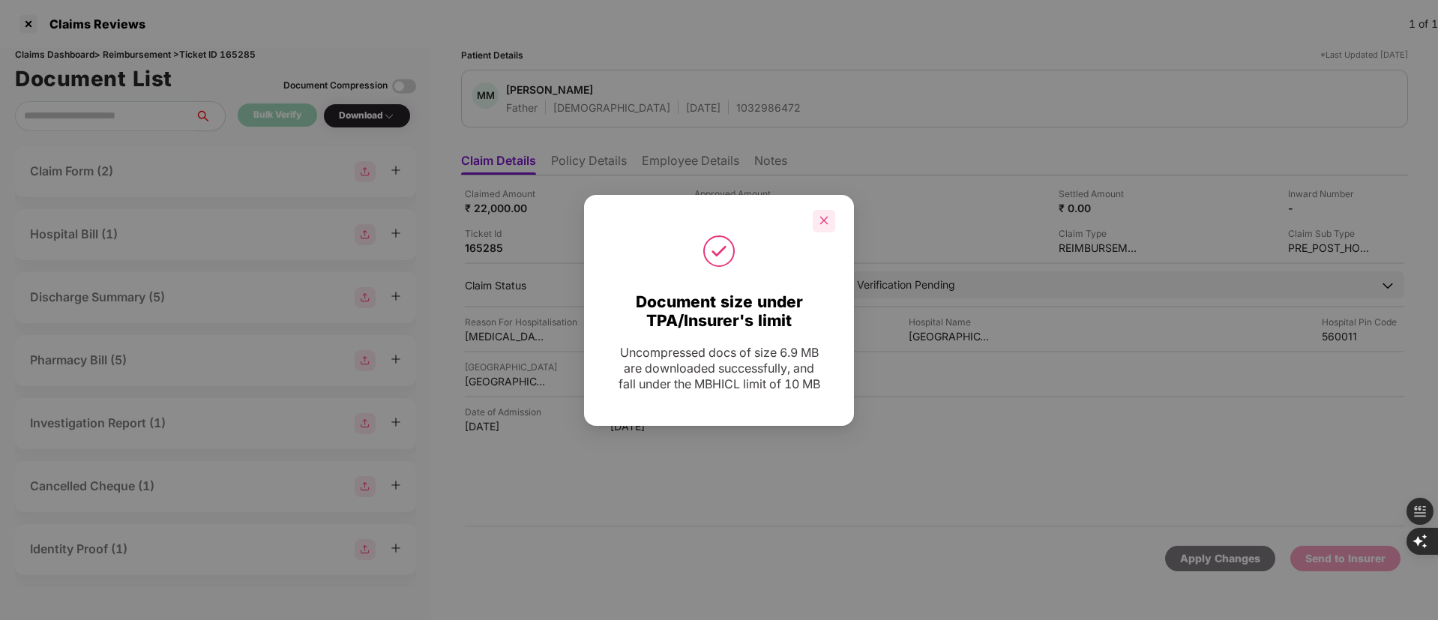
click at [828, 219] on icon "close" at bounding box center [824, 220] width 10 height 10
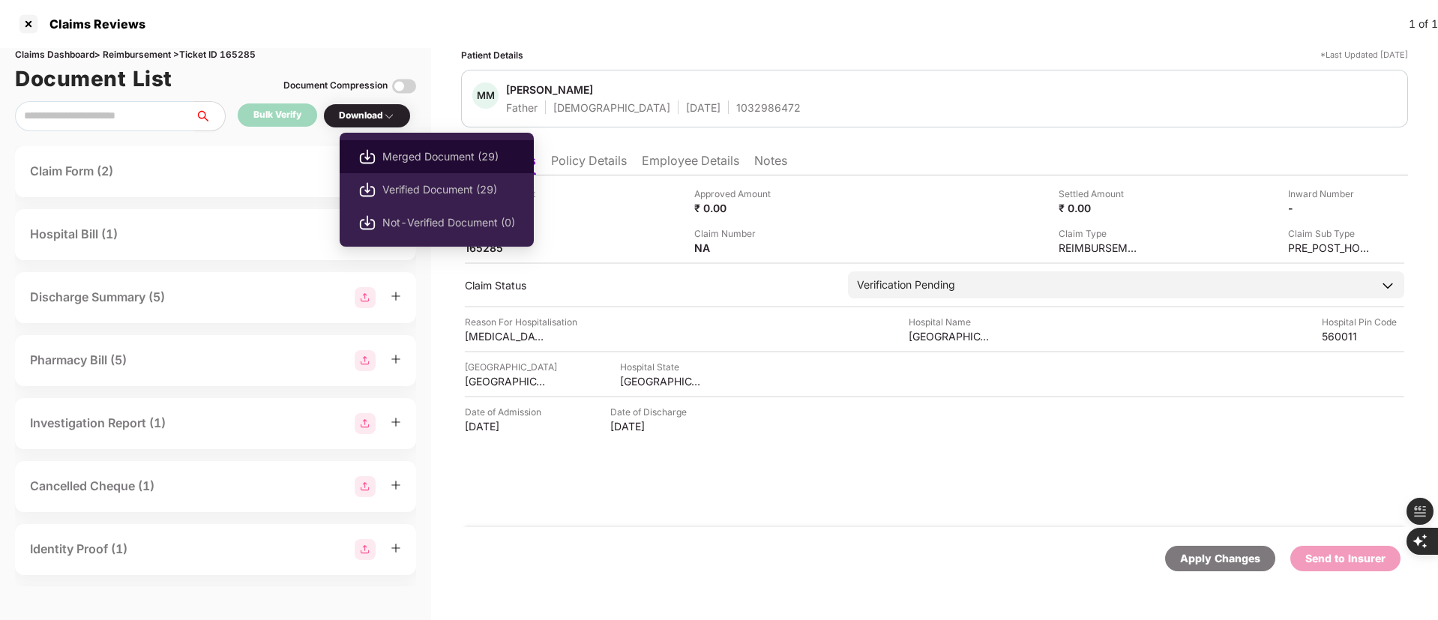
click at [389, 147] on li "Merged Document (29)" at bounding box center [437, 156] width 194 height 33
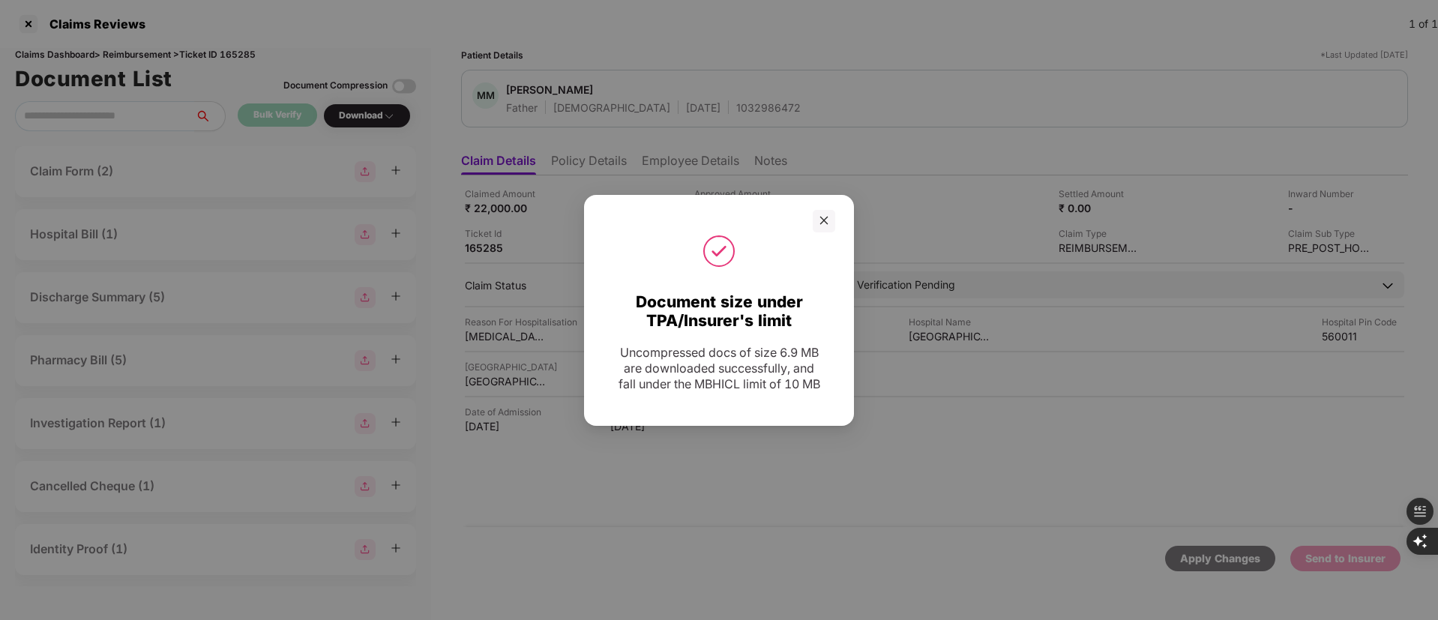
click at [835, 217] on div at bounding box center [719, 221] width 270 height 22
click at [833, 217] on div at bounding box center [824, 221] width 22 height 22
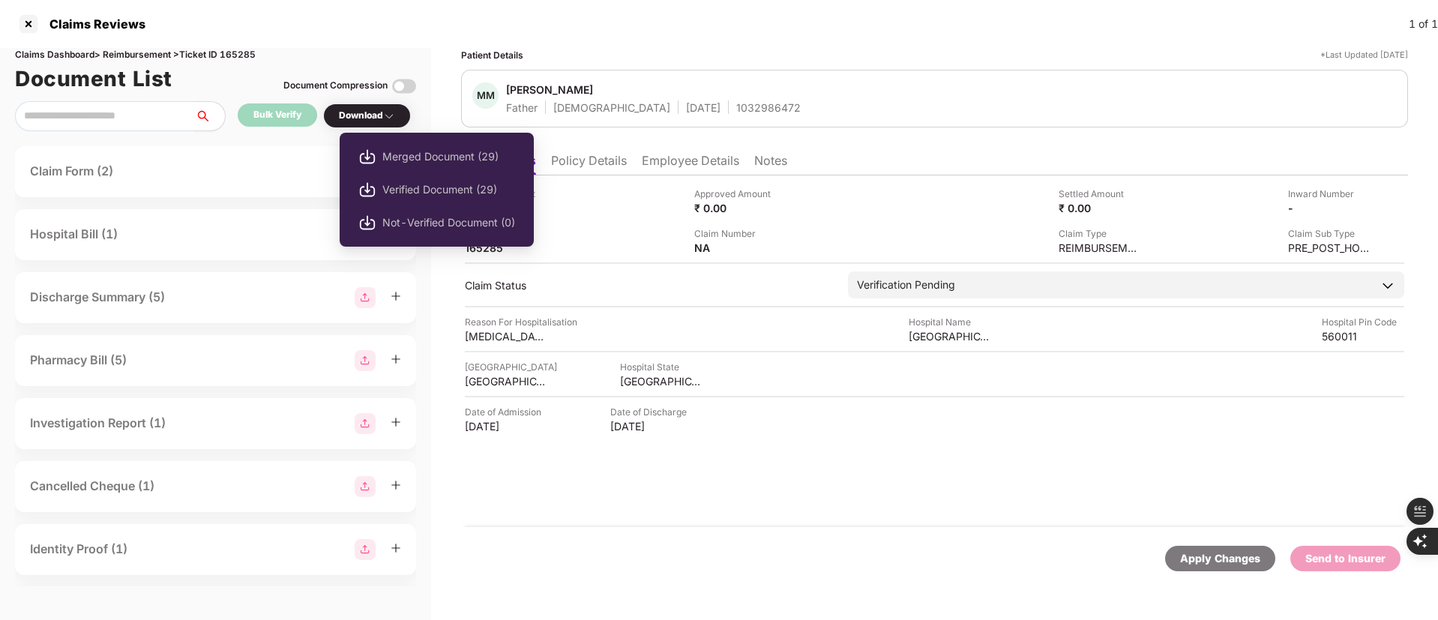
click at [374, 116] on div "Download" at bounding box center [367, 116] width 56 height 14
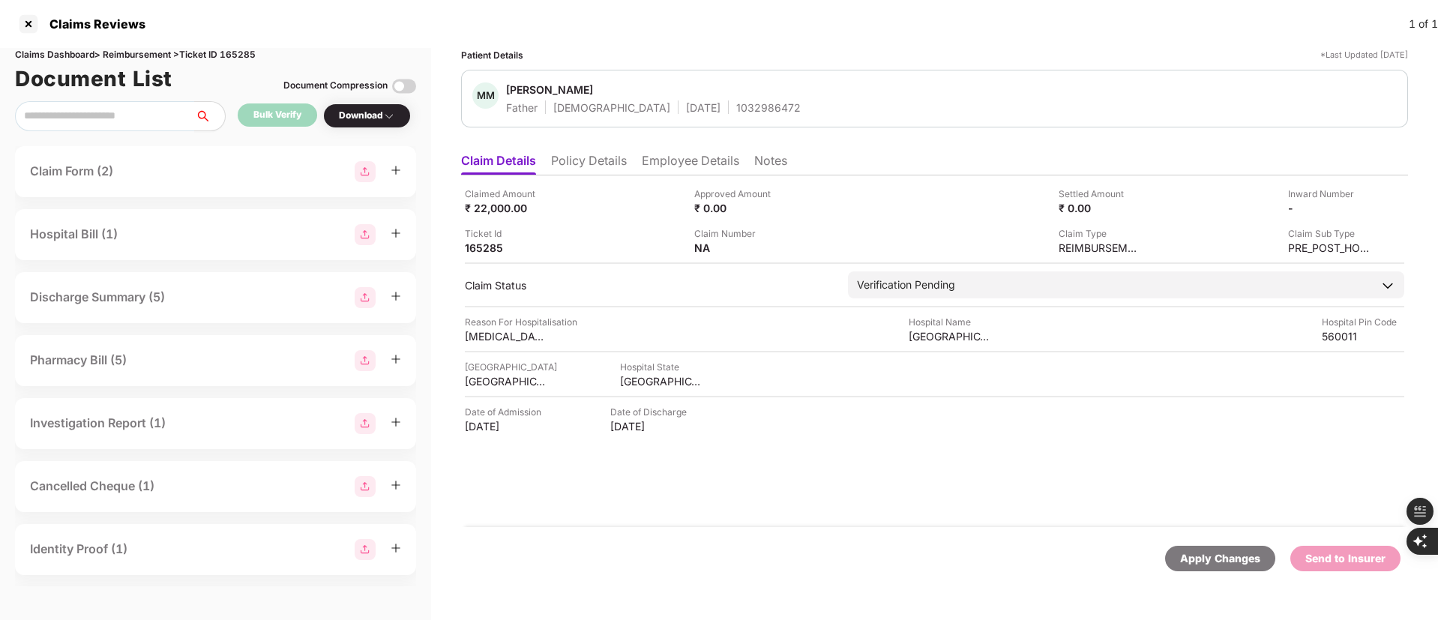
click at [374, 116] on div "Download" at bounding box center [367, 116] width 56 height 14
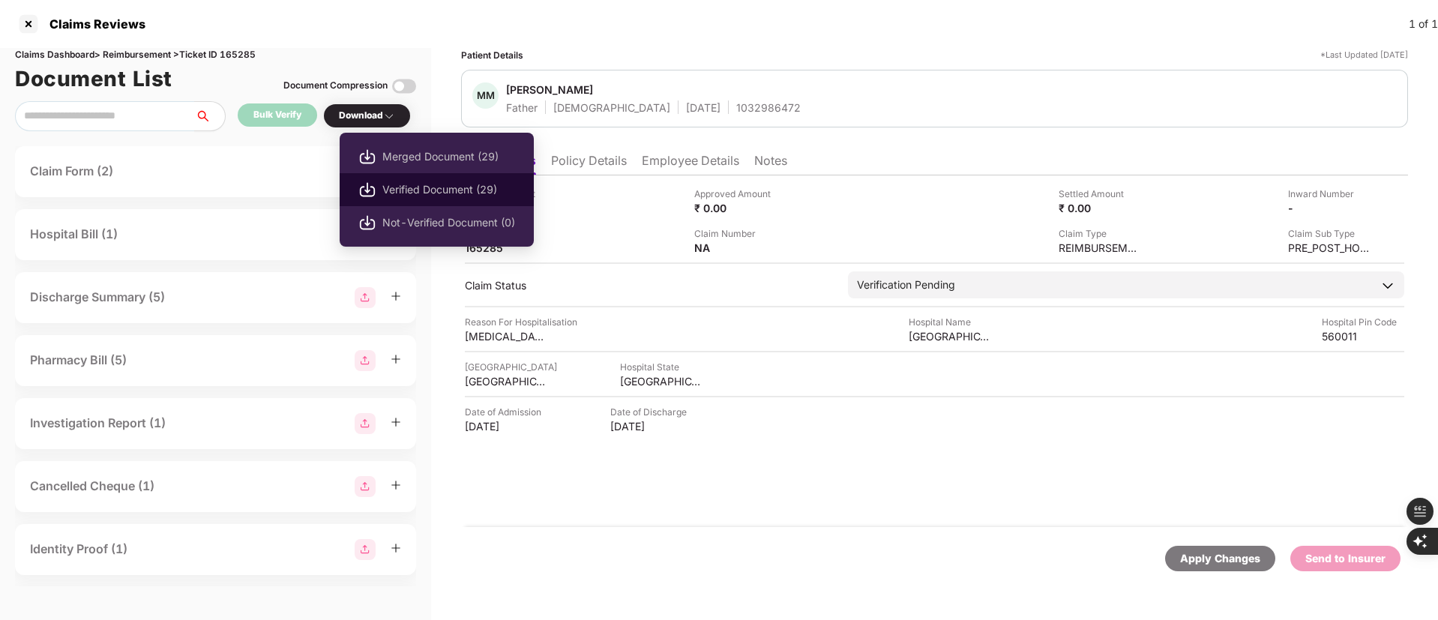
click at [361, 186] on img at bounding box center [367, 190] width 18 height 18
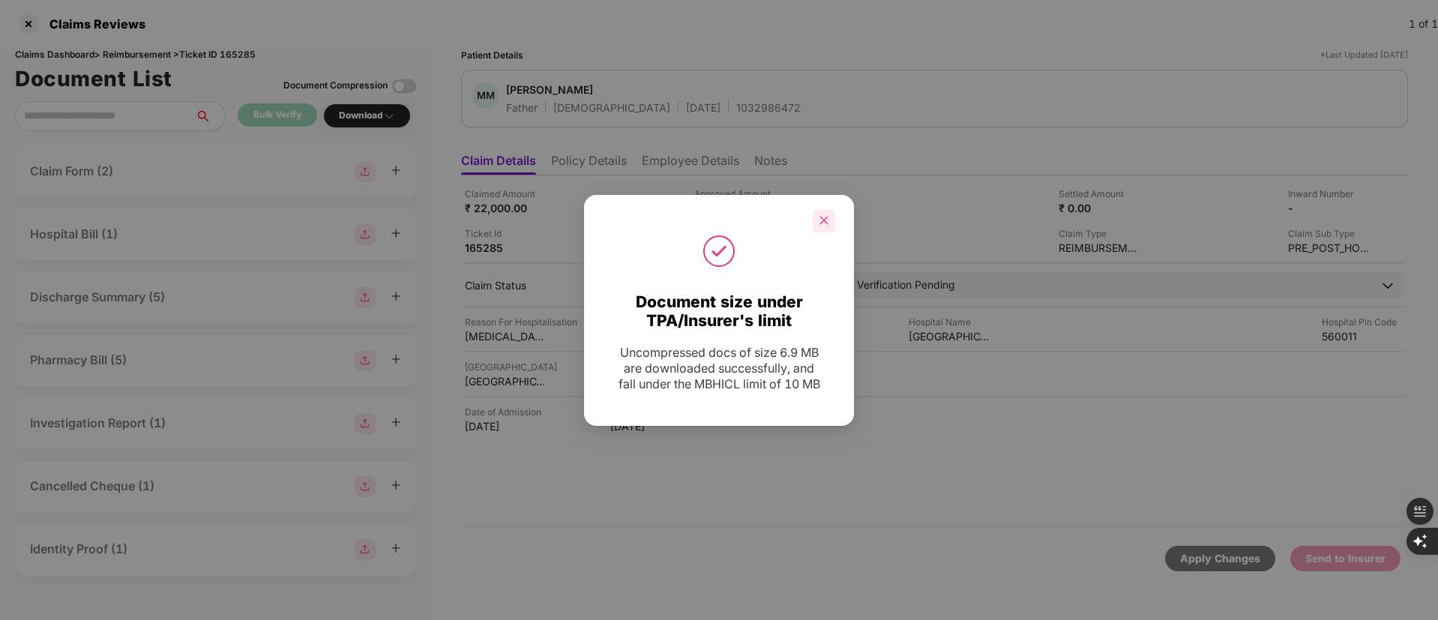
click at [817, 221] on div at bounding box center [824, 221] width 22 height 22
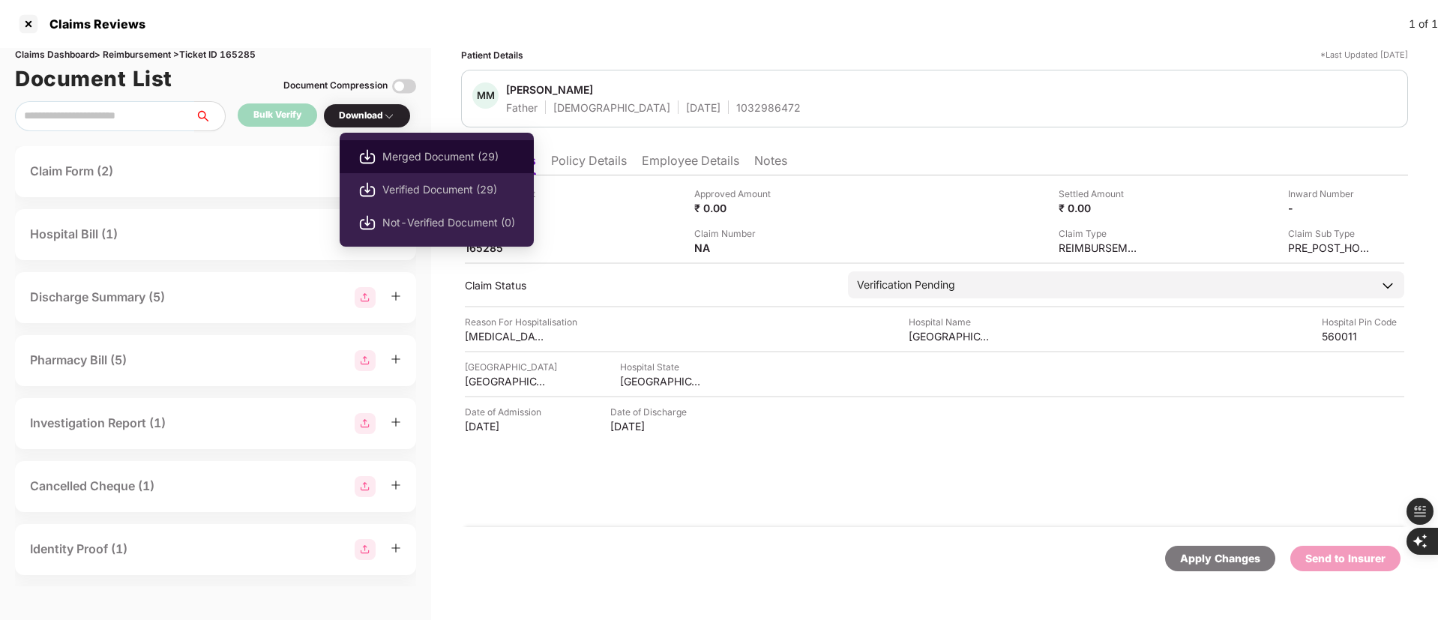
click at [362, 148] on img at bounding box center [367, 157] width 18 height 18
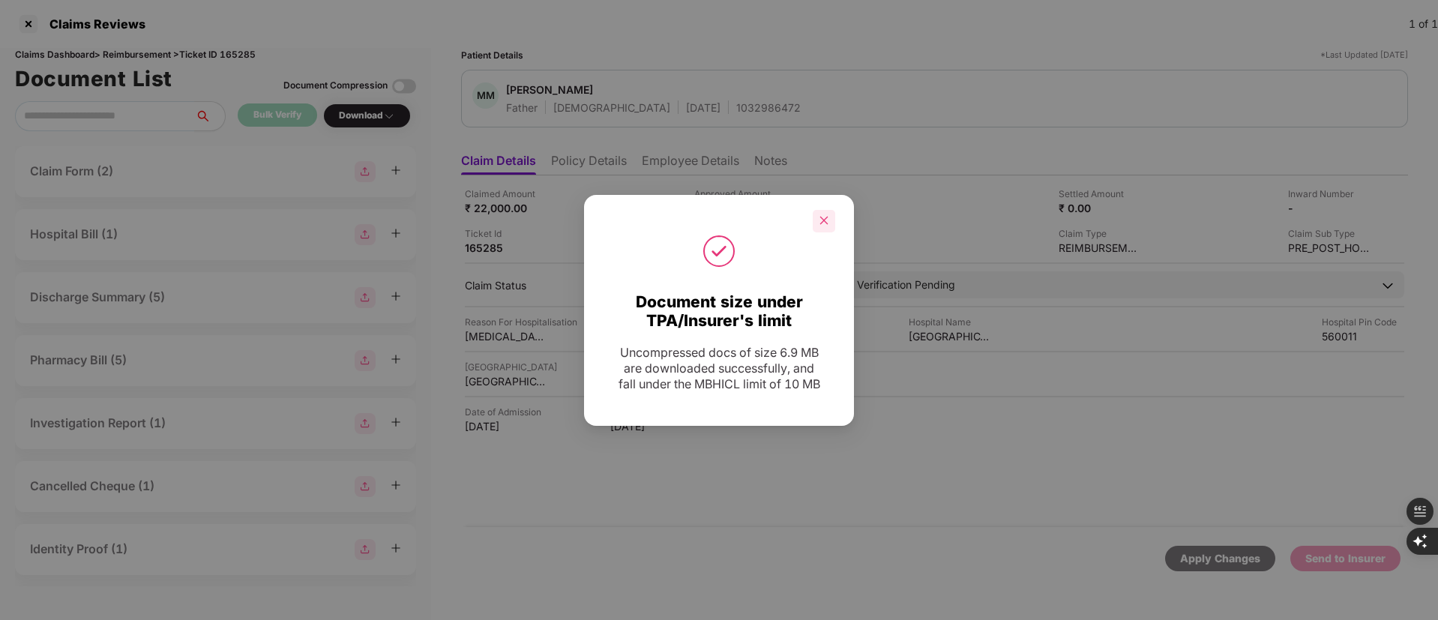
click at [828, 220] on icon "close" at bounding box center [824, 220] width 10 height 10
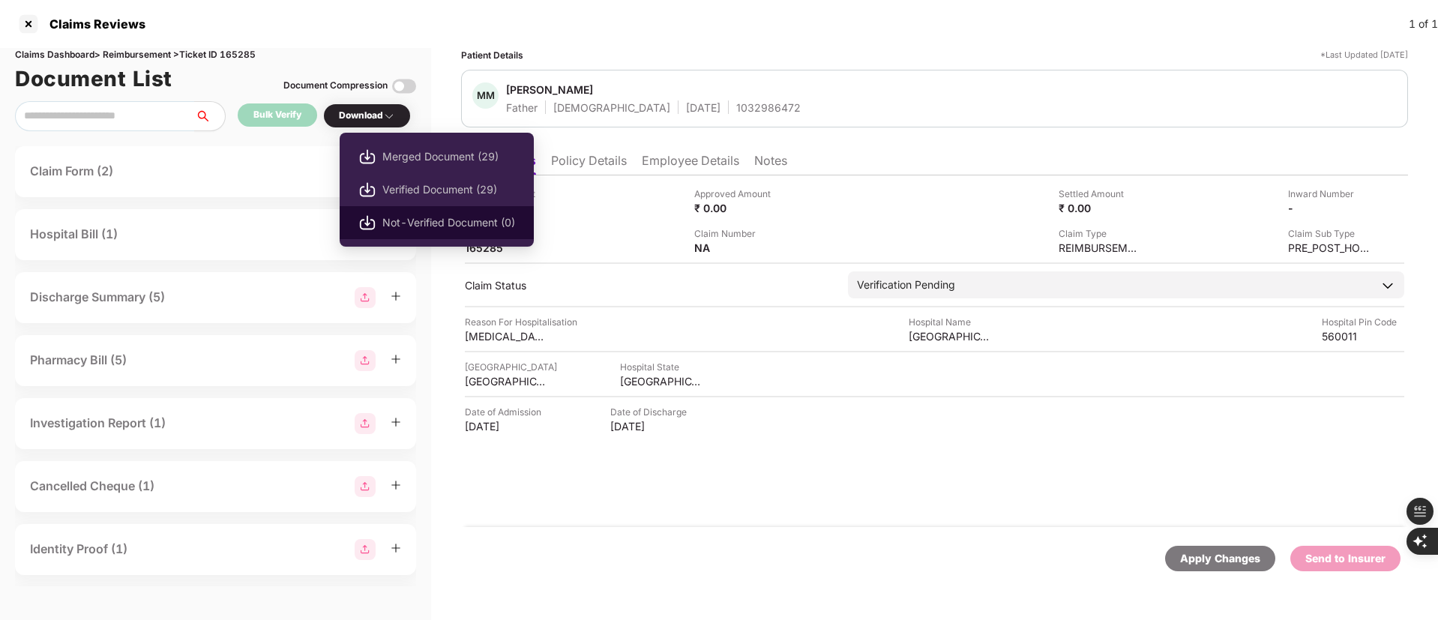
click at [370, 220] on img at bounding box center [367, 223] width 18 height 18
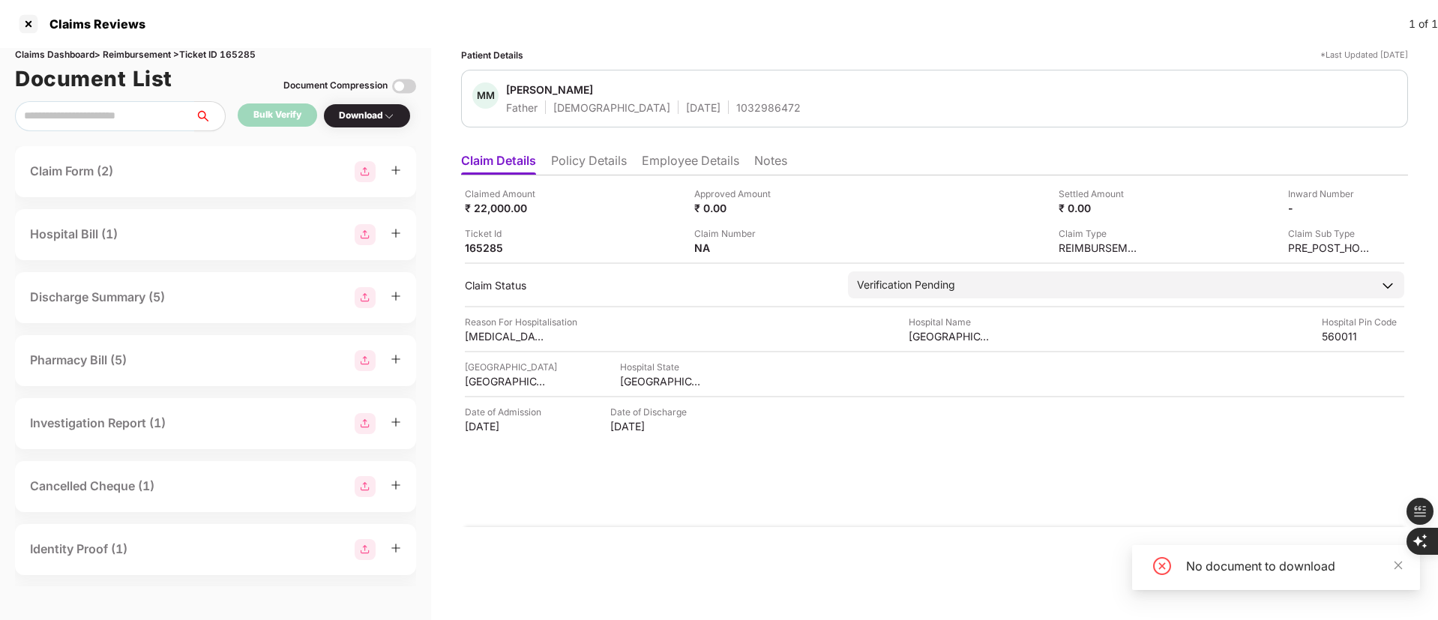
click at [379, 120] on div "Download" at bounding box center [367, 116] width 56 height 14
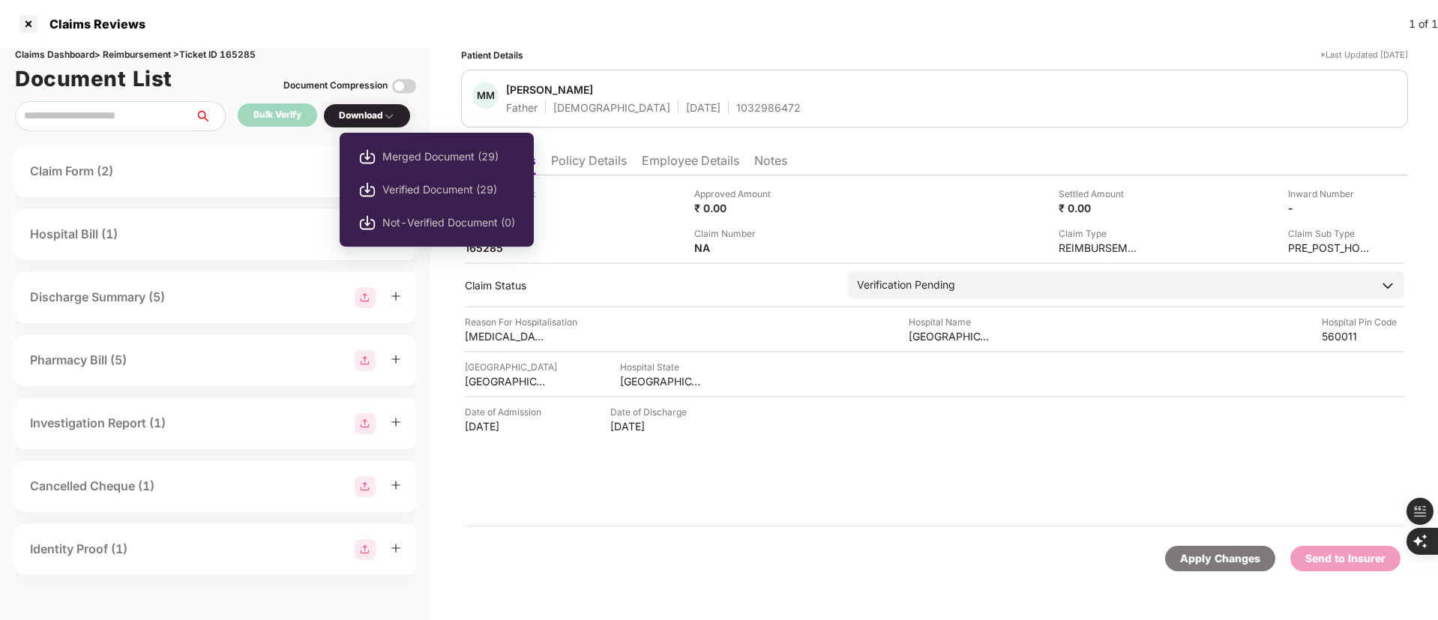
click at [364, 117] on div "Download" at bounding box center [367, 116] width 56 height 14
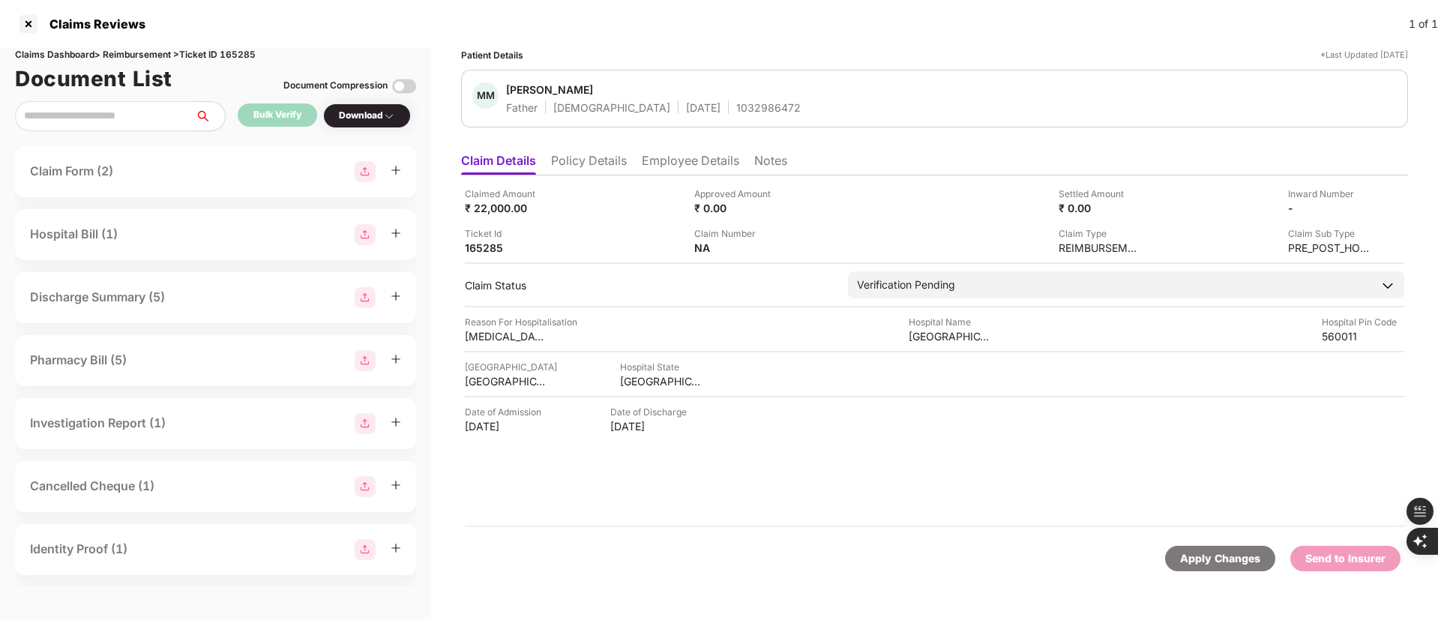
click at [364, 117] on div "Download" at bounding box center [367, 116] width 56 height 14
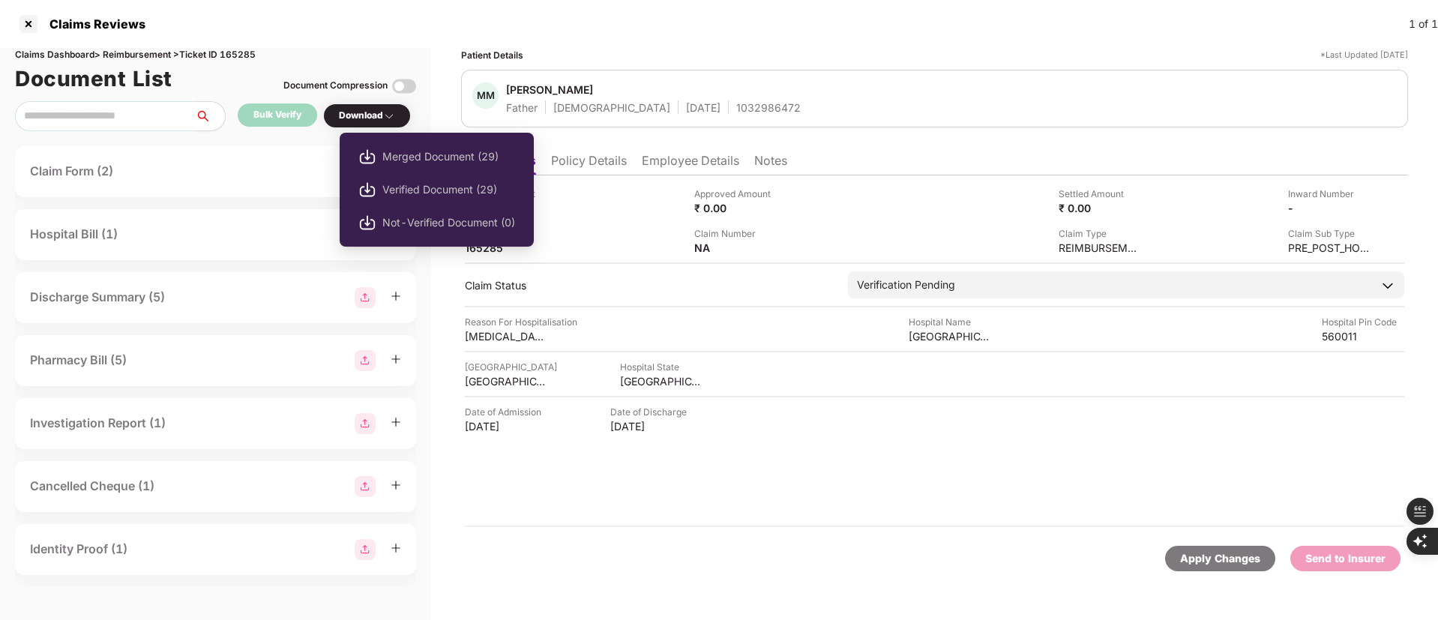
click at [367, 151] on img at bounding box center [367, 157] width 18 height 18
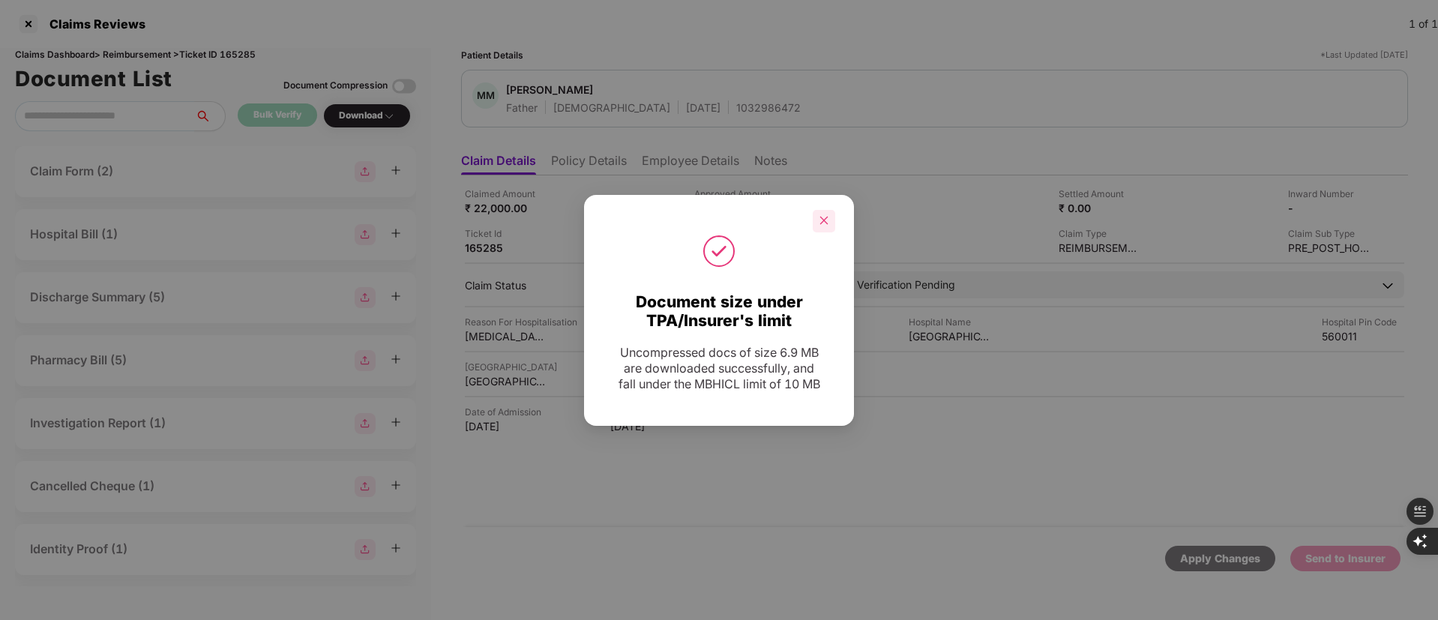
click at [819, 219] on icon "close" at bounding box center [824, 220] width 10 height 10
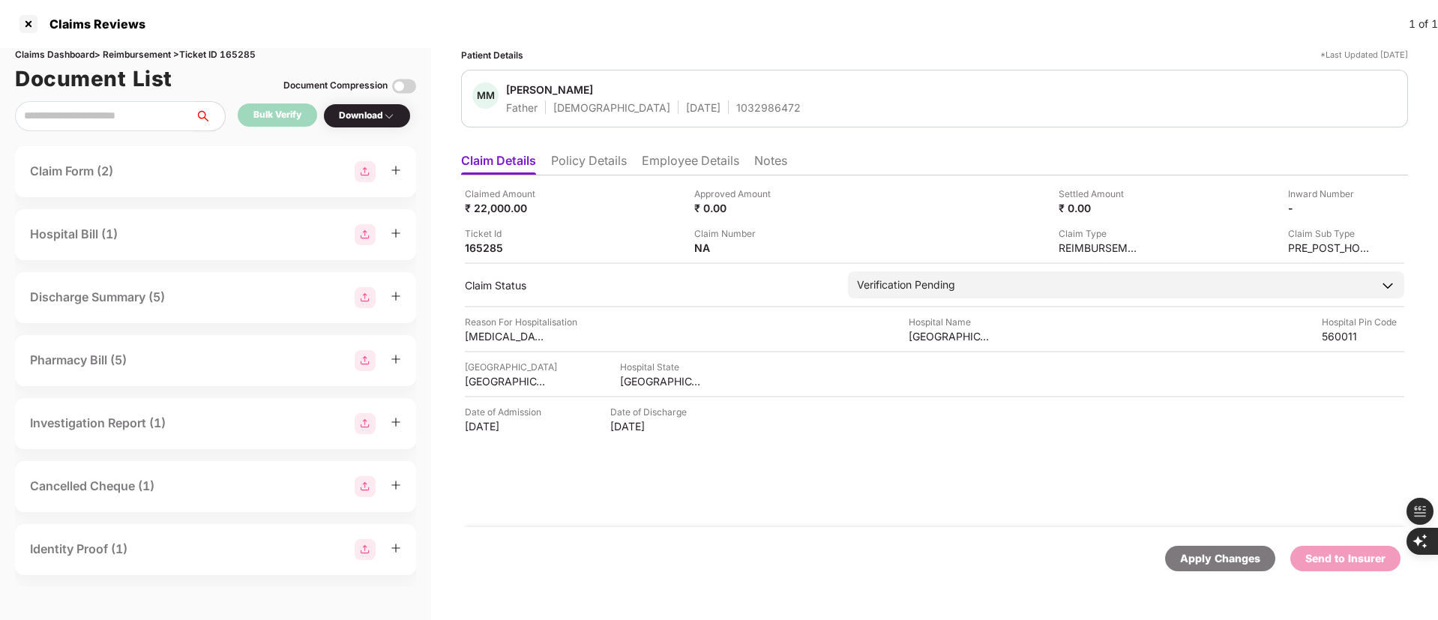
click at [406, 89] on img at bounding box center [404, 86] width 24 height 24
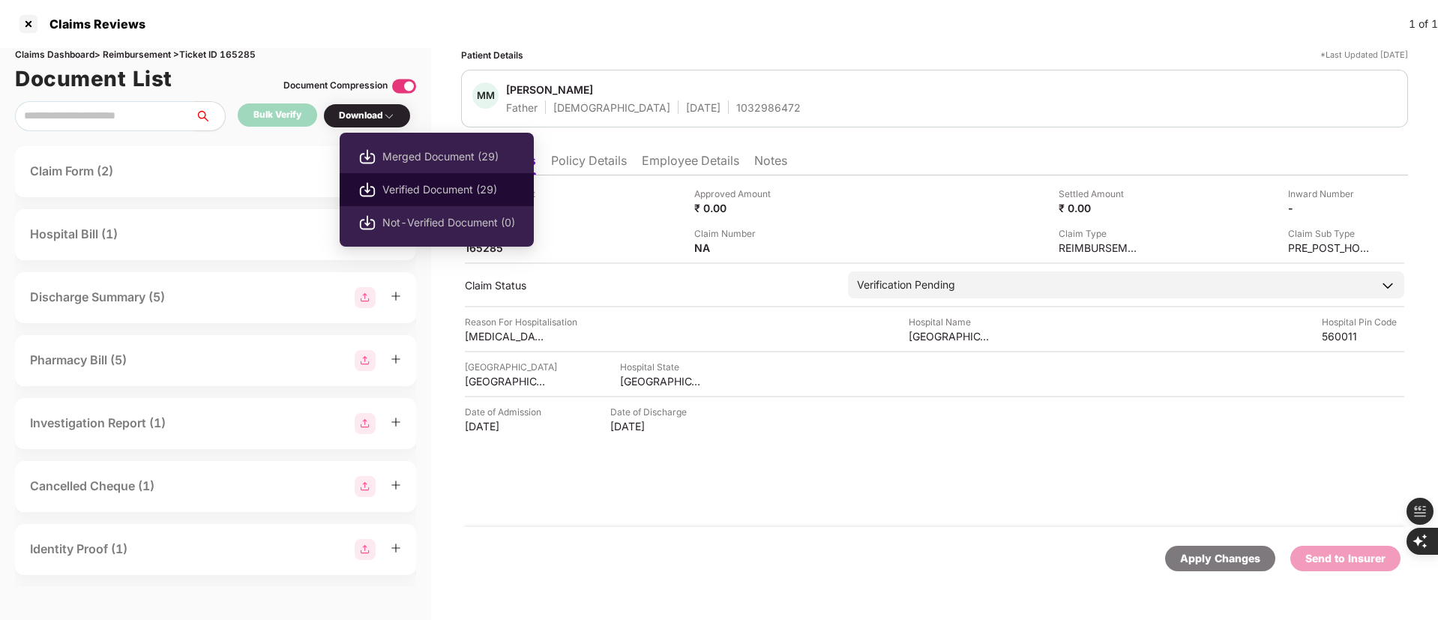
click at [397, 186] on span "Verified Document (29)" at bounding box center [448, 189] width 133 height 16
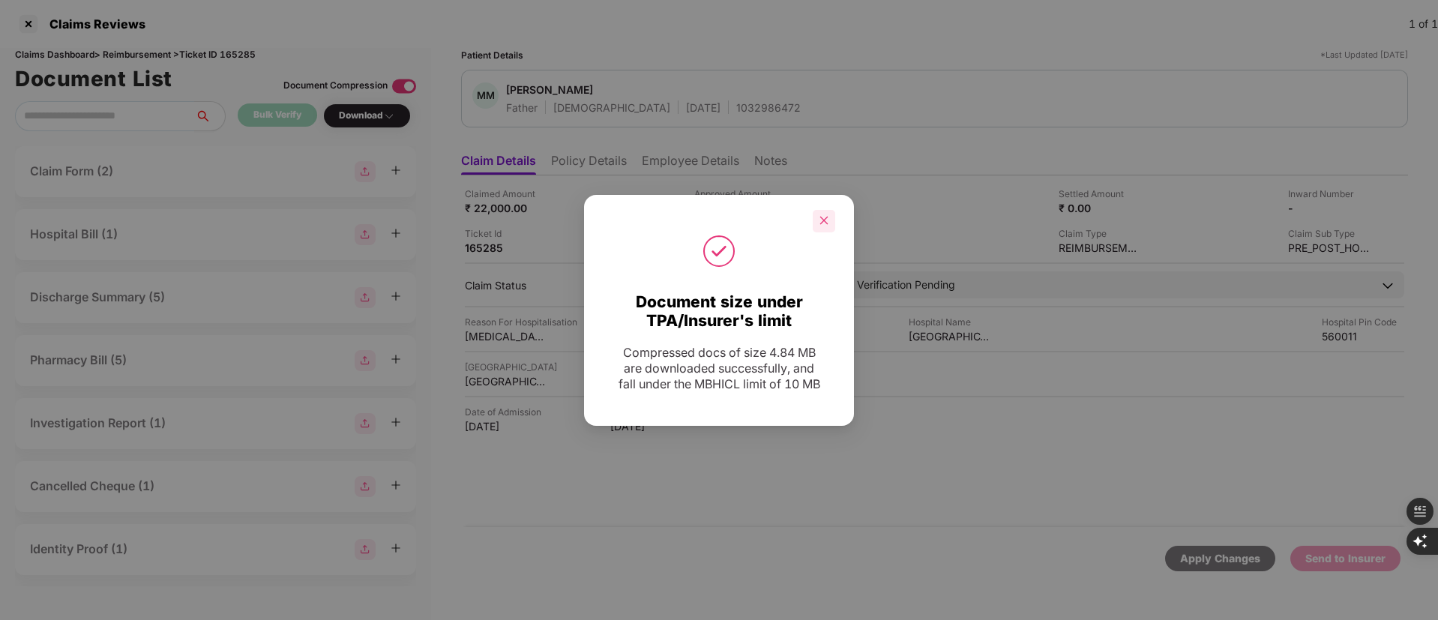
click at [824, 217] on icon "close" at bounding box center [824, 220] width 10 height 10
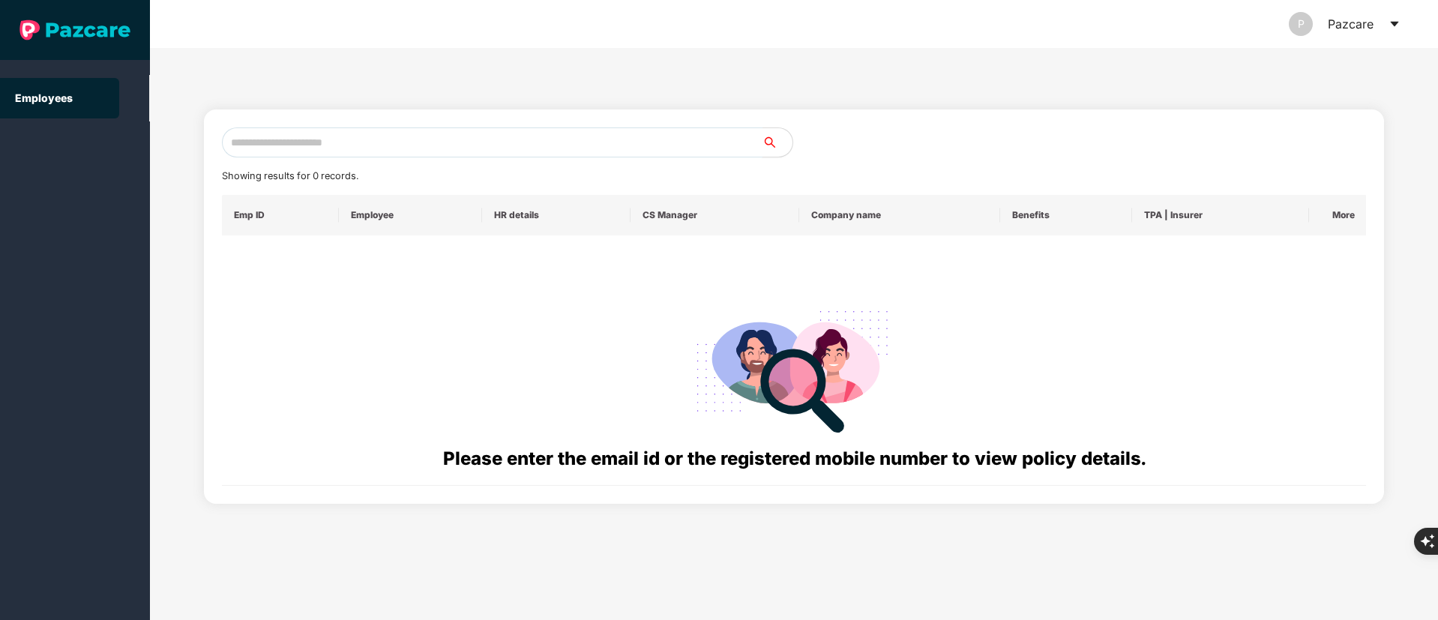
click at [316, 132] on input "text" at bounding box center [492, 142] width 541 height 30
click at [307, 144] on input "text" at bounding box center [492, 142] width 541 height 30
paste input "**********"
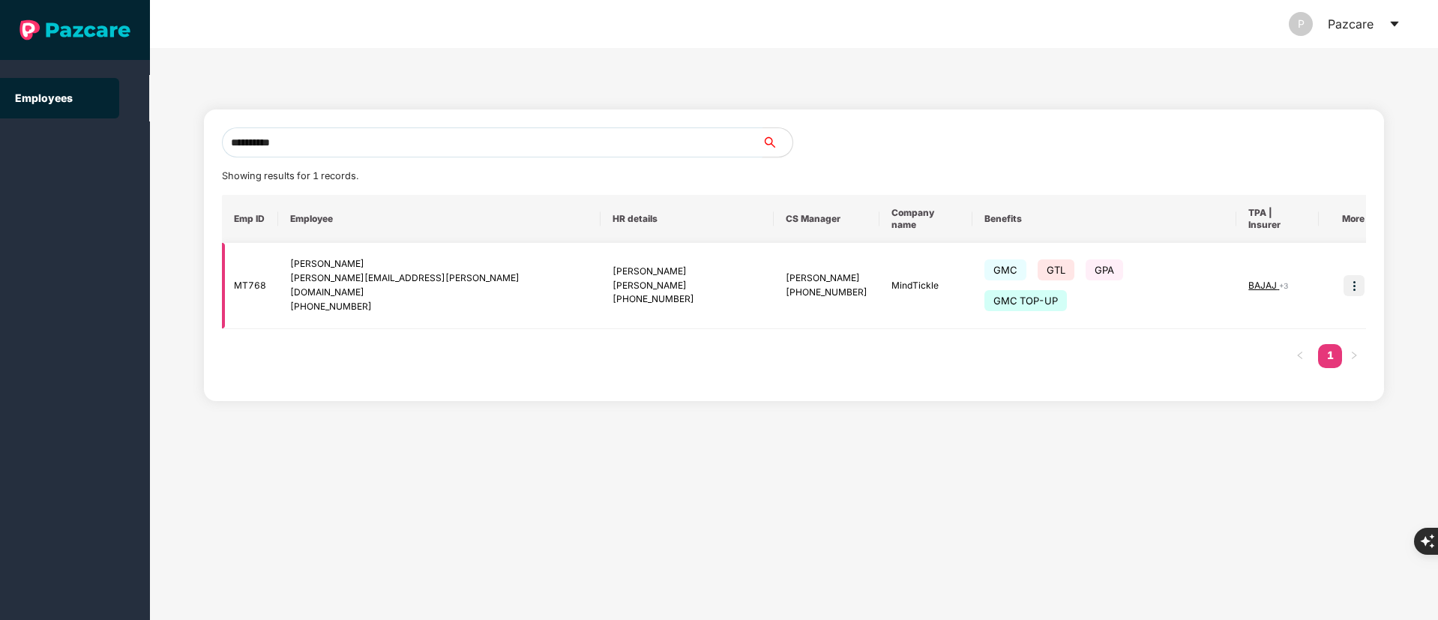
type input "**********"
click at [1344, 275] on img at bounding box center [1354, 285] width 21 height 21
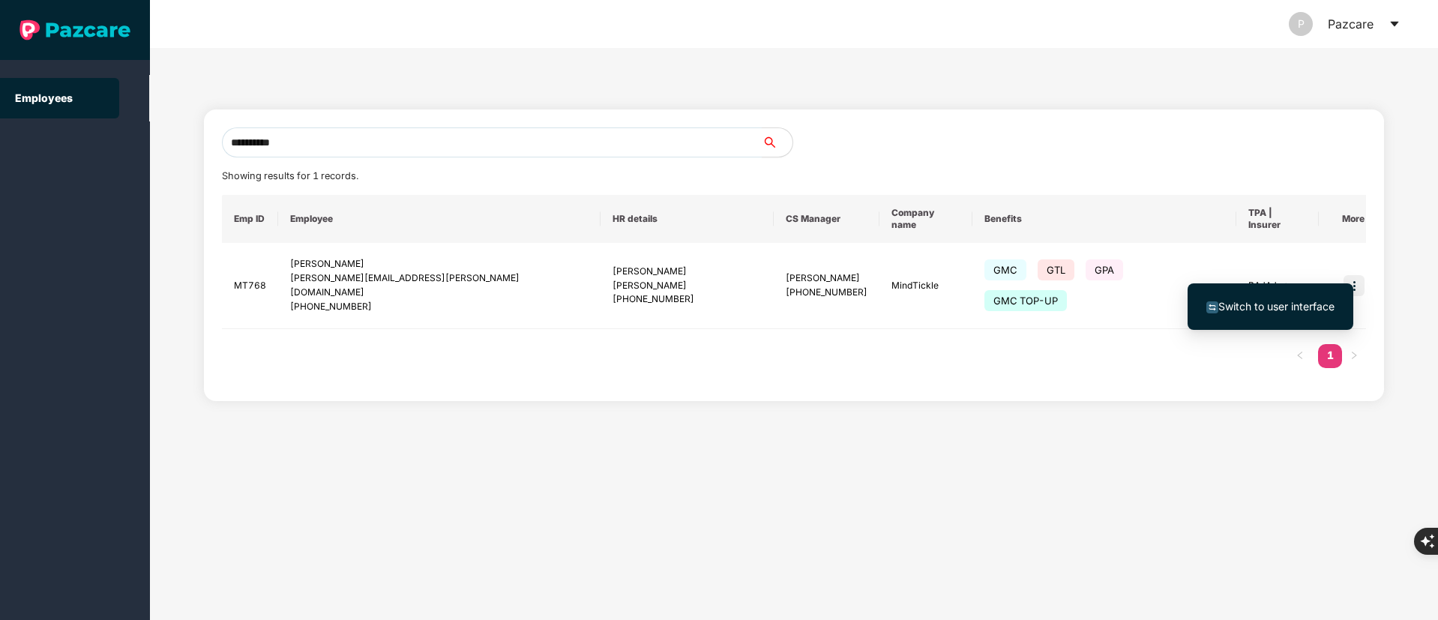
click at [1272, 291] on li "Switch to user interface" at bounding box center [1271, 306] width 166 height 31
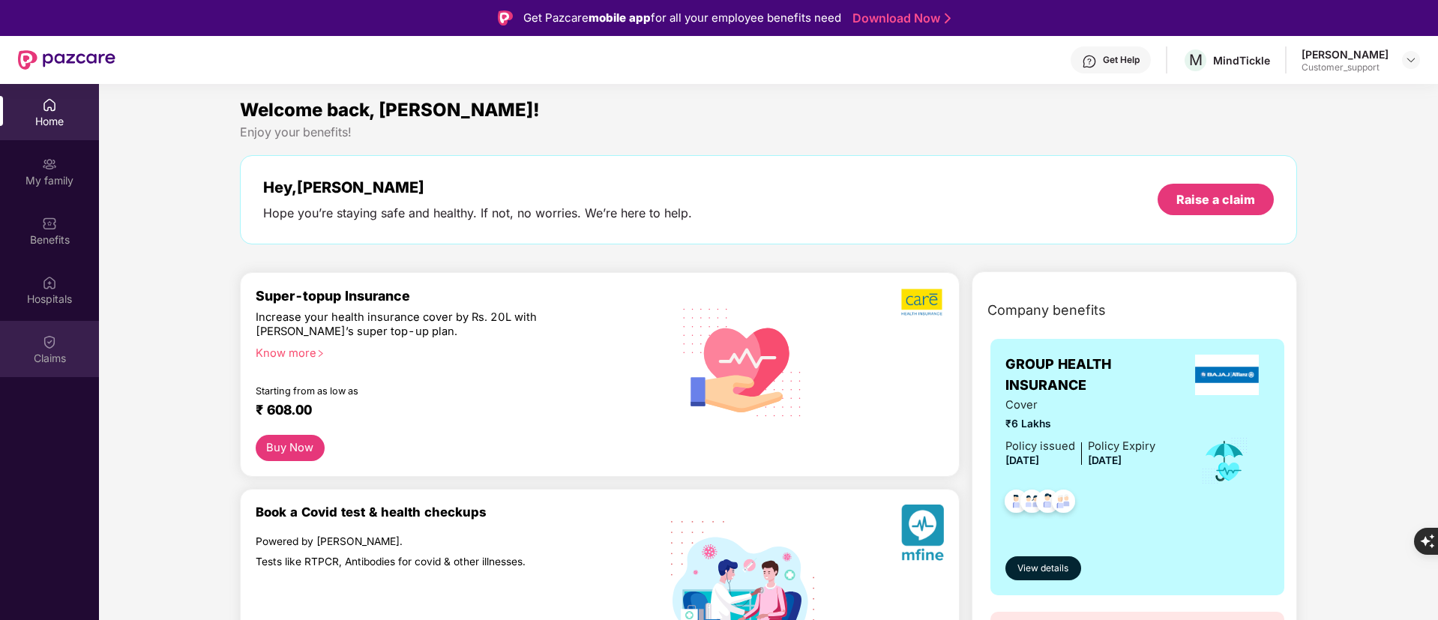
click at [21, 346] on div "Claims" at bounding box center [49, 349] width 99 height 56
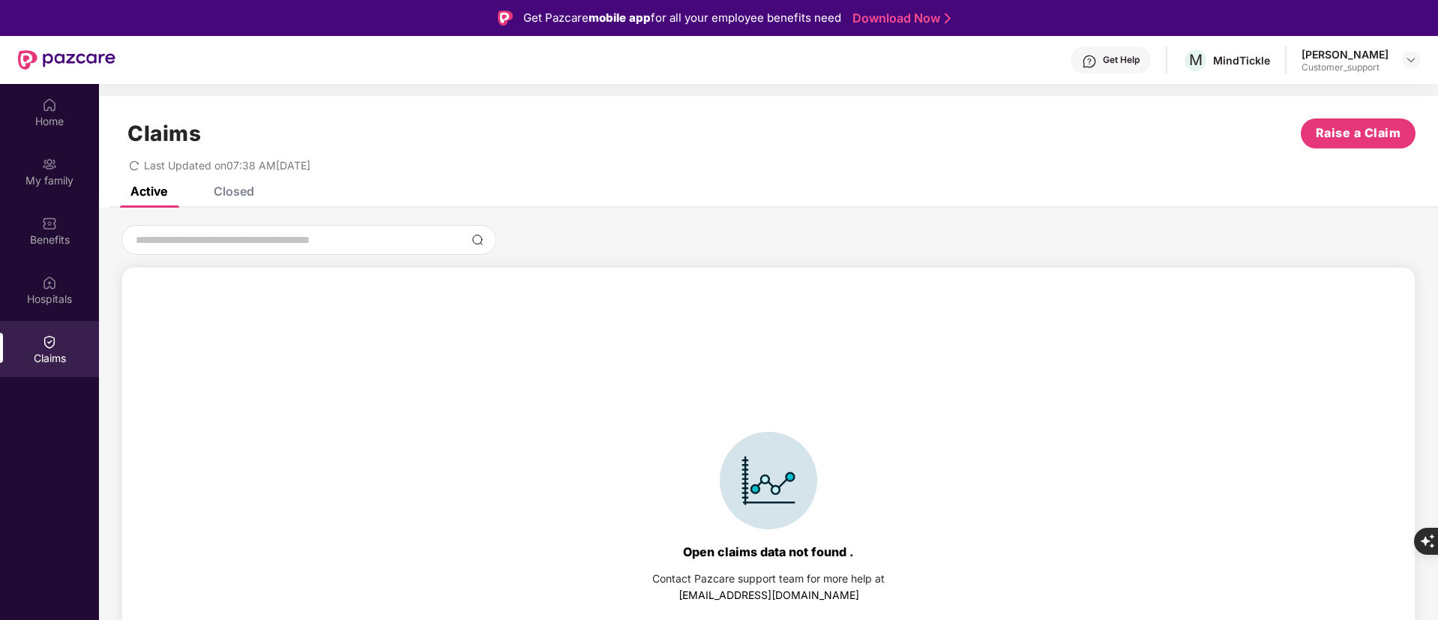
click at [247, 194] on div "Closed" at bounding box center [234, 191] width 40 height 15
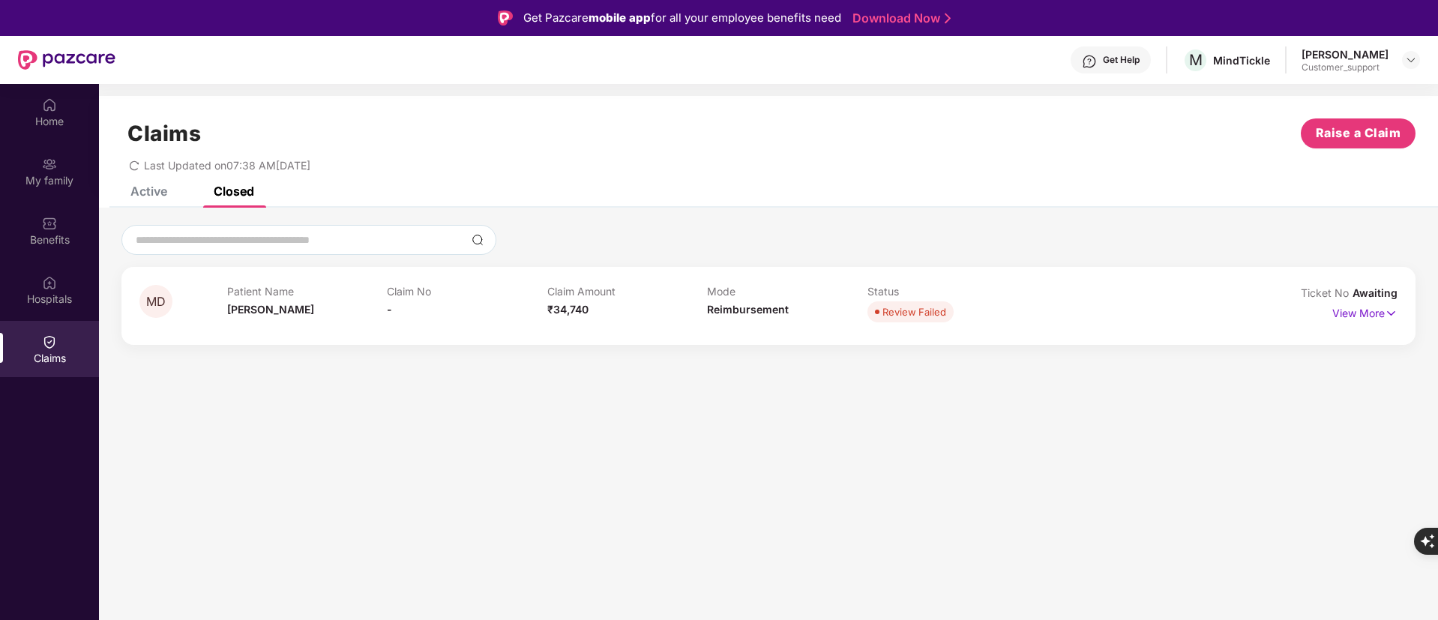
click at [134, 190] on div "Active" at bounding box center [148, 191] width 37 height 15
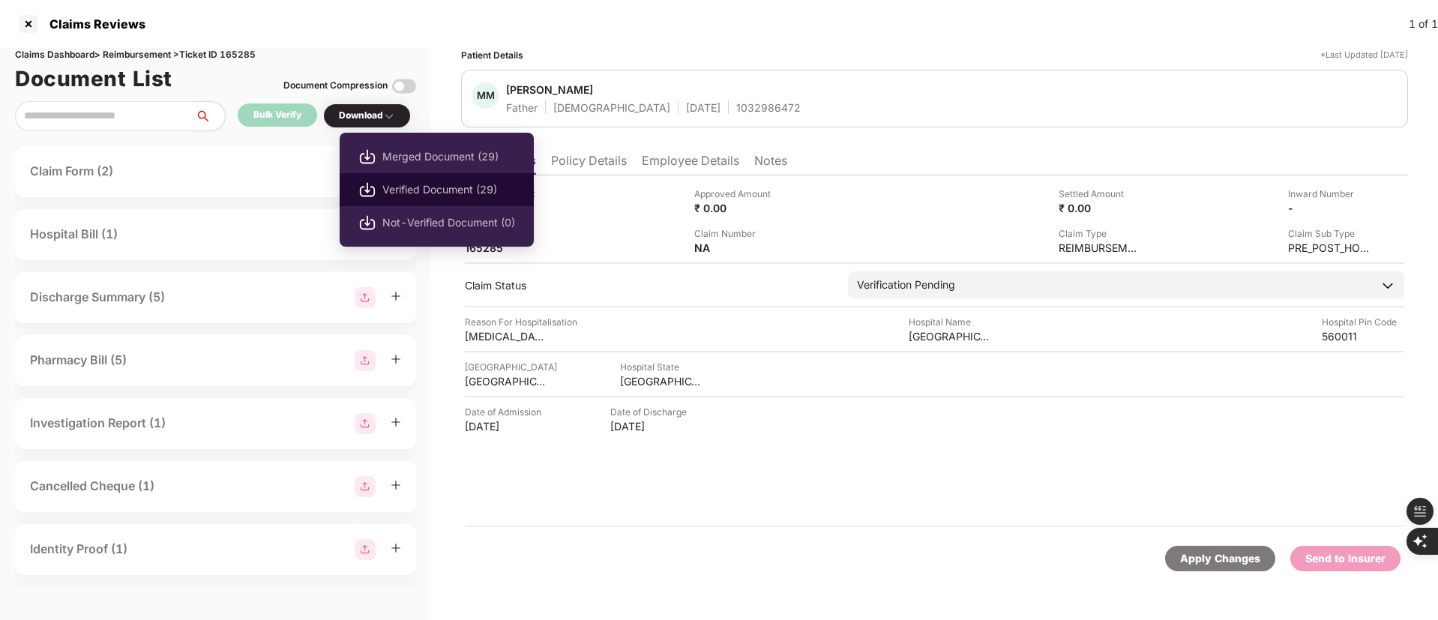
click at [483, 184] on span "Verified Document (29)" at bounding box center [448, 189] width 133 height 16
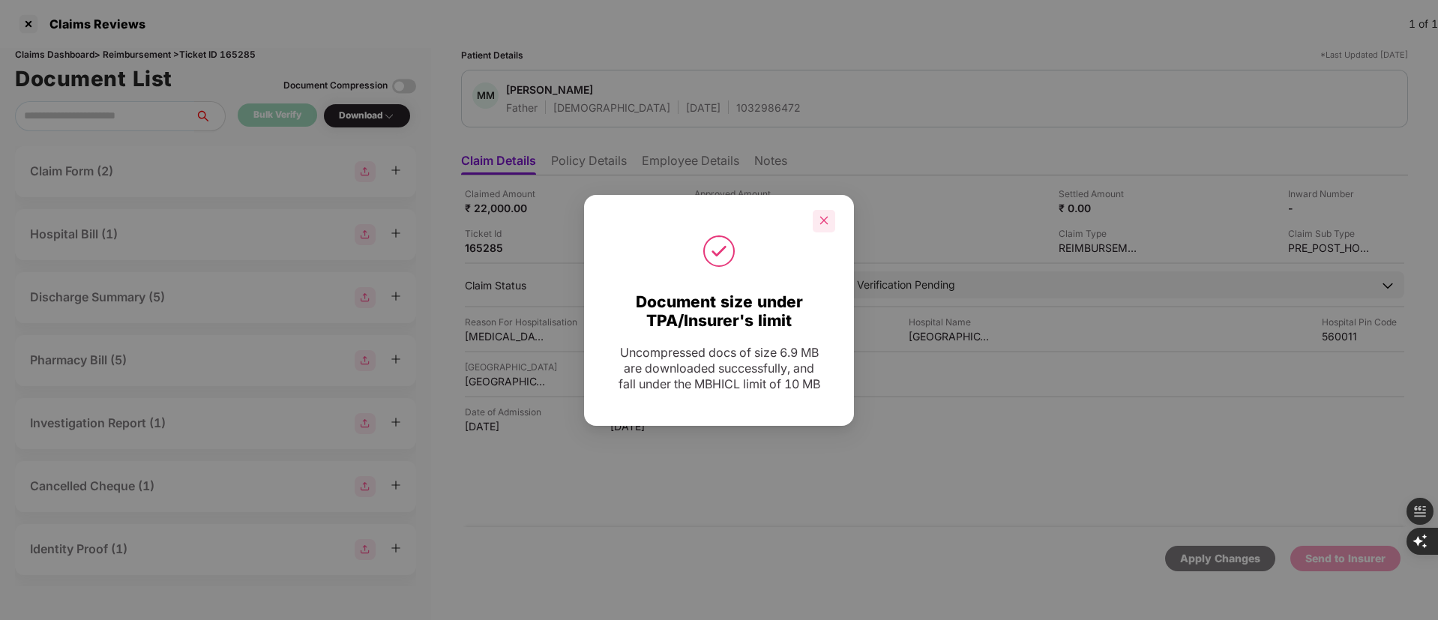
click at [819, 216] on icon "close" at bounding box center [824, 220] width 10 height 10
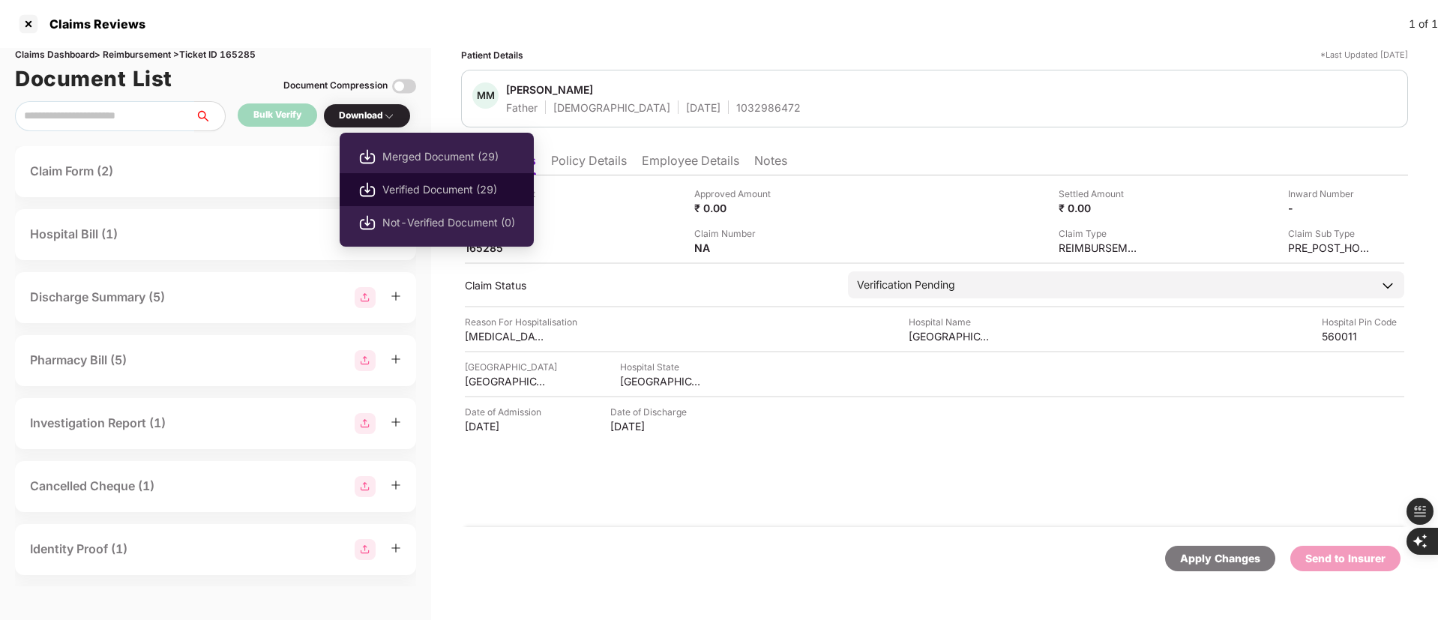
click at [425, 188] on span "Verified Document (29)" at bounding box center [448, 189] width 133 height 16
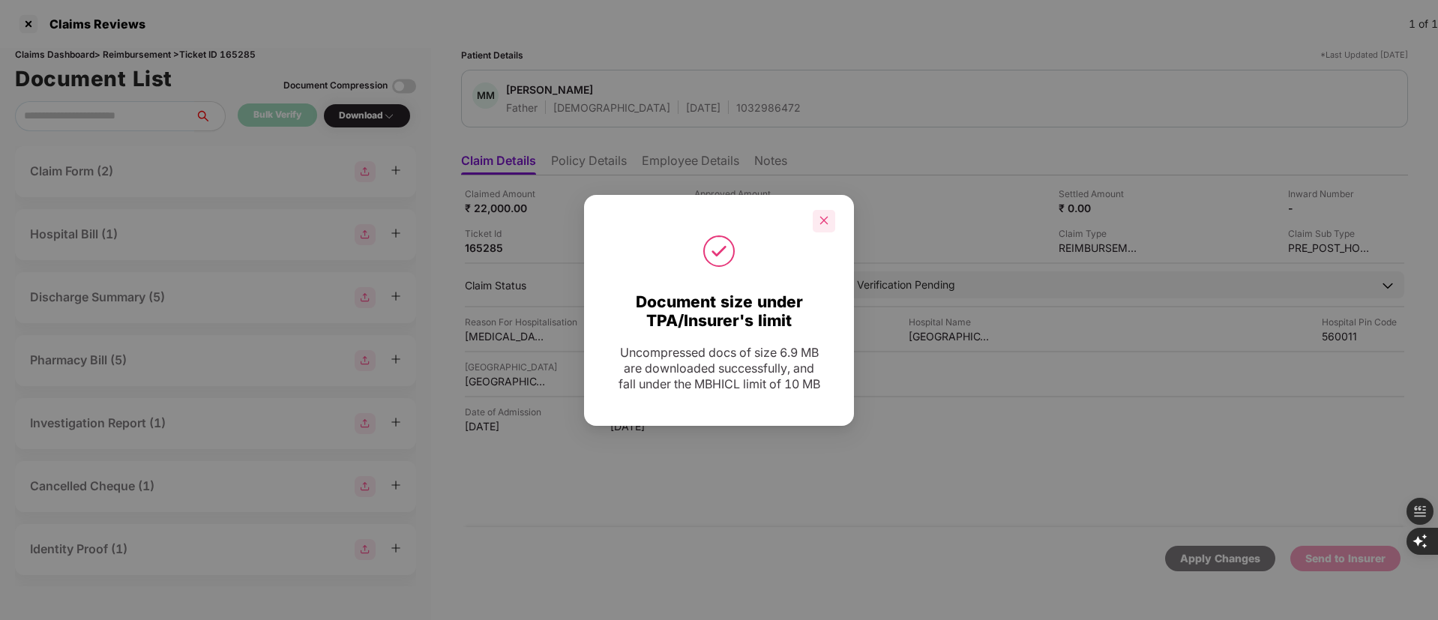
click at [824, 220] on icon "close" at bounding box center [824, 221] width 8 height 8
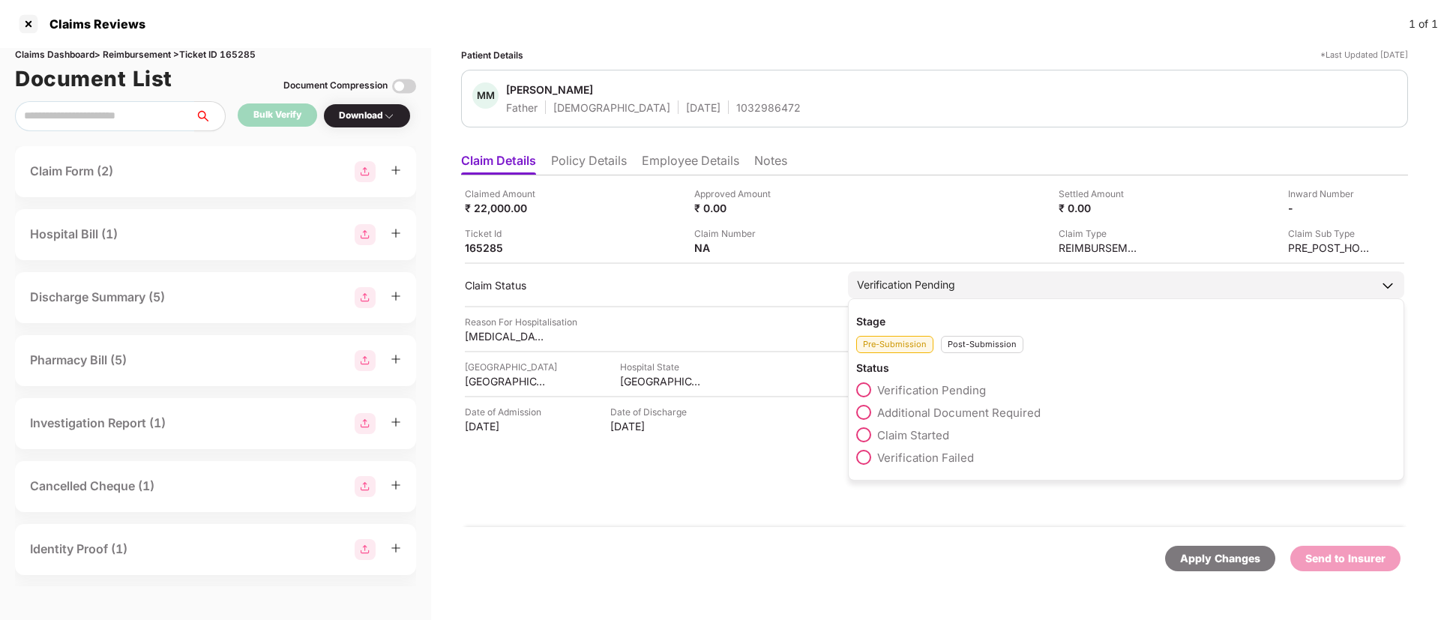
click at [924, 430] on span "Claim Started" at bounding box center [913, 435] width 72 height 14
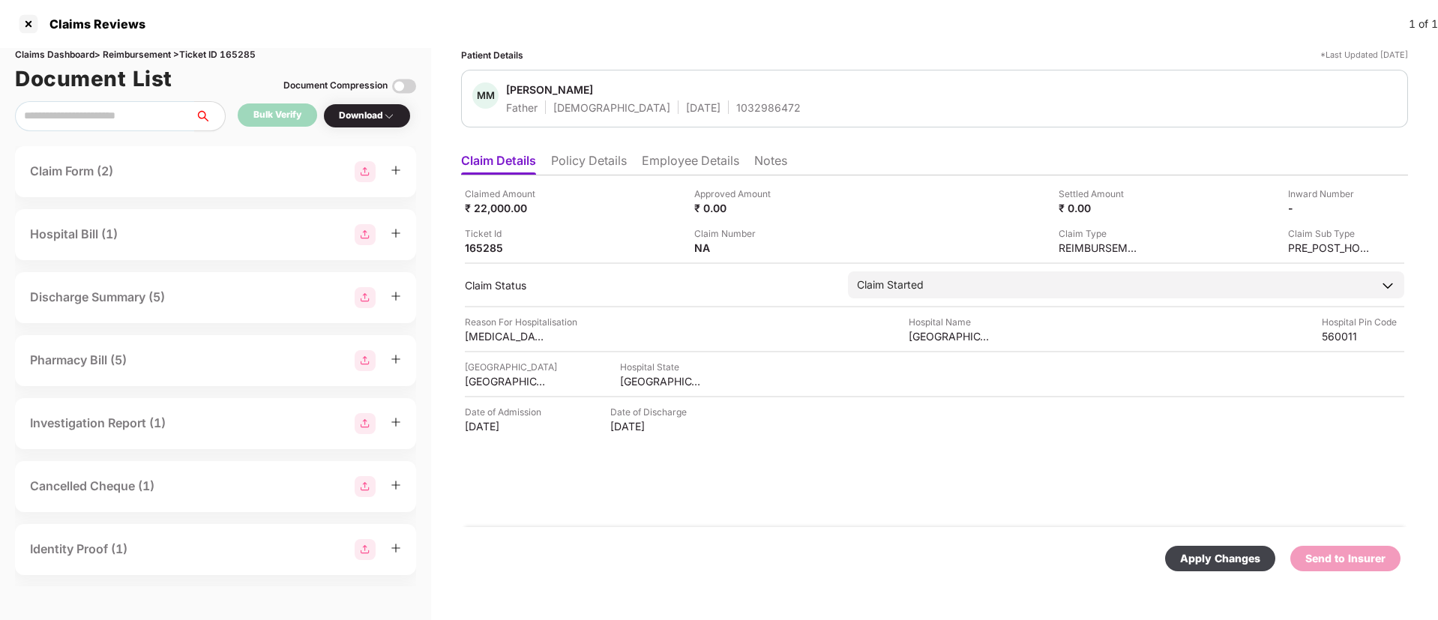
click at [594, 162] on li "Policy Details" at bounding box center [589, 164] width 76 height 22
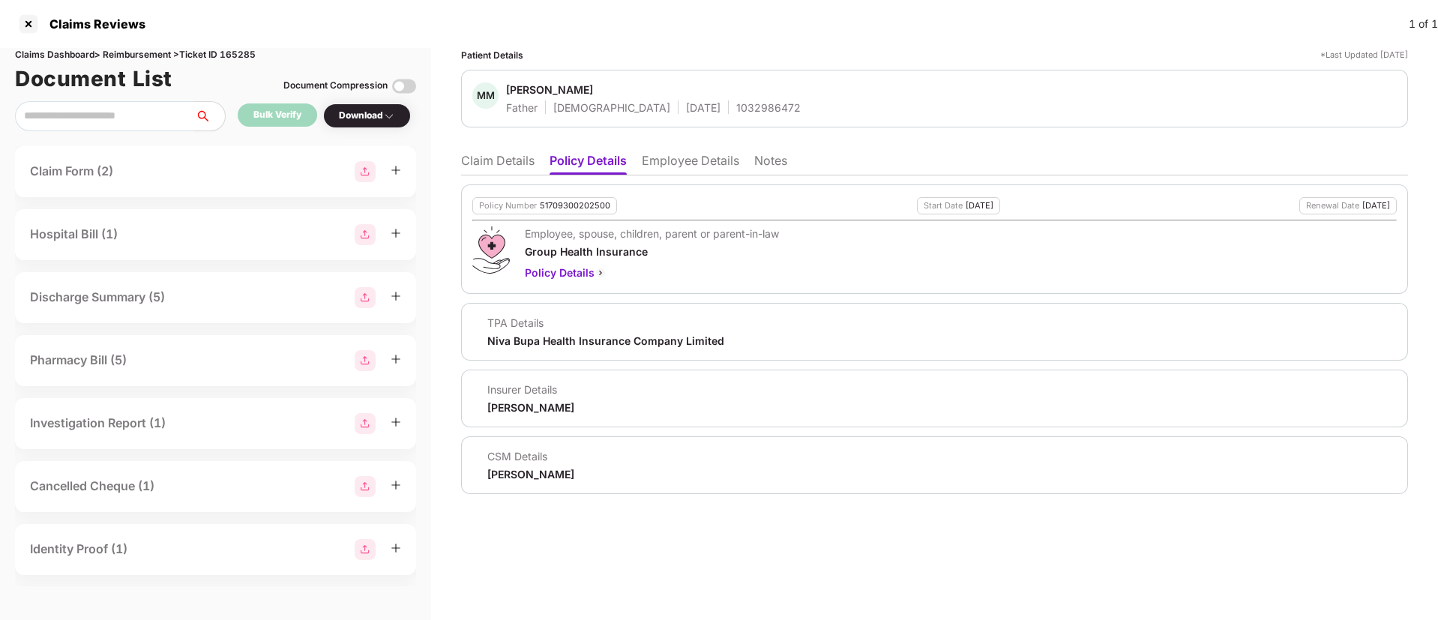
click at [481, 163] on li "Claim Details" at bounding box center [497, 164] width 73 height 22
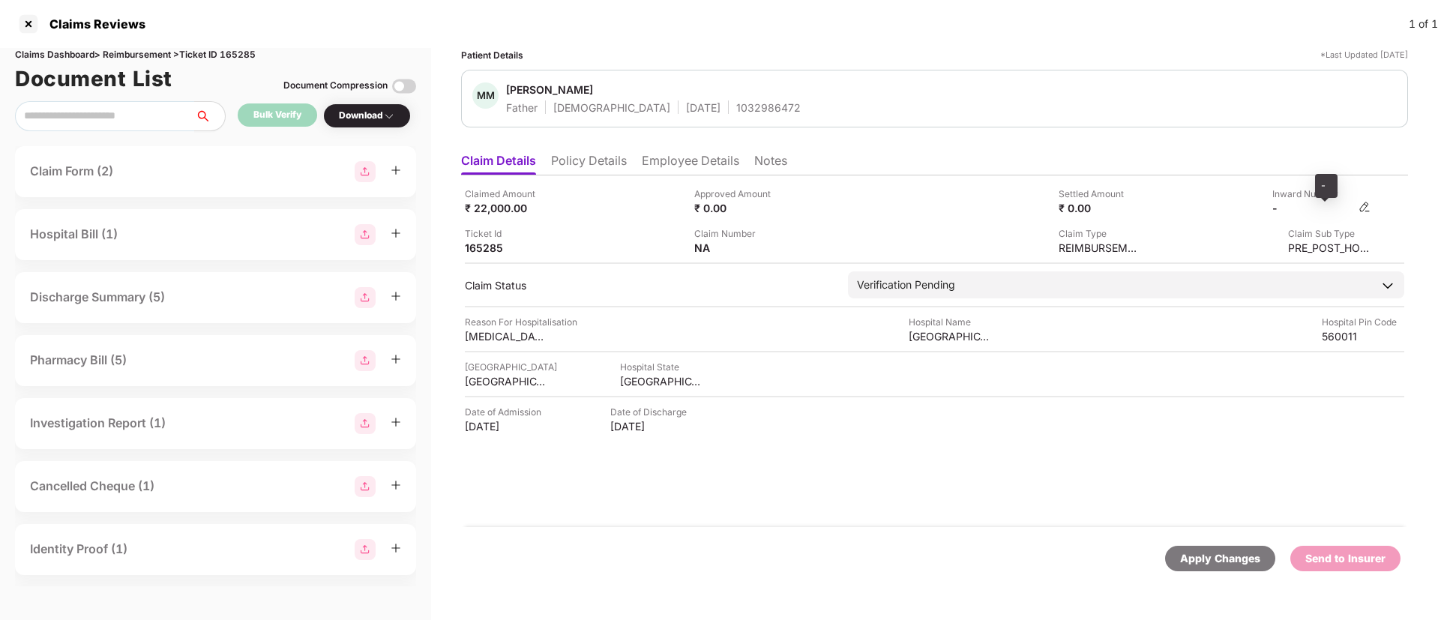
click at [1322, 209] on div "-" at bounding box center [1313, 208] width 82 height 14
click at [1370, 209] on img at bounding box center [1365, 207] width 12 height 12
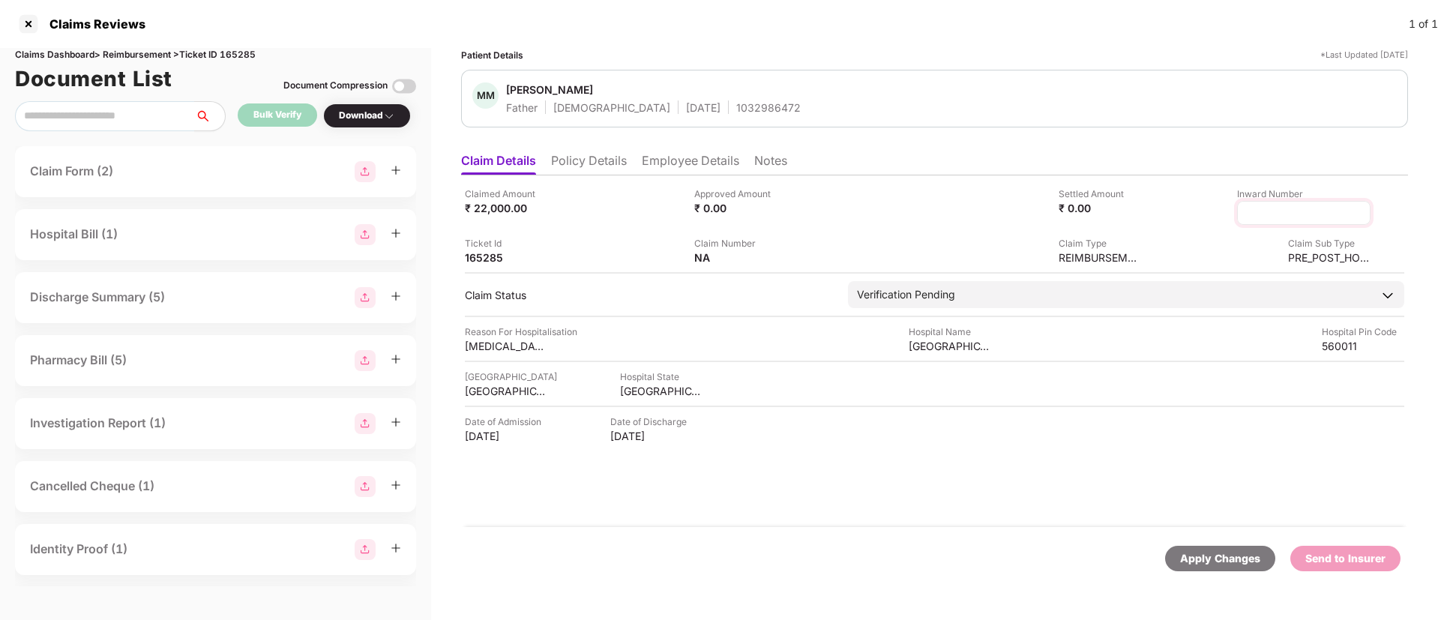
type input "**********"
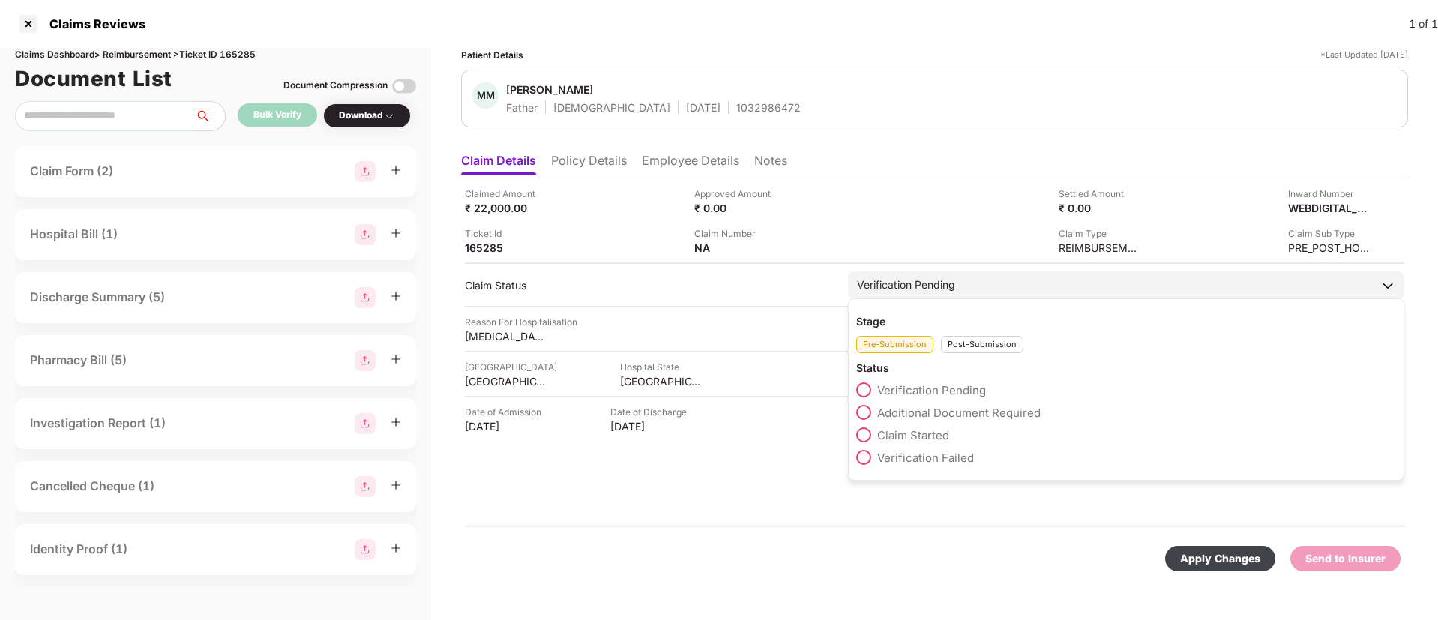
click at [974, 355] on div "Stage Pre-Submission Post-Submission Status Verification Pending Additional Doc…" at bounding box center [1126, 389] width 556 height 182
click at [963, 346] on div "Post-Submission" at bounding box center [982, 344] width 82 height 17
click at [957, 411] on span "Claim Under Process" at bounding box center [933, 413] width 113 height 14
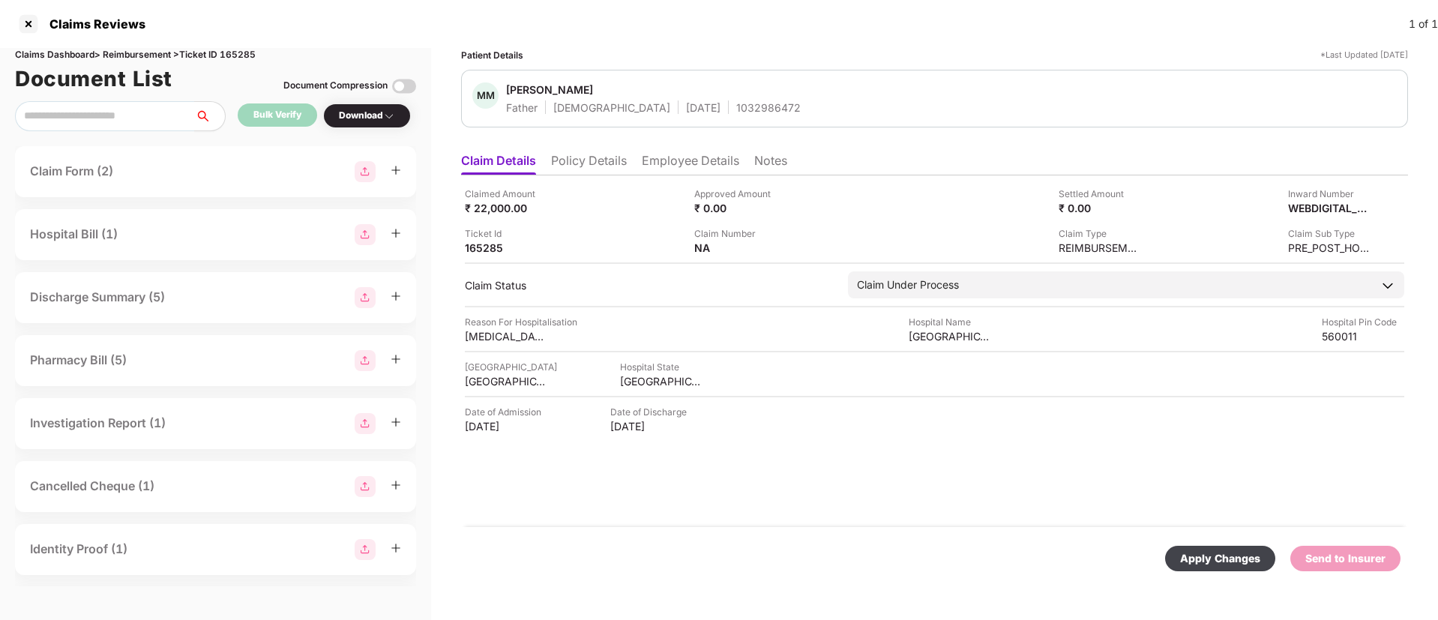
click at [1216, 556] on div "Apply Changes" at bounding box center [1220, 558] width 80 height 16
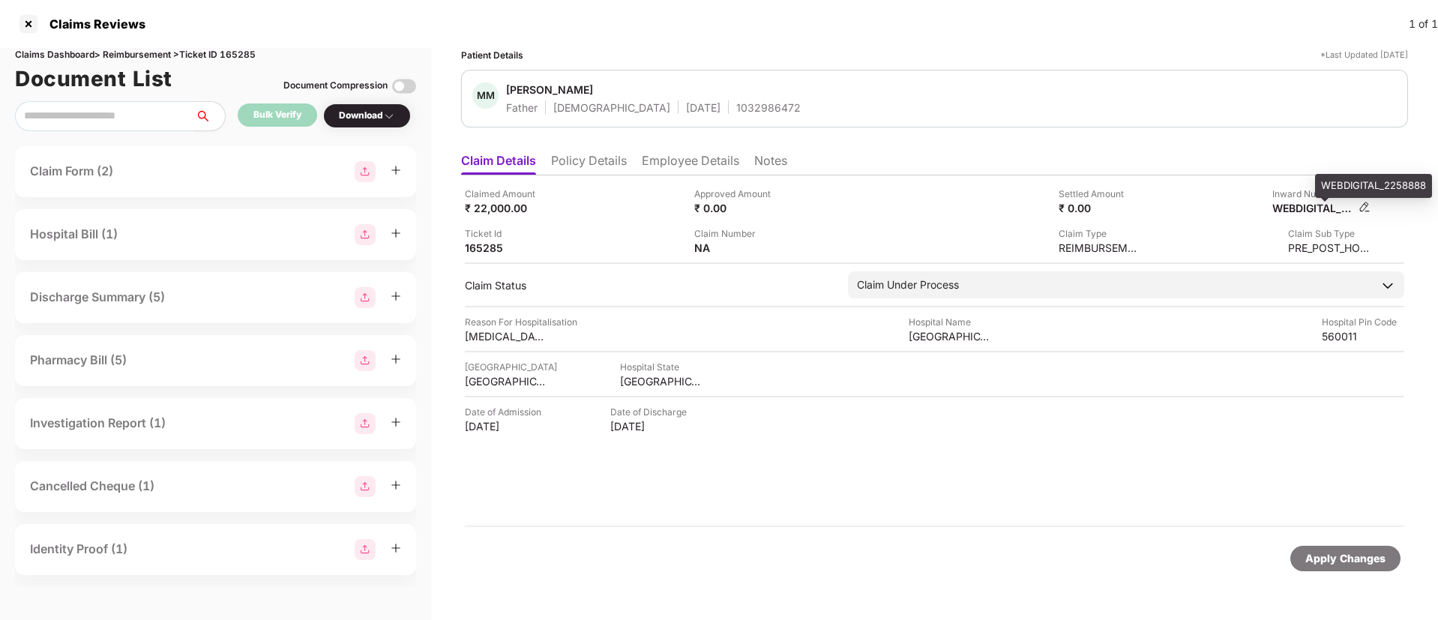
click at [1312, 207] on div "WEBDIGITAL_2258888" at bounding box center [1313, 208] width 82 height 14
copy div
click at [574, 155] on li "Policy Details" at bounding box center [589, 164] width 76 height 22
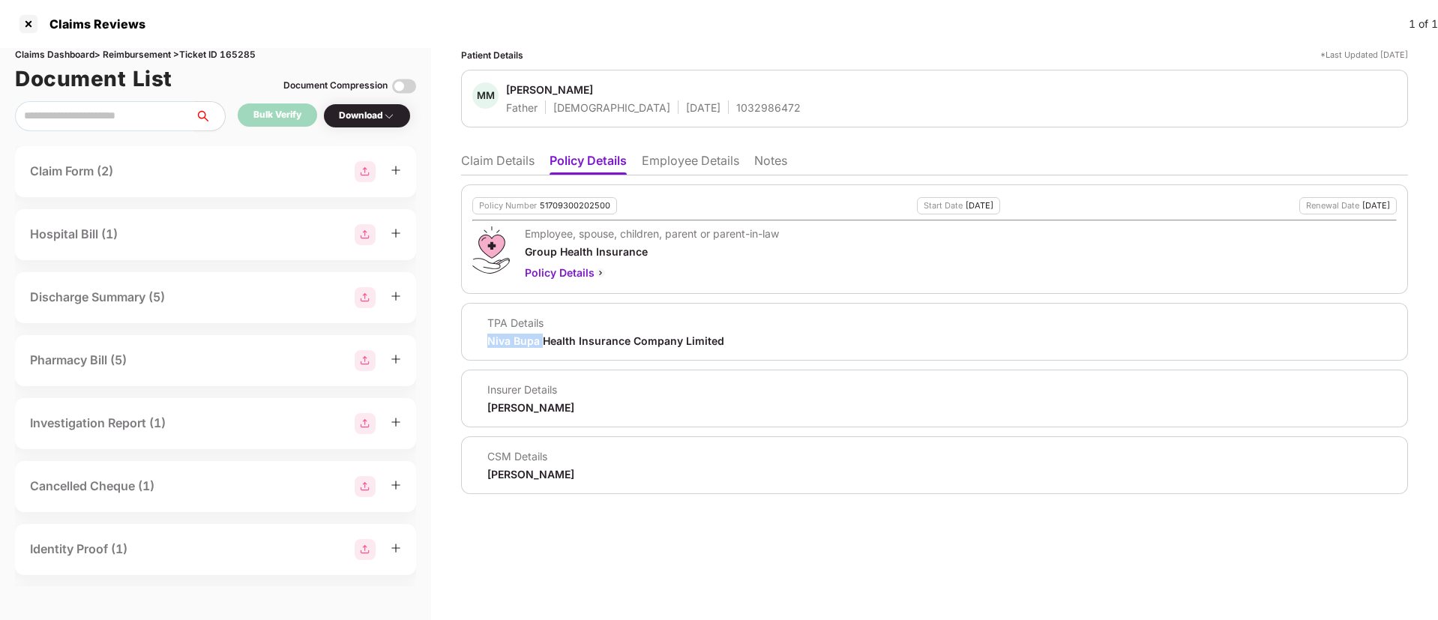
drag, startPoint x: 487, startPoint y: 342, endPoint x: 541, endPoint y: 341, distance: 54.7
click at [541, 341] on div "TPA Details Niva Bupa Health Insurance Company Limited" at bounding box center [598, 332] width 252 height 32
copy div "Niva Bupa"
click at [491, 157] on li "Claim Details" at bounding box center [497, 164] width 73 height 22
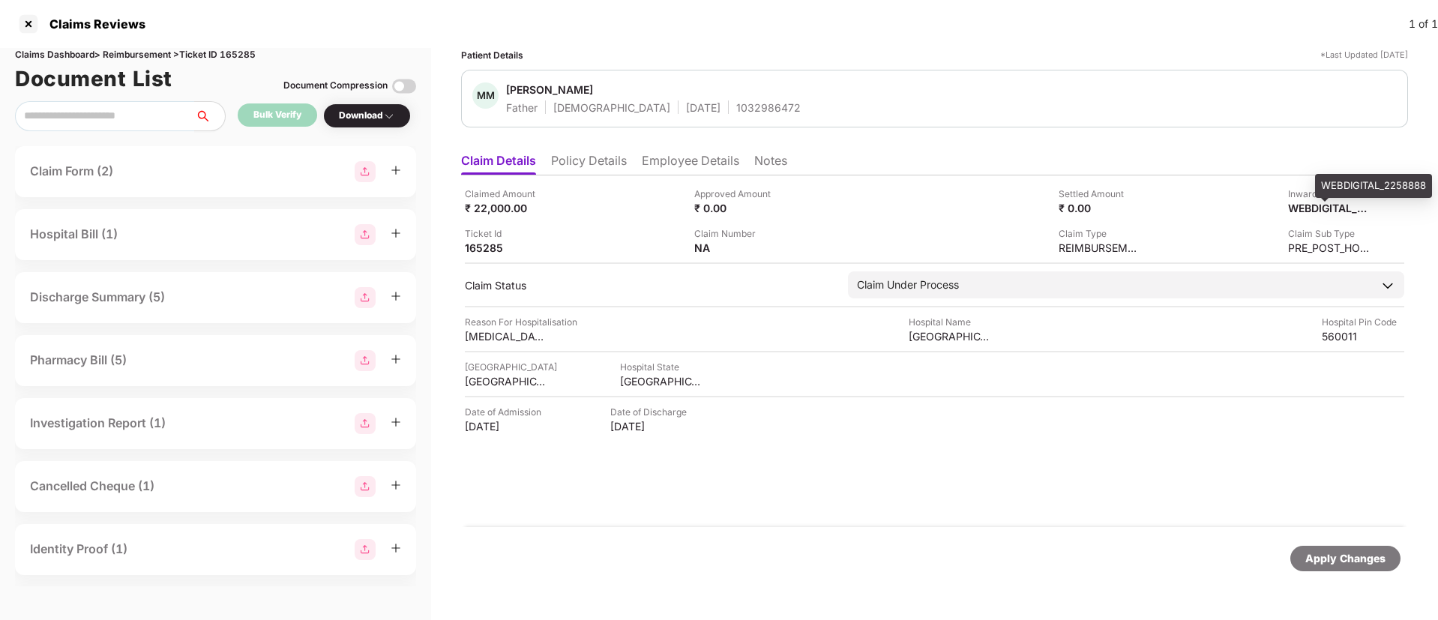
click at [1342, 181] on div "WEBDIGITAL_2258888" at bounding box center [1373, 186] width 117 height 24
copy div "WEBDIGITAL_2258888"
click at [23, 21] on div at bounding box center [28, 24] width 24 height 24
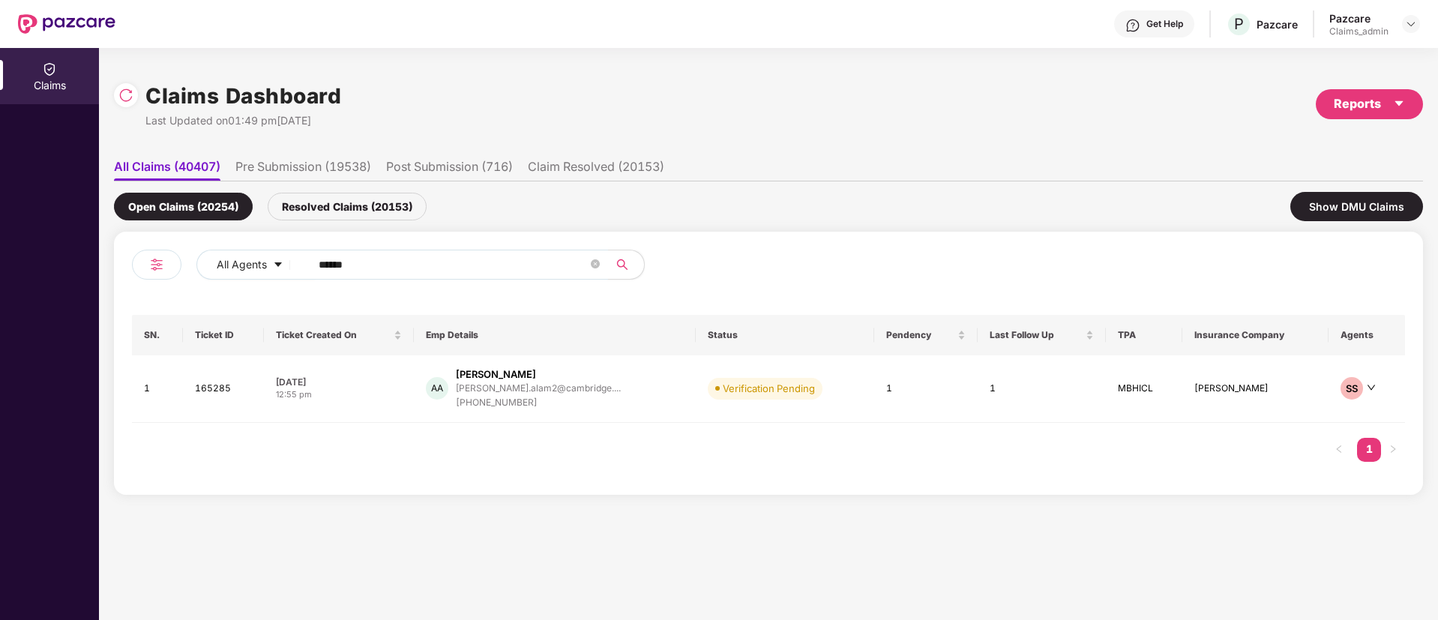
drag, startPoint x: 439, startPoint y: 262, endPoint x: 59, endPoint y: 265, distance: 380.1
click at [59, 265] on div "Claims Claims Dashboard Last Updated on 01:49 pm[DATE] Reports All Claims (4040…" at bounding box center [719, 334] width 1438 height 572
paste input "*"
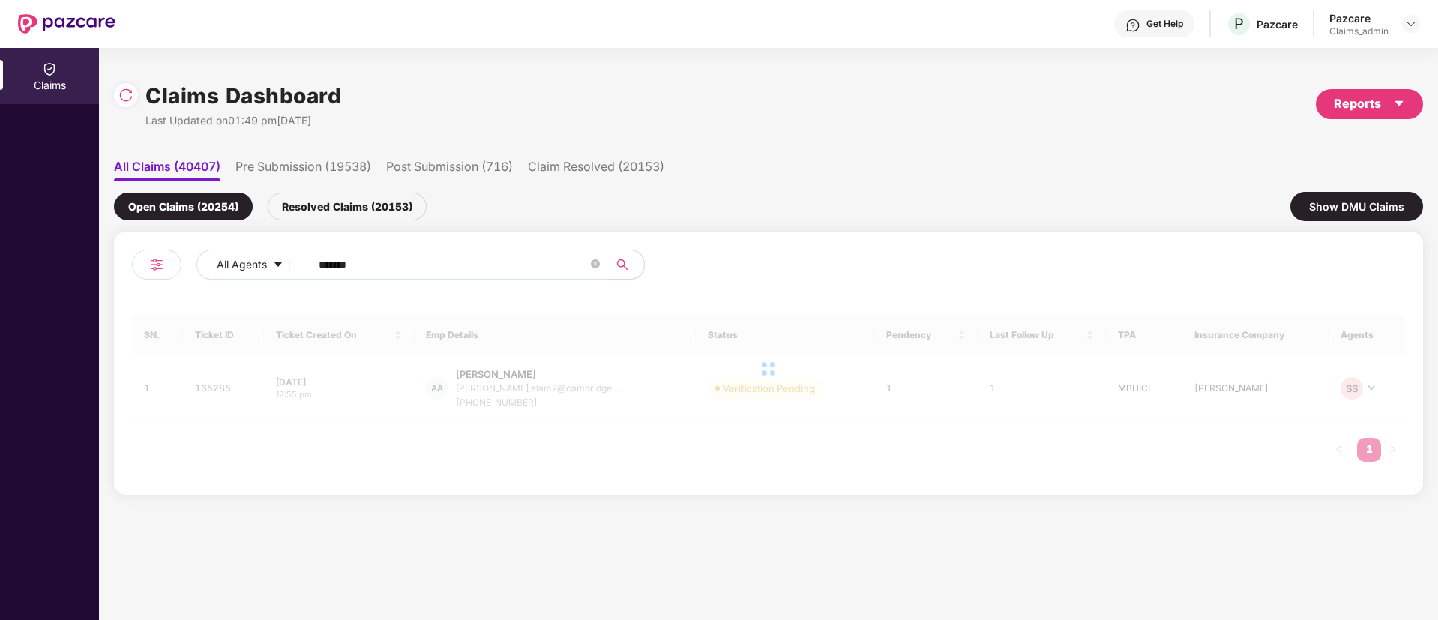
click at [329, 265] on input "*******" at bounding box center [453, 264] width 269 height 22
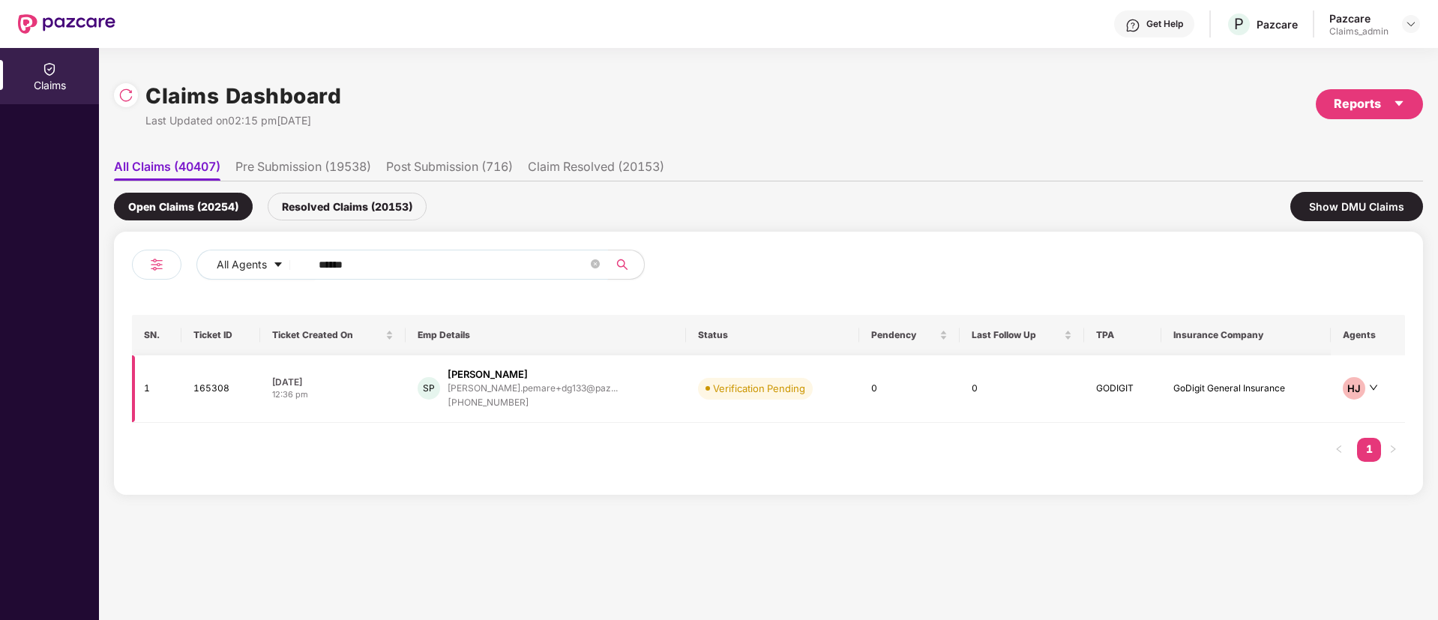
type input "******"
click at [340, 390] on div "12:36 pm" at bounding box center [332, 394] width 121 height 13
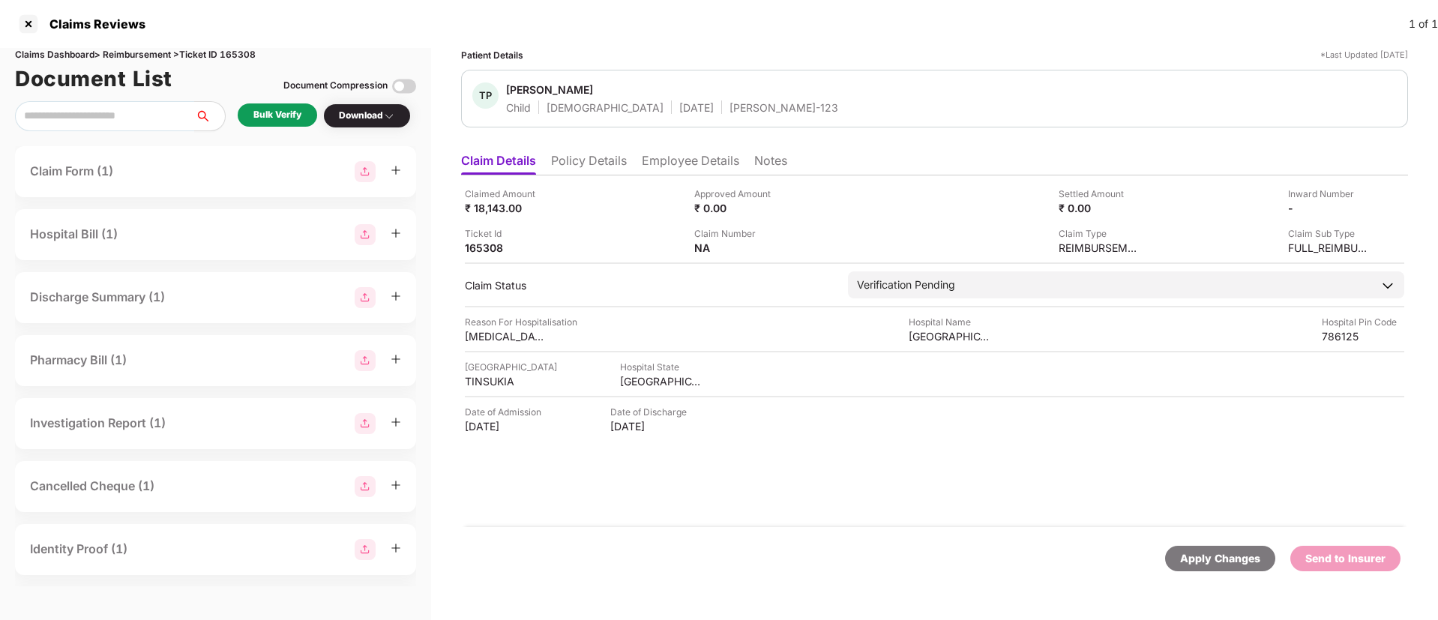
click at [583, 158] on li "Policy Details" at bounding box center [589, 164] width 76 height 22
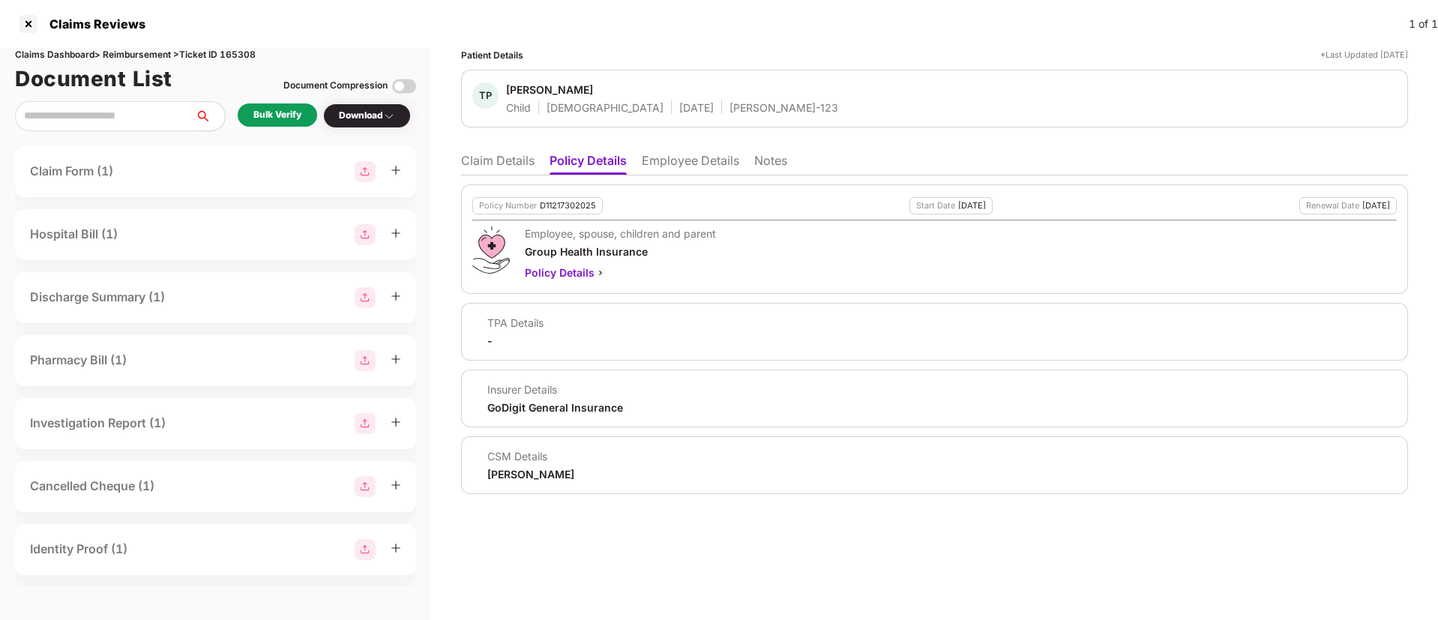
click at [488, 157] on li "Claim Details" at bounding box center [497, 164] width 73 height 22
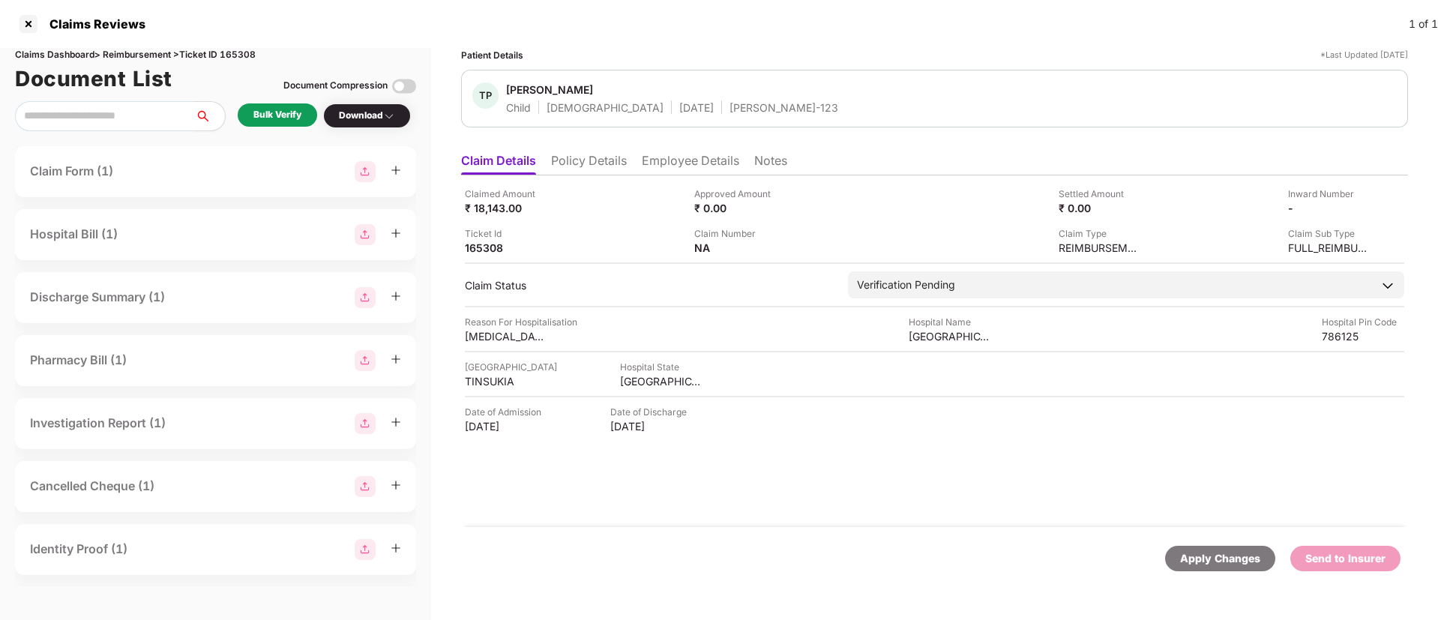
click at [657, 154] on li "Employee Details" at bounding box center [690, 164] width 97 height 22
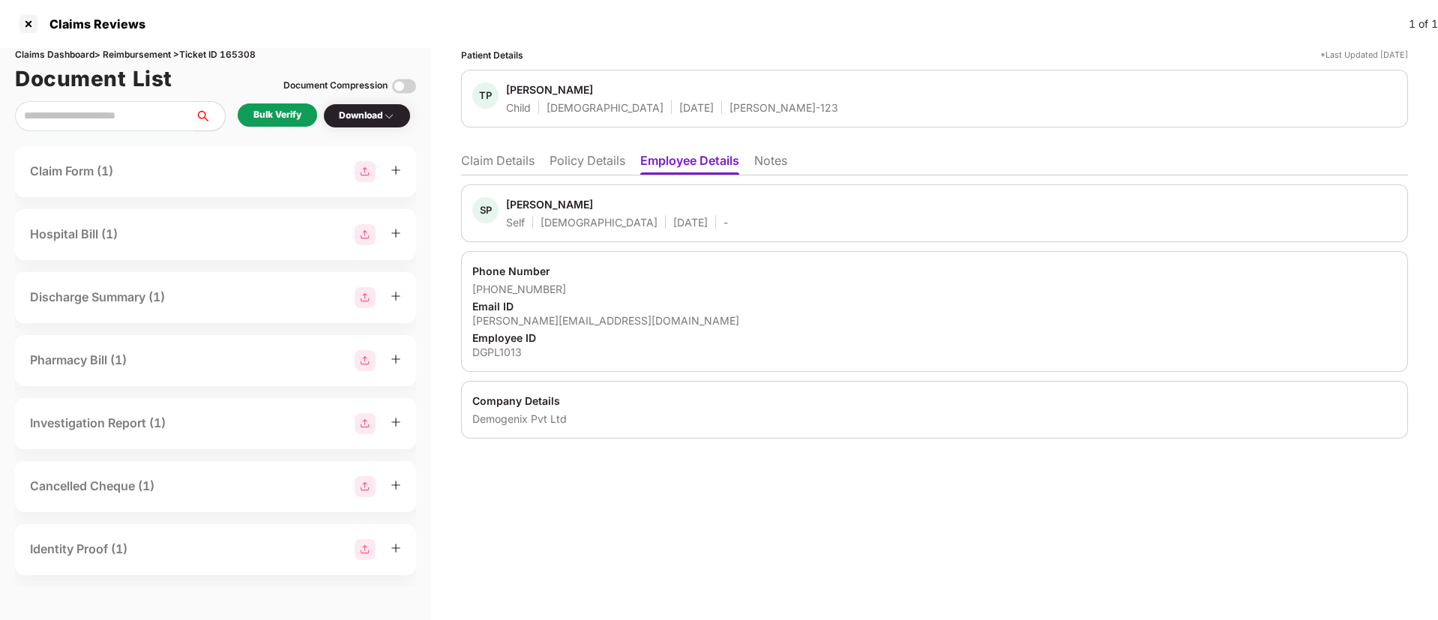
click at [544, 289] on div "[PHONE_NUMBER]" at bounding box center [934, 289] width 924 height 14
click at [542, 286] on div "[PHONE_NUMBER]" at bounding box center [934, 289] width 924 height 14
drag, startPoint x: 569, startPoint y: 289, endPoint x: 544, endPoint y: 294, distance: 25.9
click at [491, 292] on div "[PHONE_NUMBER]" at bounding box center [934, 289] width 924 height 14
copy div "6666887211"
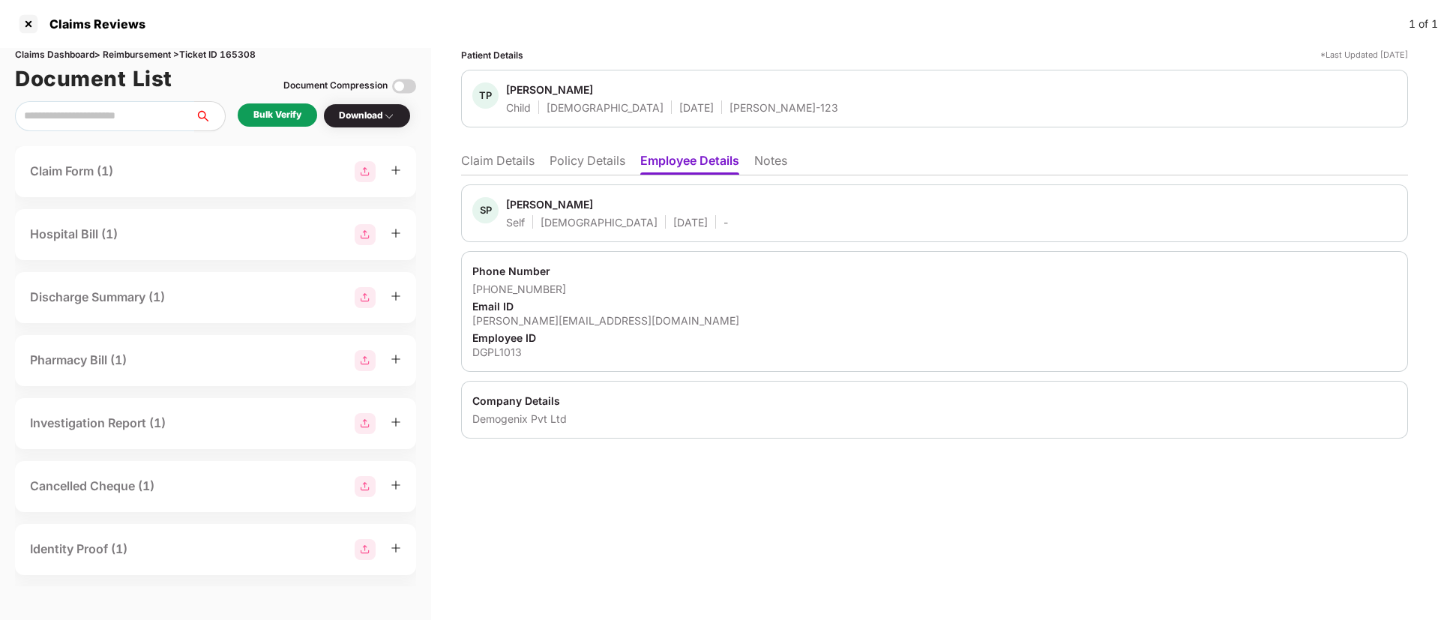
click at [729, 112] on div "[PERSON_NAME]-123" at bounding box center [783, 107] width 109 height 14
click at [600, 159] on li "Policy Details" at bounding box center [588, 164] width 76 height 22
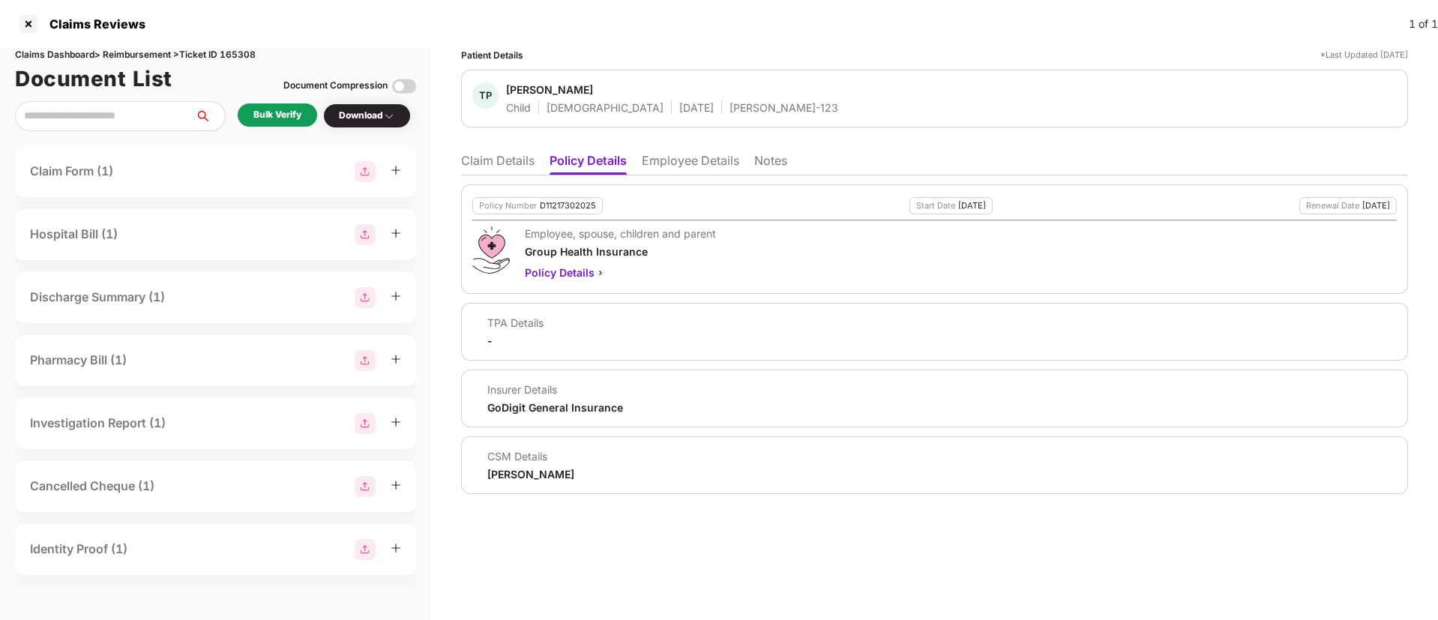
click at [670, 151] on ul "Claim Details Policy Details Employee Details Notes" at bounding box center [934, 160] width 947 height 30
click at [678, 172] on li "Employee Details" at bounding box center [690, 164] width 97 height 22
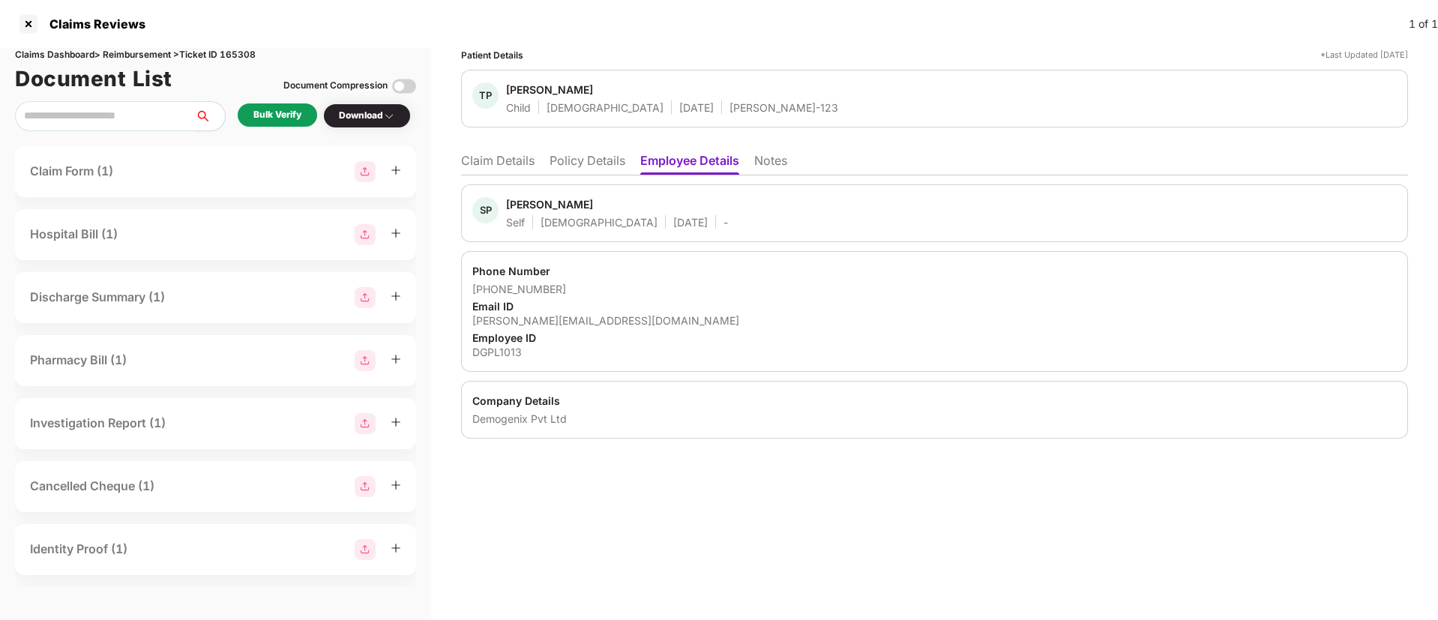
click at [493, 169] on li "Claim Details" at bounding box center [497, 164] width 73 height 22
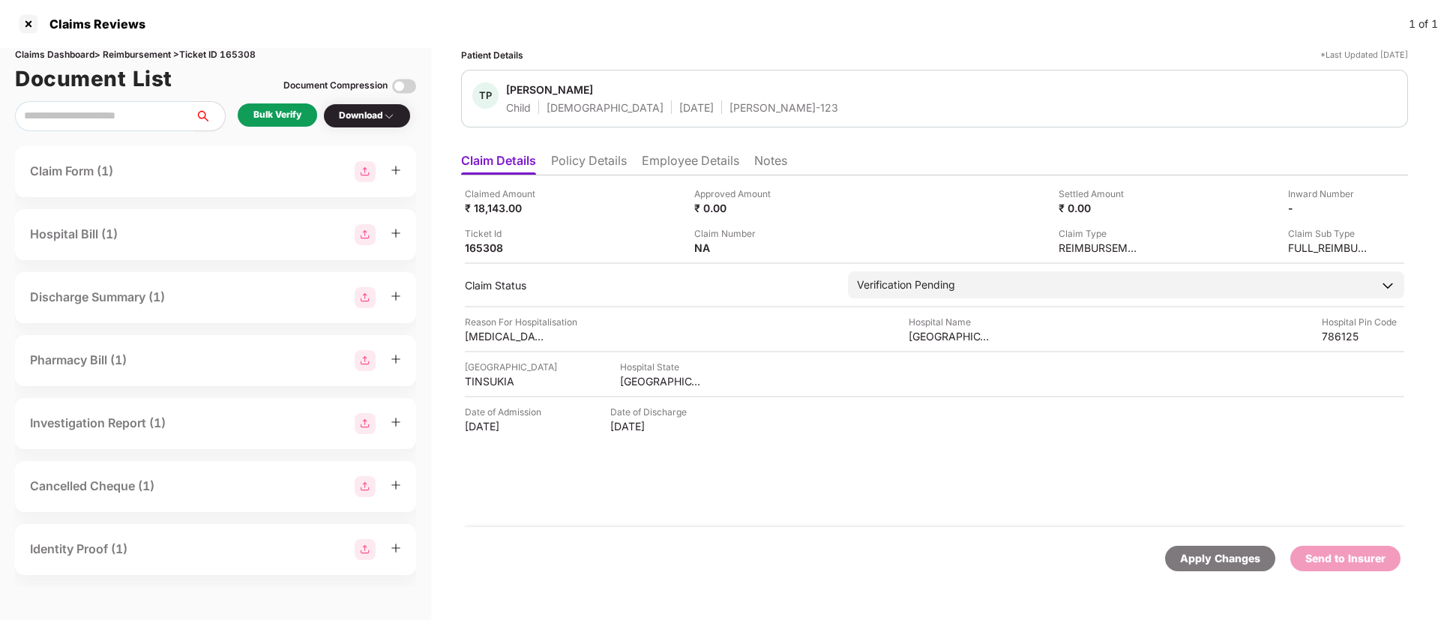
click at [610, 157] on li "Policy Details" at bounding box center [589, 164] width 76 height 22
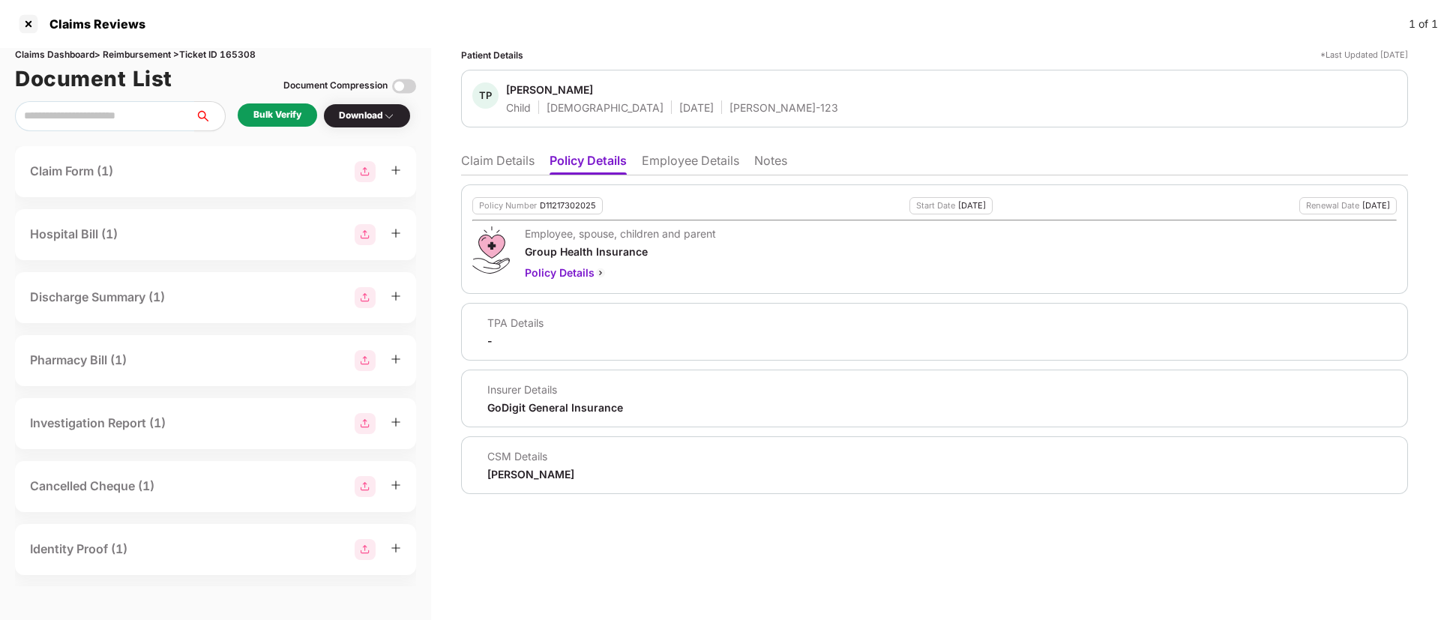
click at [570, 206] on div "D11217302025" at bounding box center [568, 206] width 56 height 10
copy div "D11217302025"
click at [462, 157] on li "Claim Details" at bounding box center [497, 164] width 73 height 22
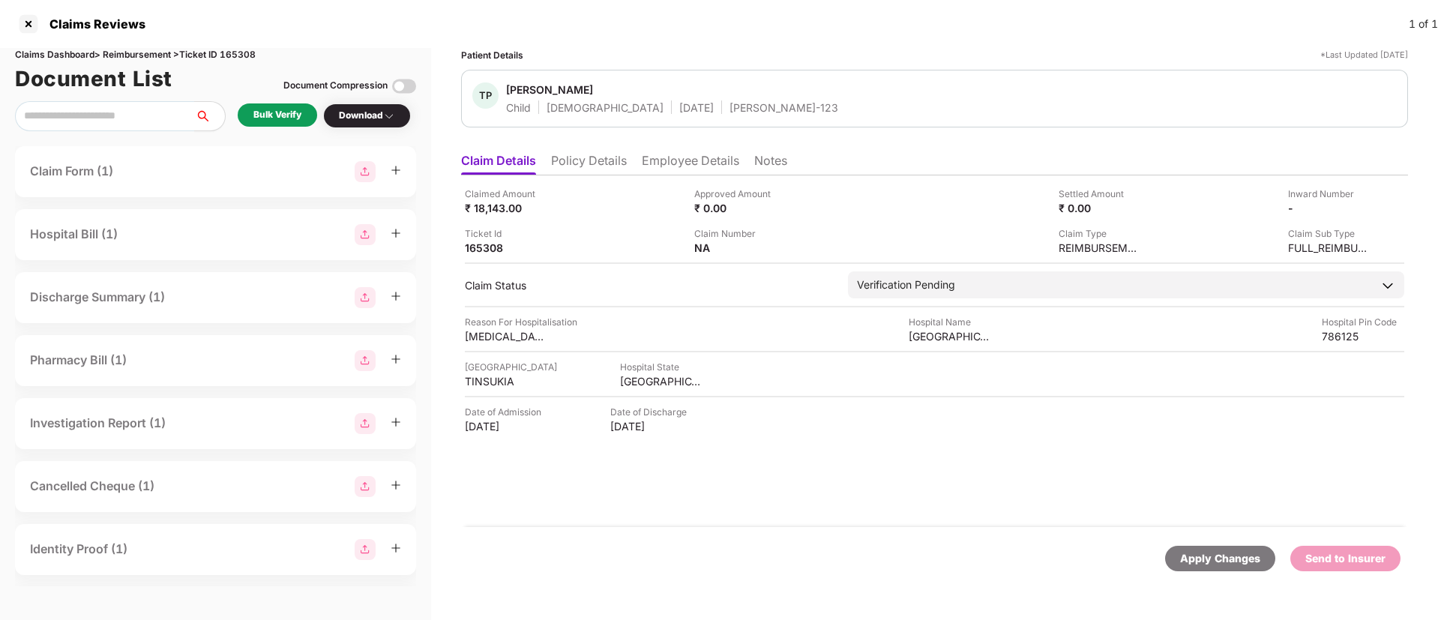
click at [661, 157] on li "Employee Details" at bounding box center [690, 164] width 97 height 22
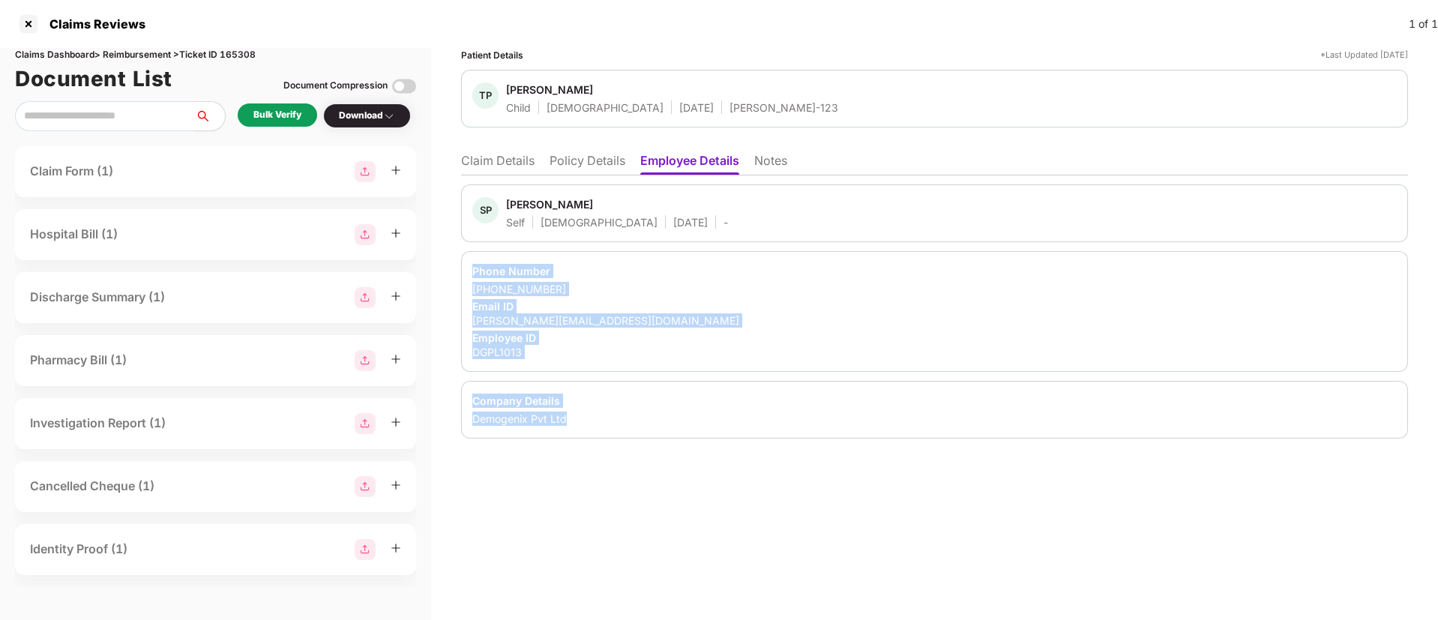
drag, startPoint x: 472, startPoint y: 271, endPoint x: 629, endPoint y: 424, distance: 219.0
click at [605, 419] on div "SP Suresh Pawar Self Male 16 Mar 1984 - Phone Number +916666887211 Email ID var…" at bounding box center [934, 311] width 947 height 254
copy div "Phone Number +916666887211 Email ID varad.pemare+dg133@pazcare.com Employee ID …"
click at [635, 268] on div "Phone Number" at bounding box center [934, 271] width 924 height 14
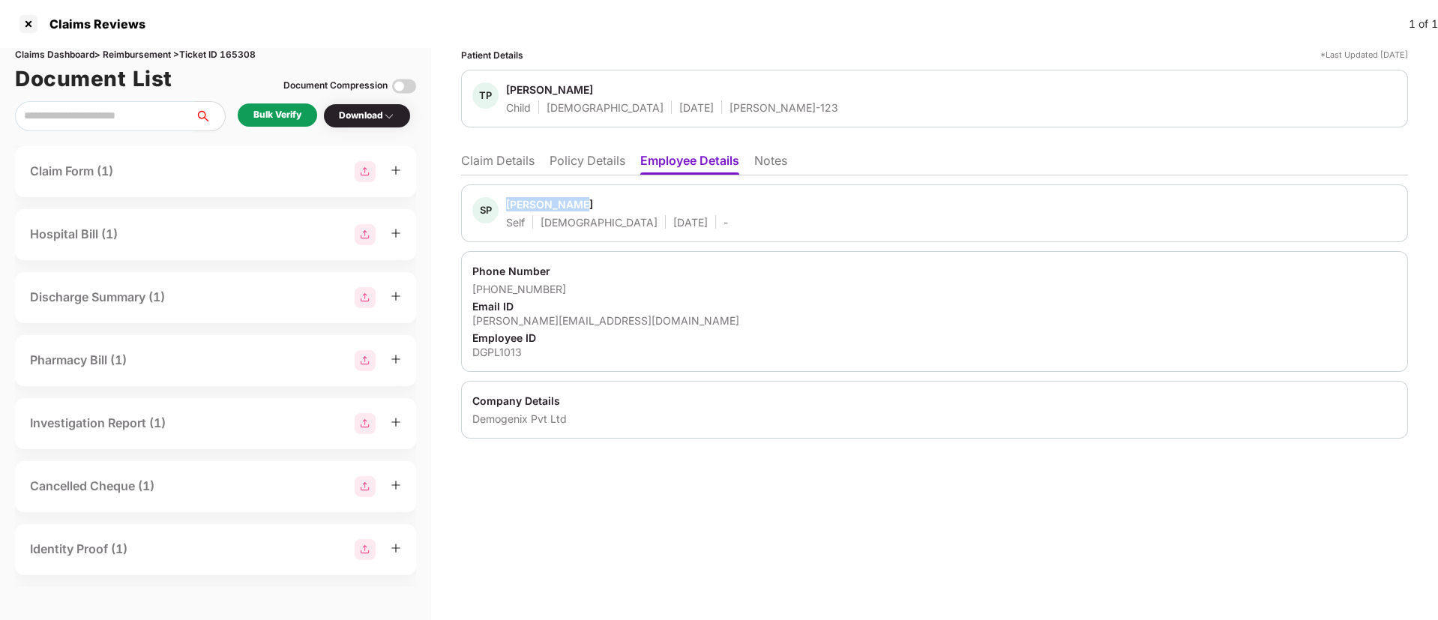
drag, startPoint x: 589, startPoint y: 194, endPoint x: 505, endPoint y: 199, distance: 84.1
click at [505, 199] on div "SP Suresh Pawar Self Male 16 Mar 1984 -" at bounding box center [934, 213] width 947 height 58
copy div "[PERSON_NAME]"
click at [766, 153] on li "Notes" at bounding box center [770, 164] width 33 height 22
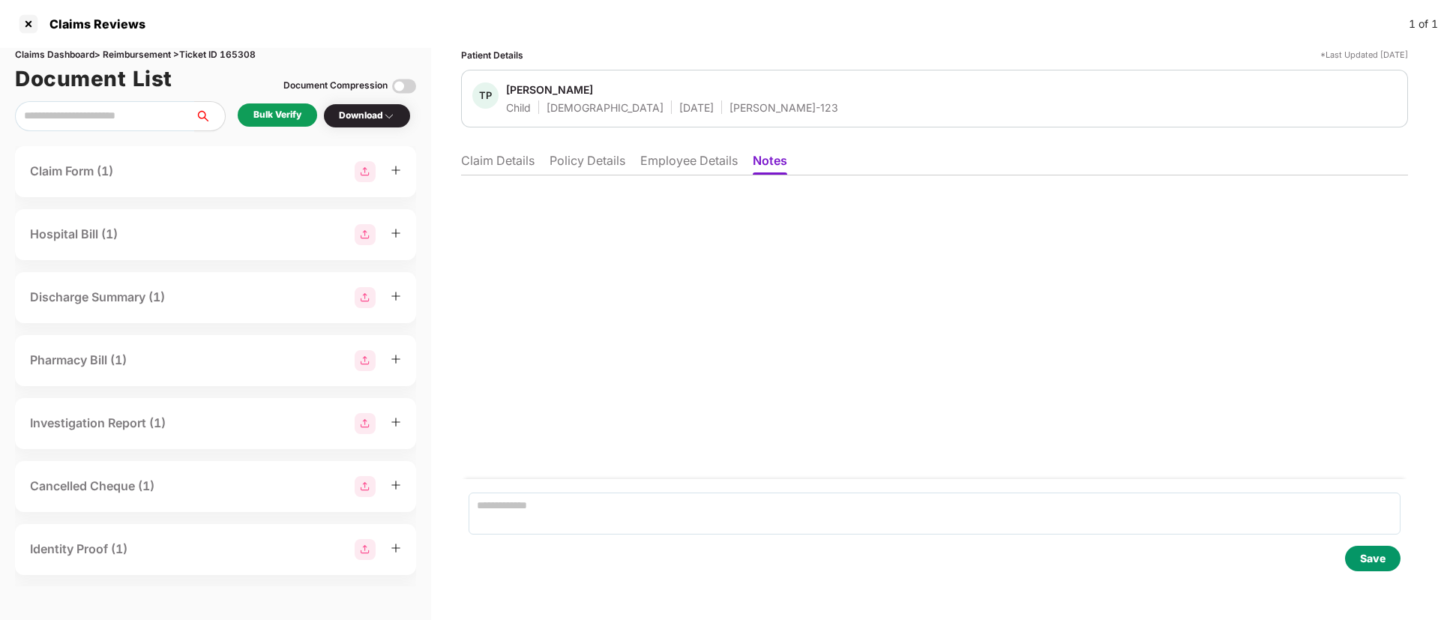
click at [494, 157] on li "Claim Details" at bounding box center [497, 164] width 73 height 22
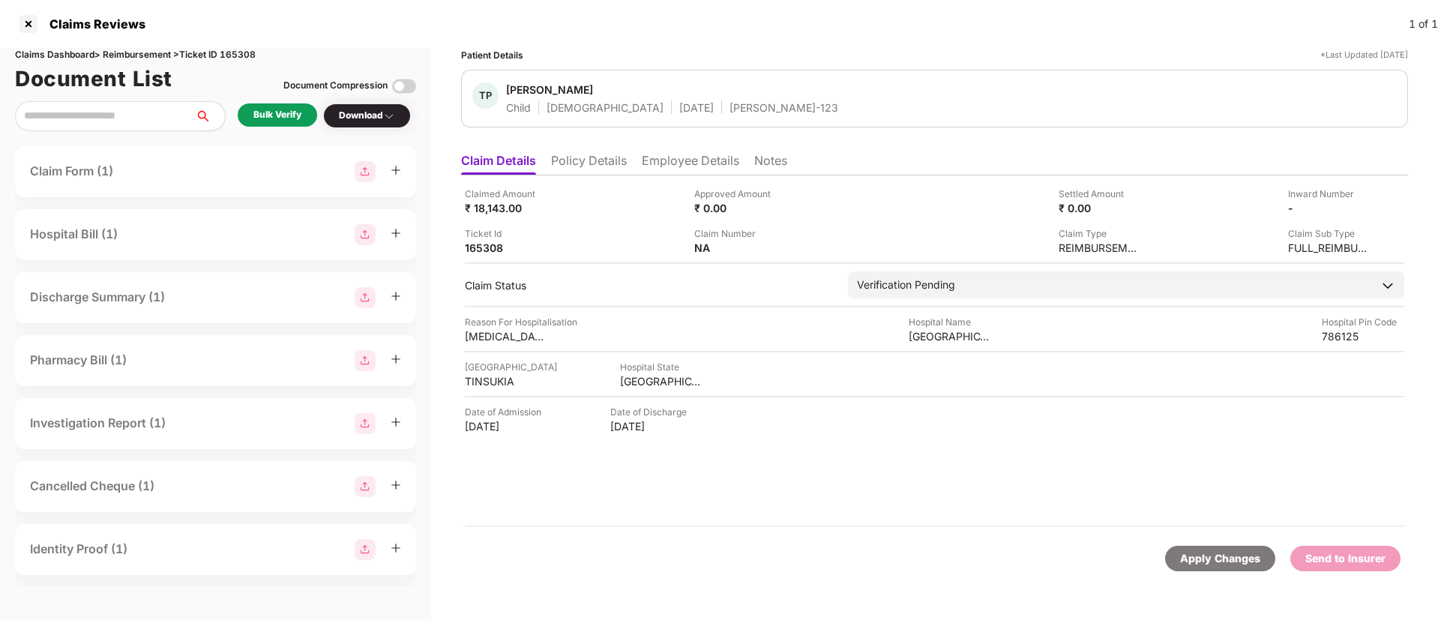
click at [586, 166] on li "Policy Details" at bounding box center [589, 164] width 76 height 22
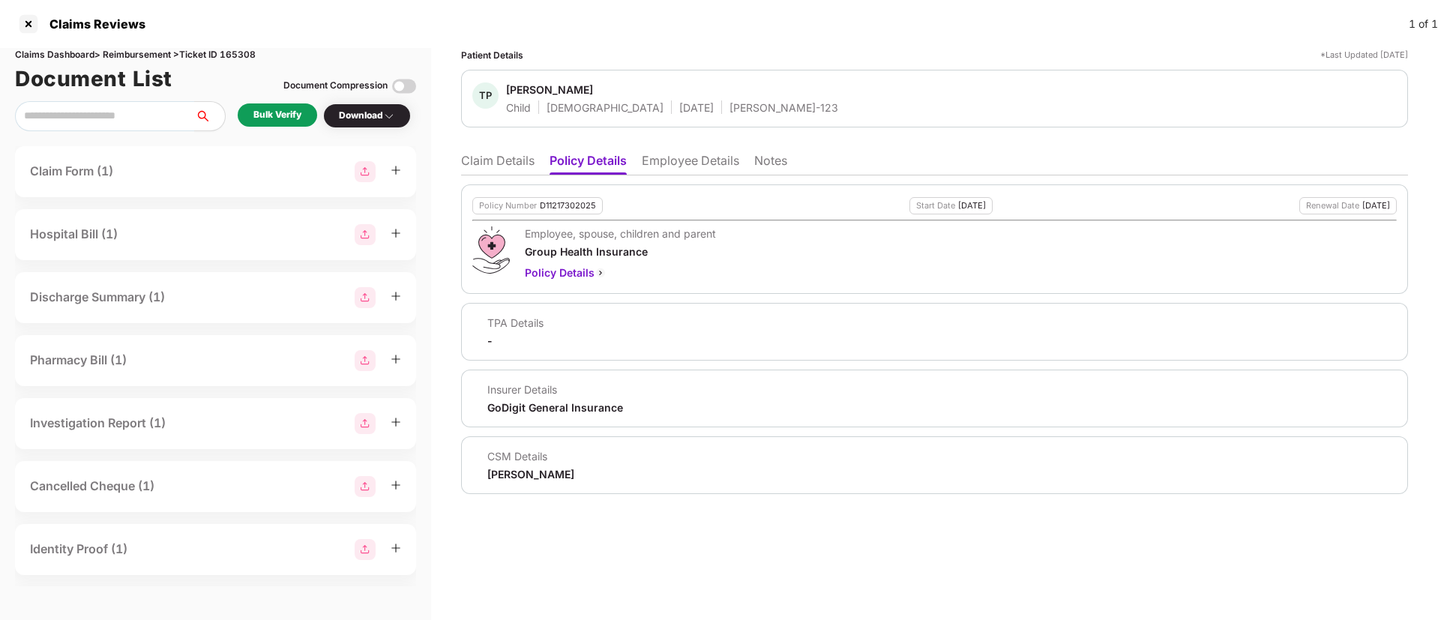
click at [667, 164] on li "Employee Details" at bounding box center [690, 164] width 97 height 22
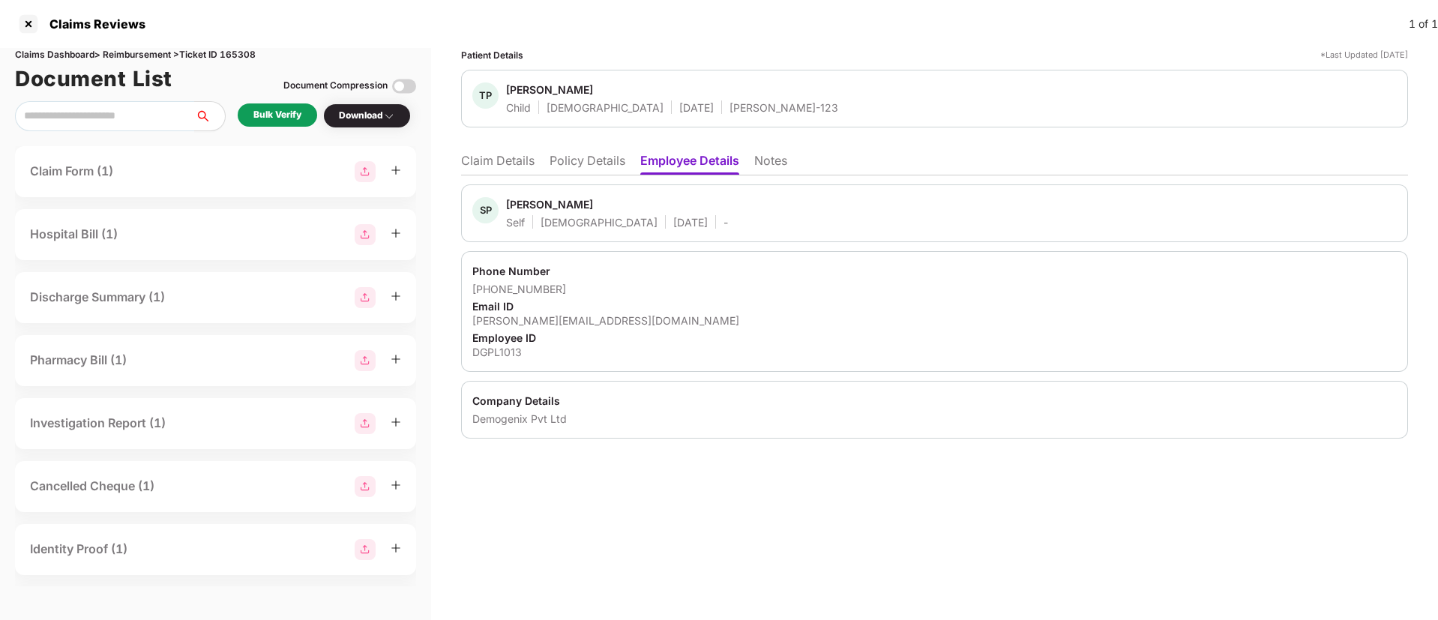
click at [505, 157] on li "Claim Details" at bounding box center [497, 164] width 73 height 22
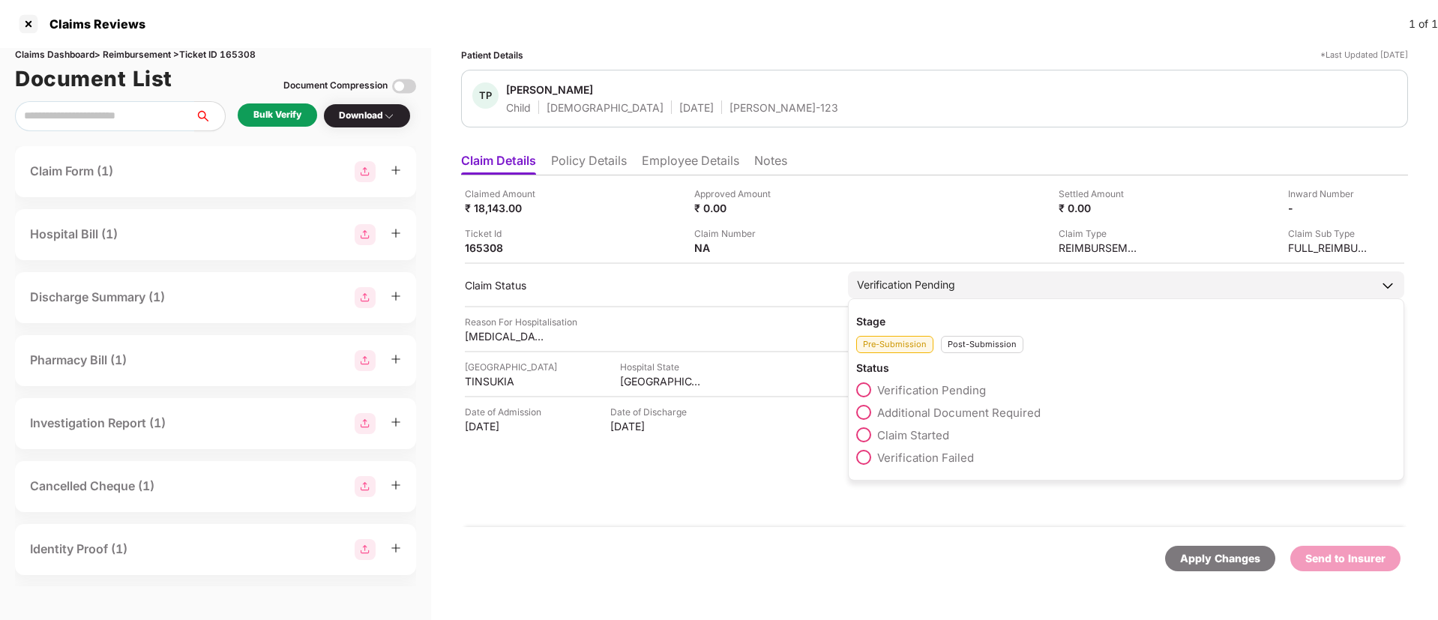
click at [912, 433] on span "Claim Started" at bounding box center [913, 435] width 72 height 14
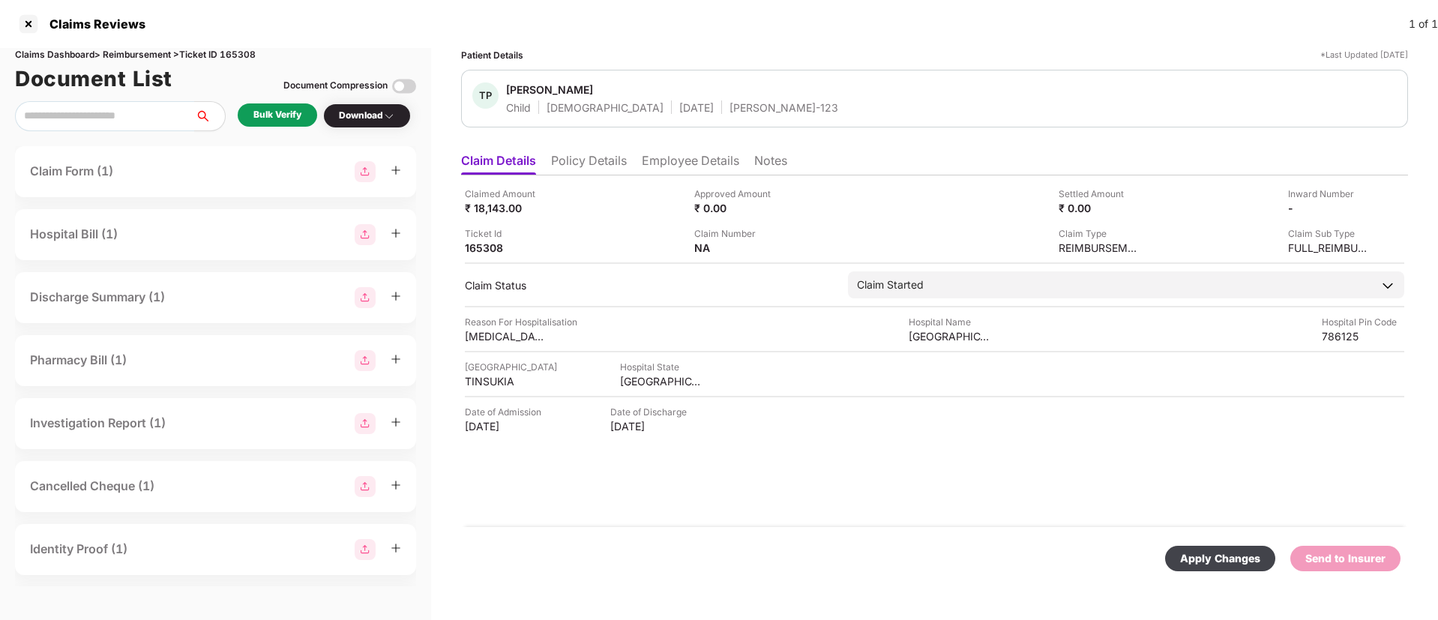
click at [666, 160] on li "Employee Details" at bounding box center [690, 164] width 97 height 22
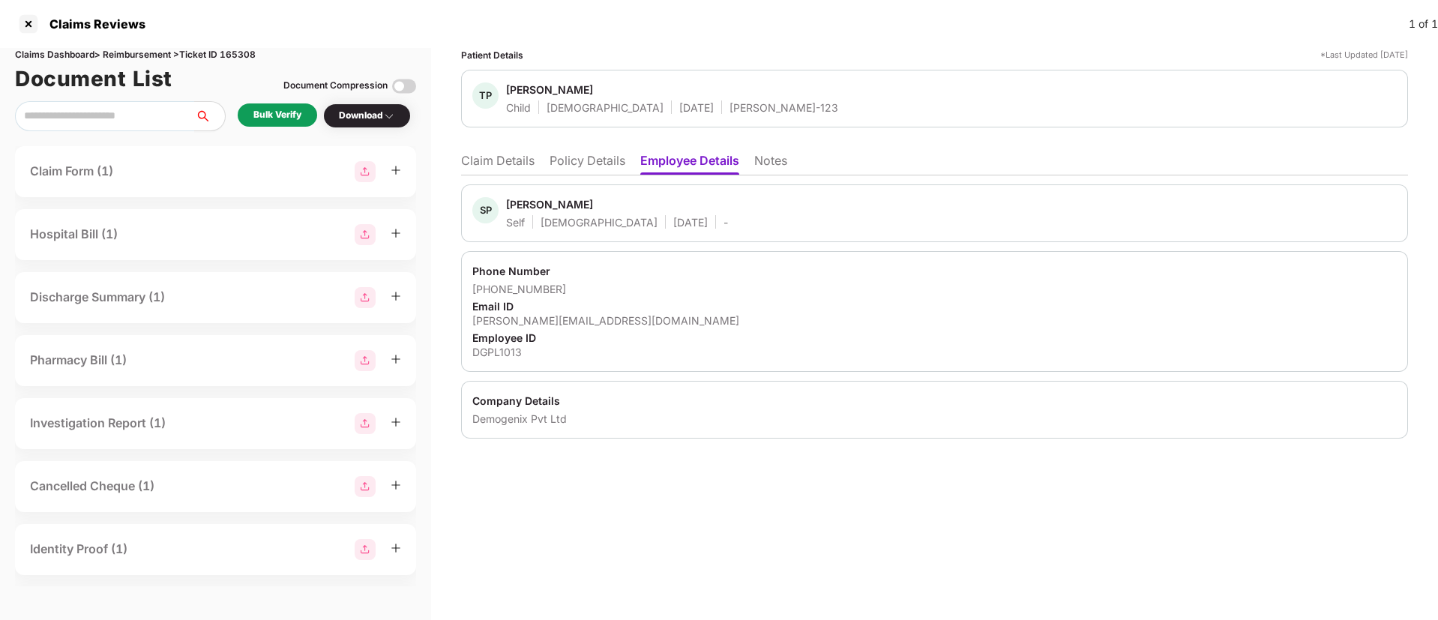
click at [526, 202] on div "[PERSON_NAME]" at bounding box center [549, 204] width 87 height 14
copy div "Suresh"
click at [572, 158] on li "Policy Details" at bounding box center [588, 164] width 76 height 22
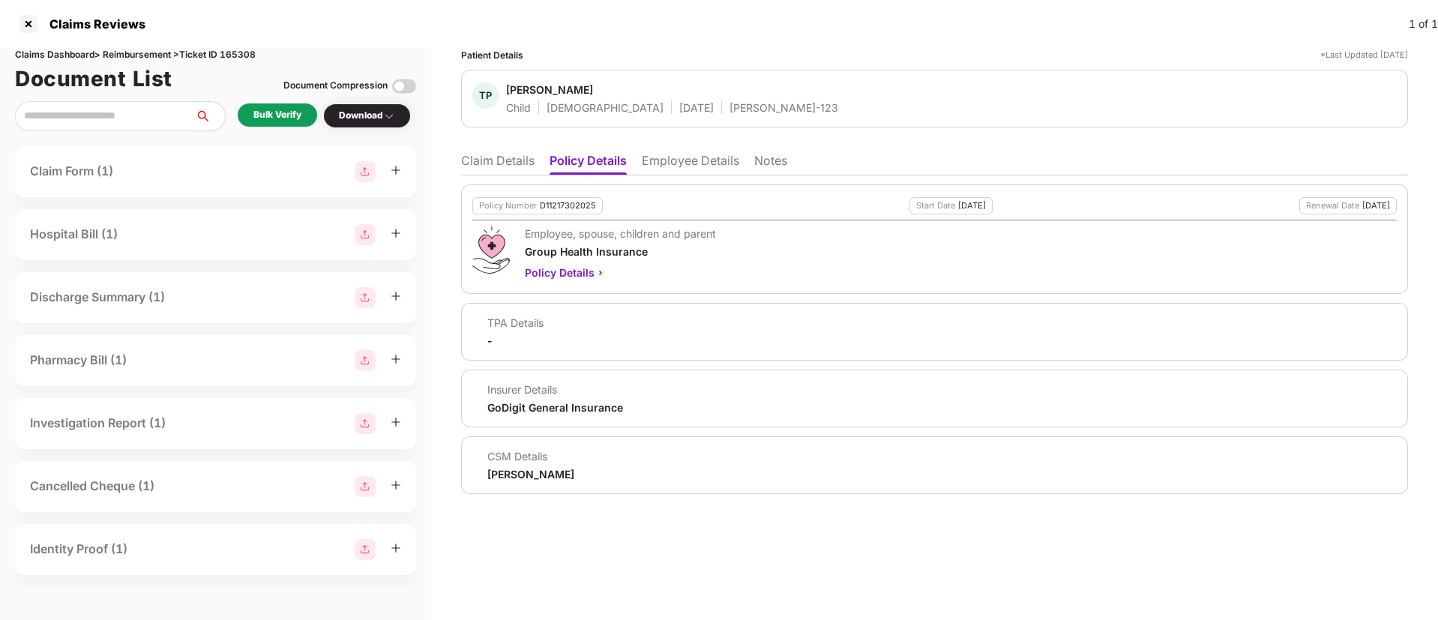
click at [498, 475] on div "[PERSON_NAME]" at bounding box center [530, 474] width 87 height 14
copy div "[PERSON_NAME]"
click at [507, 157] on li "Claim Details" at bounding box center [497, 164] width 73 height 22
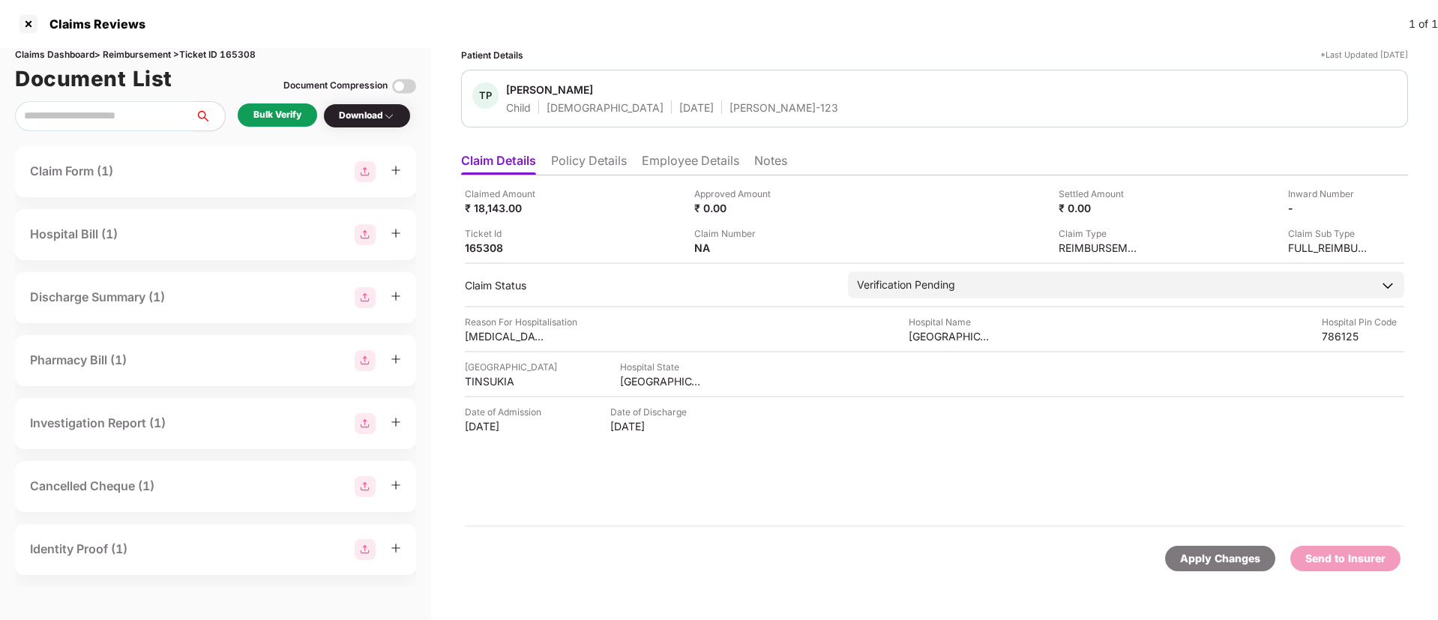
click at [596, 157] on li "Policy Details" at bounding box center [589, 164] width 76 height 22
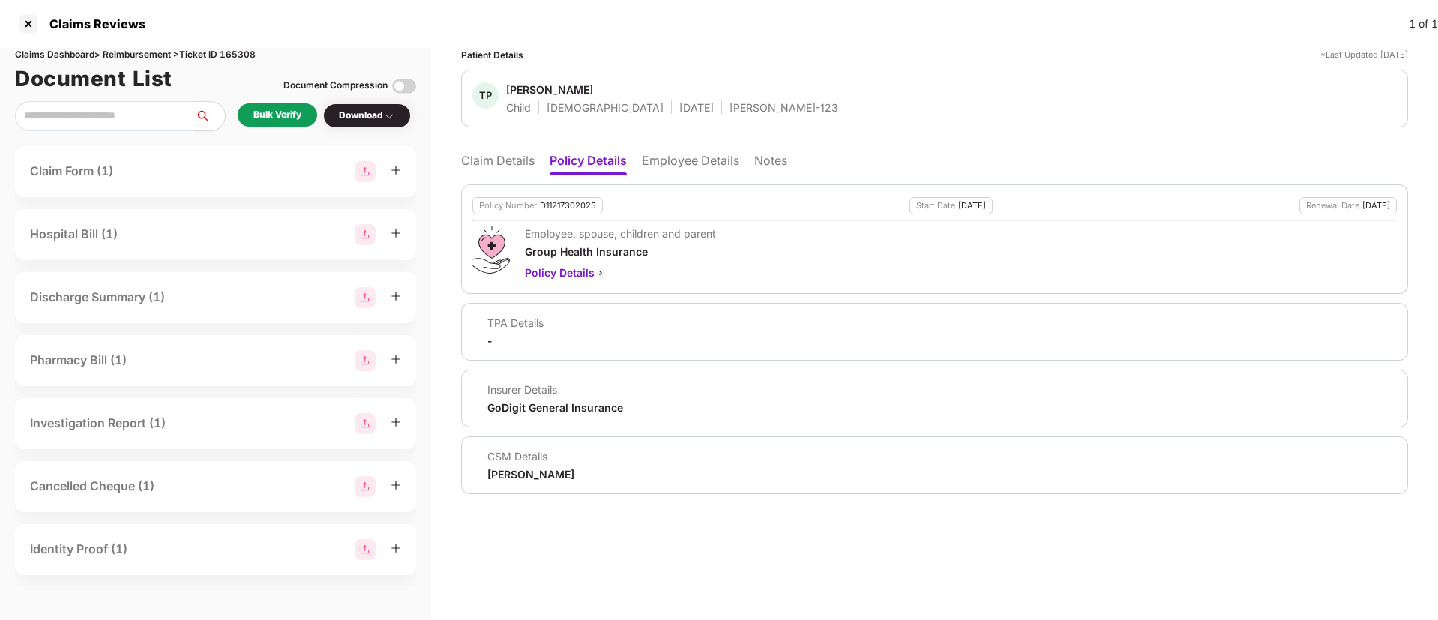
click at [696, 155] on li "Employee Details" at bounding box center [690, 164] width 97 height 22
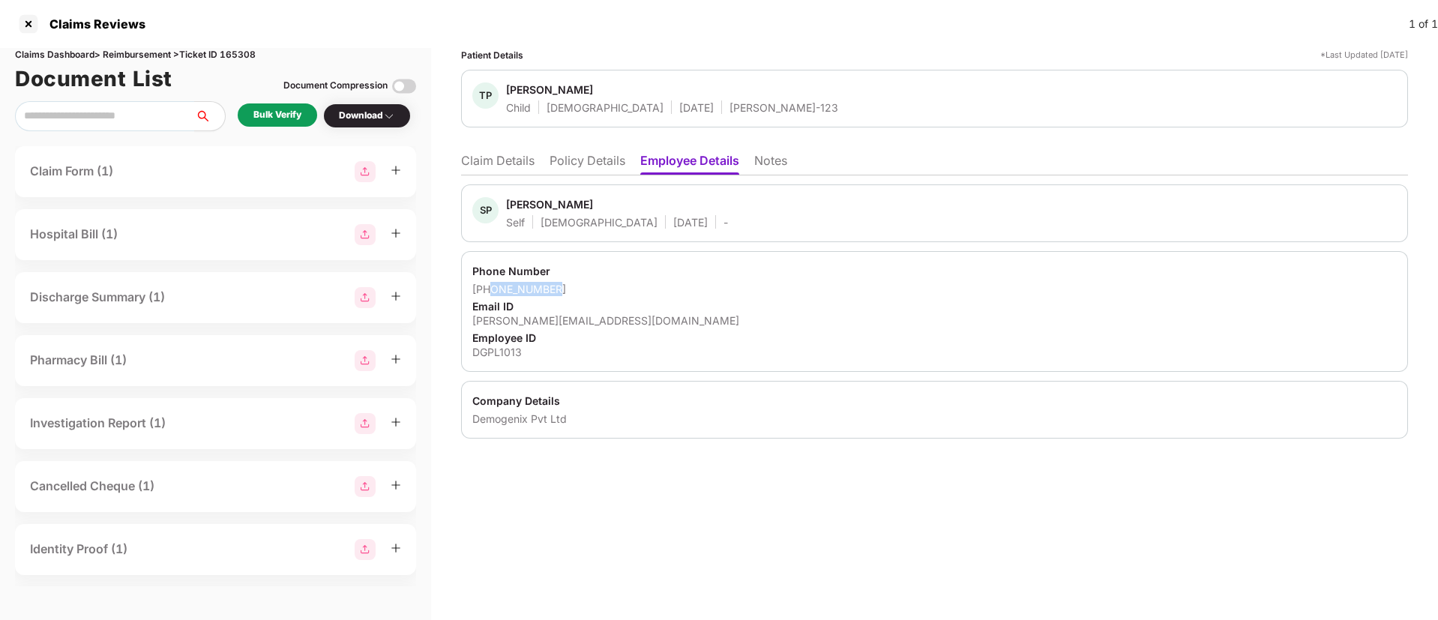
drag, startPoint x: 576, startPoint y: 291, endPoint x: 491, endPoint y: 293, distance: 84.7
click at [491, 293] on div "[PHONE_NUMBER]" at bounding box center [934, 289] width 924 height 14
copy div "6666887211"
click at [765, 347] on div "DGPL1013" at bounding box center [934, 352] width 924 height 14
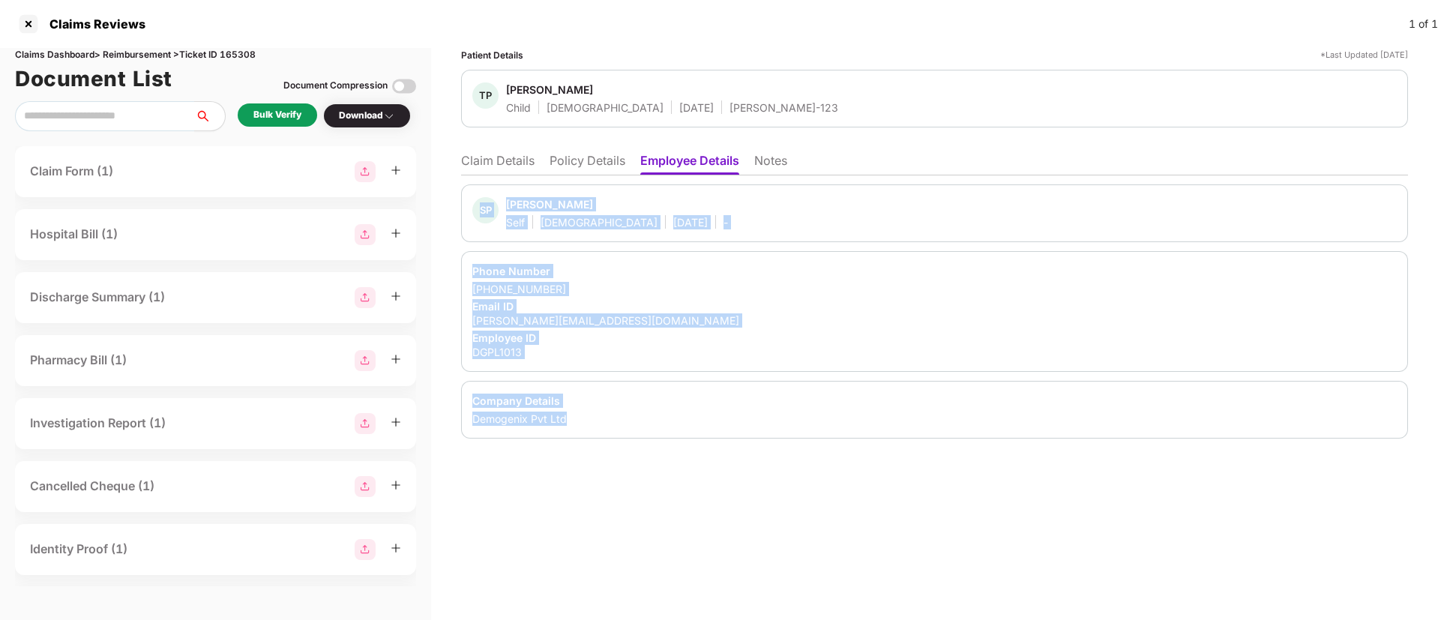
drag, startPoint x: 457, startPoint y: 179, endPoint x: 702, endPoint y: 415, distance: 340.4
click at [702, 415] on div "Patient Details *Last Updated 13 Aug 2025 TP Tanmay Pawar Child Male 07 July 20…" at bounding box center [934, 334] width 1007 height 572
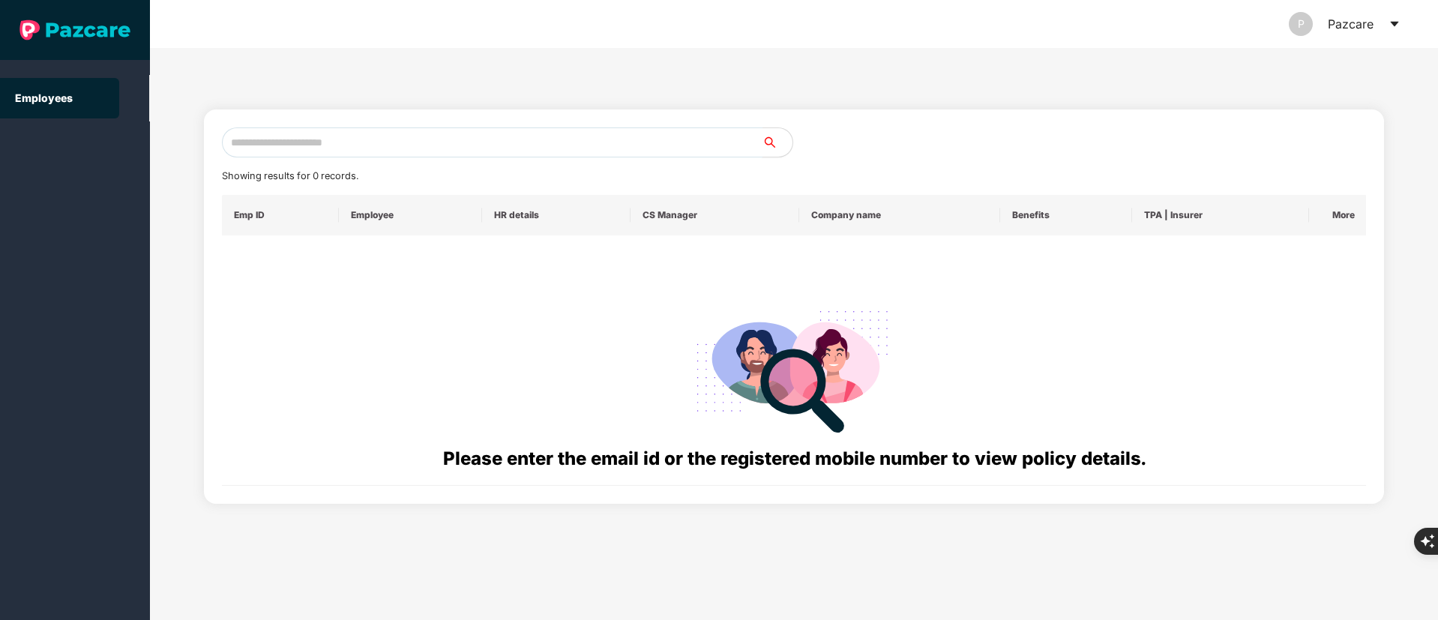
click at [357, 146] on input "text" at bounding box center [492, 142] width 541 height 30
paste input "**********"
drag, startPoint x: 352, startPoint y: 149, endPoint x: 157, endPoint y: 155, distance: 195.0
click at [157, 155] on div "**********" at bounding box center [794, 334] width 1288 height 572
click at [352, 156] on input "**********" at bounding box center [492, 142] width 541 height 30
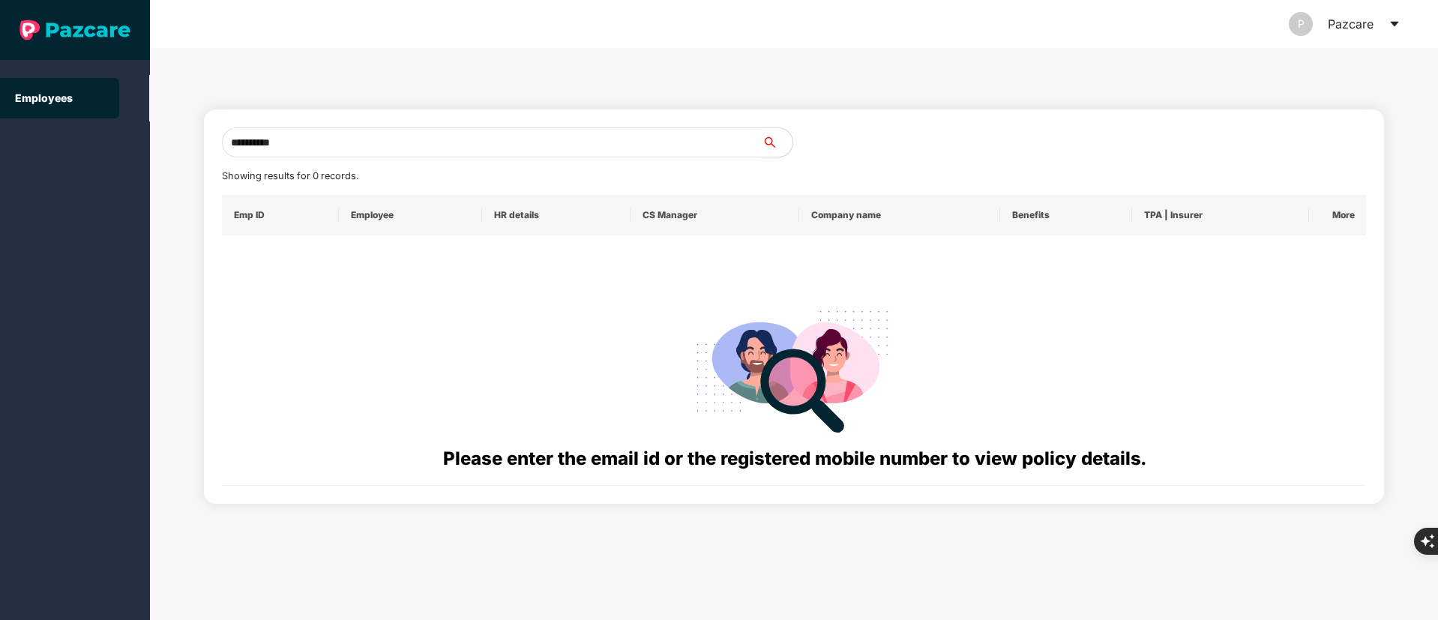
drag, startPoint x: 330, startPoint y: 154, endPoint x: 78, endPoint y: 154, distance: 251.9
click at [78, 154] on section "**********" at bounding box center [719, 310] width 1438 height 620
paste input "text"
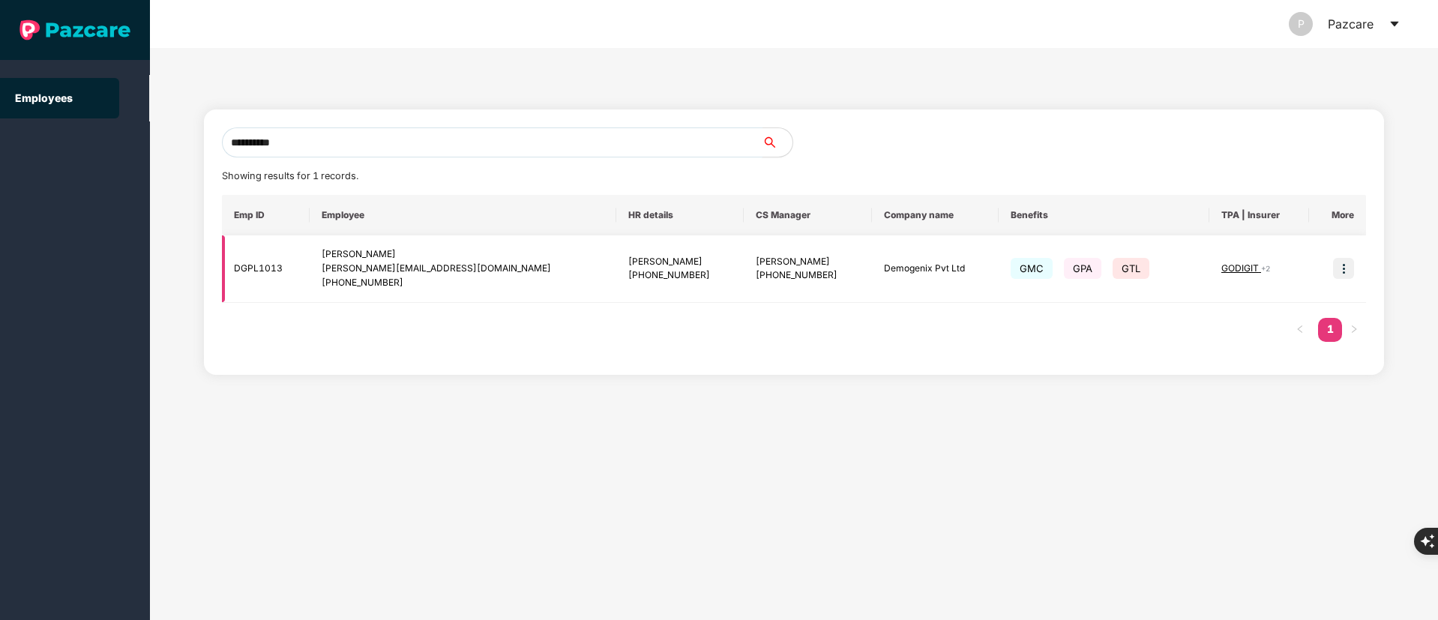
type input "**********"
click at [504, 270] on div "[PERSON_NAME][EMAIL_ADDRESS][DOMAIN_NAME]" at bounding box center [463, 269] width 283 height 14
click at [1345, 265] on img at bounding box center [1343, 268] width 21 height 21
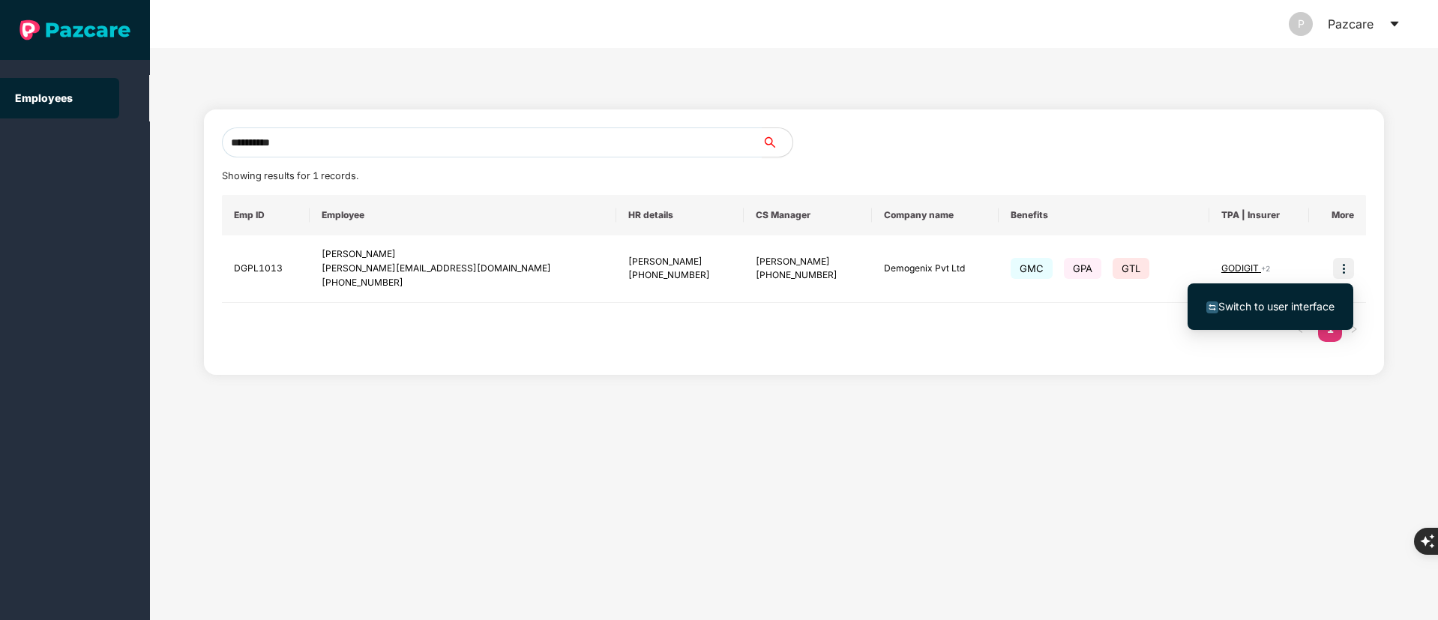
click at [1319, 292] on li "Switch to user interface" at bounding box center [1271, 306] width 166 height 31
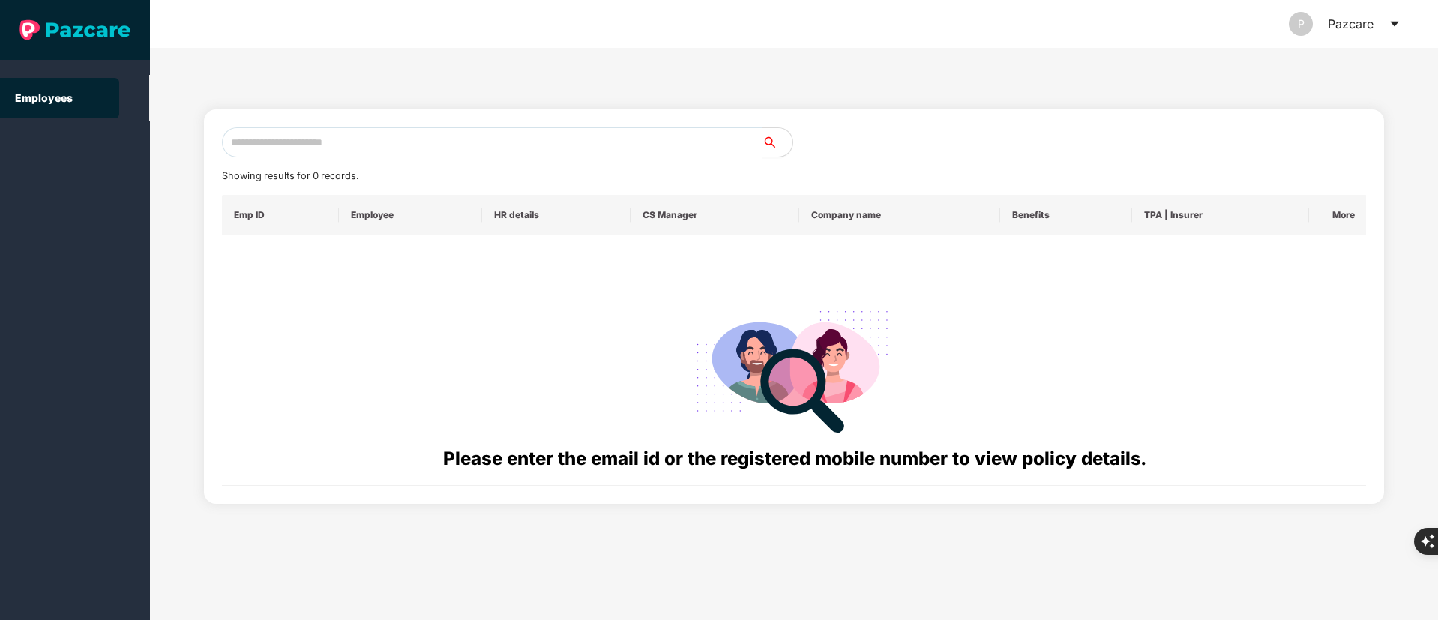
click at [365, 139] on input "text" at bounding box center [492, 142] width 541 height 30
paste input "**********"
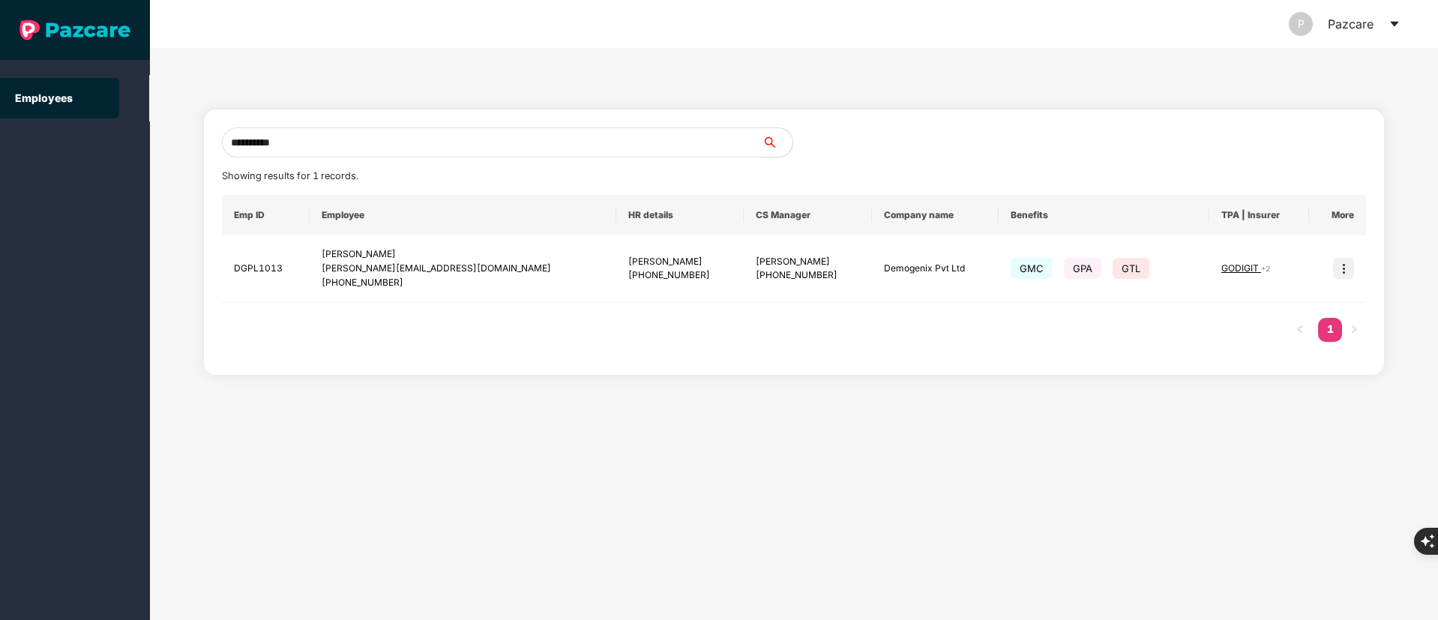
type input "**********"
click at [1340, 265] on img at bounding box center [1343, 268] width 21 height 21
click at [1238, 300] on span "Switch to user interface" at bounding box center [1276, 306] width 116 height 13
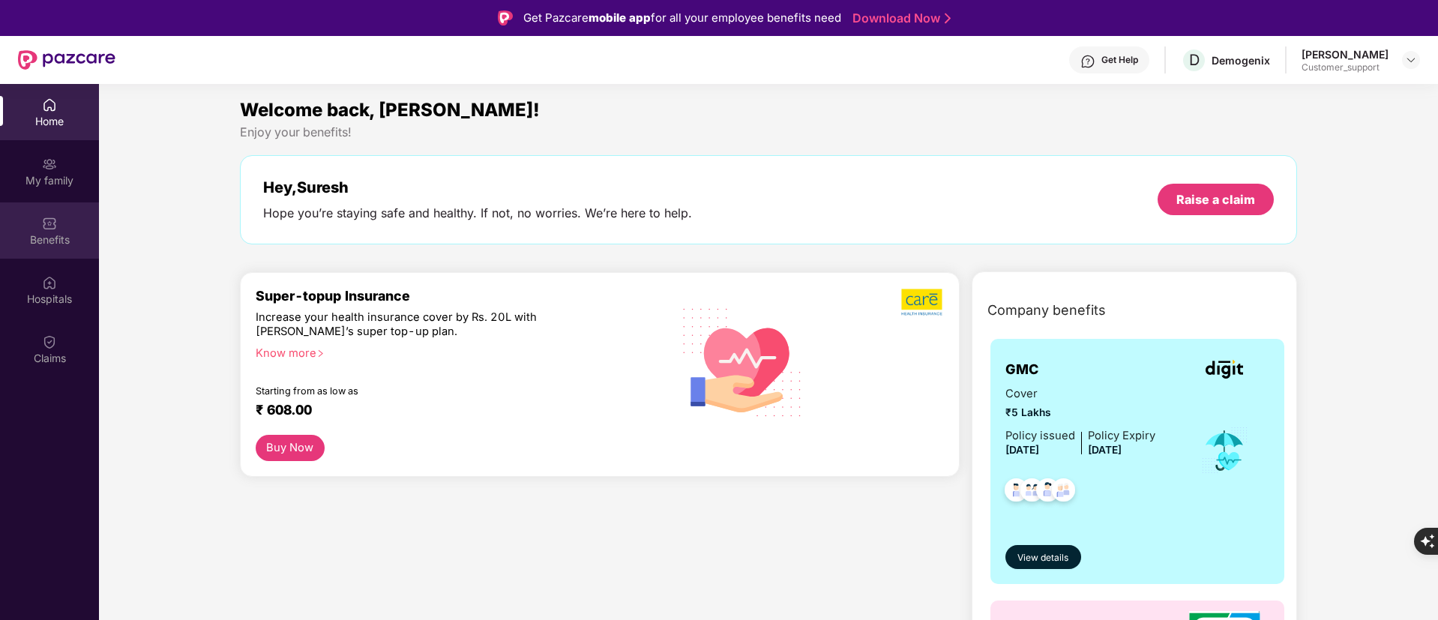
click at [33, 230] on div "Benefits" at bounding box center [49, 230] width 99 height 56
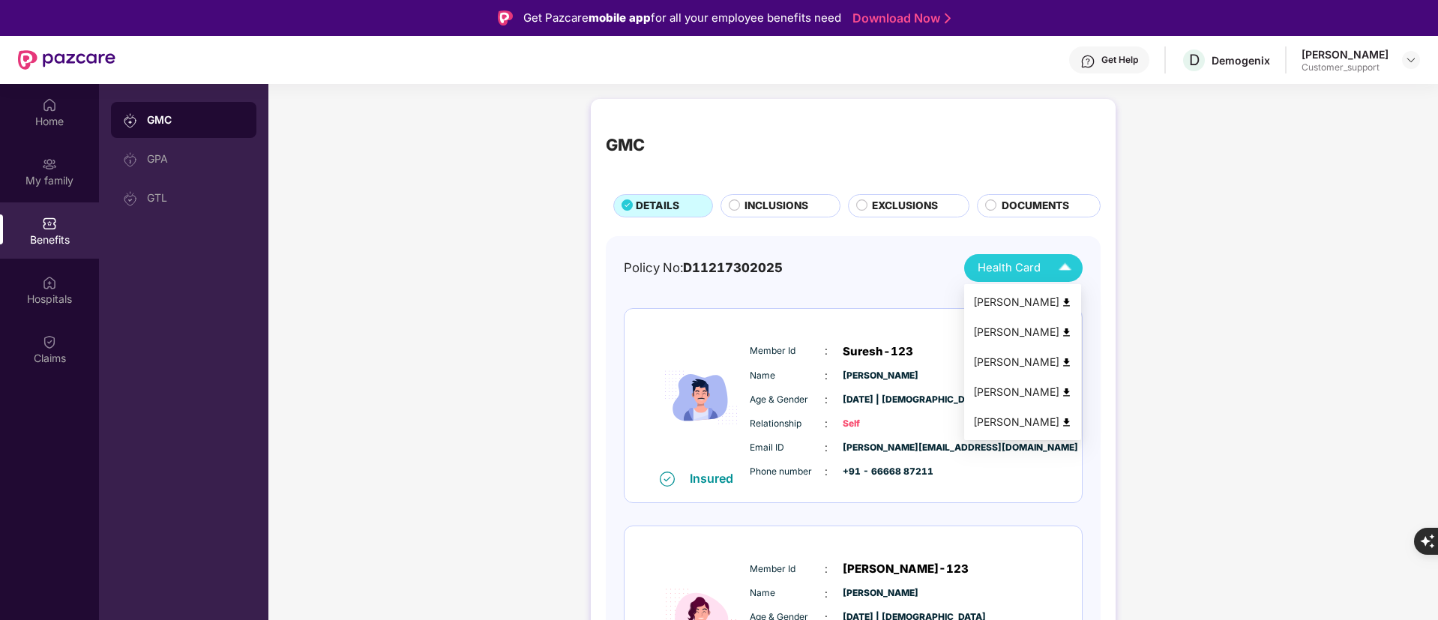
click at [1020, 364] on div "[PERSON_NAME]" at bounding box center [1022, 362] width 99 height 16
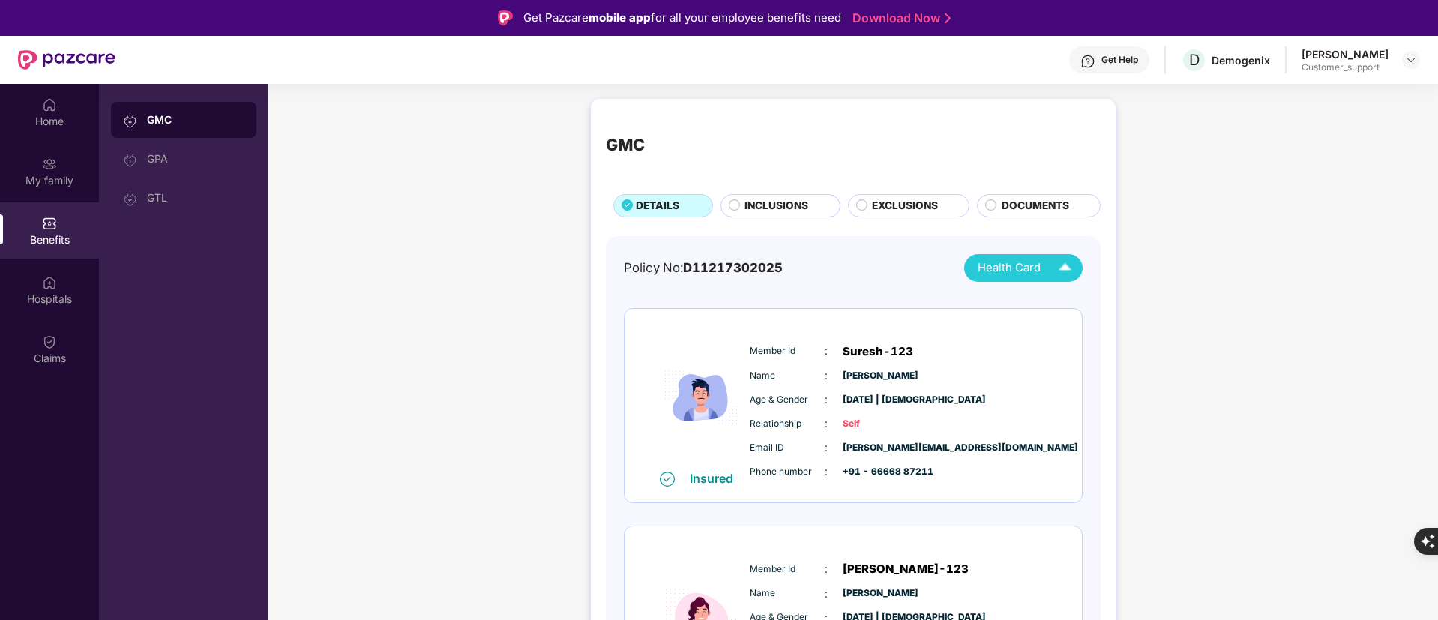
click at [1095, 55] on img at bounding box center [1087, 61] width 15 height 15
